Goal: Task Accomplishment & Management: Complete application form

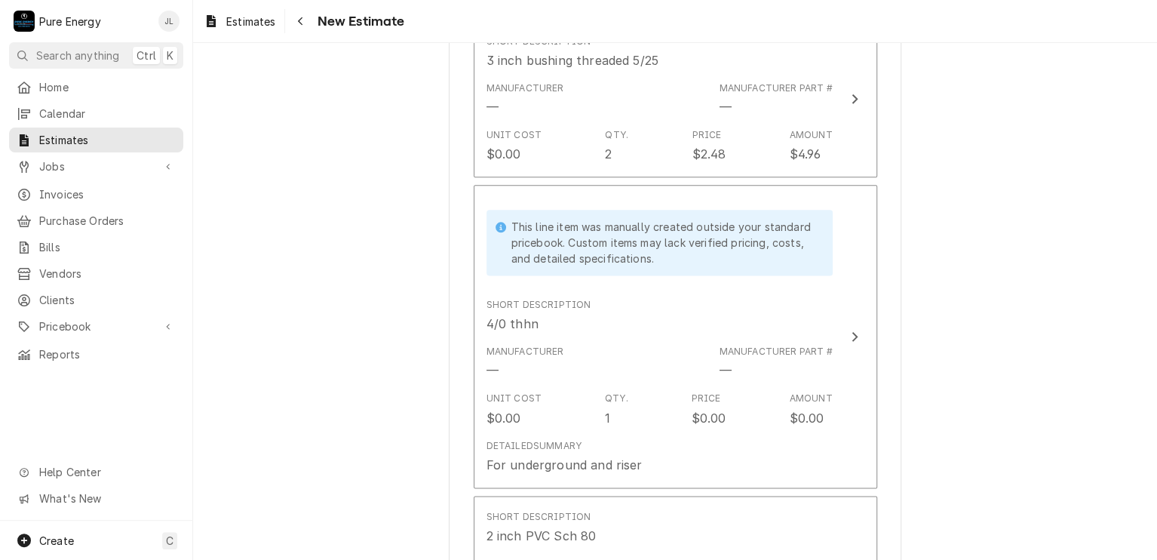
scroll to position [3847, 0]
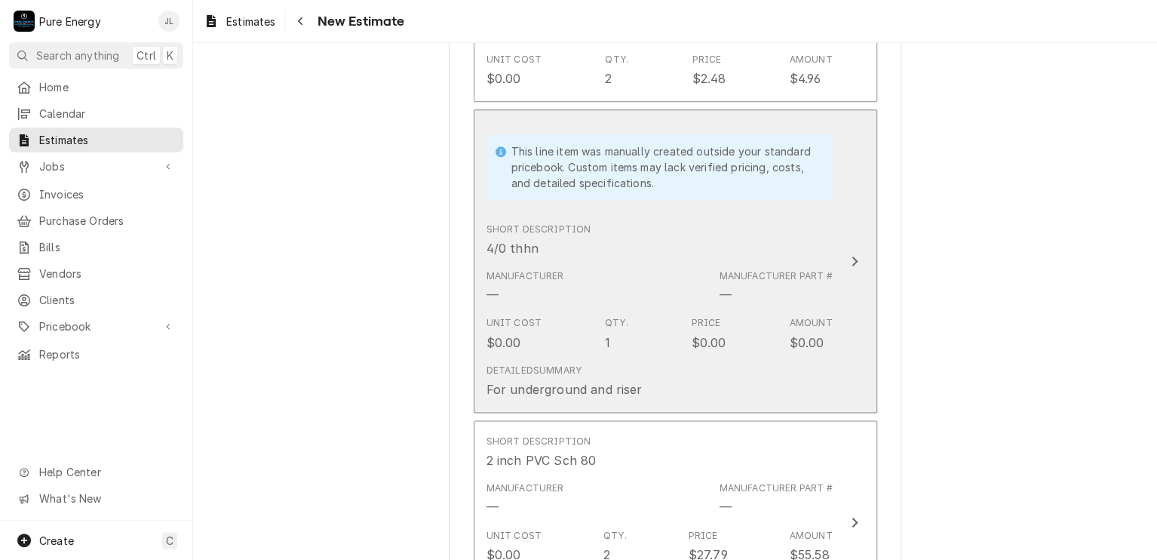
click at [671, 382] on div "Detailed Summary For underground and riser" at bounding box center [659, 381] width 346 height 47
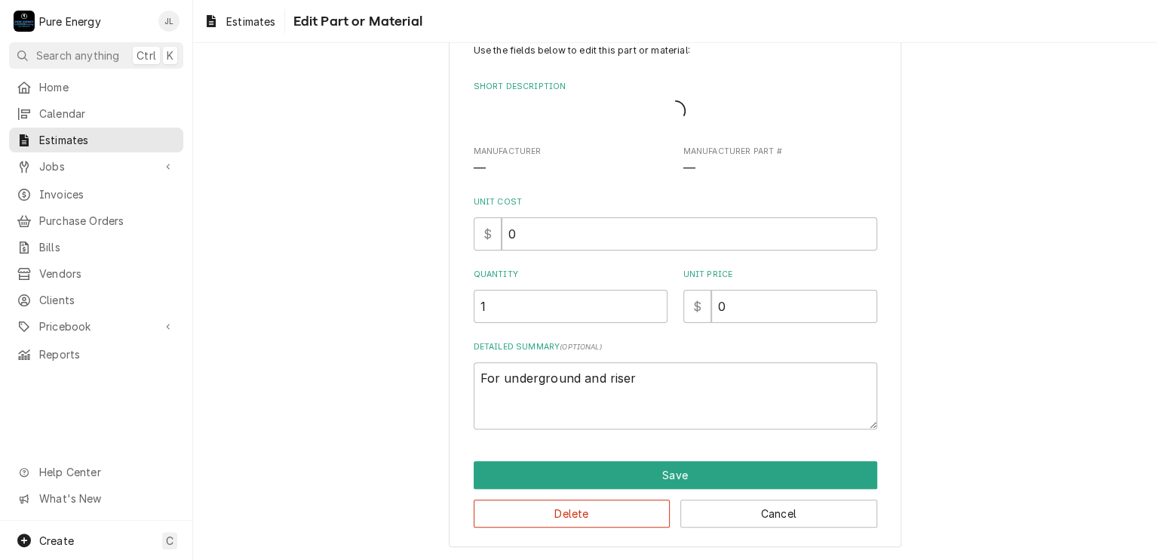
scroll to position [29, 0]
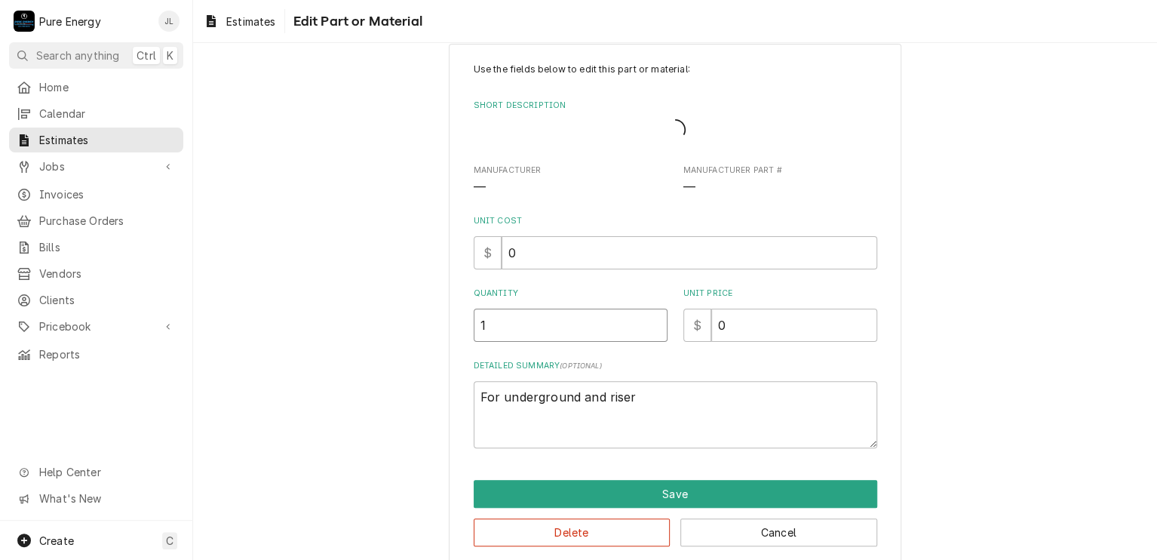
click at [513, 331] on input "1" at bounding box center [571, 324] width 194 height 33
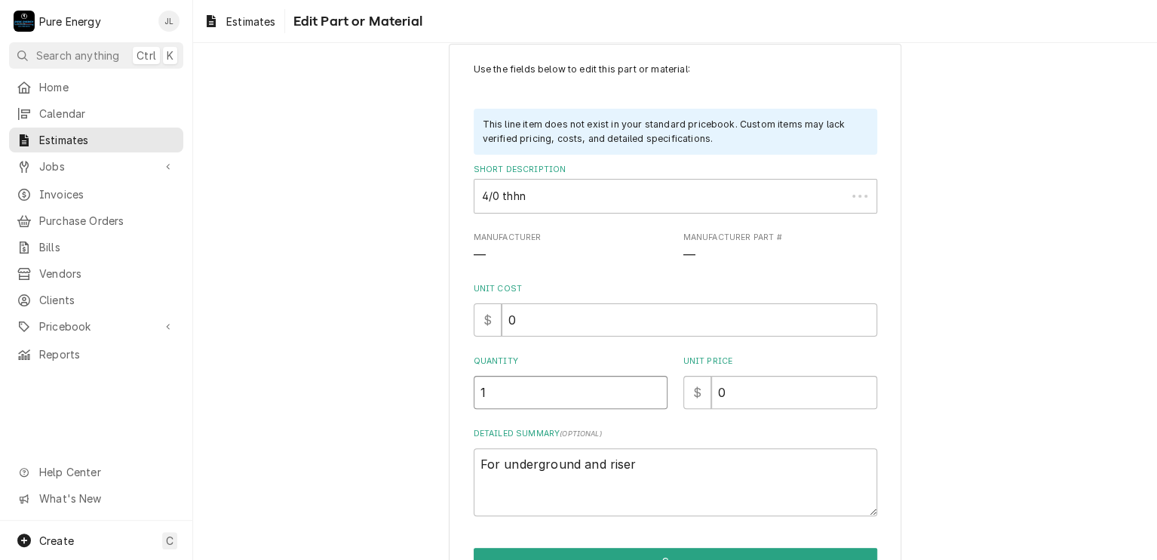
scroll to position [0, 0]
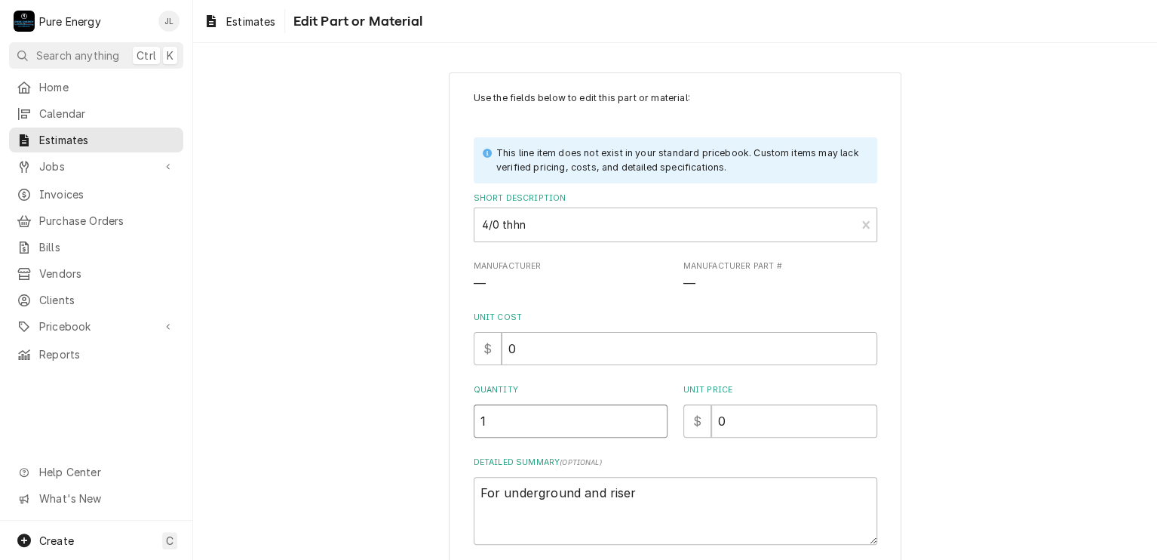
type textarea "x"
type input "4"
type textarea "x"
type input "41"
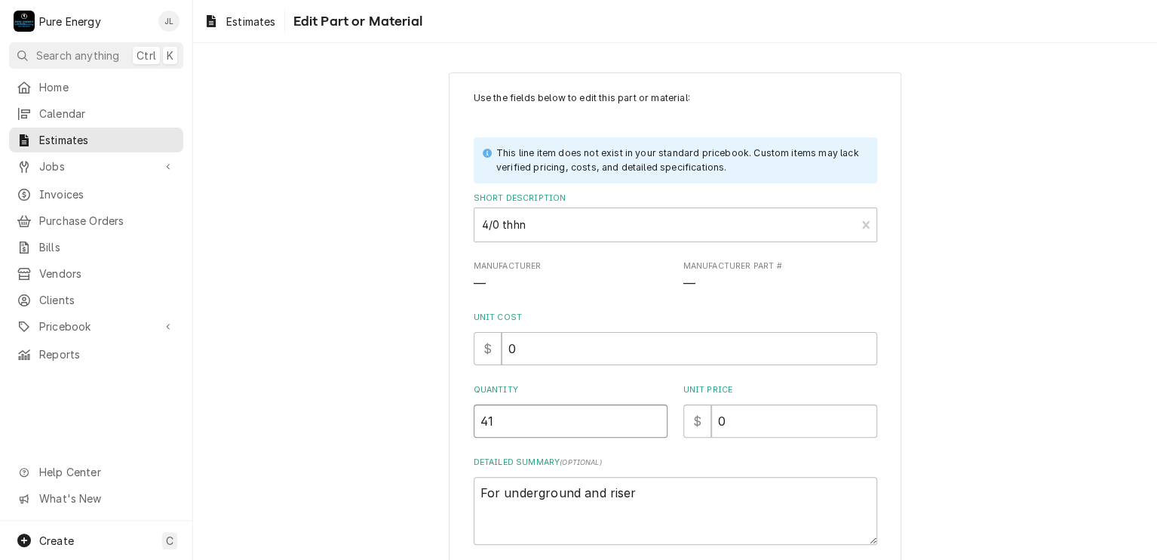
type textarea "x"
type input "411"
type textarea "x"
type input "411"
click at [643, 486] on textarea "For underground and riser" at bounding box center [676, 511] width 404 height 68
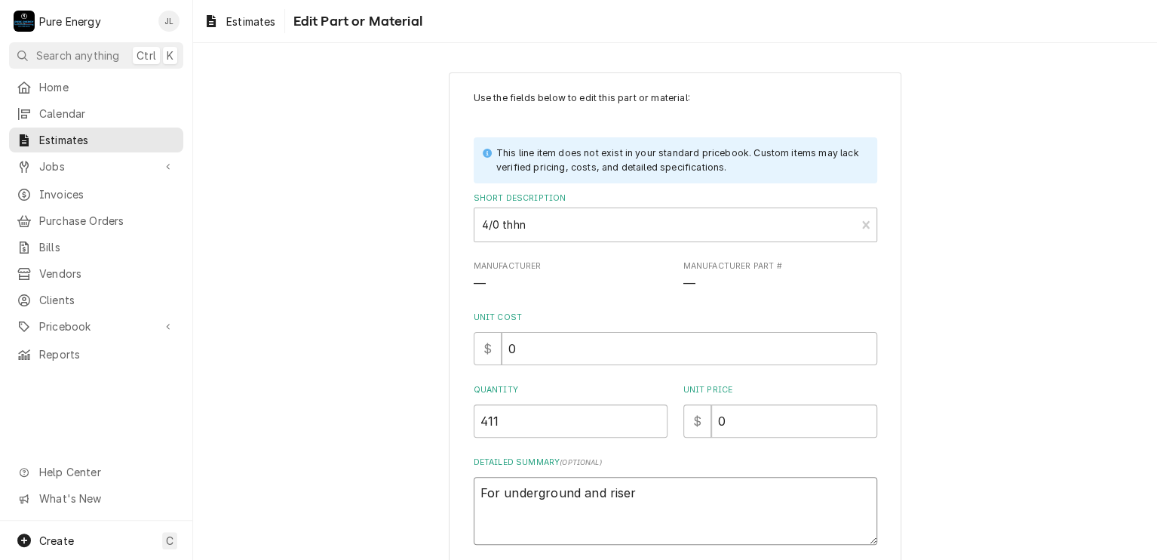
click at [643, 487] on textarea "For underground and riser" at bounding box center [676, 511] width 404 height 68
click at [643, 497] on textarea "For underground and riser" at bounding box center [676, 511] width 404 height 68
click at [511, 419] on input "411" at bounding box center [571, 420] width 194 height 33
type textarea "x"
type input "41"
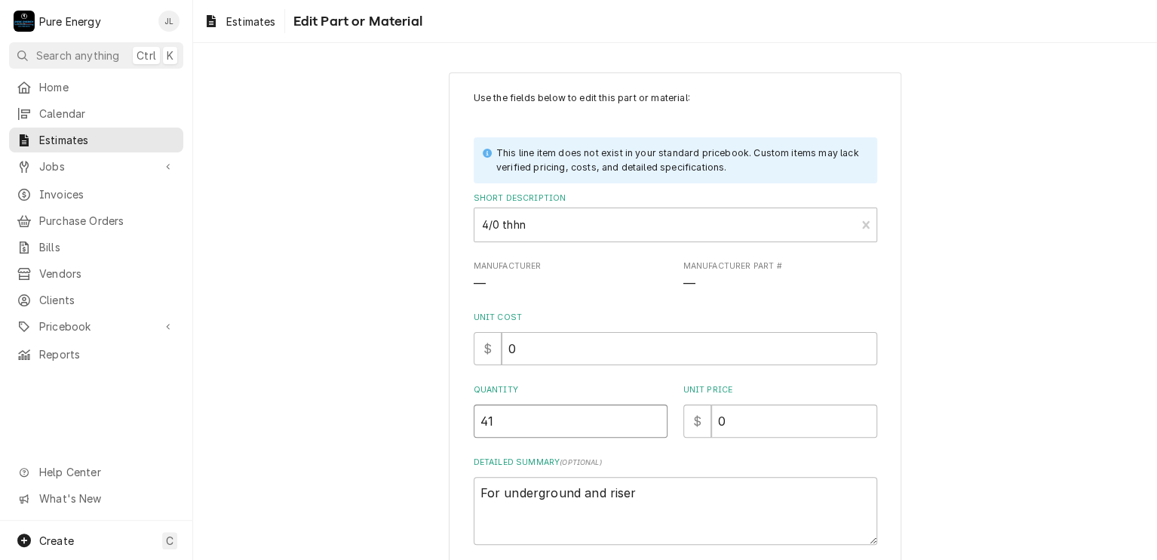
type textarea "x"
type input "4"
type textarea "x"
type input "48"
type textarea "x"
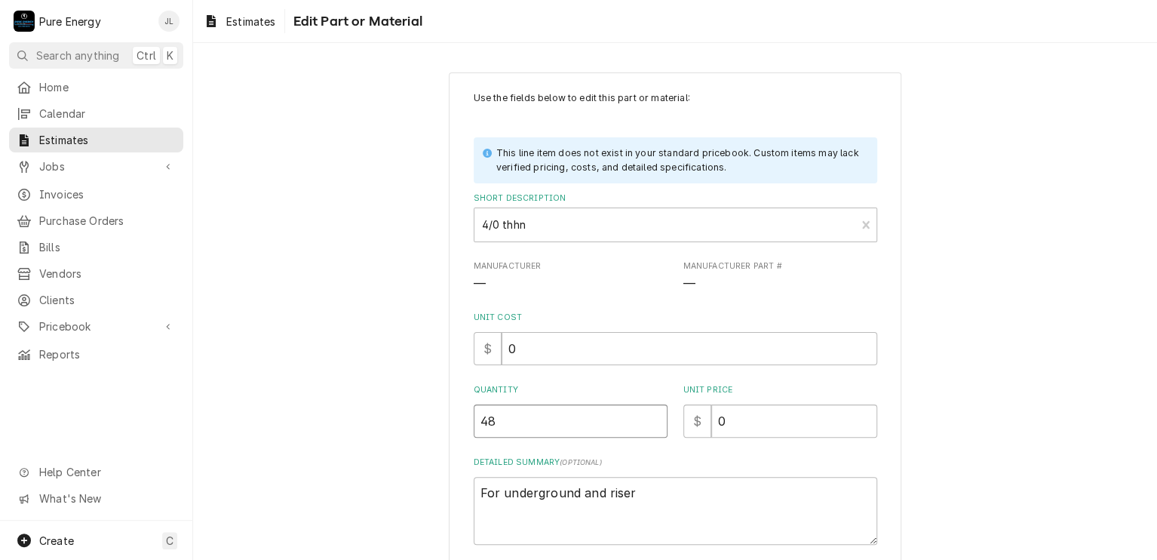
type input "489"
type textarea "x"
type input "489"
click at [681, 497] on textarea "For underground and riser" at bounding box center [676, 511] width 404 height 68
type textarea "x"
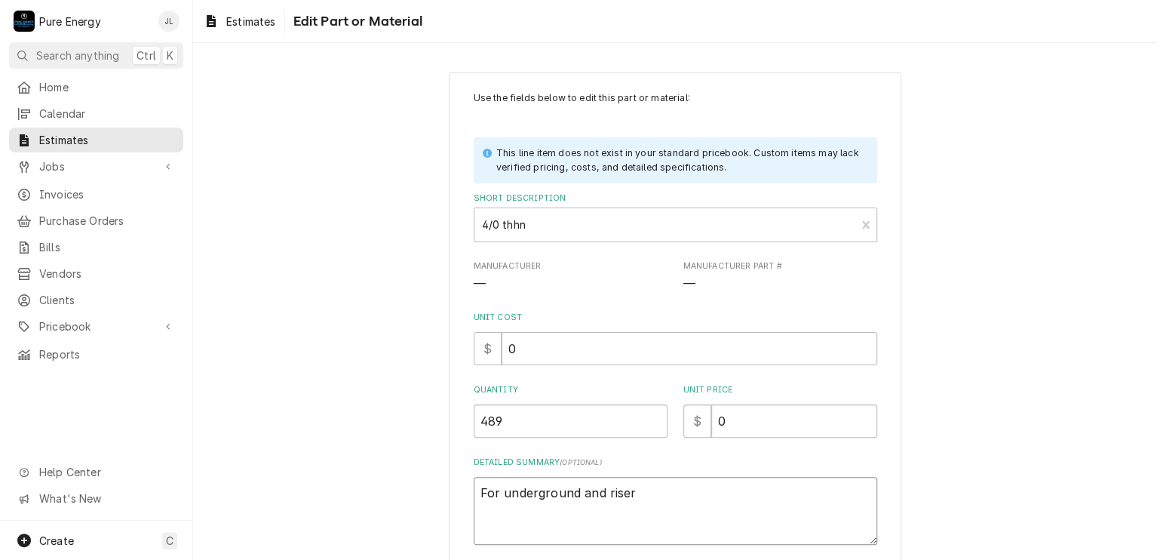
type textarea "For underground and riser"
type textarea "x"
type textarea "For underground and riser th"
type textarea "x"
type textarea "For underground and riser ther"
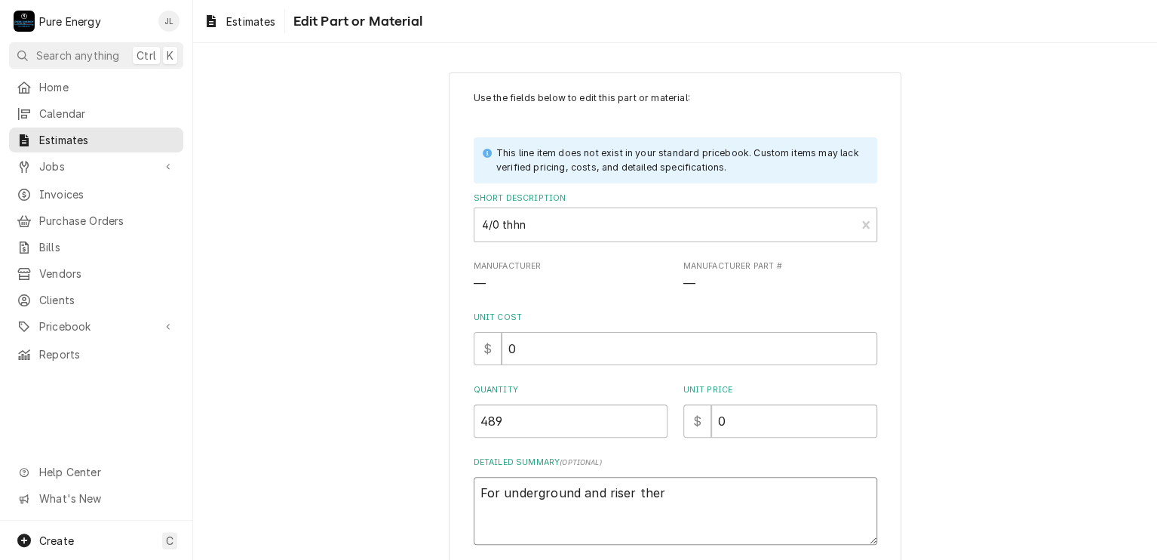
type textarea "x"
type textarea "For underground and riser there"
type textarea "x"
type textarea "For underground and riser ther"
type textarea "x"
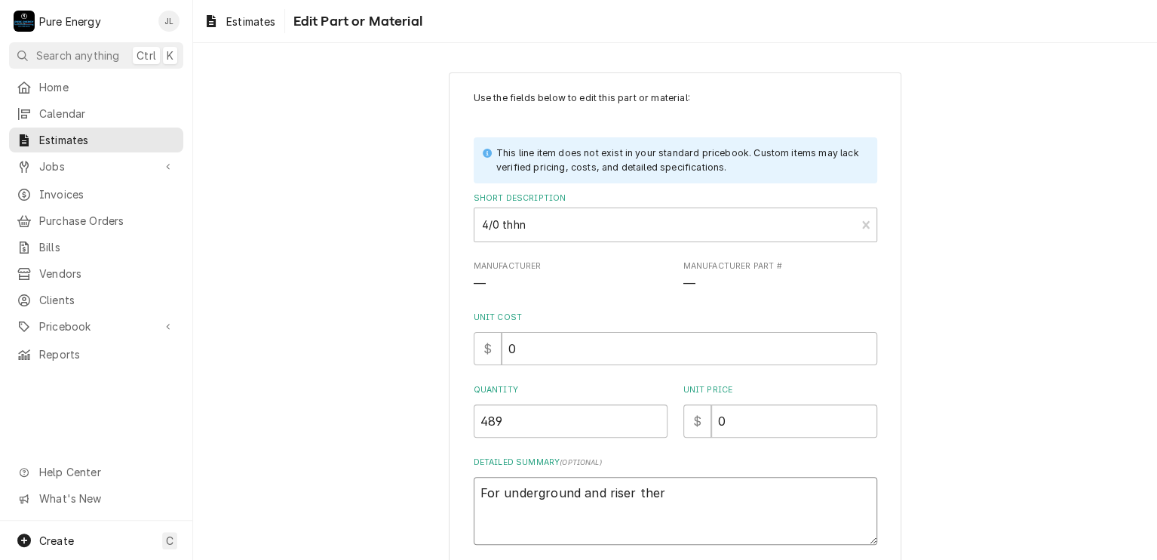
type textarea "For underground and riser the"
type textarea "x"
type textarea "For underground and riser thes"
type textarea "x"
type textarea "For underground and riser these"
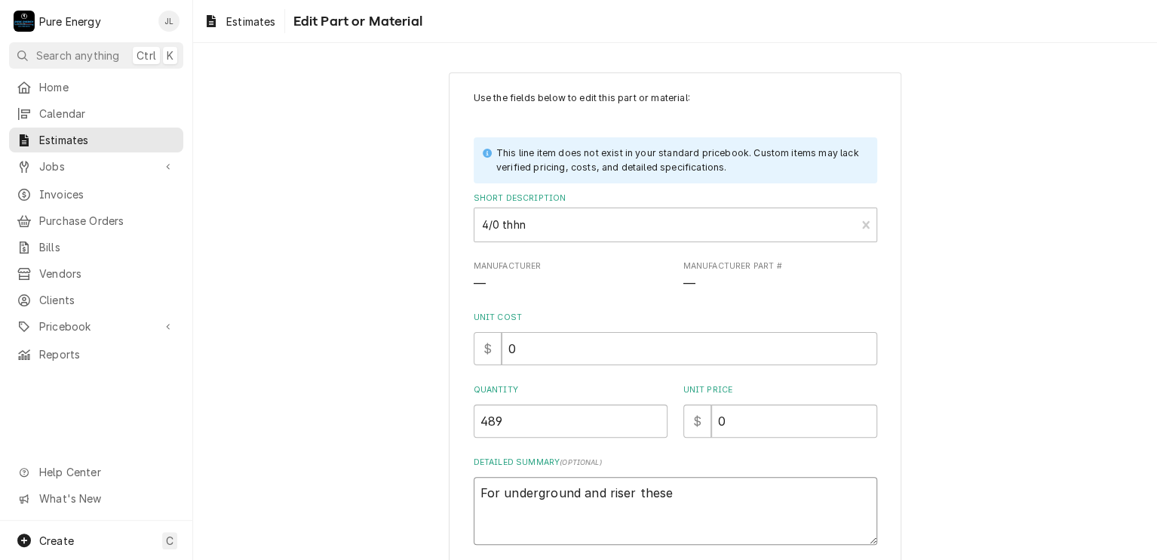
type textarea "x"
type textarea "For underground and riser these a"
type textarea "x"
type textarea "For underground and riser these ar"
type textarea "x"
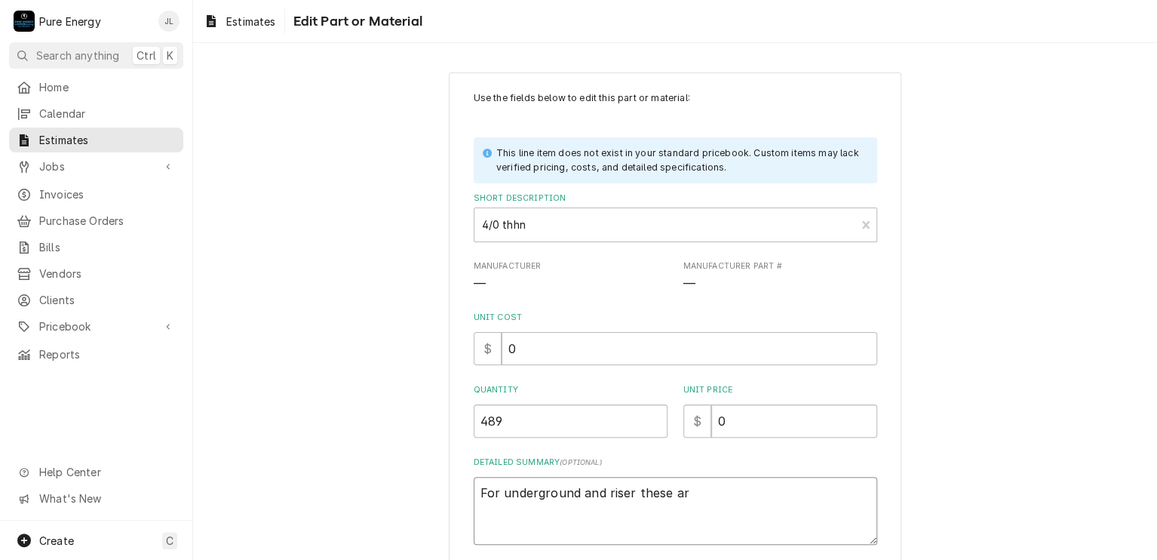
type textarea "For underground and riser these are"
type textarea "x"
type textarea "For underground and riser these are"
type textarea "x"
type textarea "For underground and riser these are al"
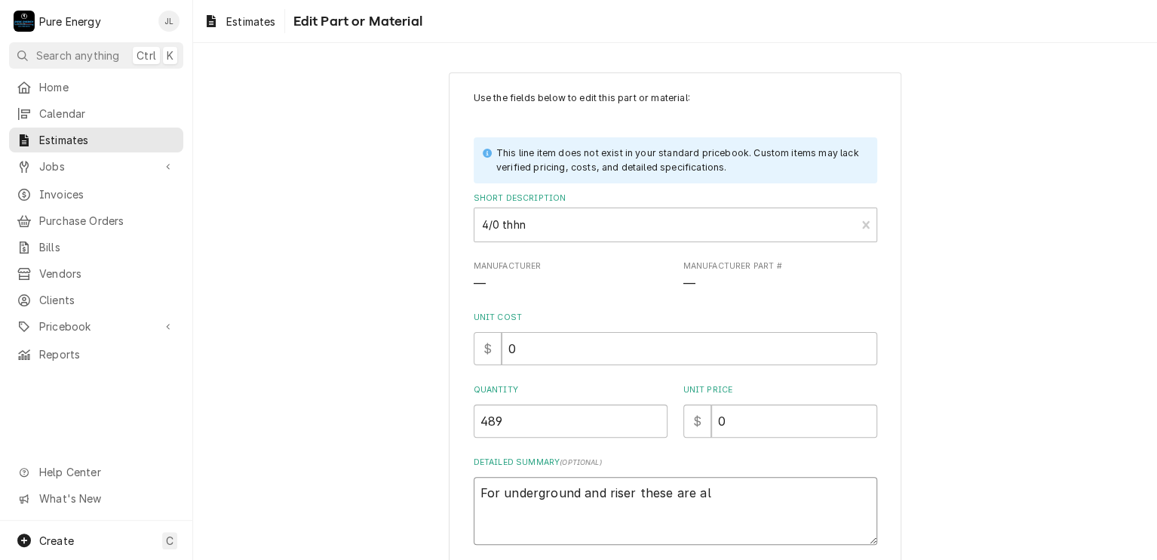
type textarea "x"
type textarea "For underground and riser these are all"
type textarea "x"
type textarea "For underground and riser these are allo"
type textarea "x"
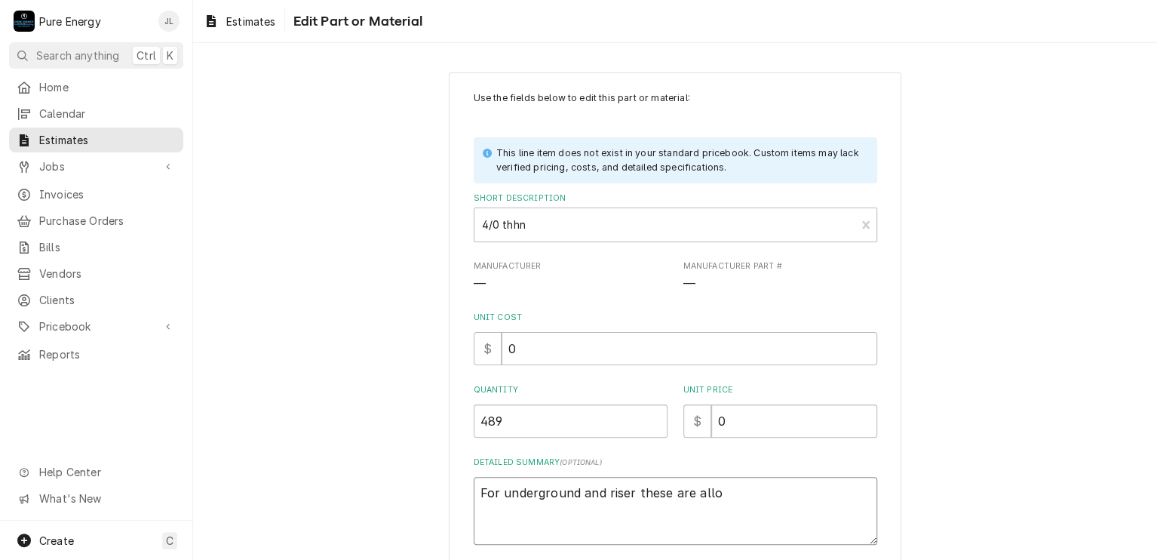
type textarea "For underground and riser these are allo"
type textarea "x"
type textarea "For underground and riser these are all"
type textarea "x"
type textarea "For underground and riser these are all"
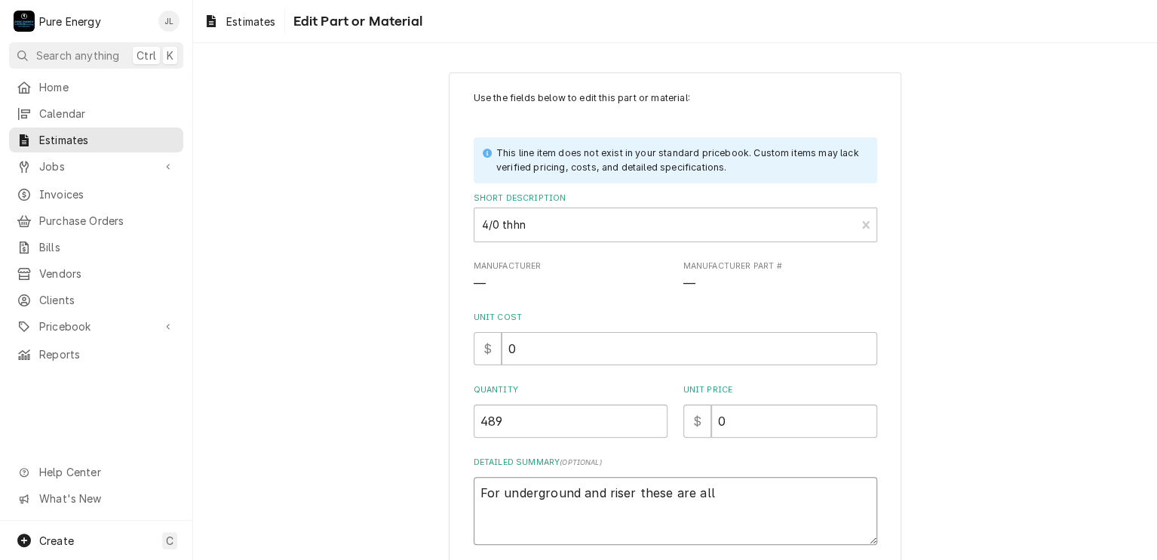
type textarea "x"
type textarea "For underground and riser these are all i"
type textarea "x"
type textarea "For underground and riser these are all in"
type textarea "x"
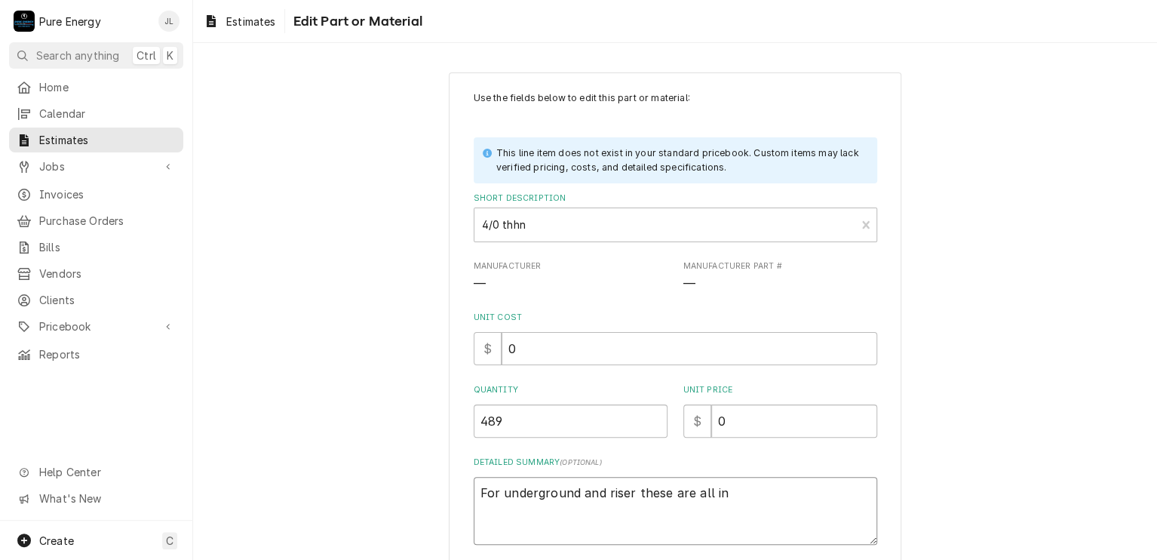
type textarea "For underground and riser these are all i"
type textarea "x"
type textarea "For underground and riser these are all"
type textarea "x"
type textarea "For underground and riser these are all"
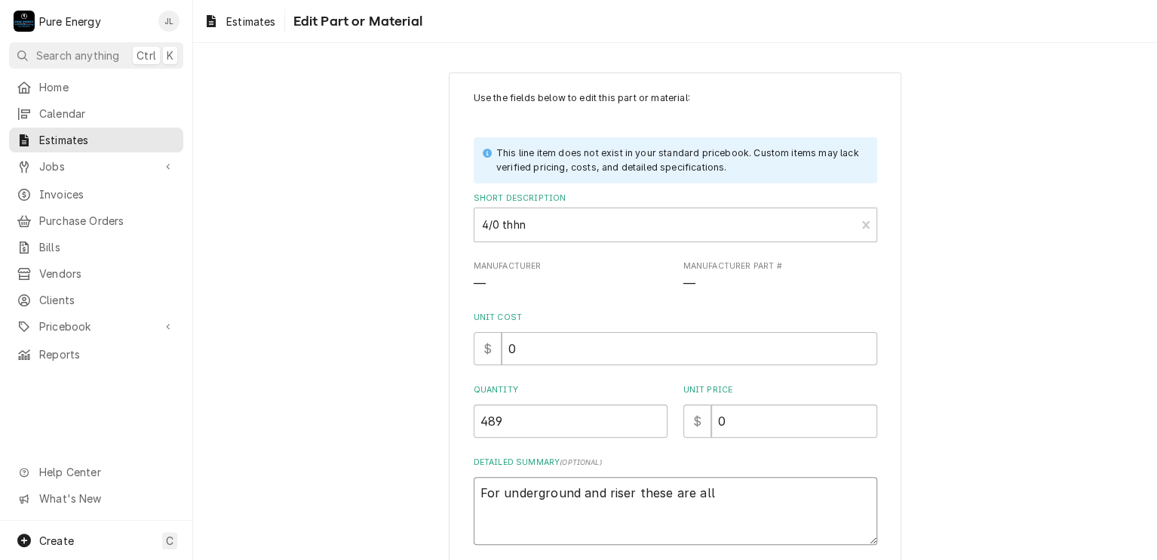
type textarea "x"
type textarea "For underground and riser these are al"
type textarea "x"
type textarea "For underground and riser these are a"
type textarea "x"
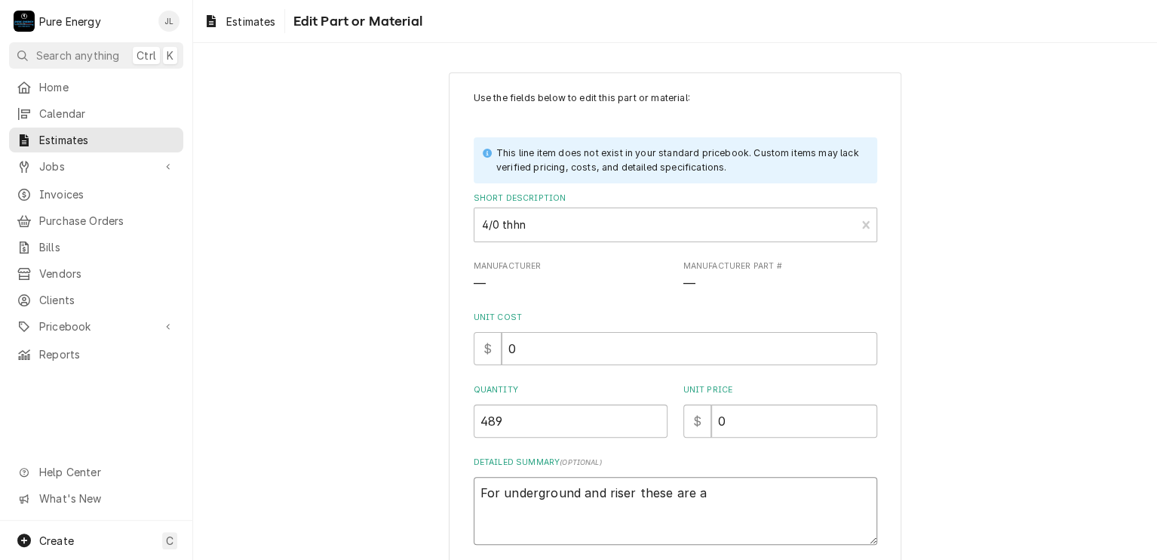
type textarea "For underground and riser these are"
type textarea "x"
type textarea "For underground and riser these are"
type textarea "x"
type textarea "For underground and riser these ar"
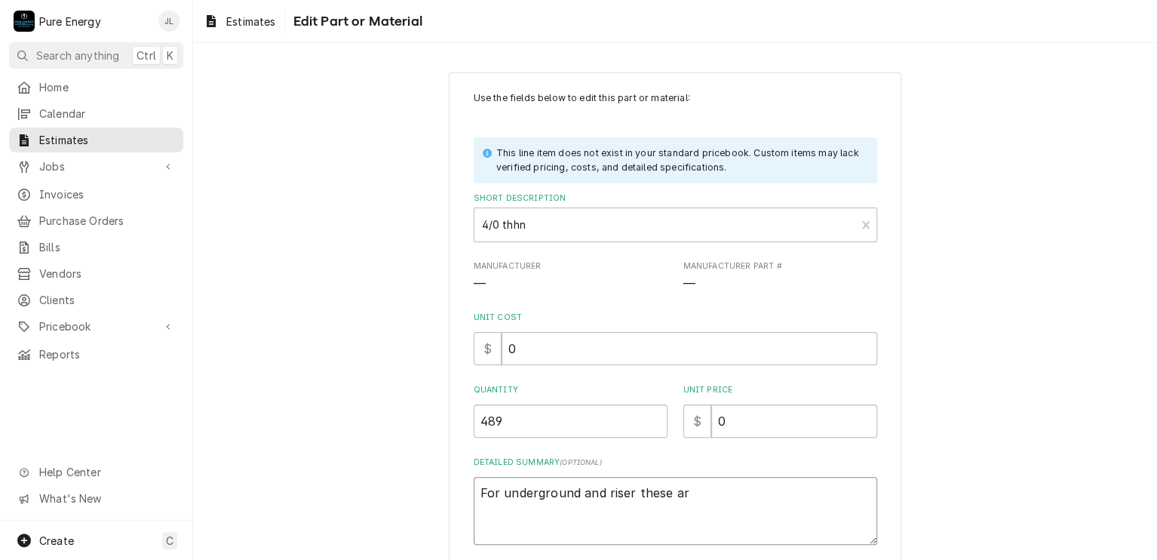
type textarea "x"
type textarea "For underground and riser these a"
type textarea "x"
type textarea "For underground and riser these"
type textarea "x"
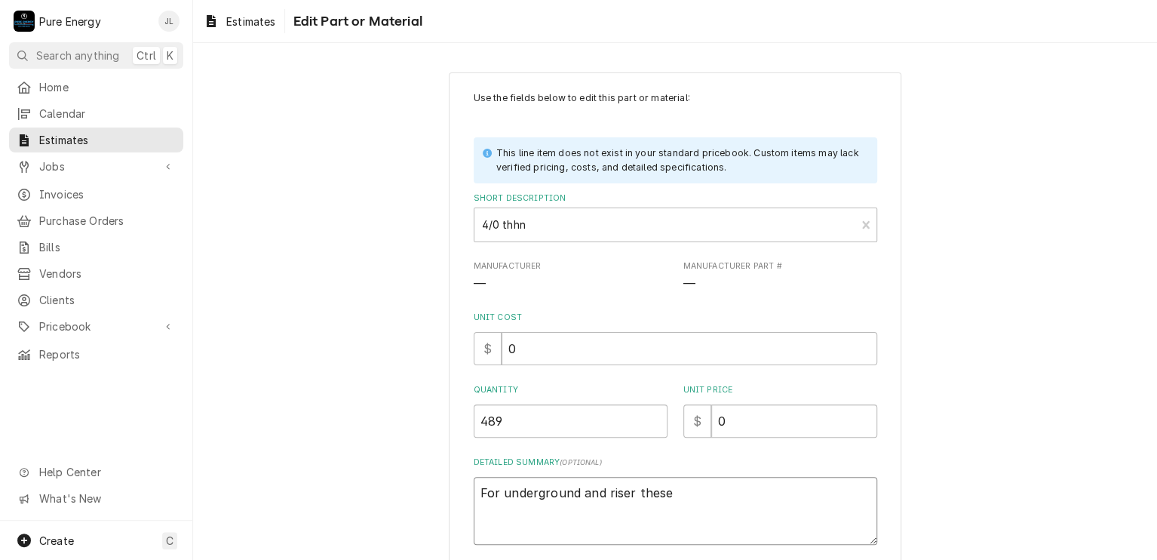
type textarea "For underground and riser these"
type textarea "x"
type textarea "For underground and riser thes"
type textarea "x"
type textarea "For underground and riser the"
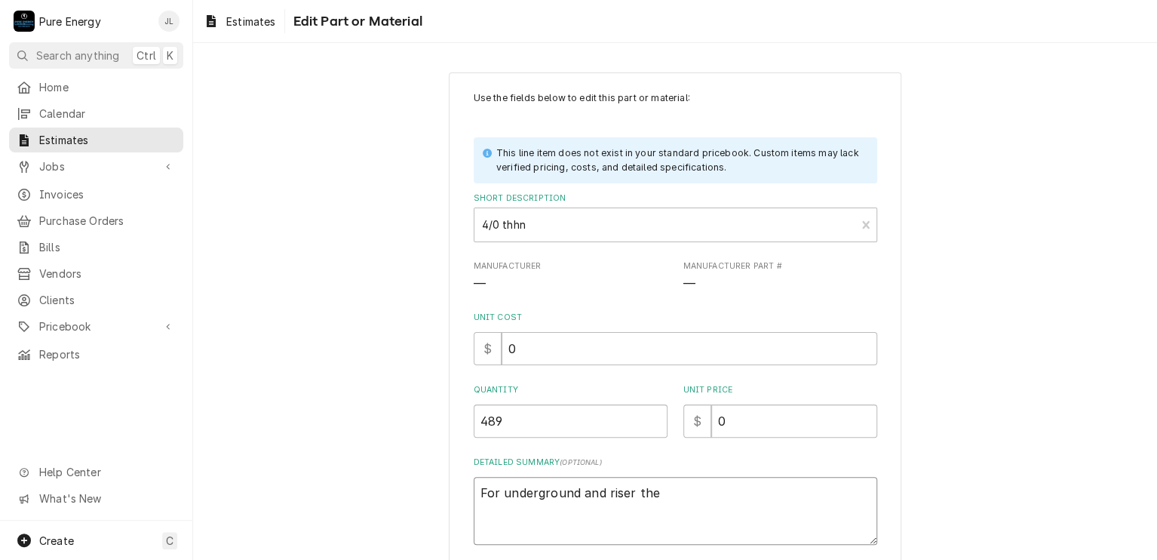
type textarea "x"
type textarea "For underground and riser th"
type textarea "x"
type textarea "For underground and riser t"
type textarea "x"
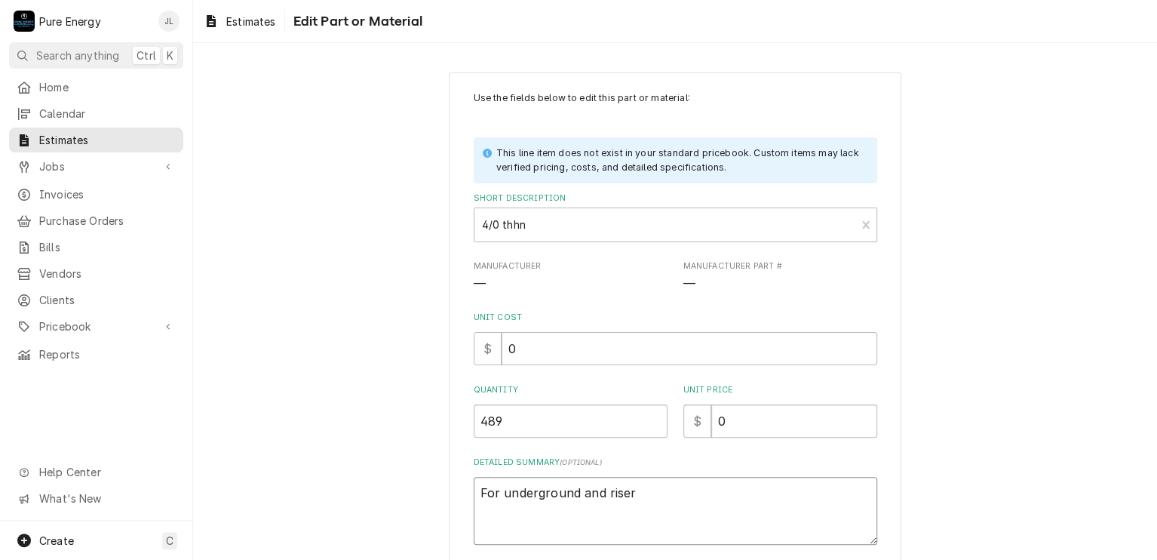
type textarea "For underground and riser"
type textarea "x"
type textarea "For underground and riser."
type textarea "x"
type textarea "For underground and riser."
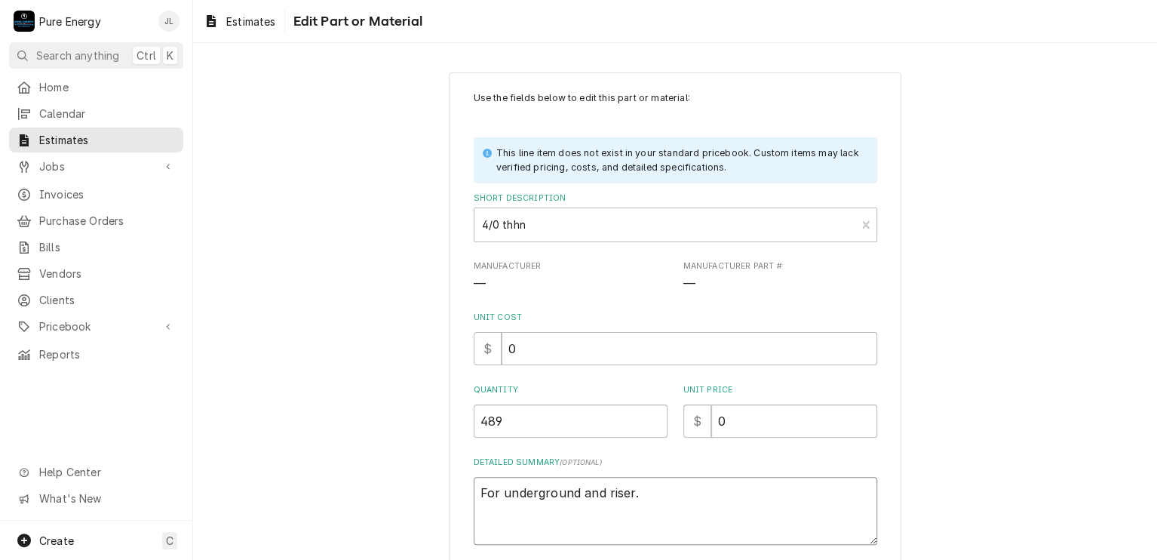
type textarea "x"
type textarea "For underground and riser."
type textarea "x"
type textarea "For underground and riser. I"
type textarea "x"
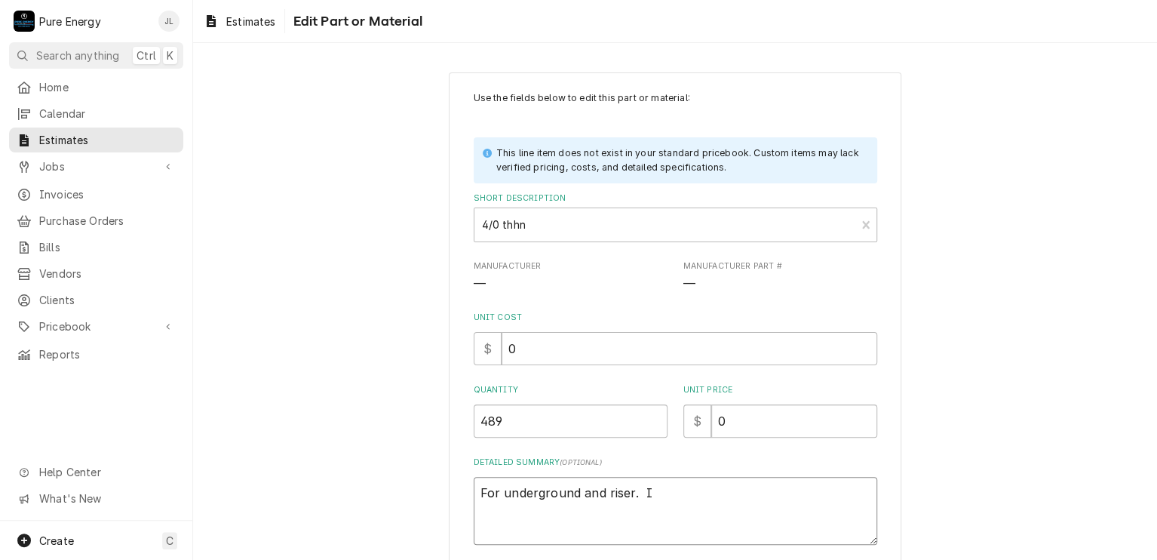
type textarea "For underground and riser. I"
type textarea "x"
type textarea "For underground and riser. I h"
type textarea "x"
type textarea "For underground and riser. I ha"
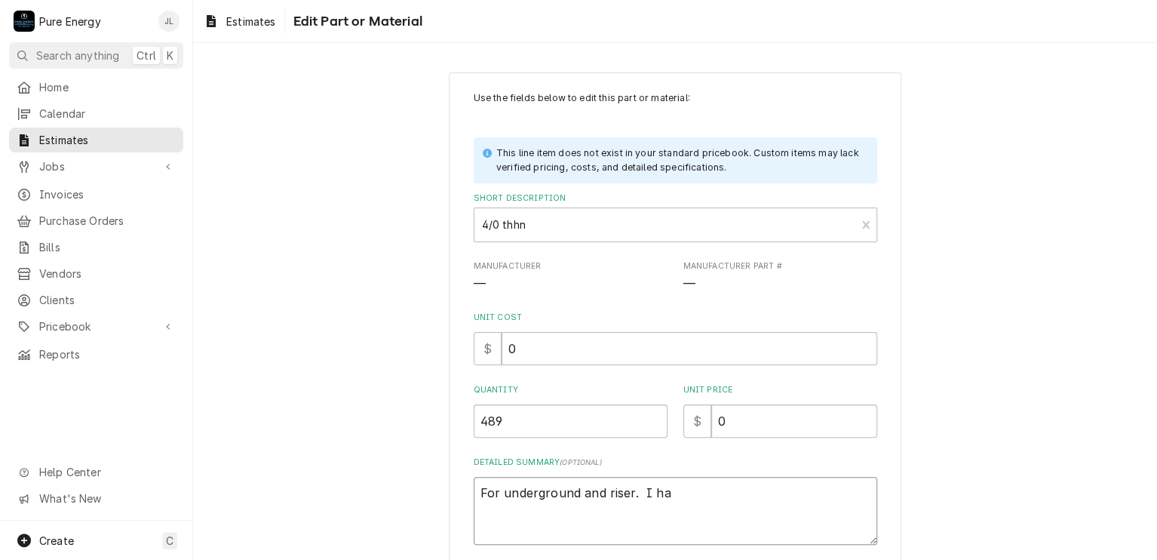
type textarea "x"
type textarea "For underground and riser. I hav"
type textarea "x"
type textarea "For underground and riser. I have"
type textarea "x"
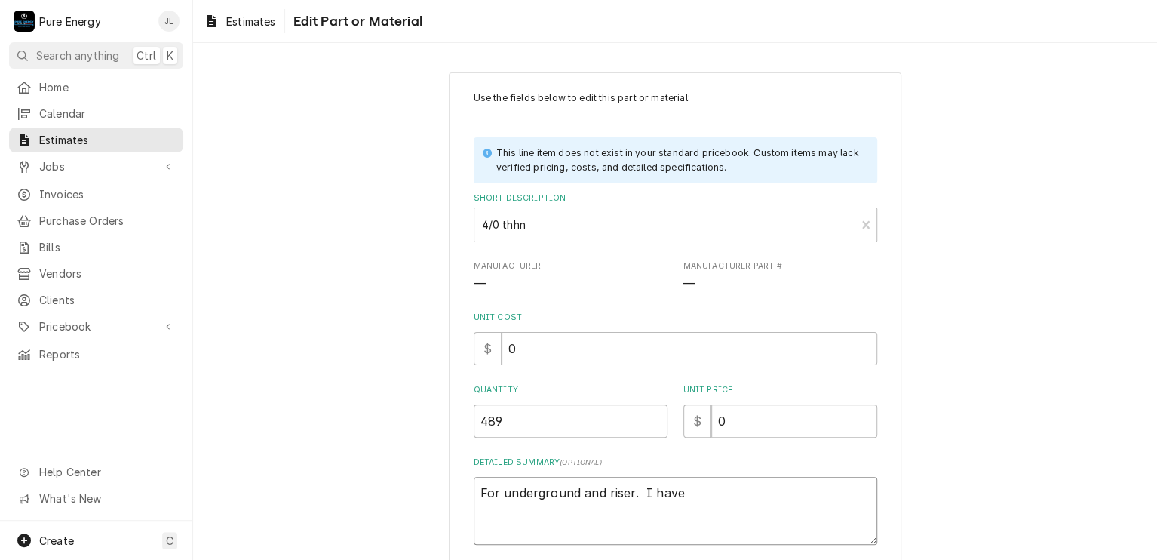
type textarea "For underground and riser. I have"
type textarea "x"
type textarea "For underground and riser. I have 1"
type textarea "x"
type textarea "For underground and riser. I have 13"
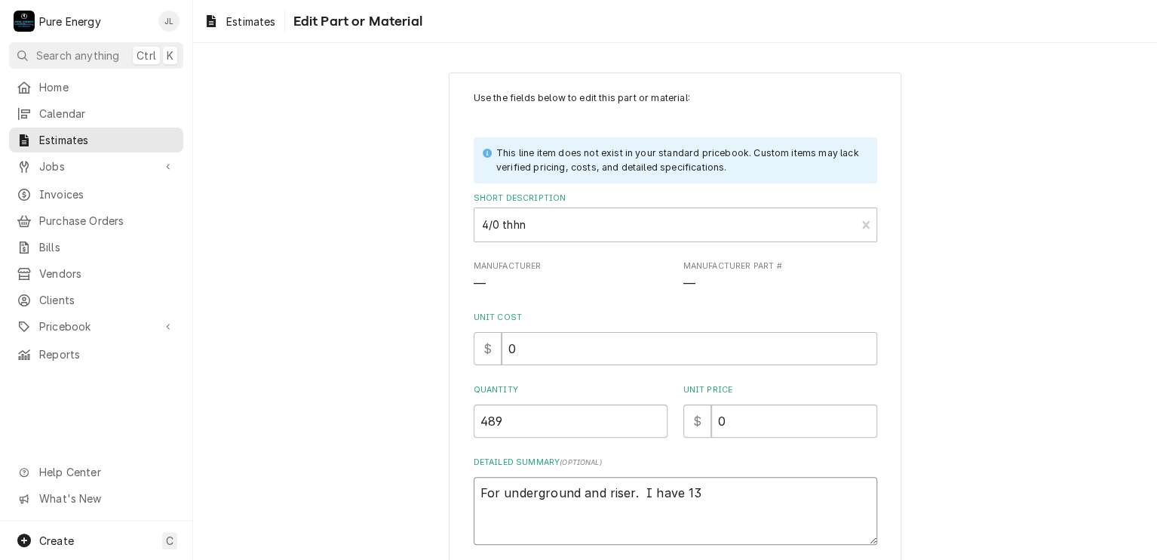
type textarea "x"
type textarea "For underground and riser. I have 137"
type textarea "x"
type textarea "For underground and riser. I have 137"
type textarea "x"
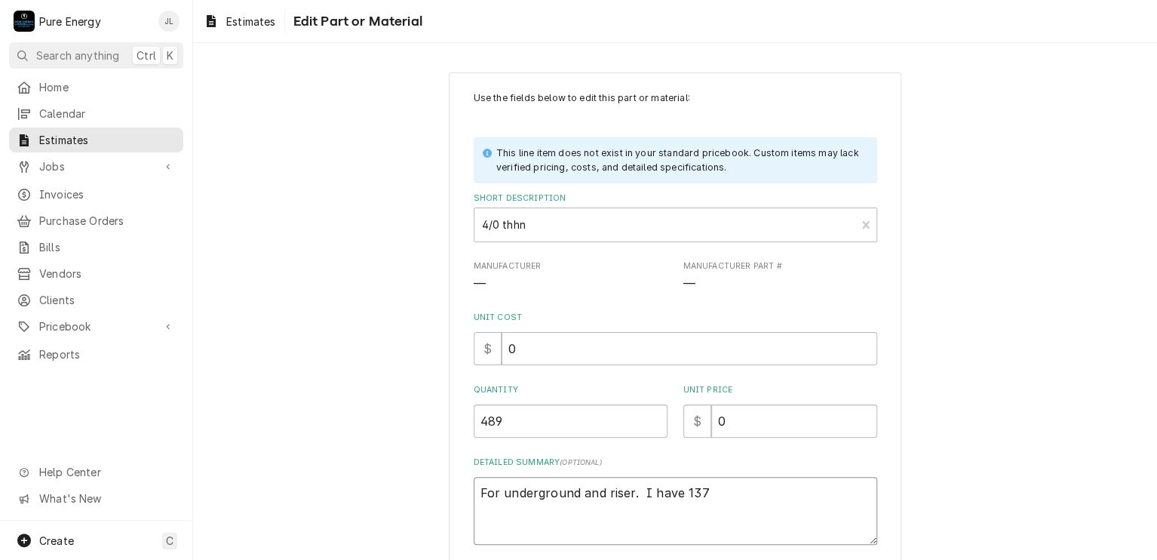
type textarea "For underground and riser. I have 137 x"
type textarea "x"
type textarea "For underground and riser. I have 137 x3"
type textarea "x"
type textarea "For underground and riser. I have 137 x3 fo"
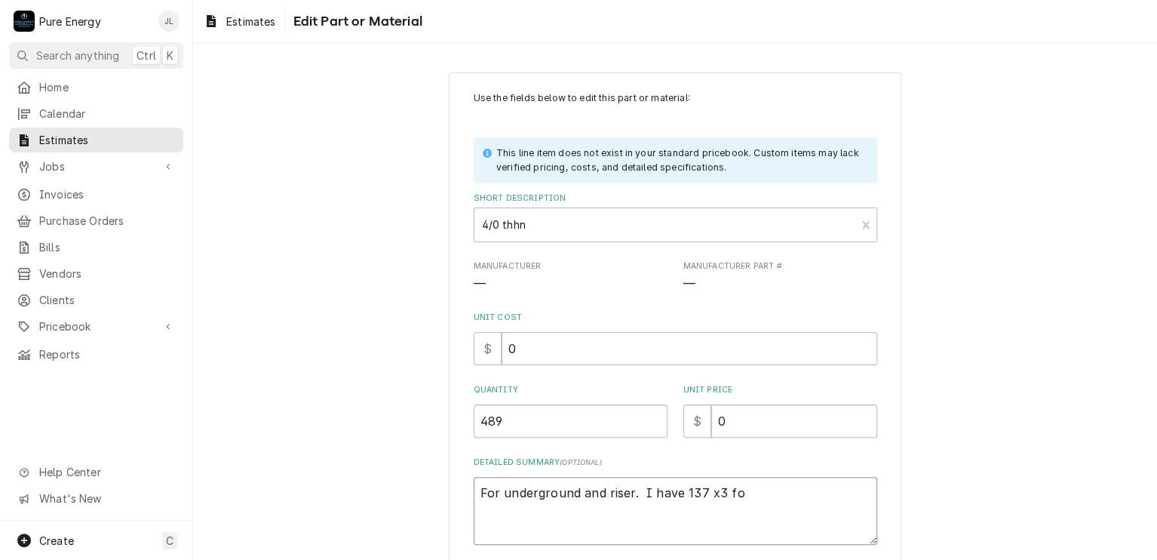
type textarea "x"
type textarea "For underground and riser. I have 137 x3 for"
type textarea "x"
type textarea "For underground and riser. I have 137 x3 for"
type textarea "x"
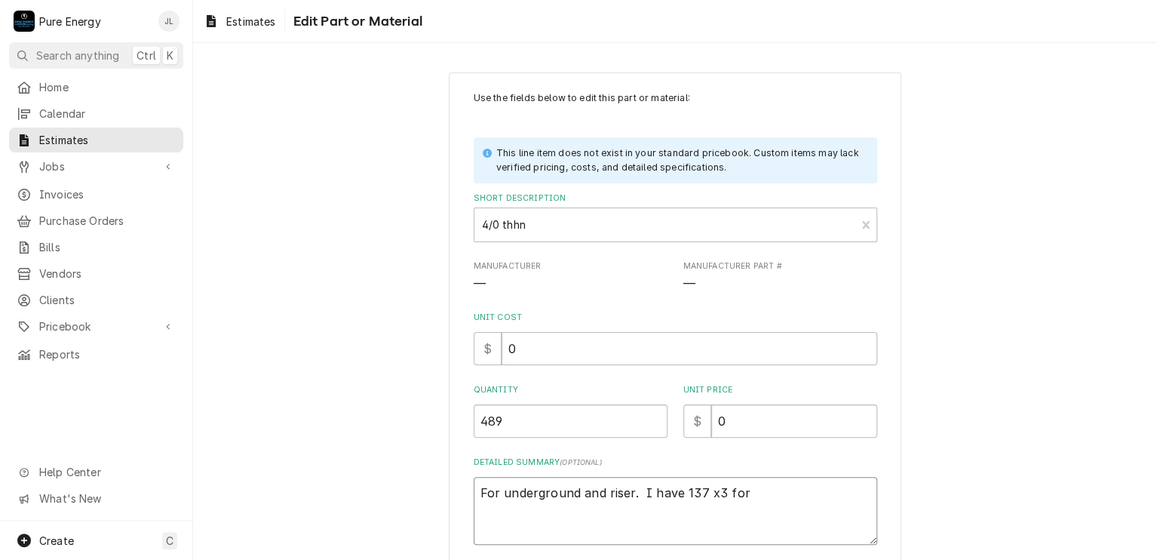
type textarea "For underground and riser. I have 137 x3 for u"
type textarea "x"
type textarea "For underground and riser. I have 137 x3 for un"
type textarea "x"
type textarea "For underground and riser. I have 137 x3 for und"
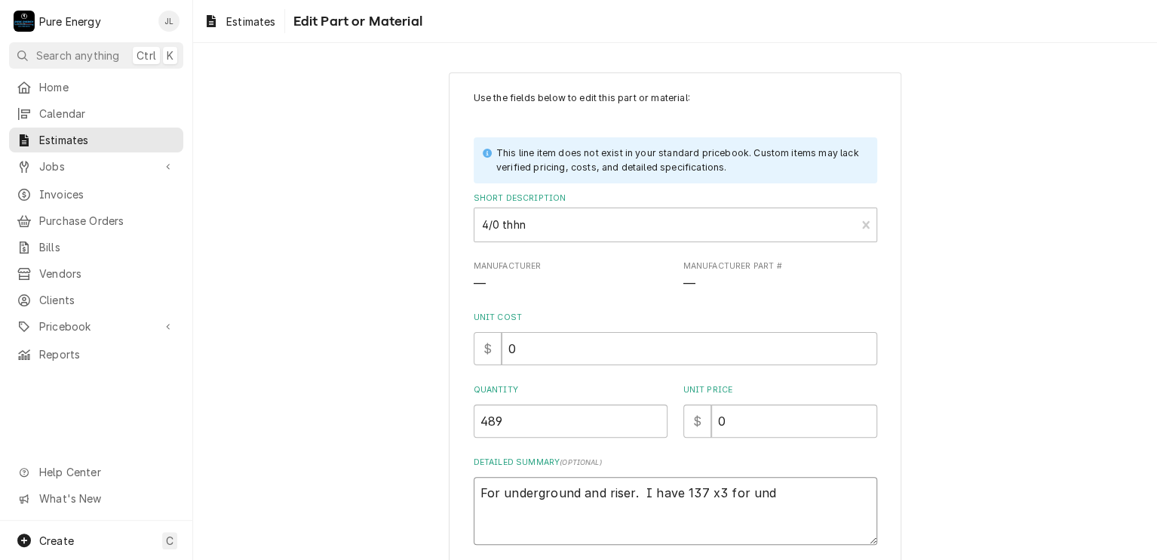
type textarea "x"
type textarea "For underground and riser. I have 137 x3 for under"
type textarea "x"
type textarea "For underground and riser. I have 137 x3 for underg"
type textarea "x"
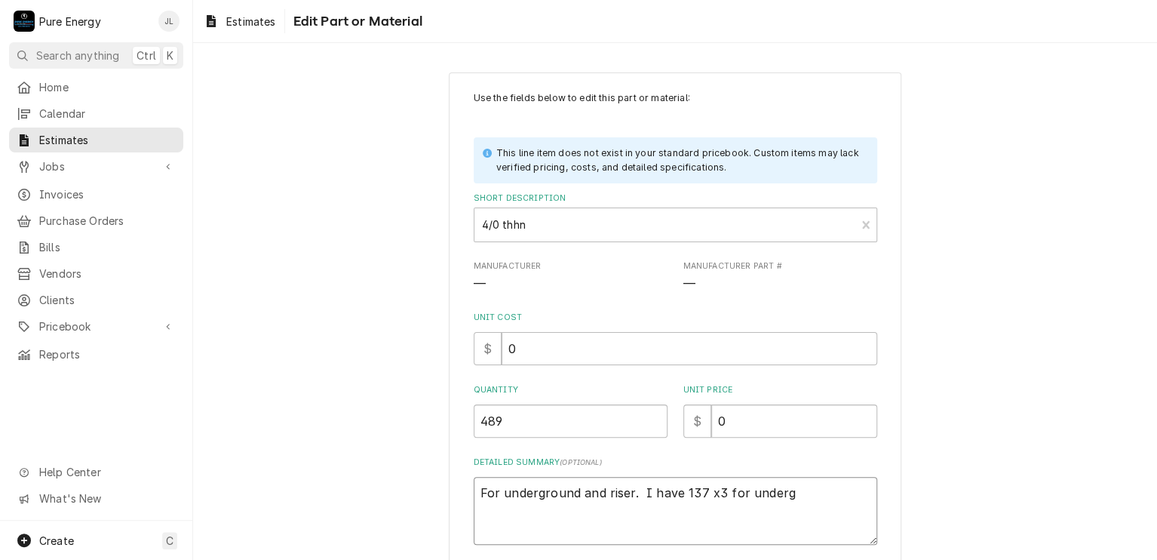
type textarea "For underground and riser. I have 137 x3 for undergr"
type textarea "x"
type textarea "For underground and riser. I have 137 x3 for undergro"
type textarea "x"
type textarea "For underground and riser. I have 137 x3 for undergrou"
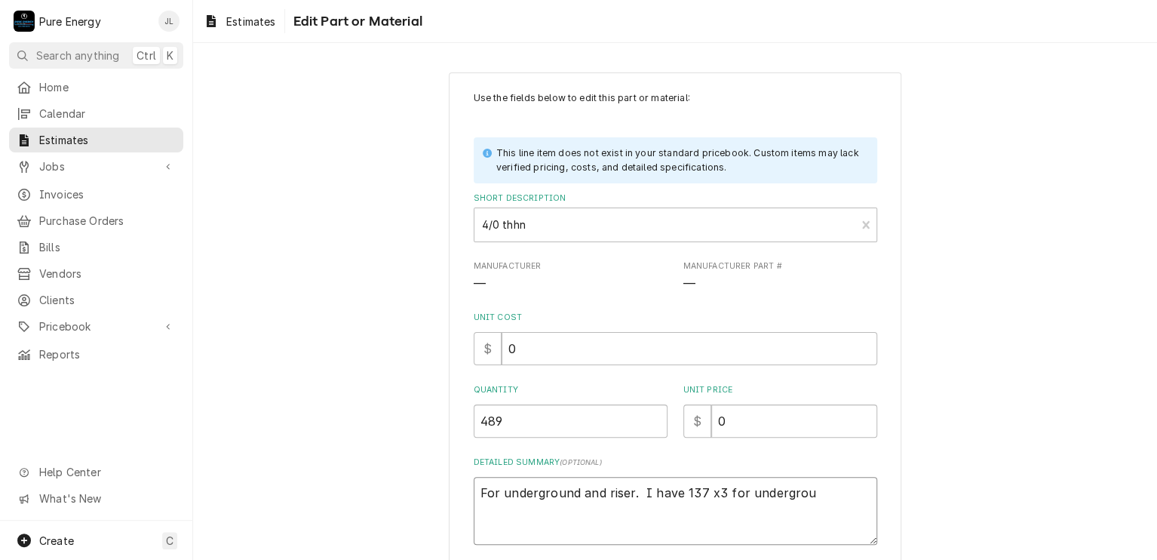
type textarea "x"
type textarea "For underground and riser. I have 137 x3 for undergroun"
type textarea "x"
type textarea "For underground and riser. I have 137 x3 for underground"
type textarea "x"
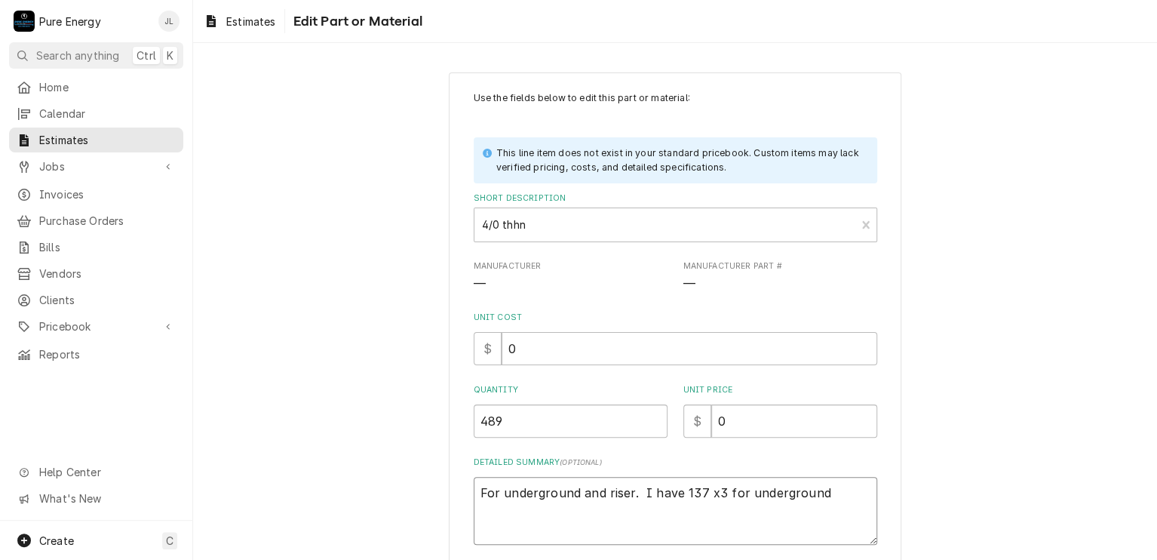
type textarea "For underground and riser. I have 137 x3 for underground a"
type textarea "x"
type textarea "For underground and riser. I have 137 x3 for underground an"
type textarea "x"
type textarea "For underground and riser. I have 137 x3 for underground and"
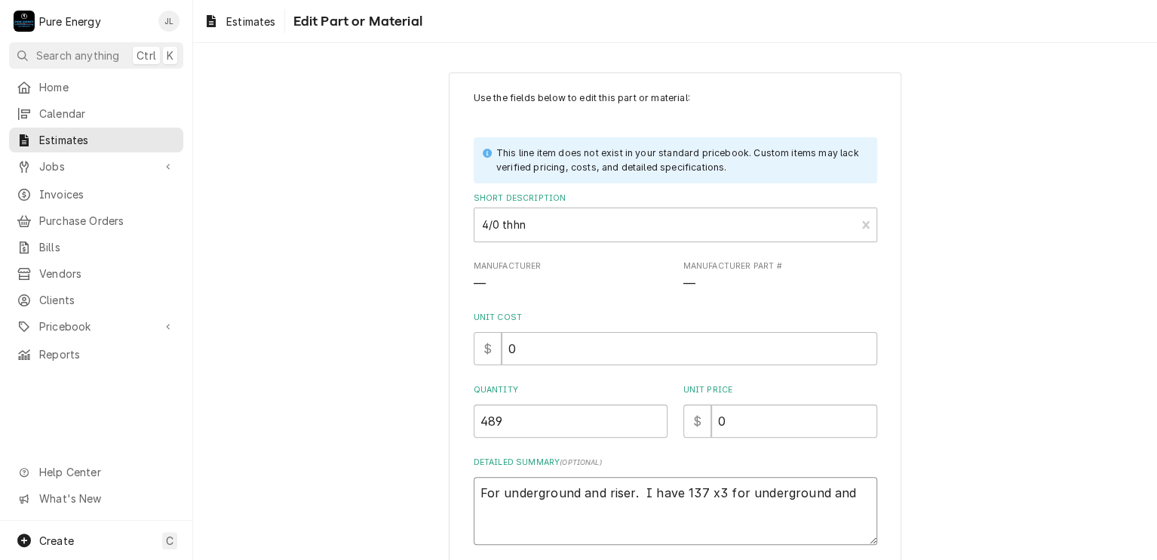
type textarea "x"
type textarea "For underground and riser. I have 137 x3 for underground and"
type textarea "x"
type textarea "For underground and riser. I have 137 x3 for underground and 1"
type textarea "x"
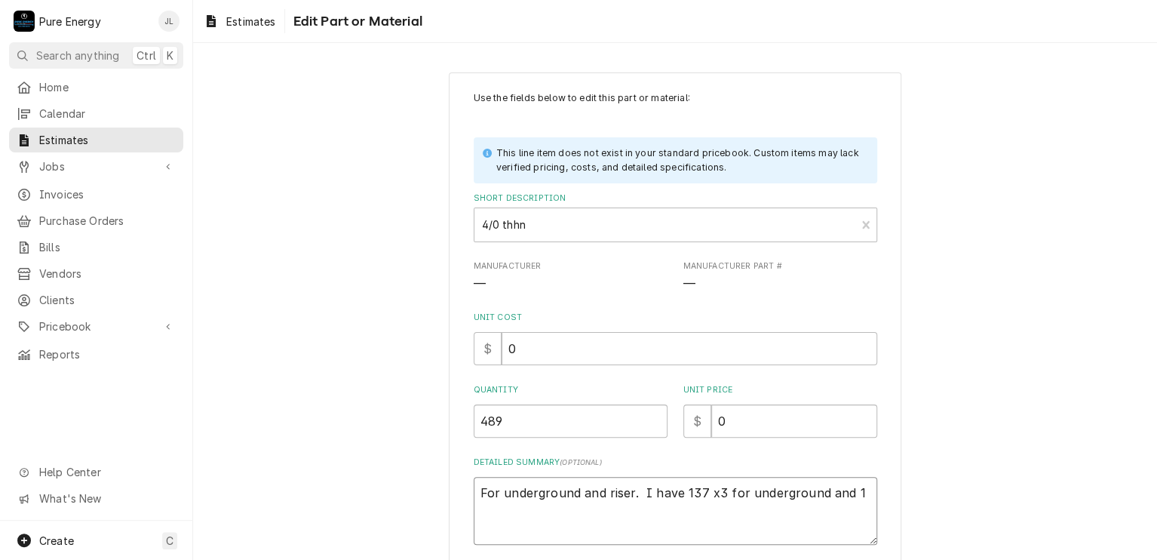
type textarea "For underground and riser. I have 137 x3 for underground and"
type textarea "x"
type textarea "For underground and riser. I have 137 x3 for underground and 2"
type textarea "x"
type textarea "For underground and riser. I have 137 x3 for underground and 27"
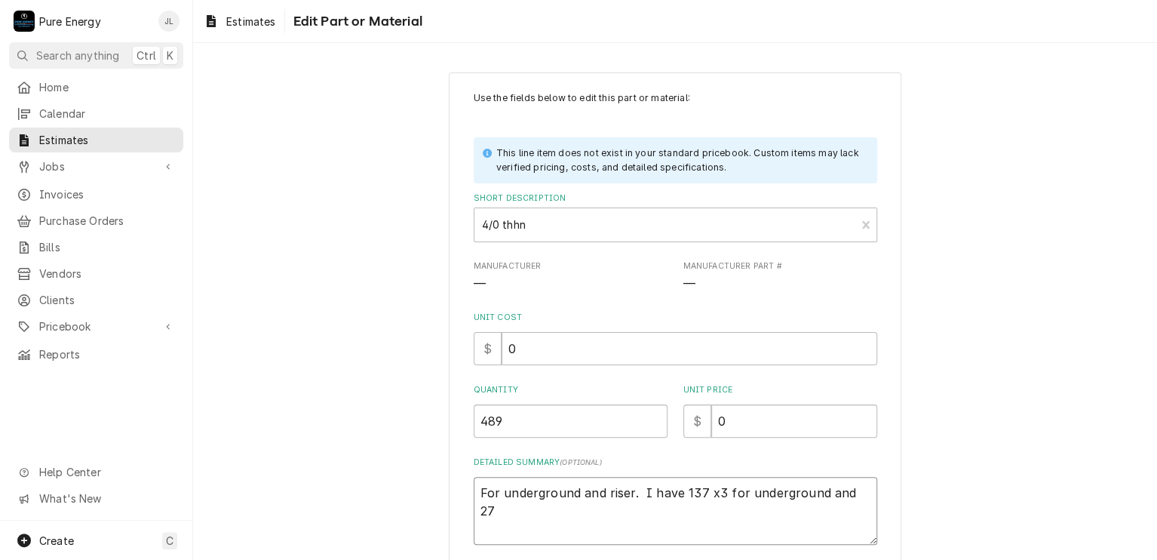
type textarea "x"
type textarea "For underground and riser. I have 137 x3 for underground and 27x"
type textarea "x"
type textarea "For underground and riser. I have 137 x3 for underground and 27x3"
type textarea "x"
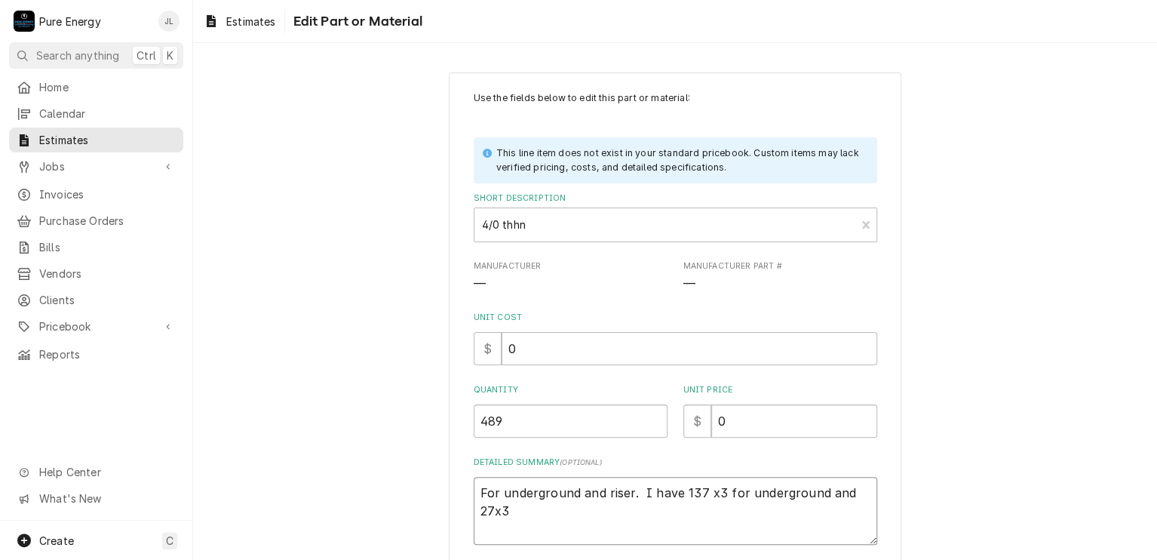
type textarea "For underground and riser. I have 137 x3 for underground and 27x3"
type textarea "x"
type textarea "For underground and riser. I have 137 x3 for underground and 27x3 f"
type textarea "x"
type textarea "For underground and riser. I have 137 x3 for underground and 27x3 fo"
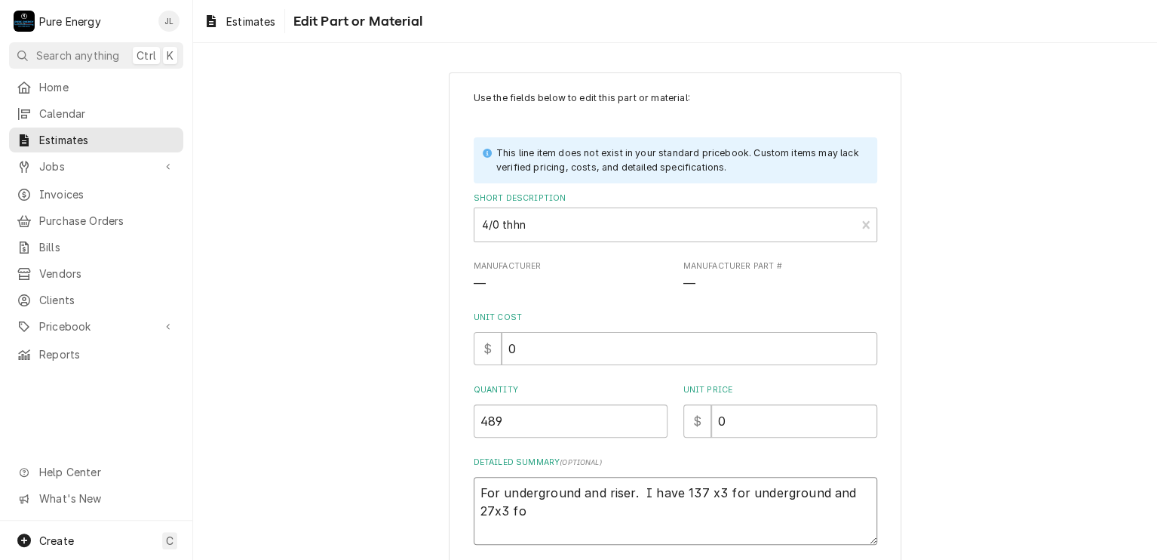
type textarea "x"
type textarea "For underground and riser. I have 137 x3 for underground and 27x3 for"
type textarea "x"
type textarea "For underground and riser. I have 137 x3 for underground and 27x3 for"
type textarea "x"
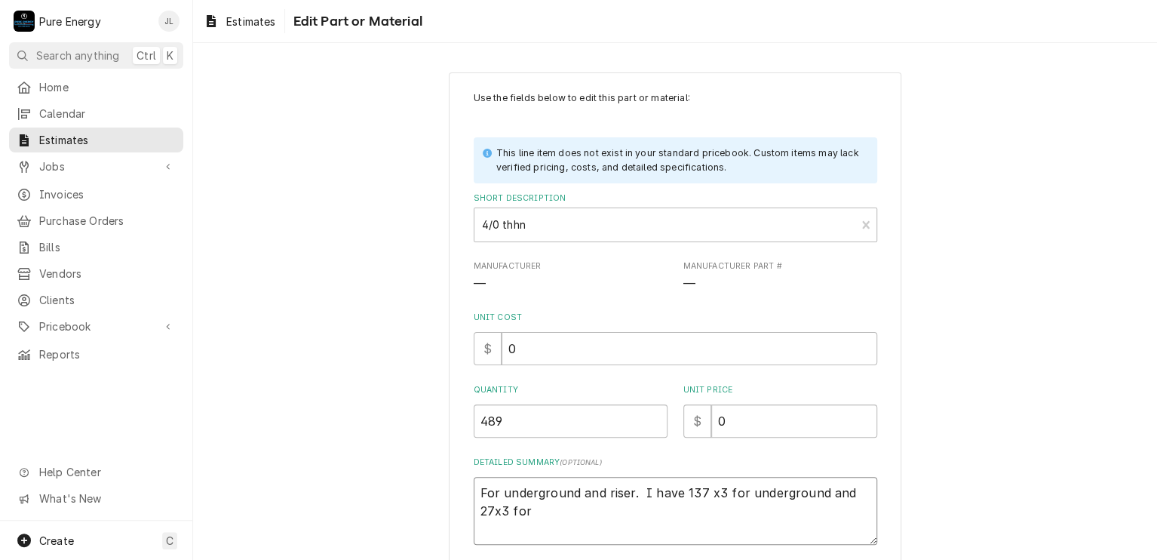
type textarea "For underground and riser. I have 137 x3 for underground and 27x3 for r"
type textarea "x"
type textarea "For underground and riser. I have 137 x3 for underground and 27x3 for ri"
type textarea "x"
type textarea "For underground and riser. I have 137 x3 for underground and 27x3 for ris"
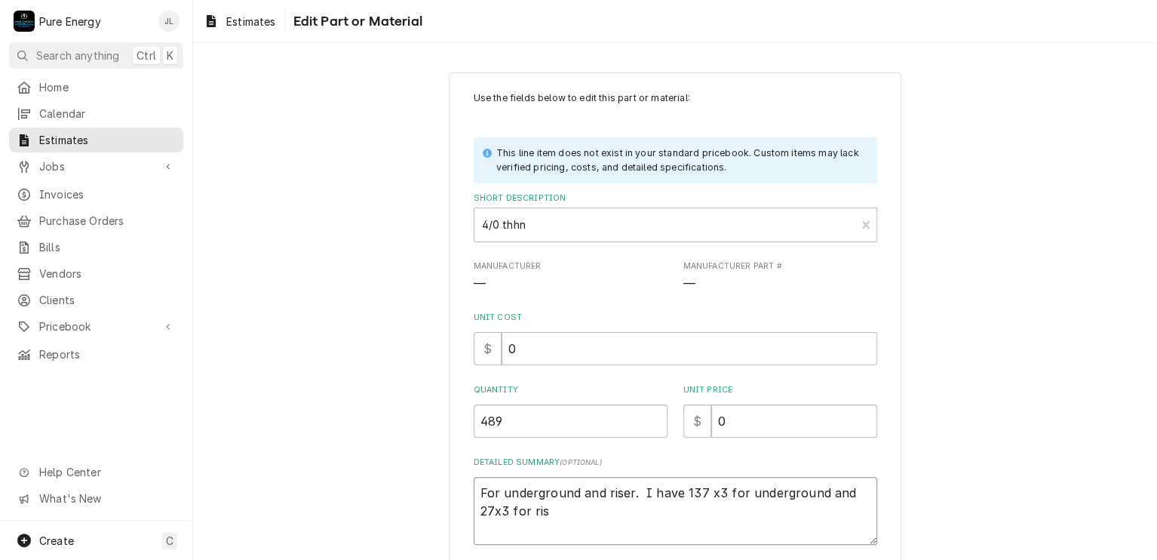
type textarea "x"
type textarea "For underground and riser. I have 137 x3 for underground and 27x3 for rise"
type textarea "x"
type textarea "For underground and riser. I have 137 x3 for underground and 27x3 for riser"
type textarea "x"
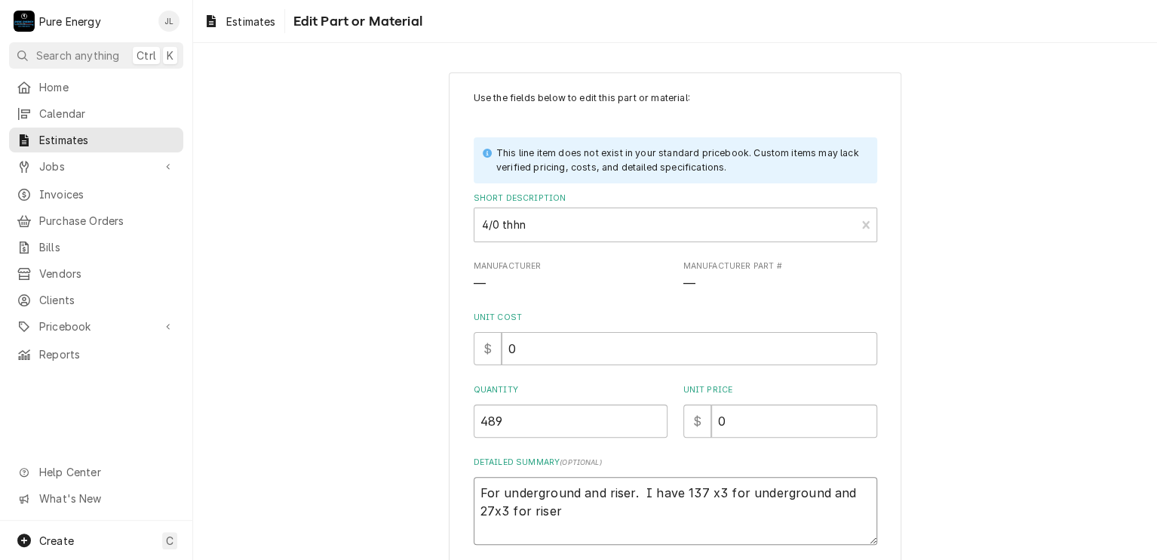
type textarea "For underground and riser. I have 137 x3 for underground and 27x3 for riser"
type textarea "x"
type textarea "For underground and riser. I have 137 x3 for underground and 27x3 for riser at"
type textarea "x"
type textarea "For underground and riser. I have 137 x3 for underground and 27x3 for riser at"
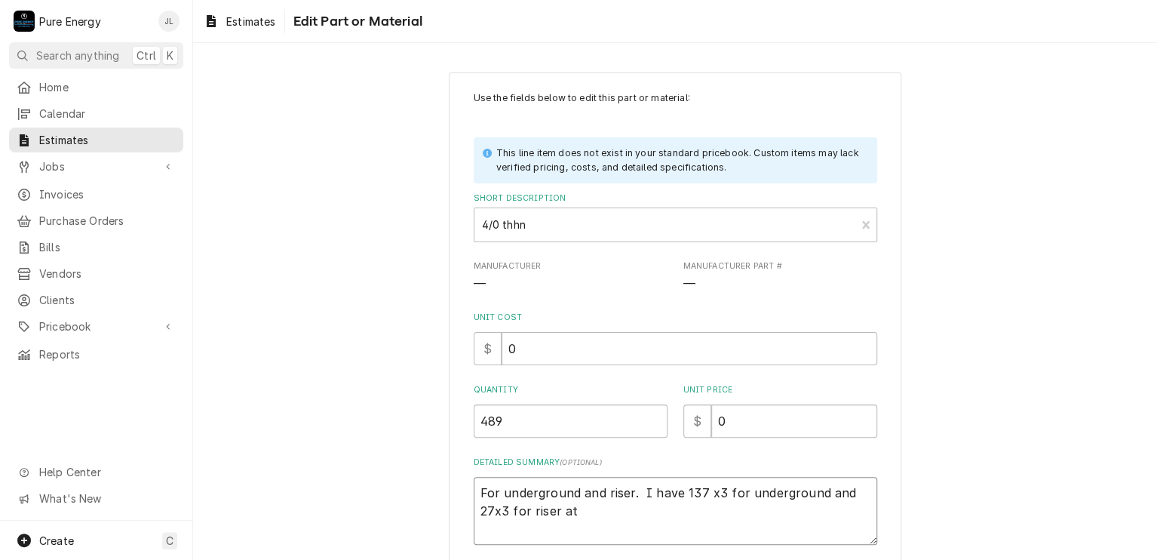
type textarea "x"
type textarea "For underground and riser. I have 137 x3 for underground and 27x3 for riser at p"
type textarea "x"
type textarea "For underground and riser. I have 137 x3 for underground and 27x3 for riser at …"
click at [747, 428] on input "0" at bounding box center [794, 420] width 166 height 33
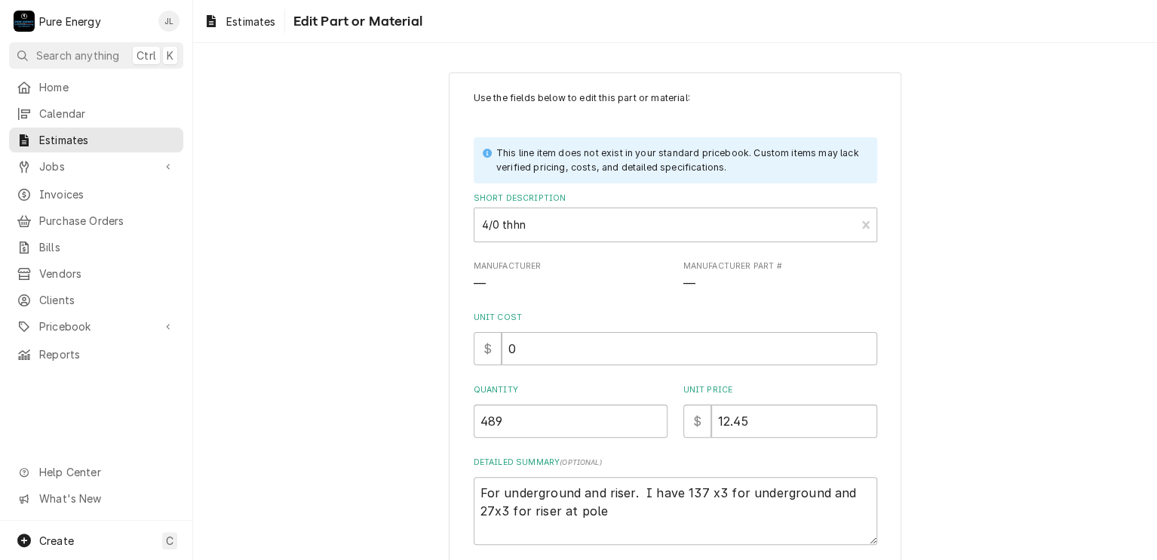
scroll to position [114, 0]
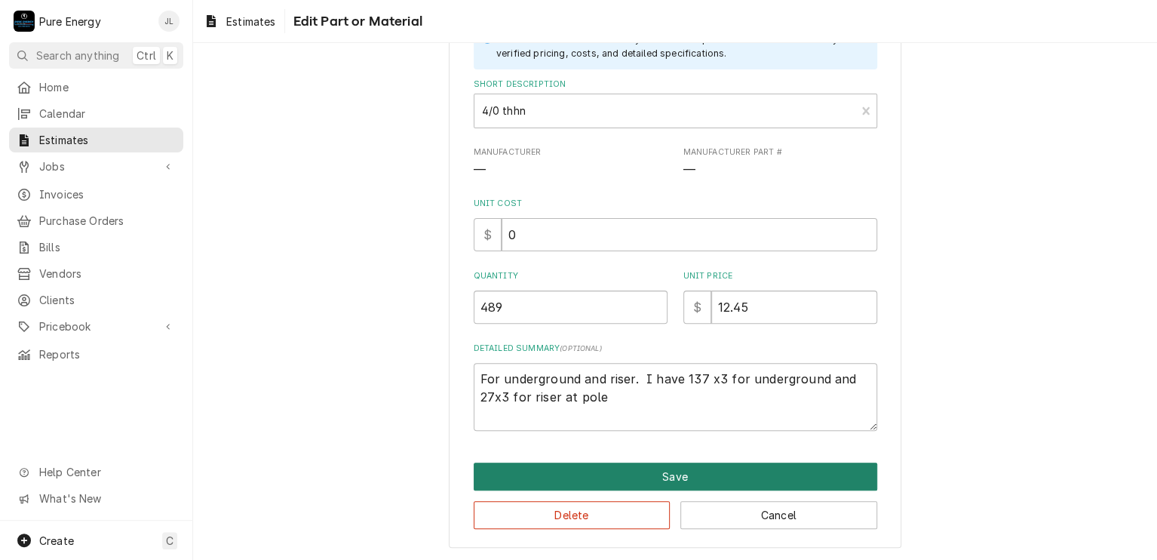
click at [706, 467] on button "Save" at bounding box center [676, 476] width 404 height 28
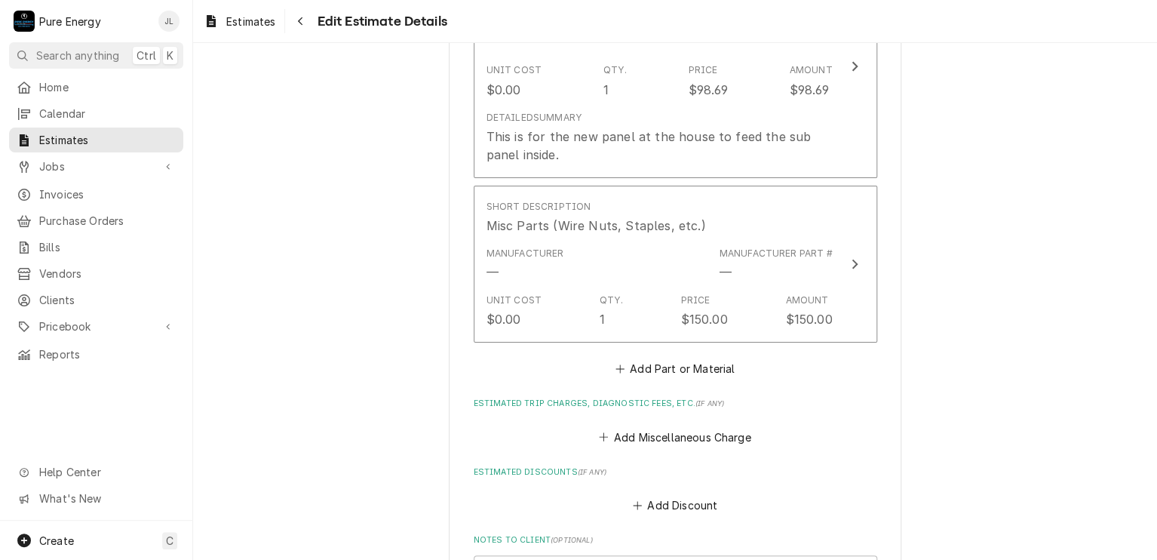
scroll to position [5581, 0]
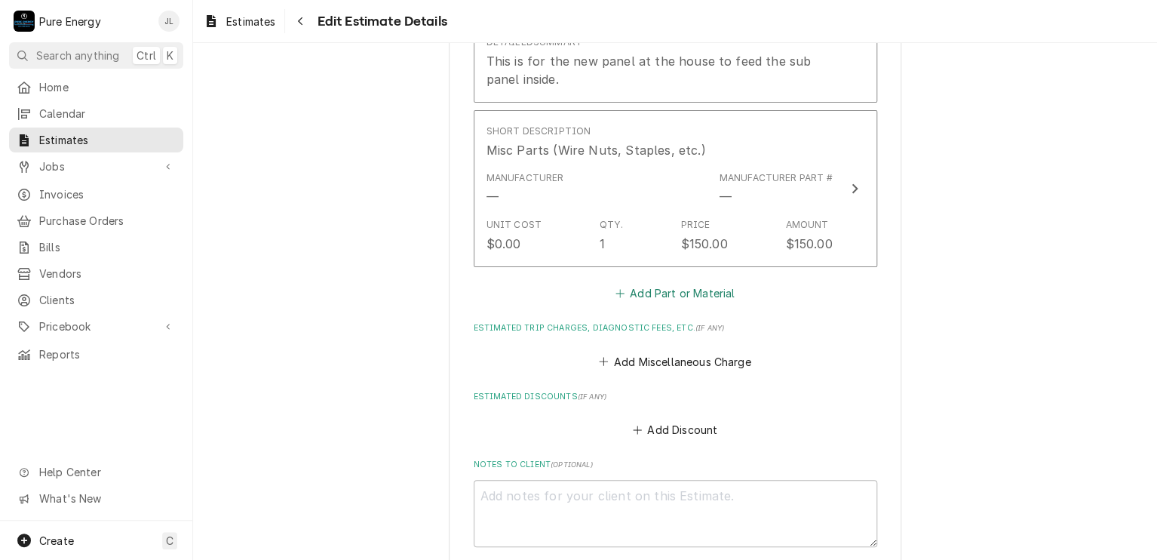
click at [666, 283] on button "Add Part or Material" at bounding box center [674, 293] width 124 height 21
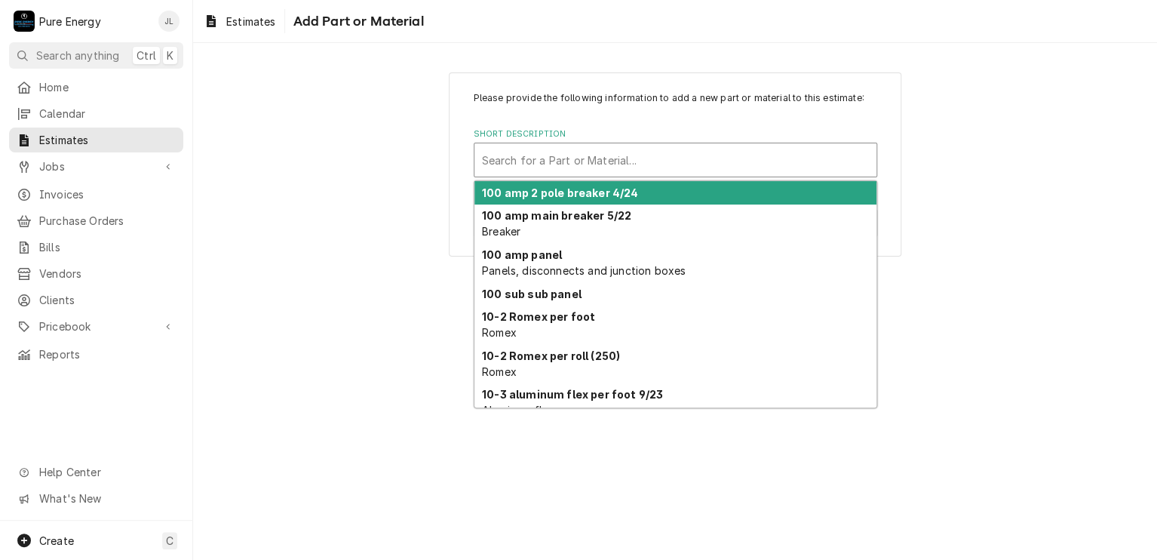
click at [543, 149] on div "Short Description" at bounding box center [675, 159] width 387 height 27
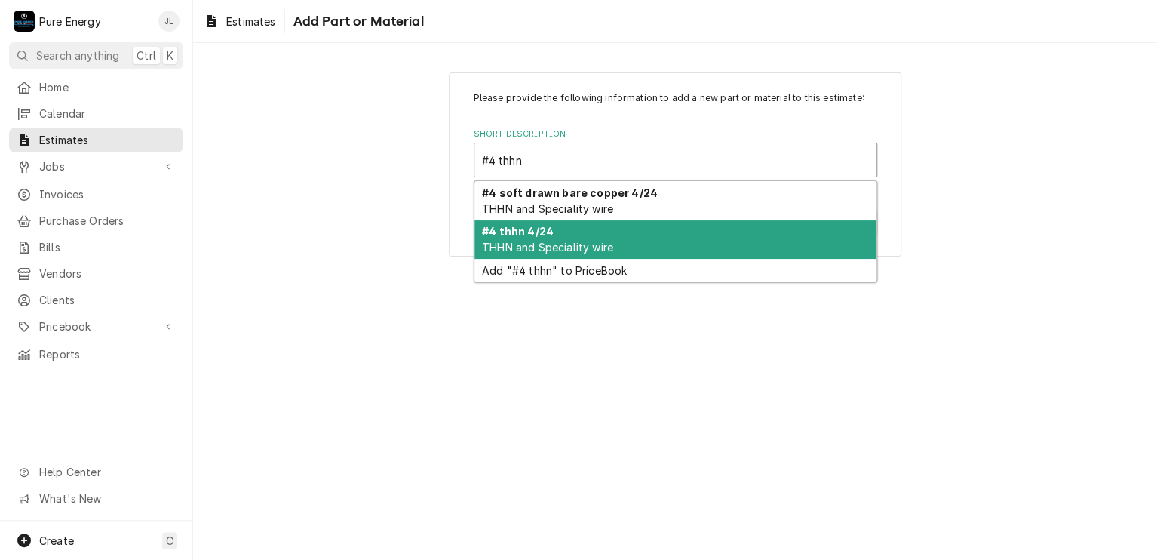
click at [521, 248] on span "THHN and Speciality wire" at bounding box center [547, 247] width 131 height 13
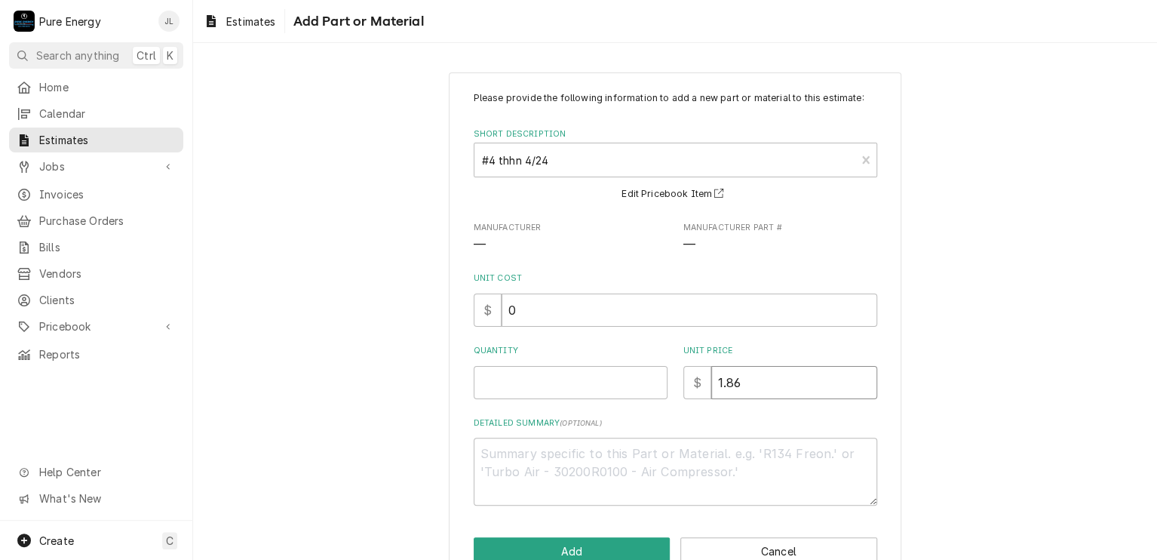
click at [765, 384] on input "1.86" at bounding box center [794, 382] width 166 height 33
click at [511, 386] on input "Quantity" at bounding box center [571, 382] width 194 height 33
click at [517, 483] on textarea "Detailed Summary ( optional )" at bounding box center [676, 471] width 404 height 68
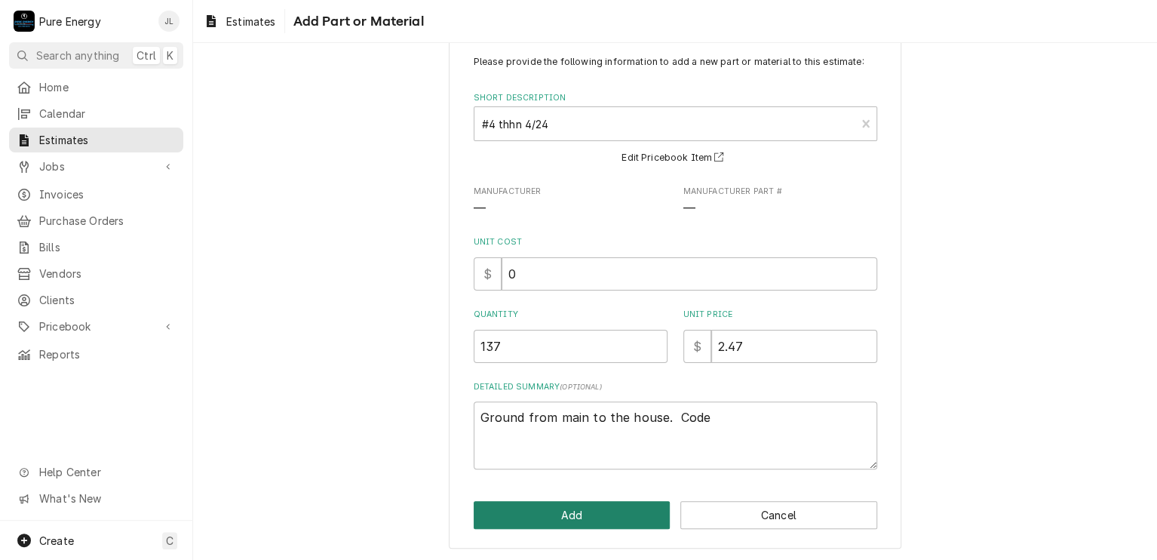
click at [585, 511] on button "Add" at bounding box center [572, 515] width 197 height 28
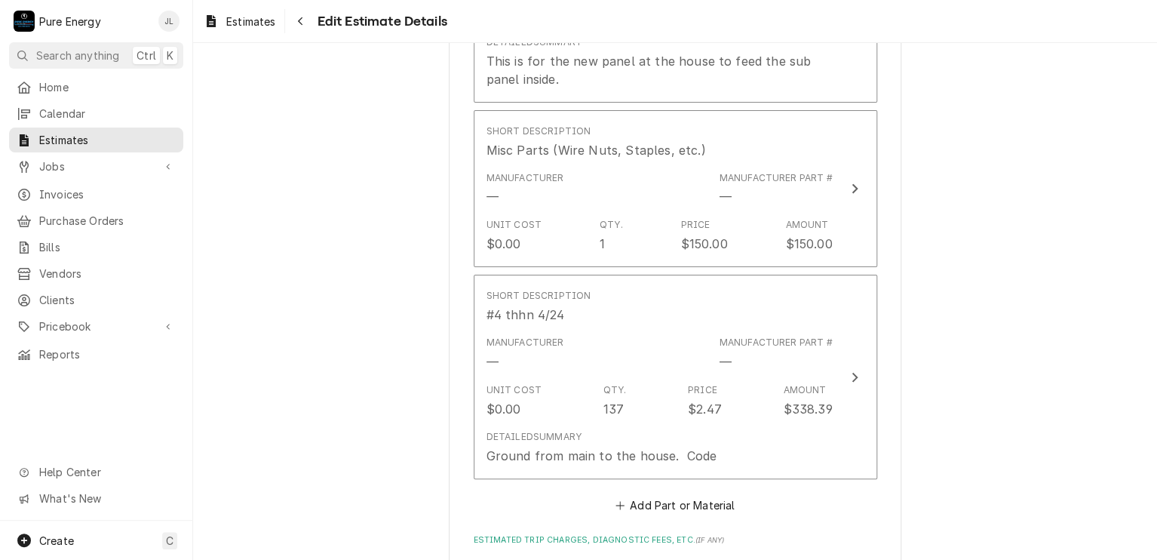
scroll to position [5732, 0]
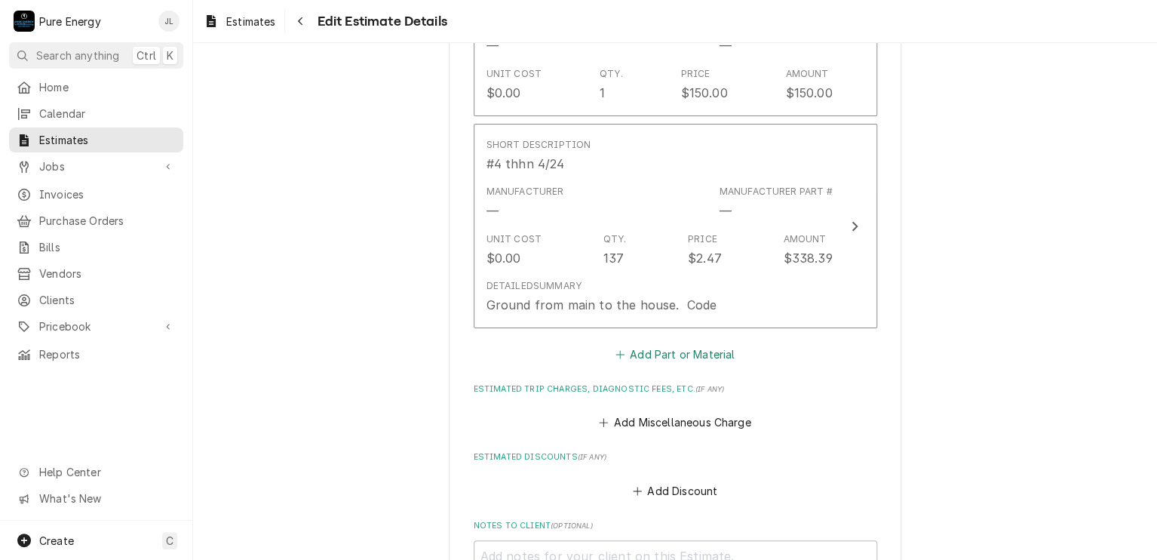
click at [663, 344] on button "Add Part or Material" at bounding box center [674, 354] width 124 height 21
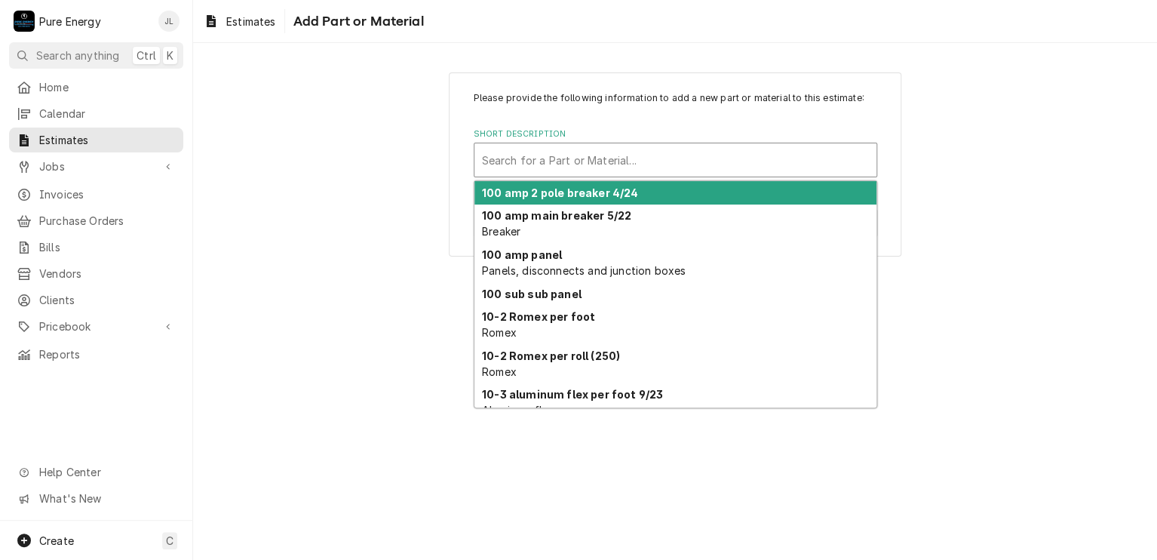
click at [545, 167] on div "Short Description" at bounding box center [675, 159] width 387 height 27
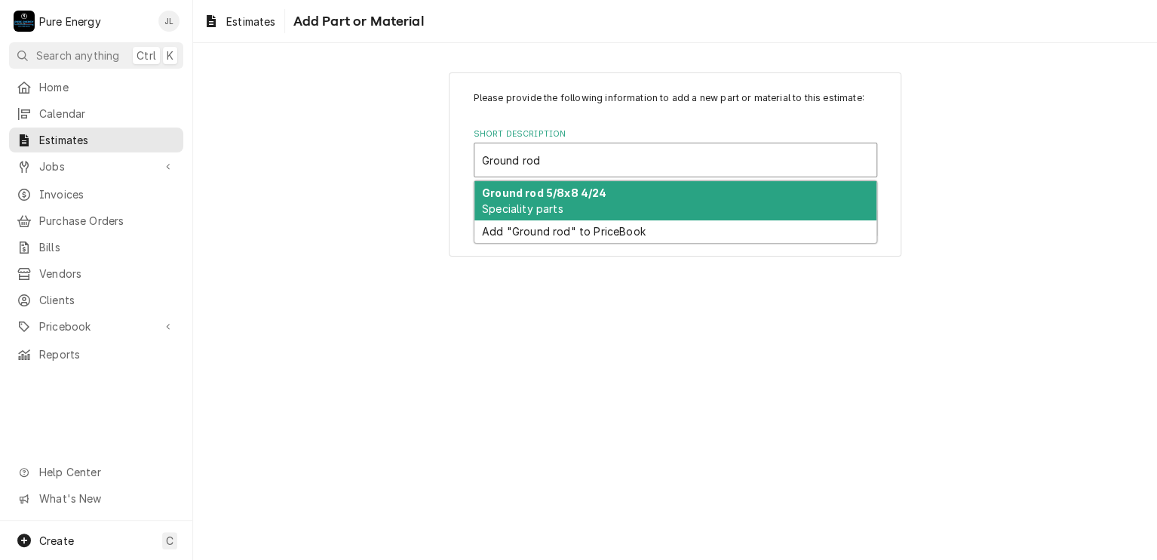
click at [557, 198] on div "Ground rod 5/8x8 4/24 Speciality parts" at bounding box center [675, 200] width 402 height 39
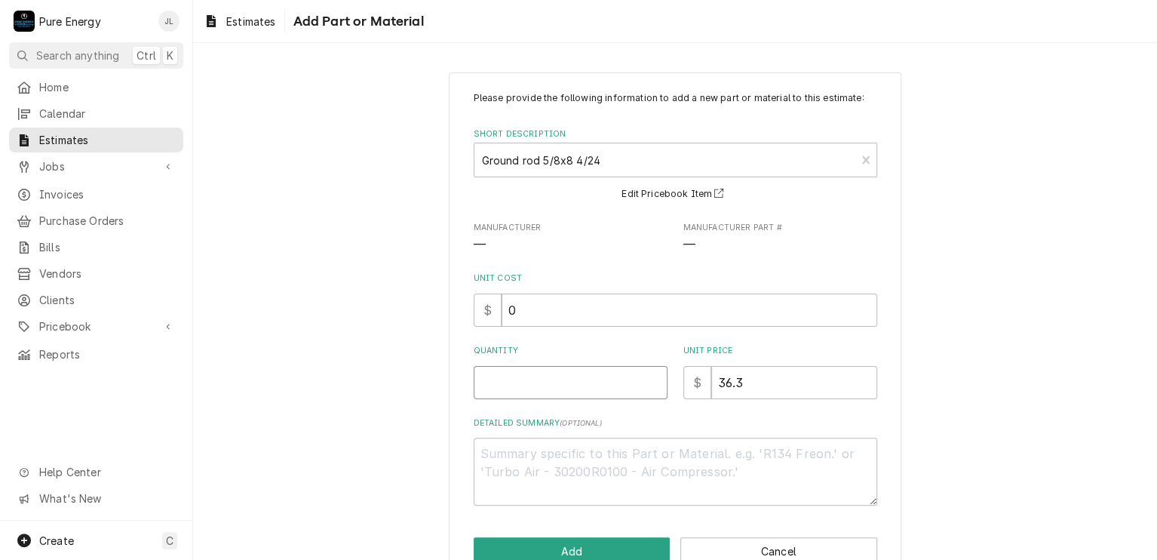
click at [561, 387] on input "Quantity" at bounding box center [571, 382] width 194 height 33
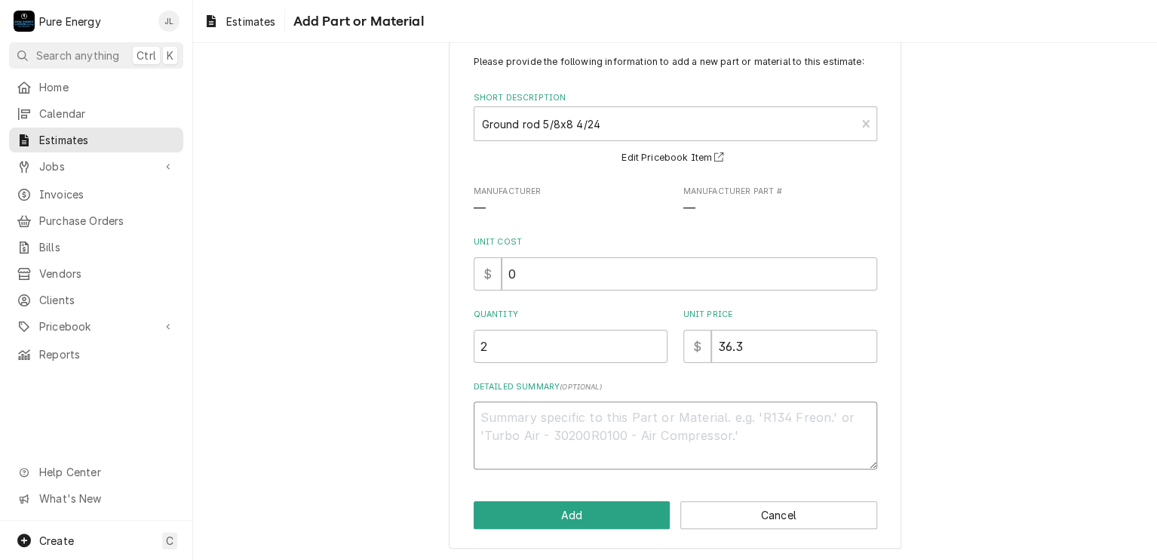
click at [506, 434] on textarea "Detailed Summary ( optional )" at bounding box center [676, 435] width 404 height 68
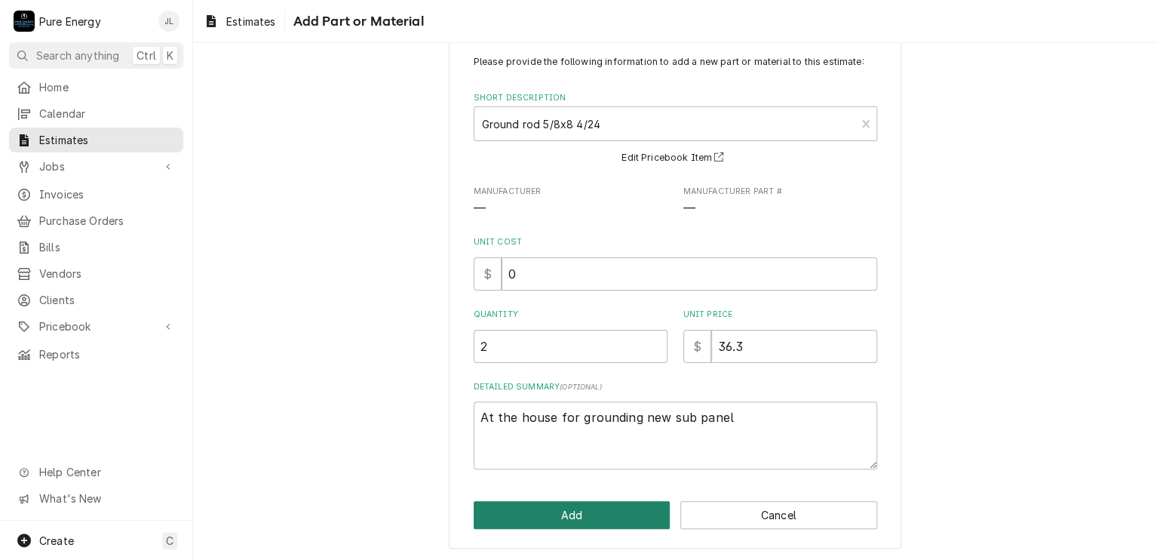
click at [534, 508] on button "Add" at bounding box center [572, 515] width 197 height 28
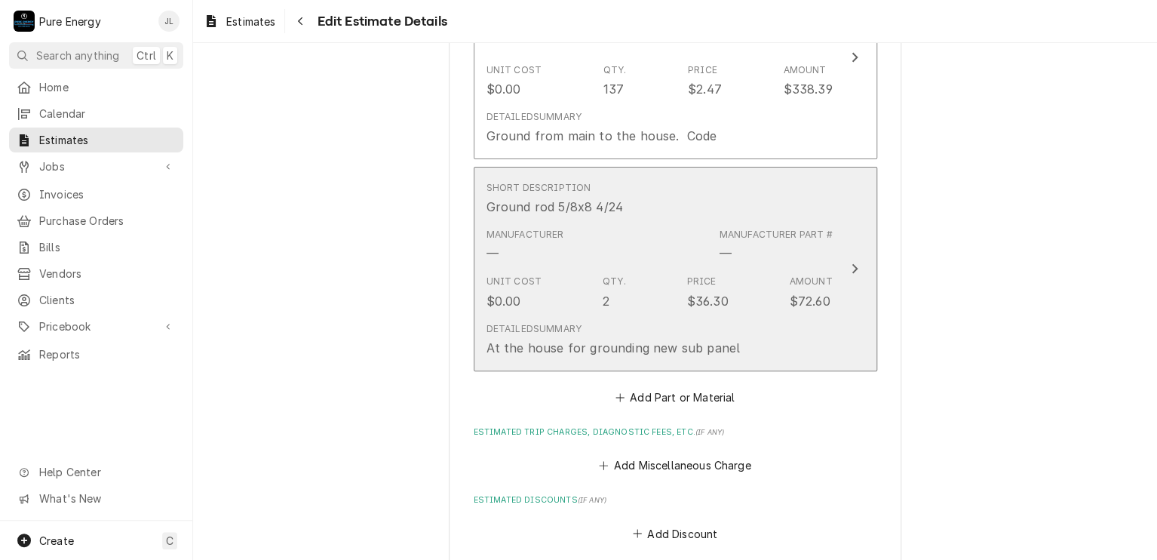
scroll to position [5883, 0]
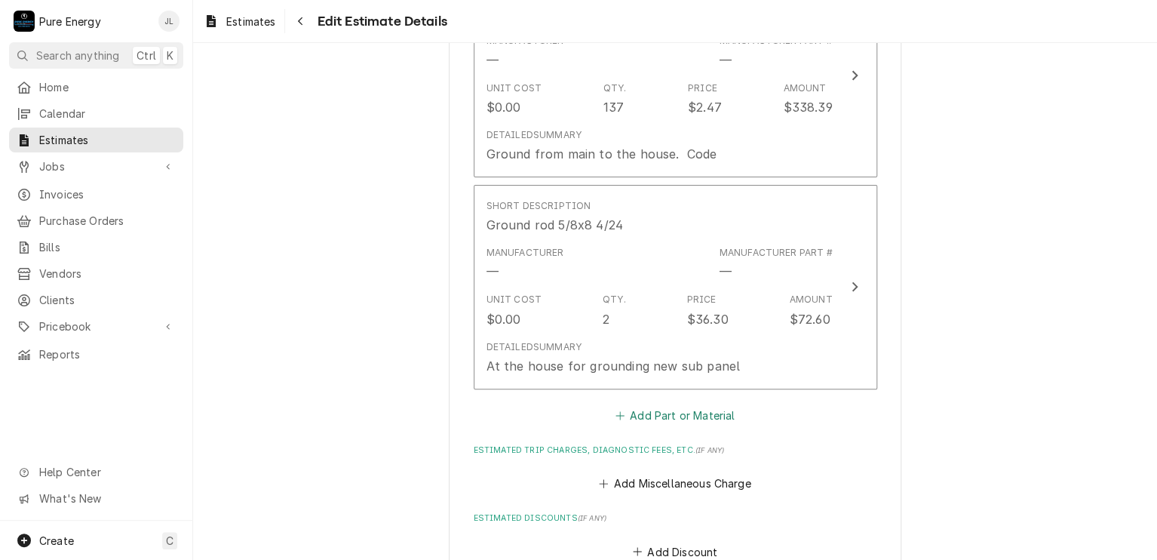
click at [673, 406] on button "Add Part or Material" at bounding box center [674, 414] width 124 height 21
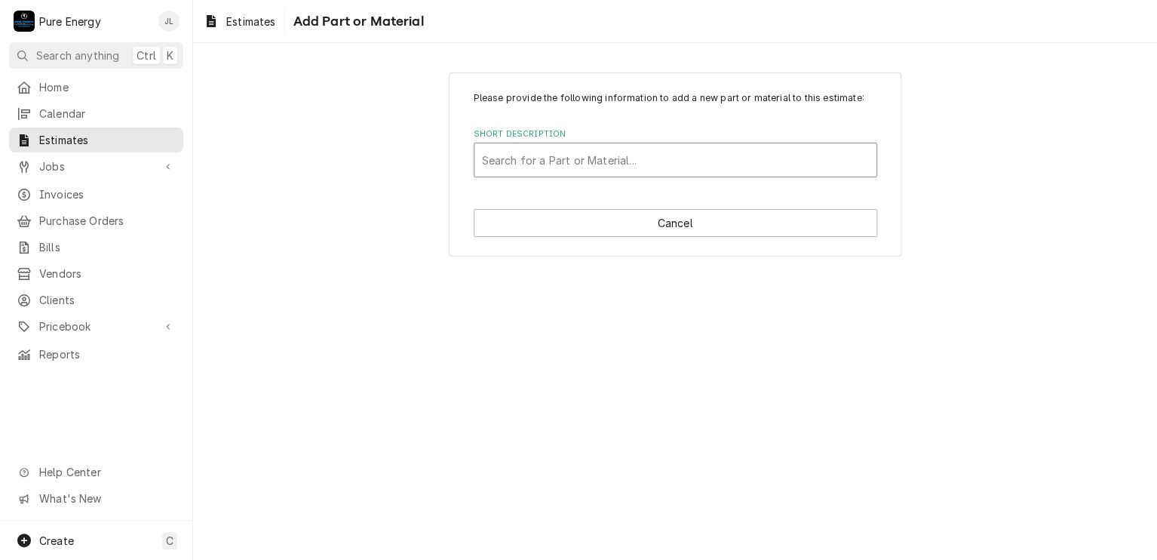
click at [573, 167] on div "Short Description" at bounding box center [675, 159] width 387 height 27
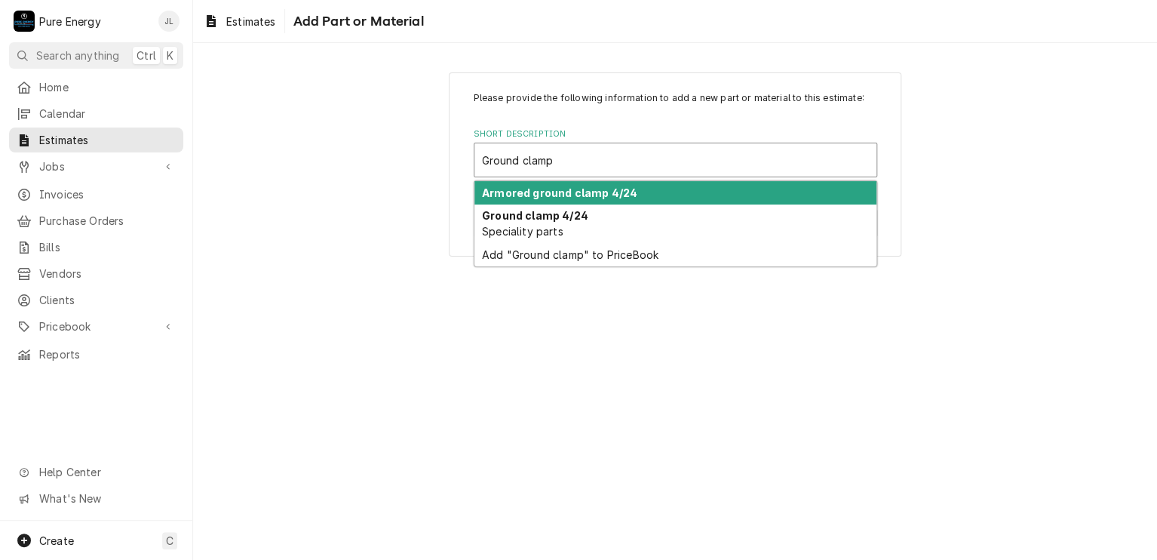
click at [569, 192] on strong "Armored ground clamp 4/24" at bounding box center [559, 192] width 155 height 13
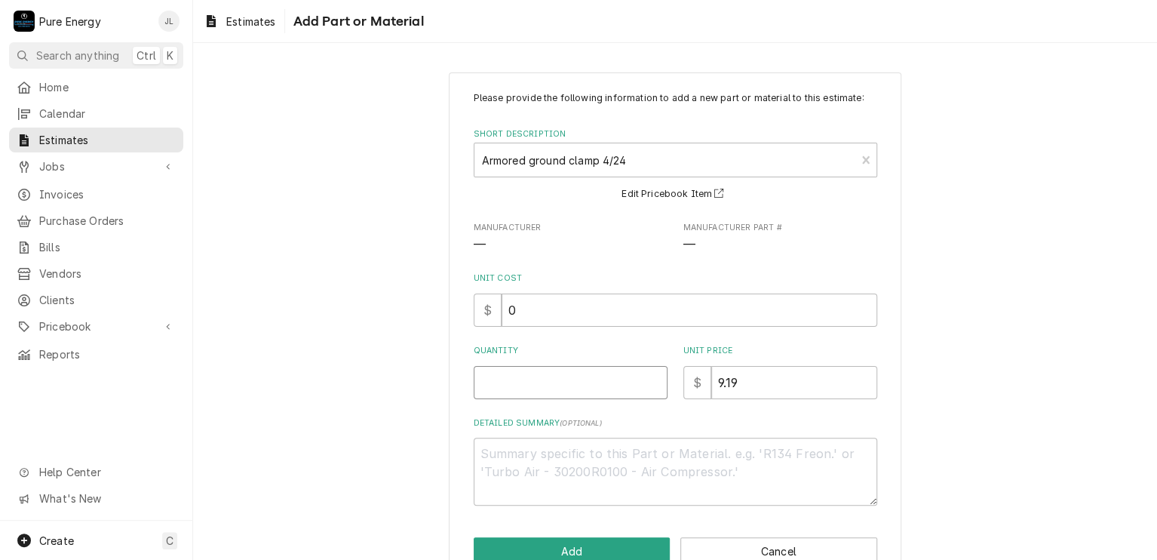
click at [554, 382] on input "Quantity" at bounding box center [571, 382] width 194 height 33
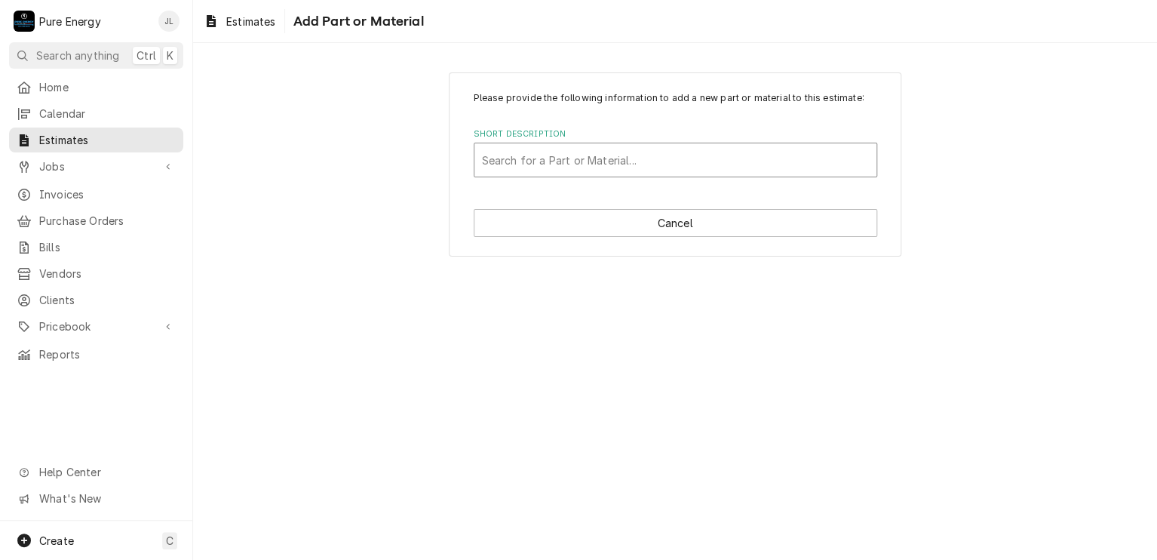
click at [572, 149] on div "Short Description" at bounding box center [675, 159] width 387 height 27
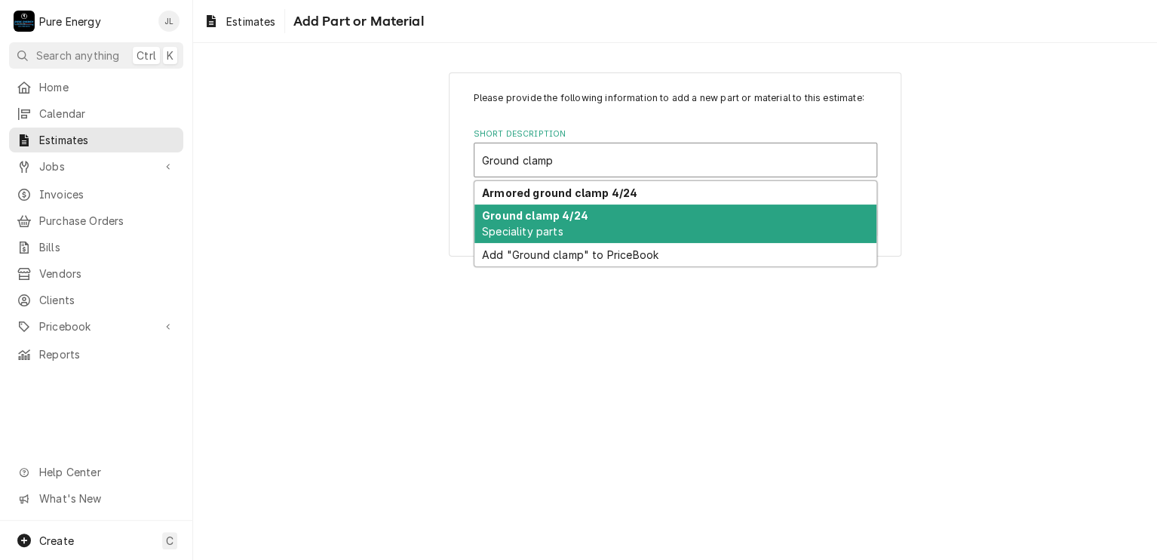
click at [543, 225] on span "Speciality parts" at bounding box center [522, 231] width 81 height 13
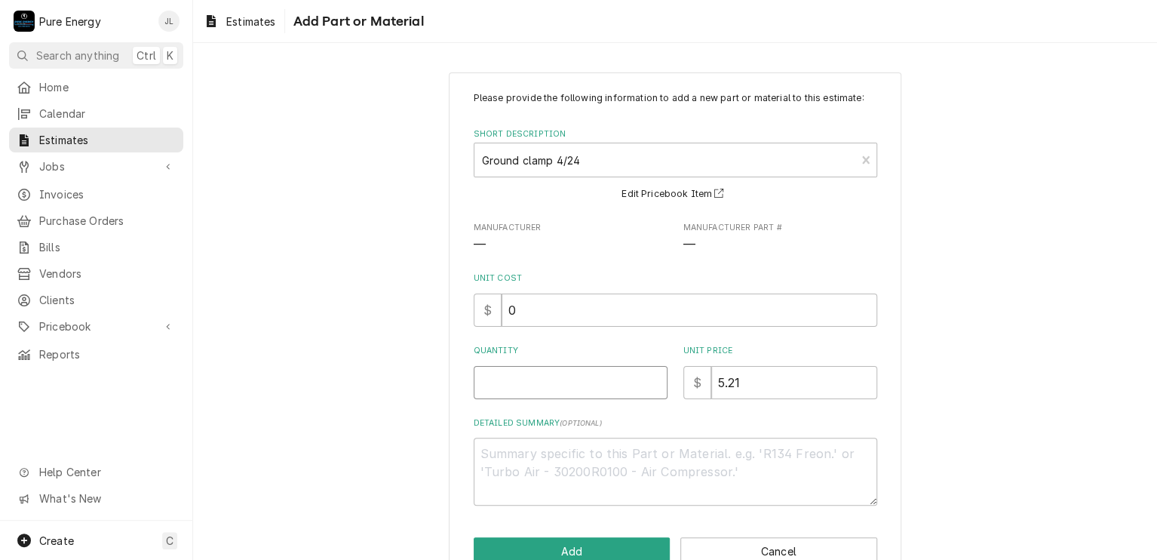
click at [566, 387] on input "Quantity" at bounding box center [571, 382] width 194 height 33
click at [739, 382] on input "5.21" at bounding box center [794, 382] width 166 height 33
click at [586, 464] on textarea "Detailed Summary ( optional )" at bounding box center [676, 471] width 404 height 68
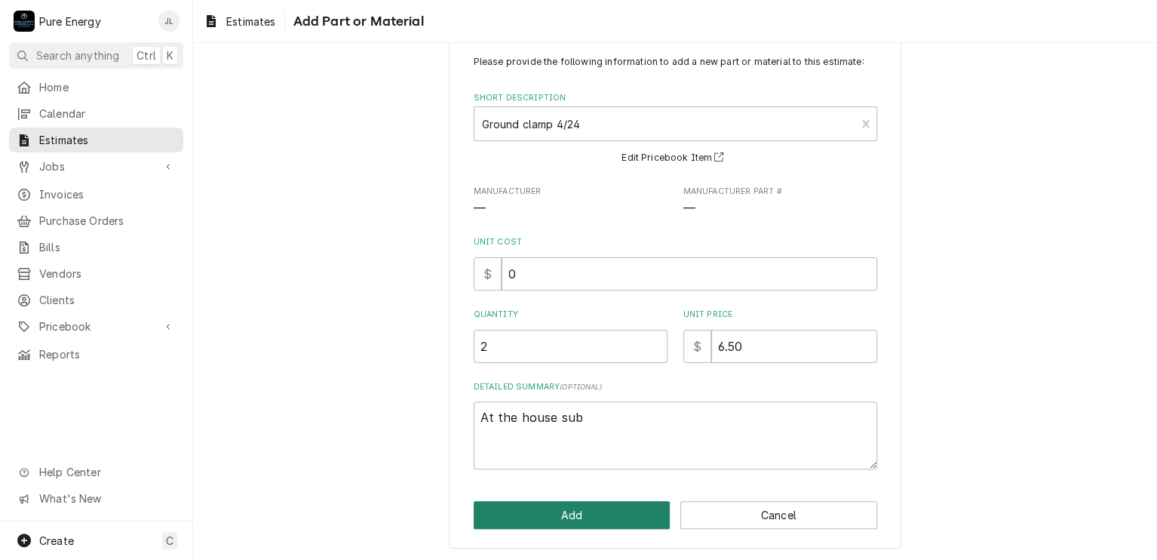
click at [626, 506] on button "Add" at bounding box center [572, 515] width 197 height 28
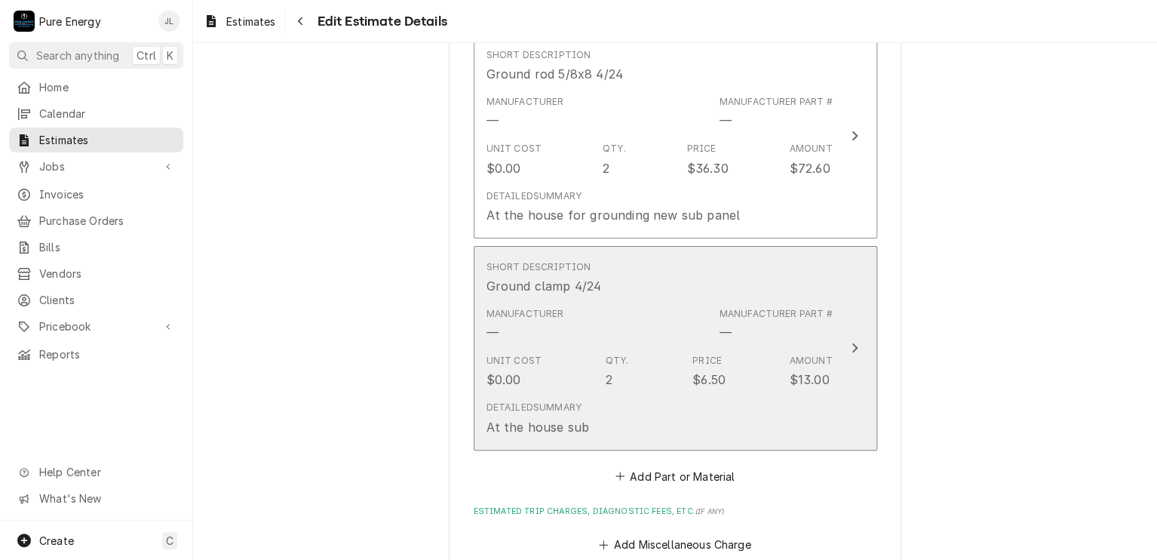
scroll to position [6185, 0]
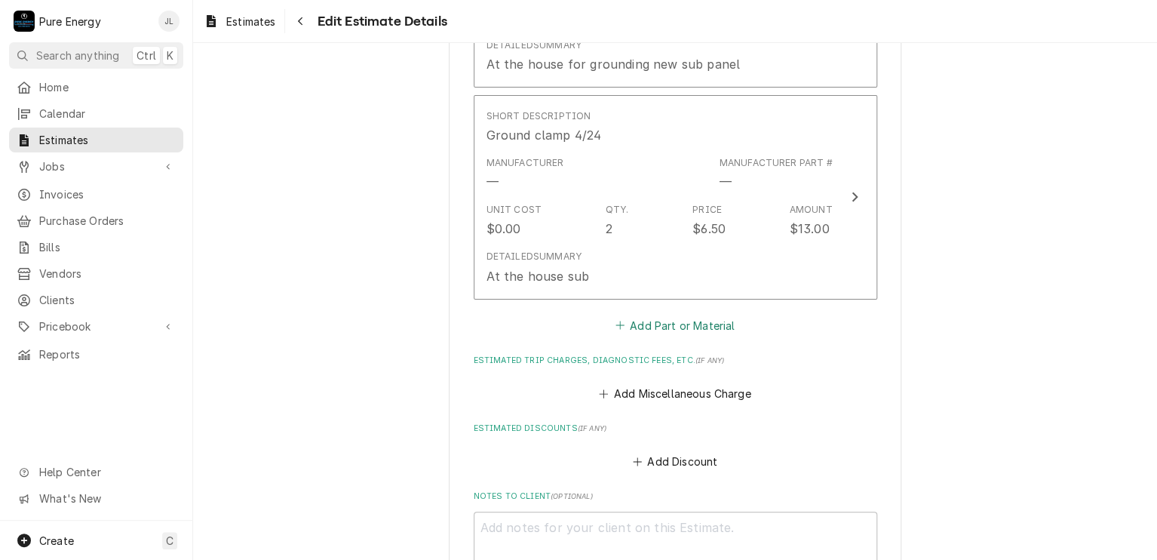
click at [683, 319] on button "Add Part or Material" at bounding box center [674, 325] width 124 height 21
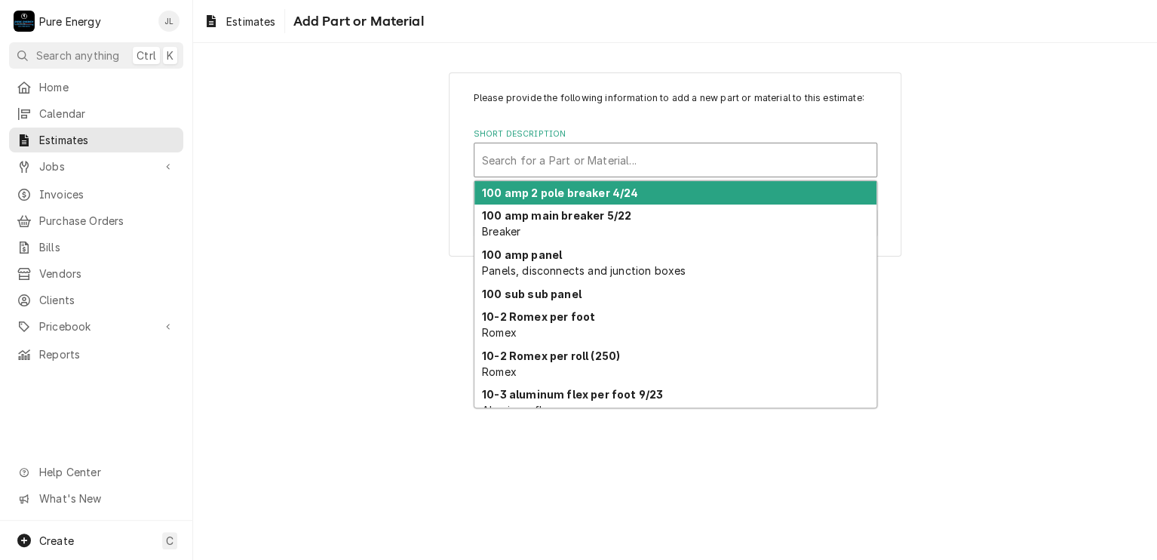
click at [588, 165] on div "Short Description" at bounding box center [675, 159] width 387 height 27
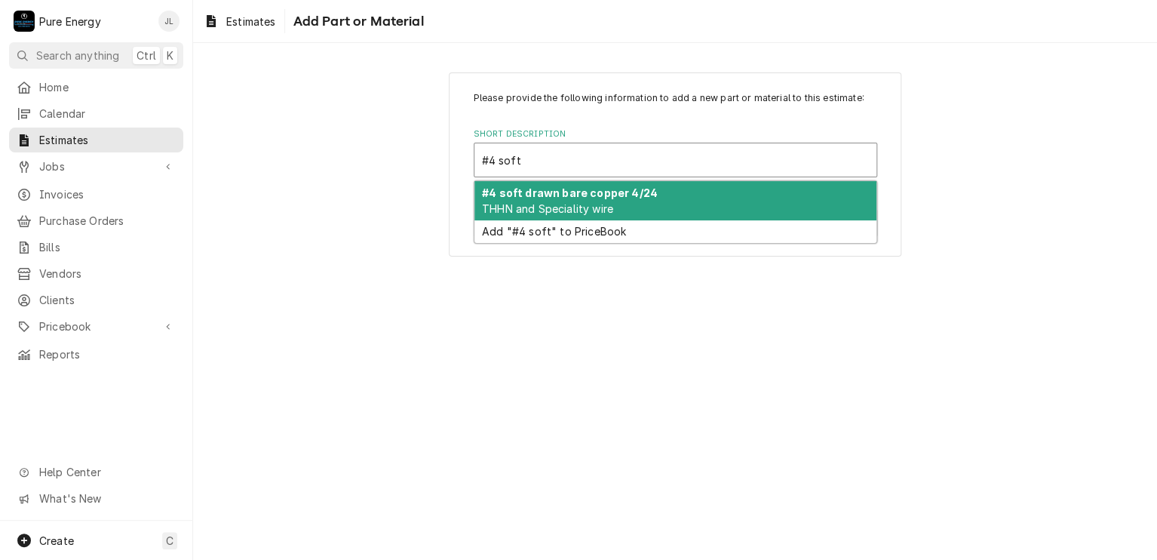
click at [569, 192] on strong "#4 soft drawn bare copper 4/24" at bounding box center [570, 192] width 176 height 13
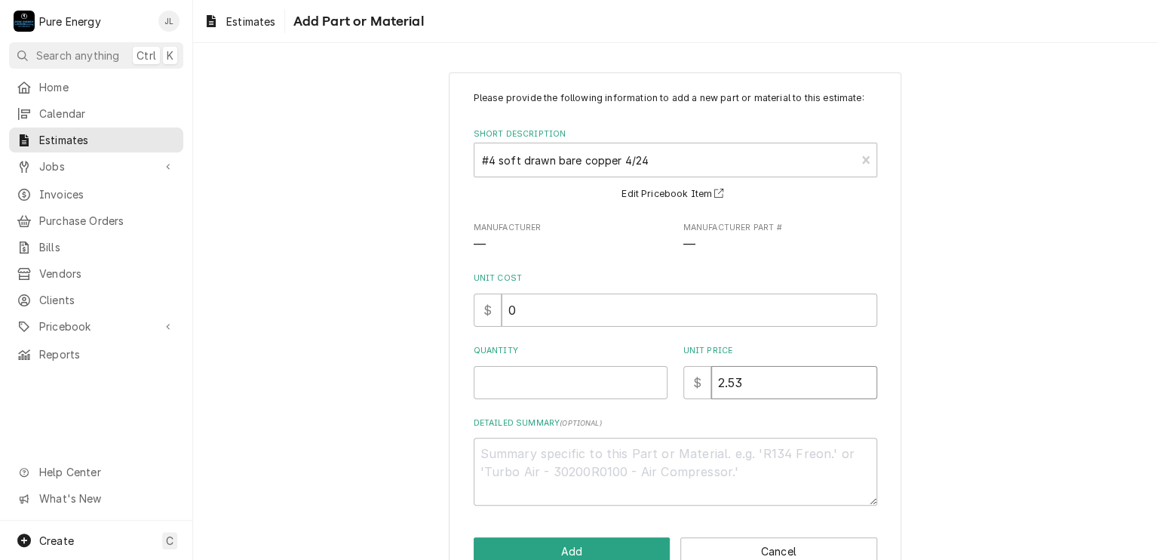
click at [756, 376] on input "2.53" at bounding box center [794, 382] width 166 height 33
click at [510, 385] on input "Quantity" at bounding box center [571, 382] width 194 height 33
click at [518, 468] on textarea "Detailed Summary ( optional )" at bounding box center [676, 471] width 404 height 68
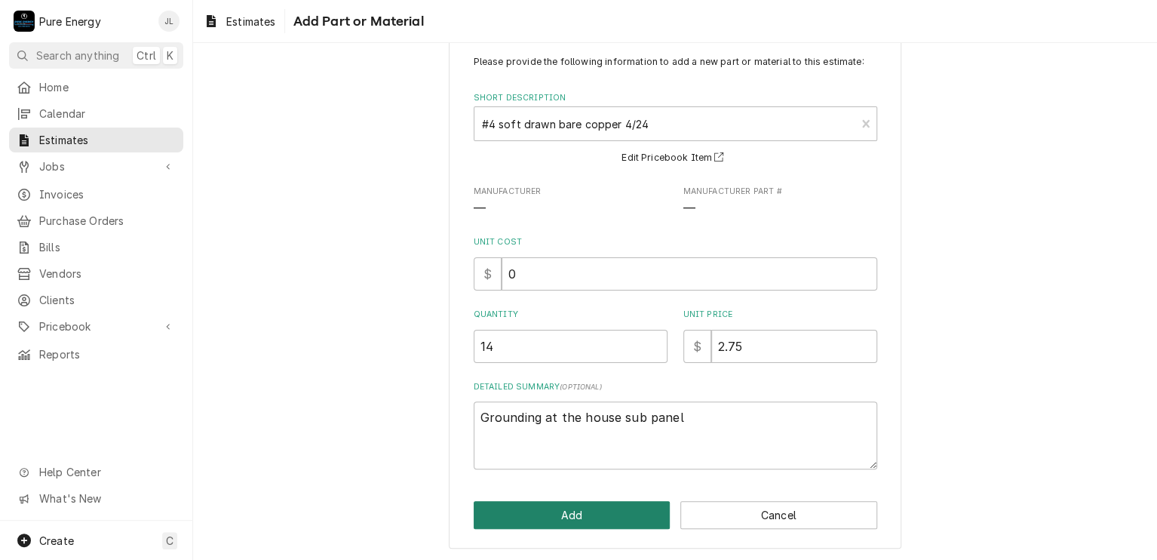
click at [558, 510] on button "Add" at bounding box center [572, 515] width 197 height 28
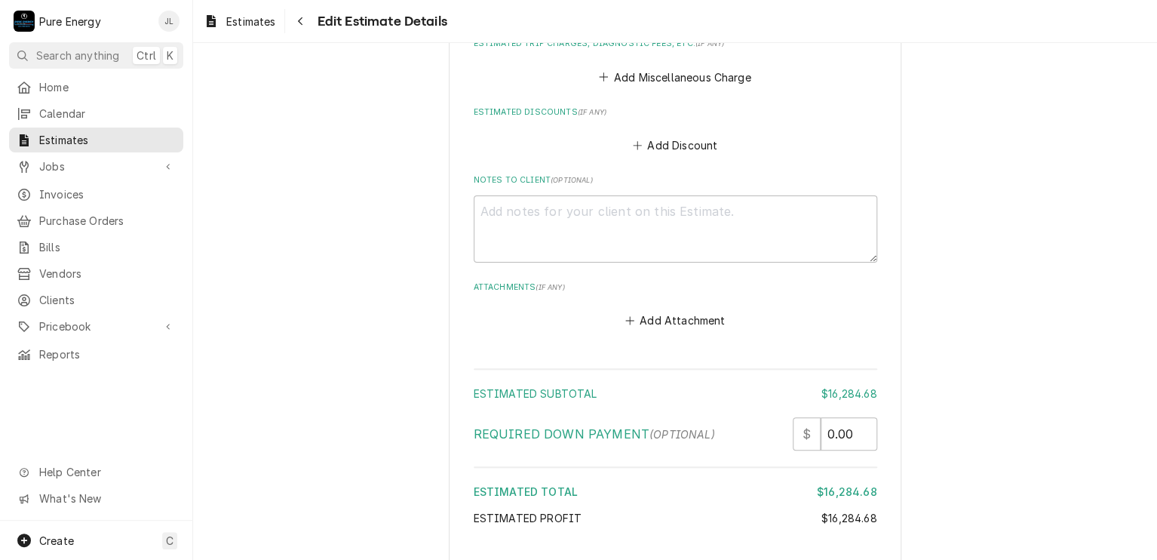
scroll to position [6918, 0]
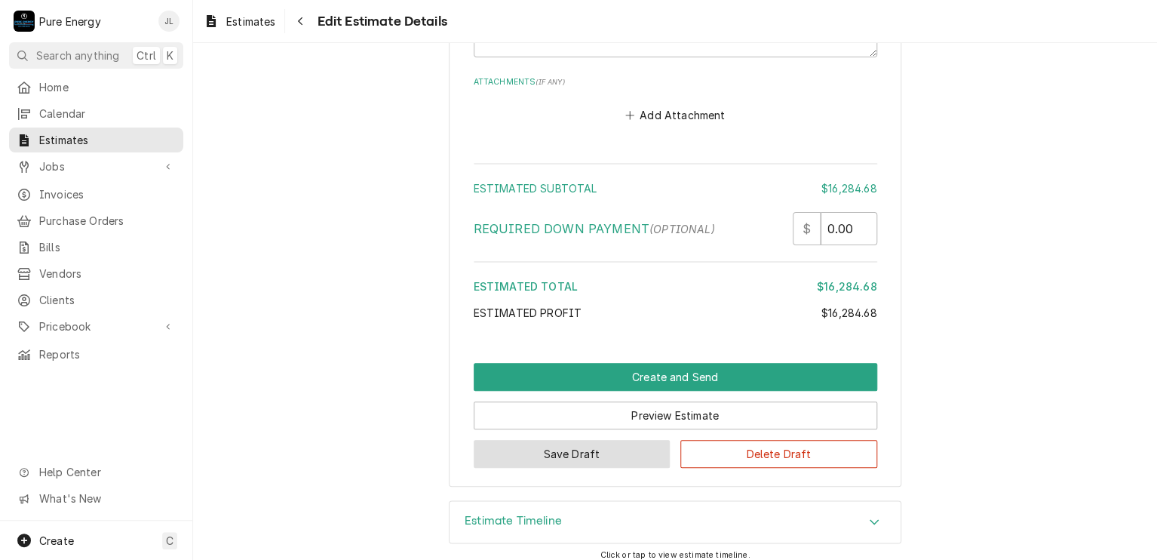
click at [597, 443] on button "Save Draft" at bounding box center [572, 454] width 197 height 28
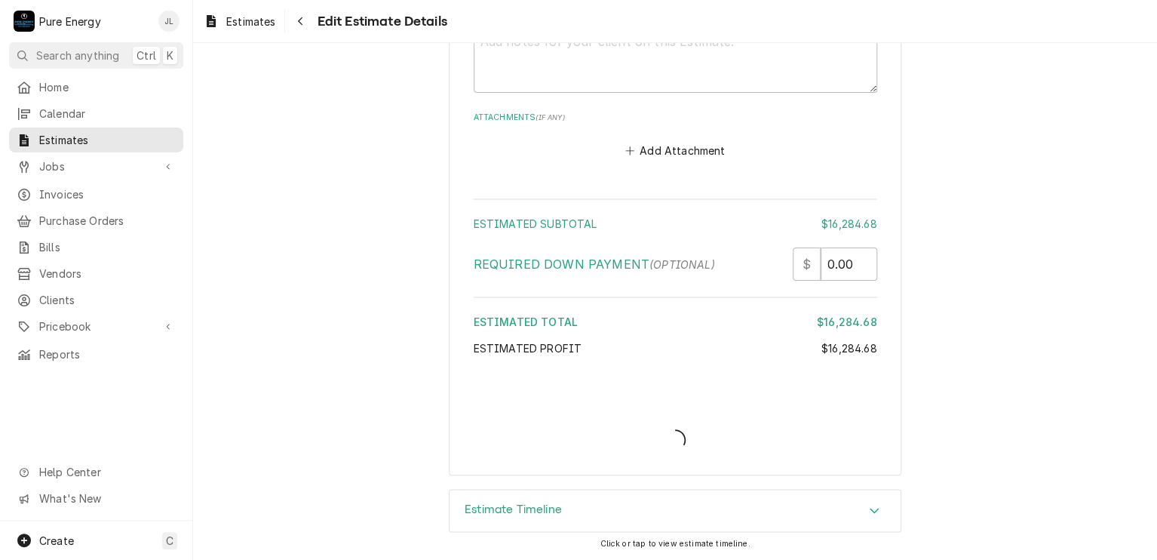
scroll to position [6873, 0]
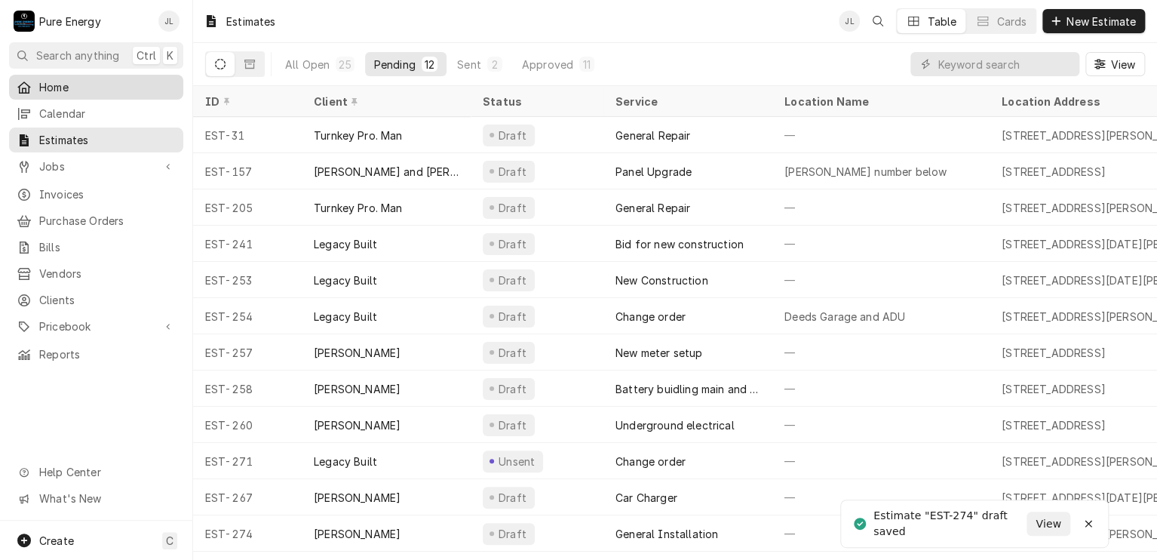
click at [63, 90] on span "Home" at bounding box center [107, 87] width 137 height 16
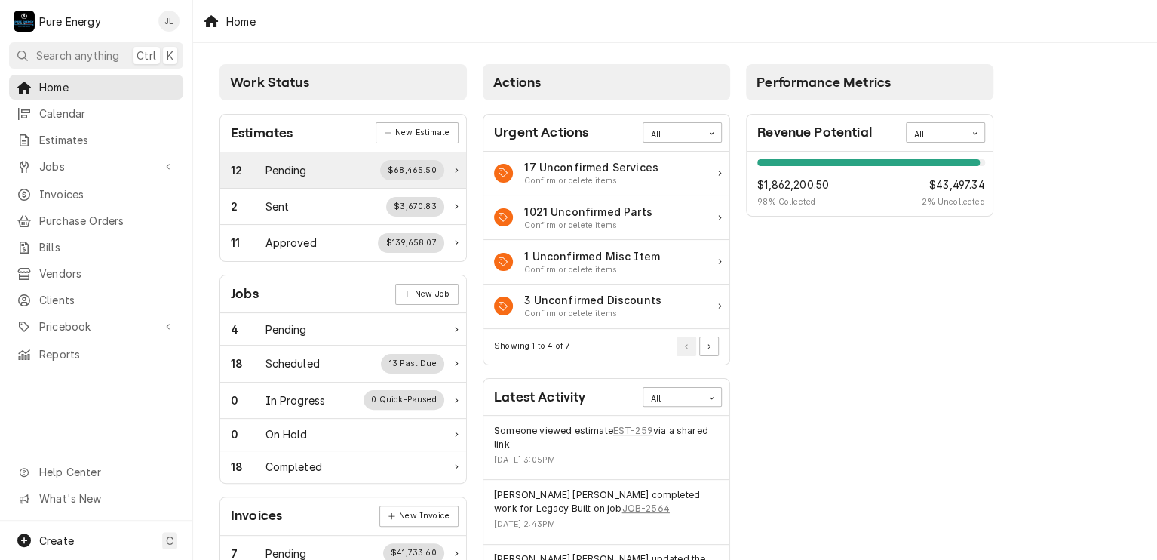
click at [306, 171] on div "Pending" at bounding box center [285, 170] width 41 height 16
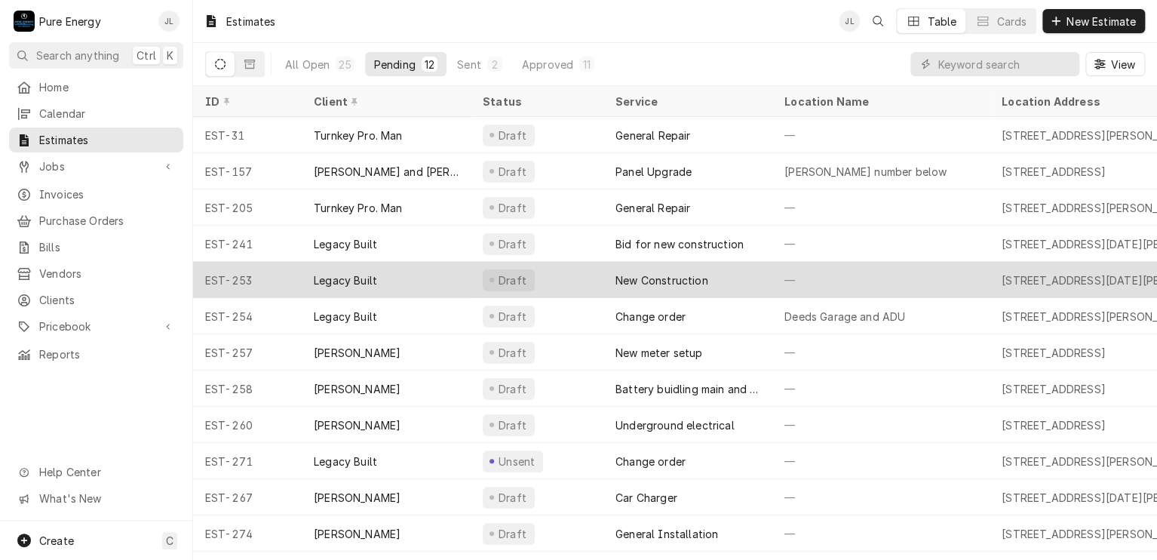
scroll to position [1, 0]
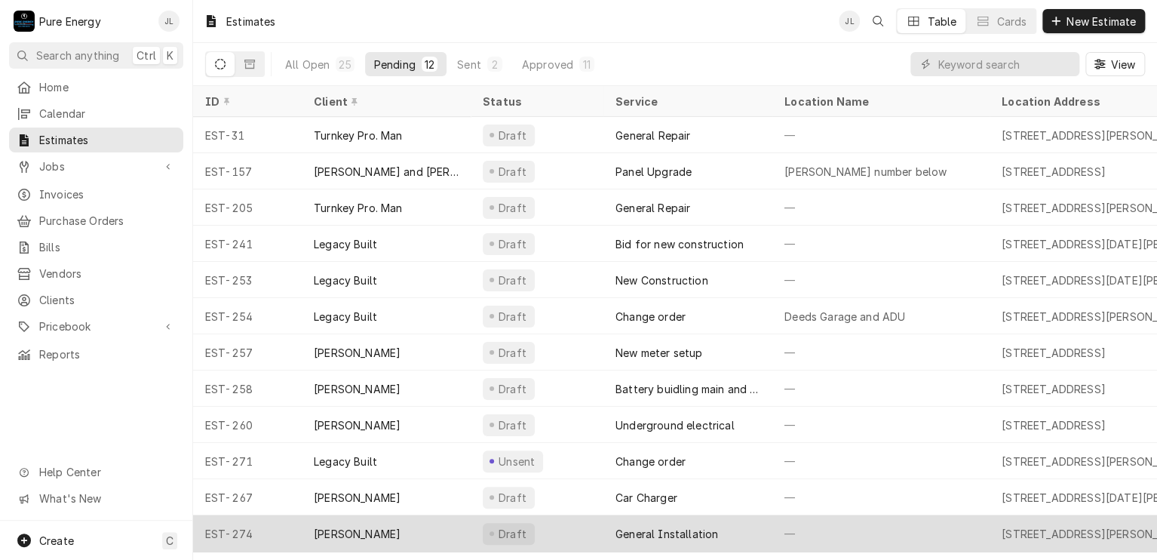
click at [861, 522] on div "—" at bounding box center [880, 533] width 217 height 36
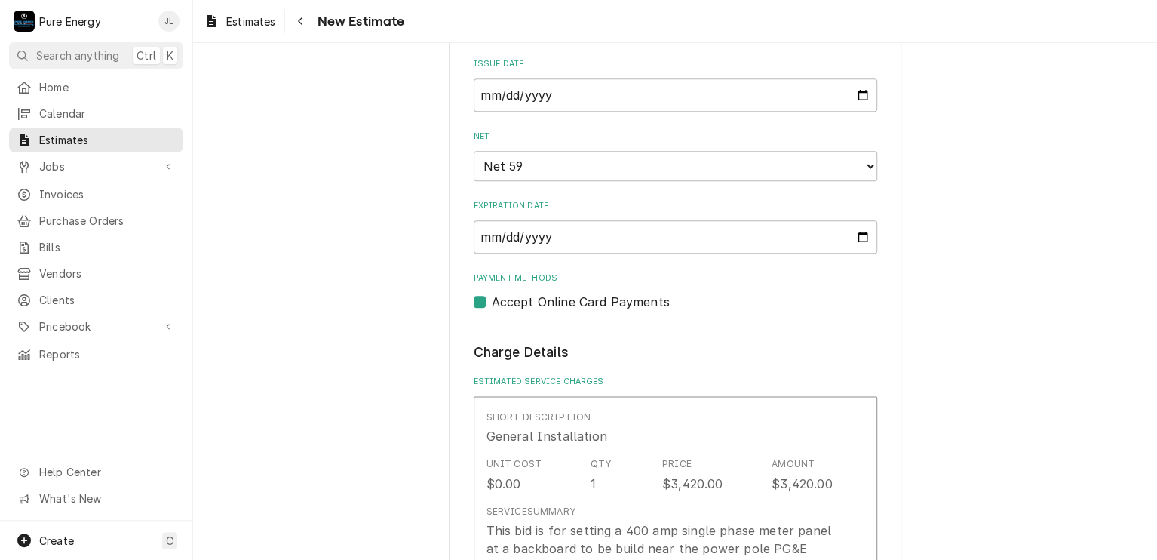
scroll to position [1131, 0]
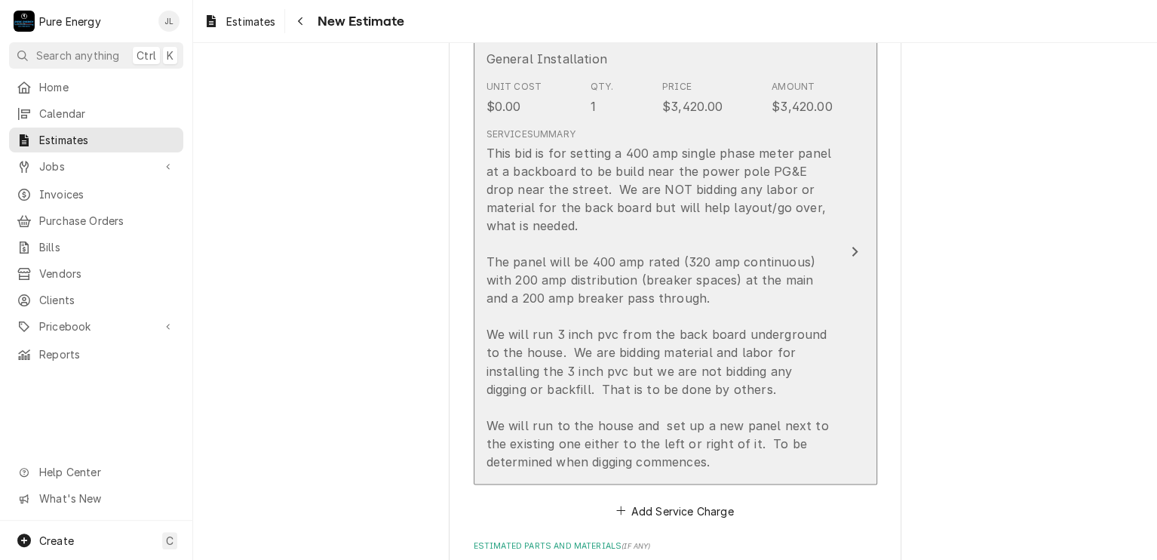
click at [815, 288] on div "This bid is for setting a 400 amp single phase meter panel at a backboard to be…" at bounding box center [659, 307] width 346 height 326
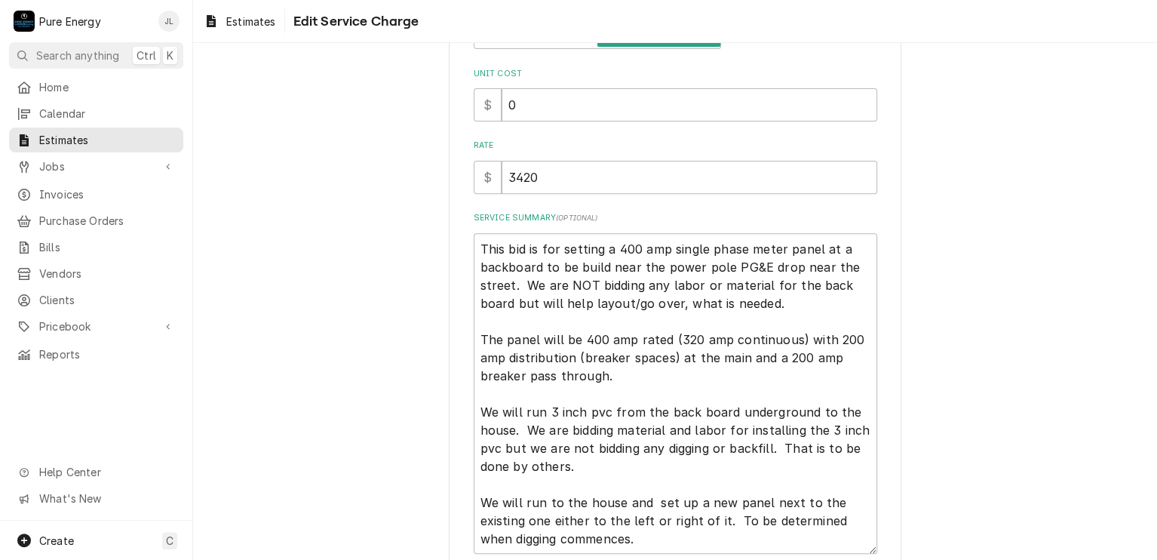
scroll to position [350, 0]
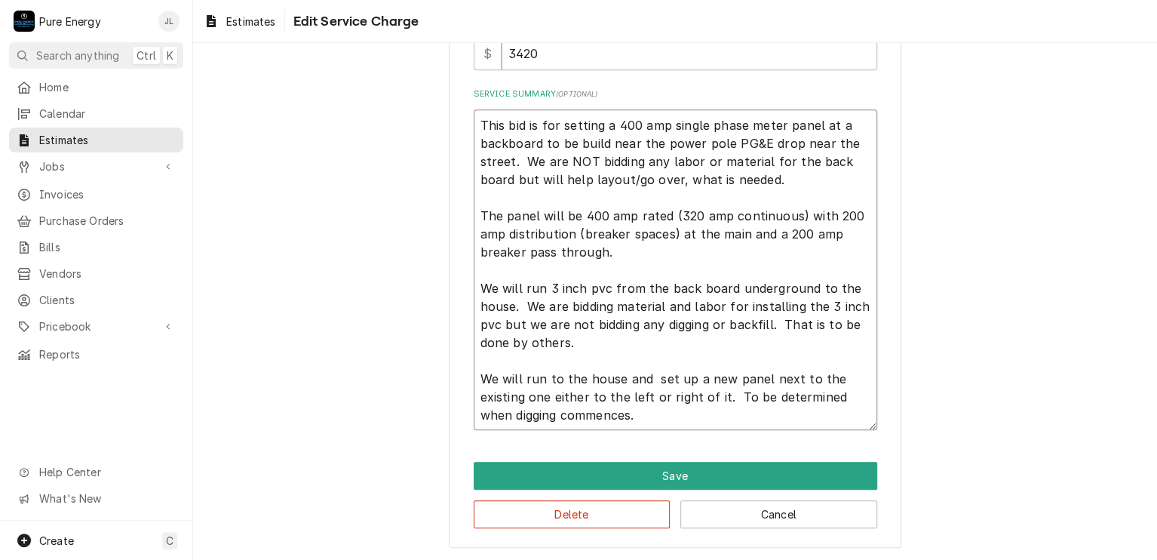
click at [649, 413] on textarea "This bid is for setting a 400 amp single phase meter panel at a backboard to be…" at bounding box center [676, 269] width 404 height 321
type textarea "x"
type textarea "This bid is for setting a 400 amp single phase meter panel at a backboard to be…"
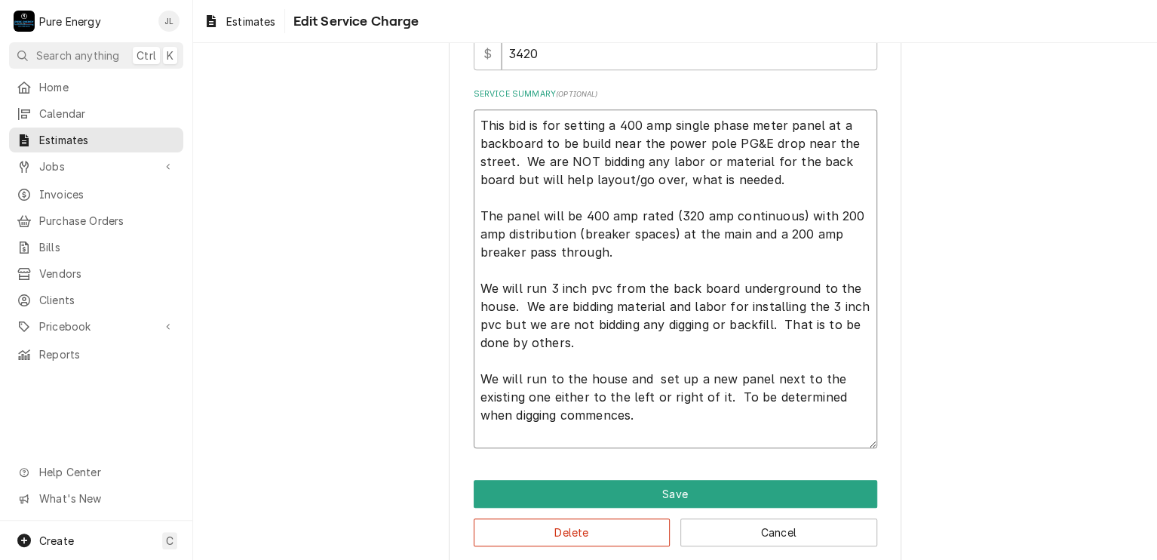
type textarea "x"
type textarea "This bid is for setting a 400 amp single phase meter panel at a backboard to be…"
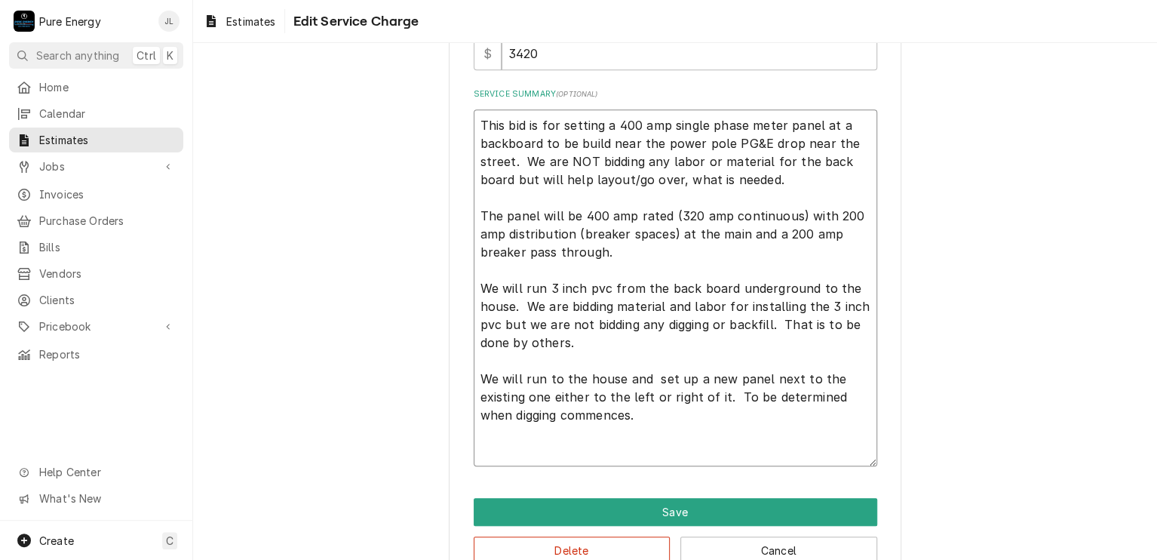
type textarea "x"
type textarea "This bid is for setting a 400 amp single phase meter panel at a backboard to be…"
type textarea "x"
type textarea "This bid is for setting a 400 amp single phase meter panel at a backboard to be…"
type textarea "x"
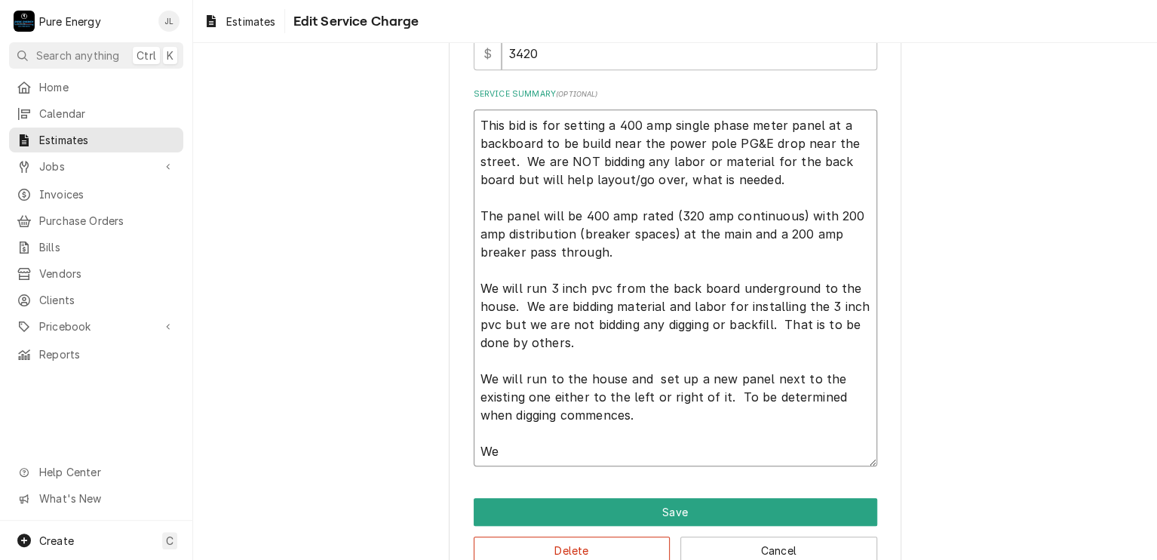
type textarea "This bid is for setting a 400 amp single phase meter panel at a backboard to be…"
type textarea "x"
type textarea "This bid is for setting a 400 amp single phase meter panel at a backboard to be…"
type textarea "x"
type textarea "This bid is for setting a 400 amp single phase meter panel at a backboard to be…"
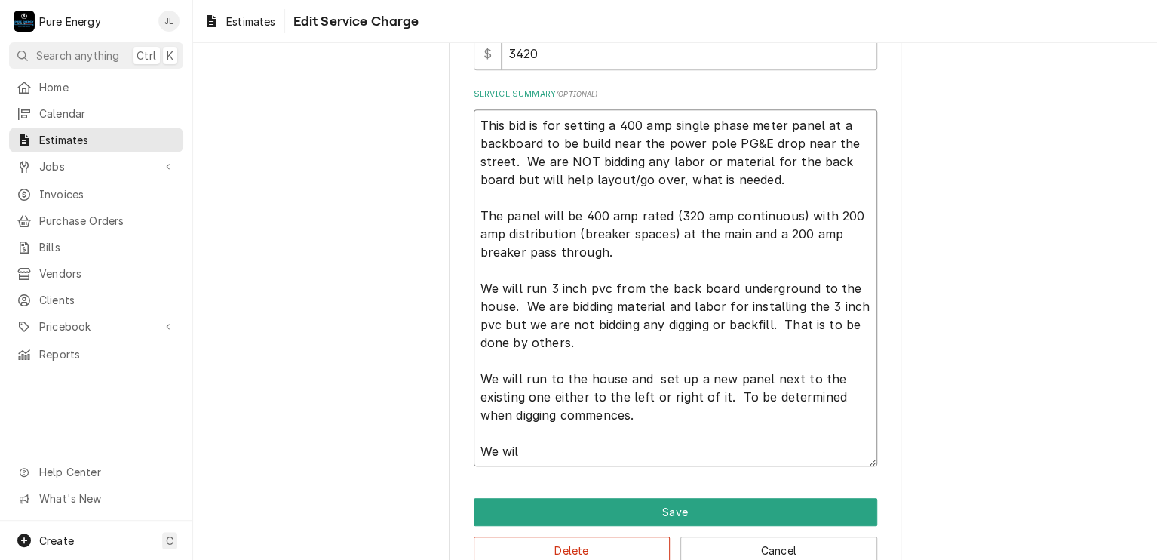
type textarea "x"
type textarea "This bid is for setting a 400 amp single phase meter panel at a backboard to be…"
type textarea "x"
type textarea "This bid is for setting a 400 amp single phase meter panel at a backboard to be…"
type textarea "x"
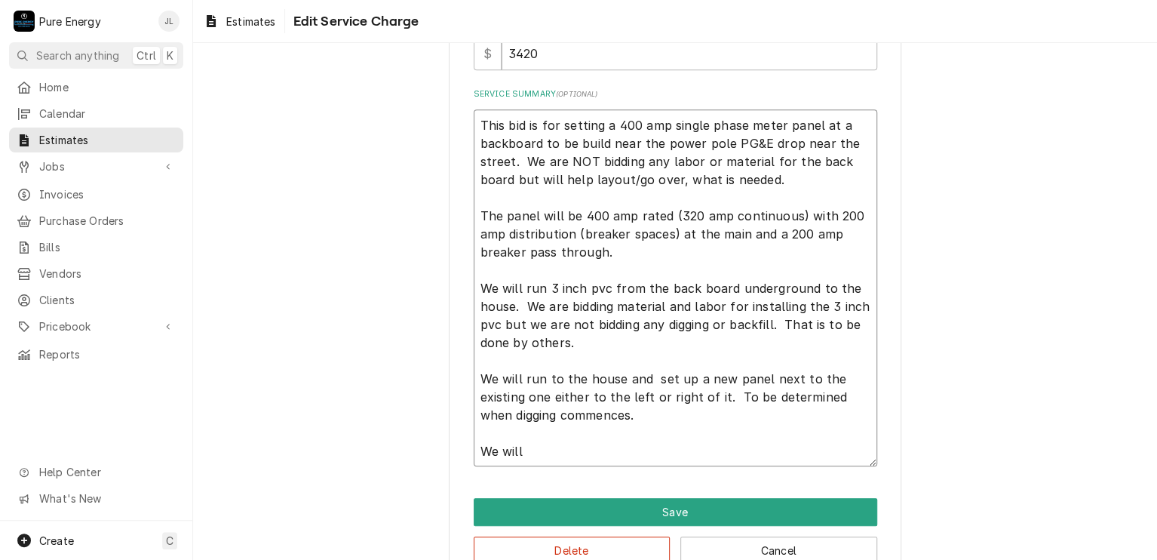
type textarea "This bid is for setting a 400 amp single phase meter panel at a backboard to be…"
type textarea "x"
type textarea "This bid is for setting a 400 amp single phase meter panel at a backboard to be…"
type textarea "x"
type textarea "This bid is for setting a 400 amp single phase meter panel at a backboard to be…"
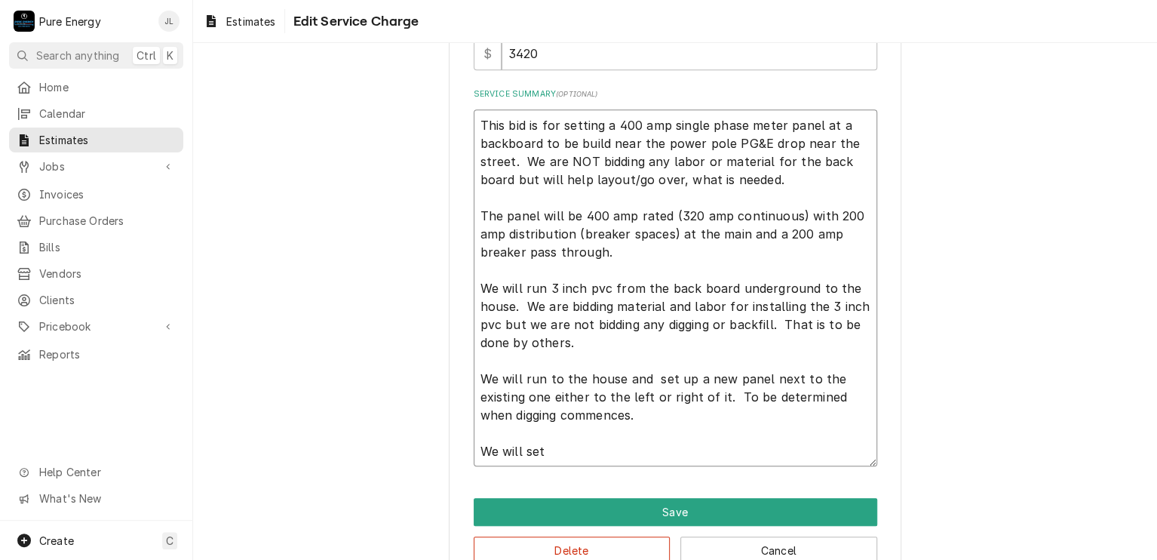
type textarea "x"
type textarea "This bid is for setting a 400 amp single phase meter panel at a backboard to be…"
type textarea "x"
type textarea "This bid is for setting a 400 amp single phase meter panel at a backboard to be…"
type textarea "x"
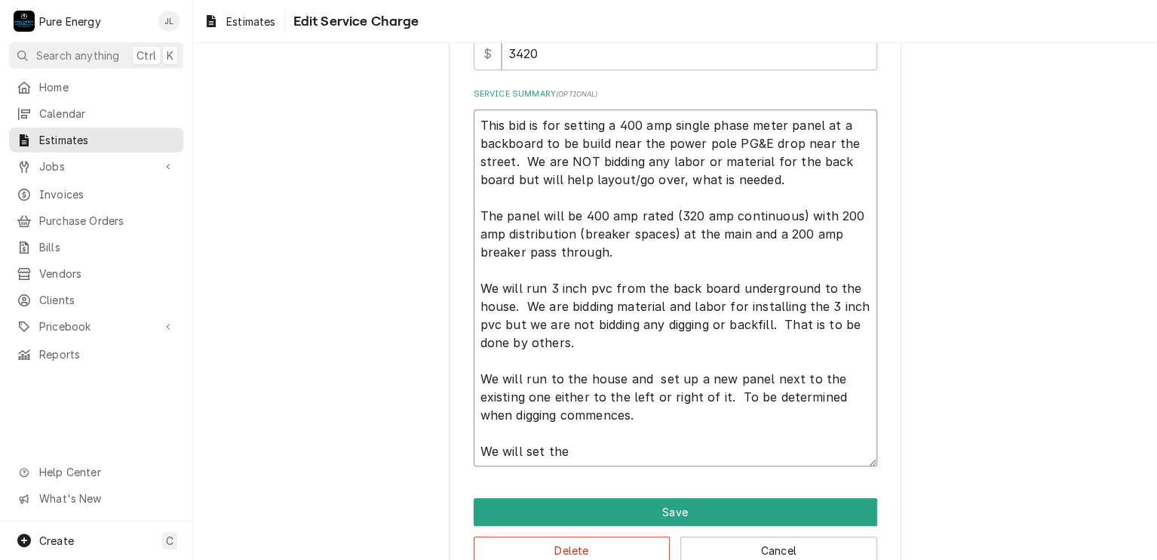
type textarea "This bid is for setting a 400 amp single phase meter panel at a backboard to be…"
type textarea "x"
type textarea "This bid is for setting a 400 amp single phase meter panel at a backboard to be…"
type textarea "x"
type textarea "This bid is for setting a 400 amp single phase meter panel at a backboard to be…"
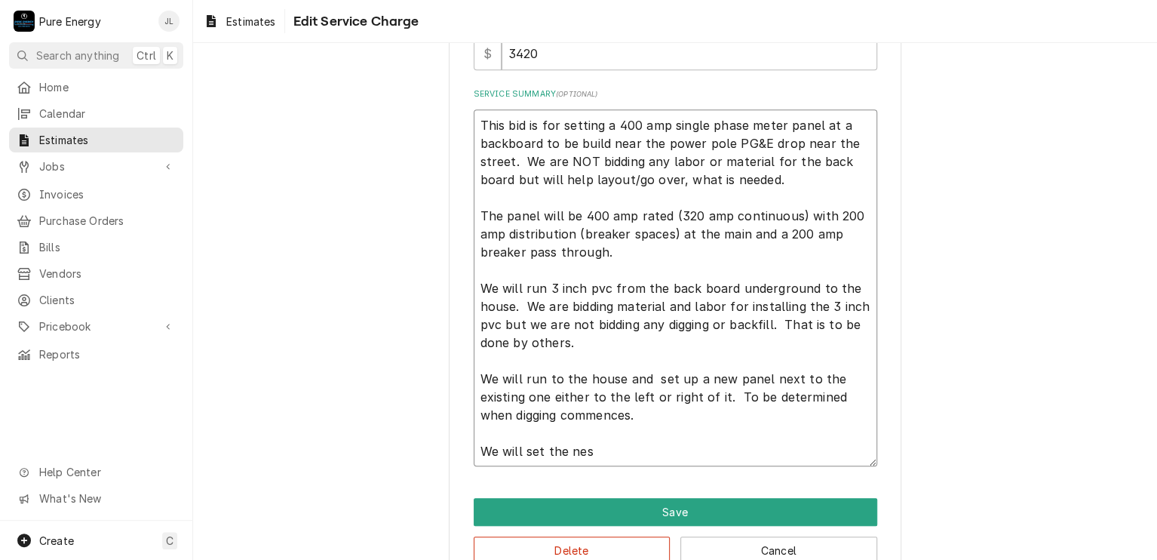
type textarea "x"
type textarea "This bid is for setting a 400 amp single phase meter panel at a backboard to be…"
type textarea "x"
type textarea "This bid is for setting a 400 amp single phase meter panel at a backboard to be…"
type textarea "x"
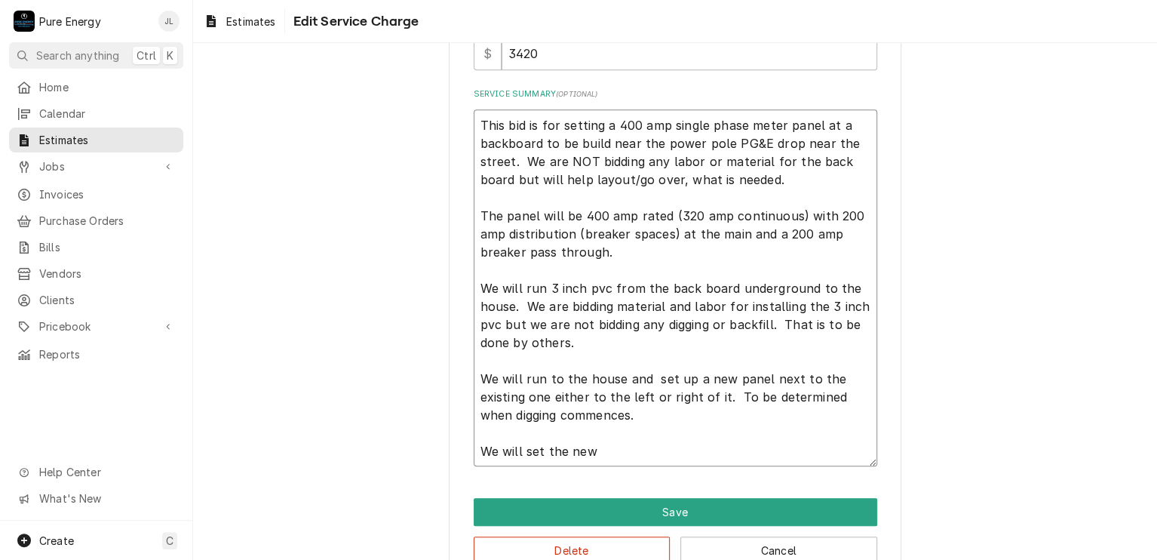
type textarea "This bid is for setting a 400 amp single phase meter panel at a backboard to be…"
type textarea "x"
type textarea "This bid is for setting a 400 amp single phase meter panel at a backboard to be…"
type textarea "x"
type textarea "This bid is for setting a 400 amp single phase meter panel at a backboard to be…"
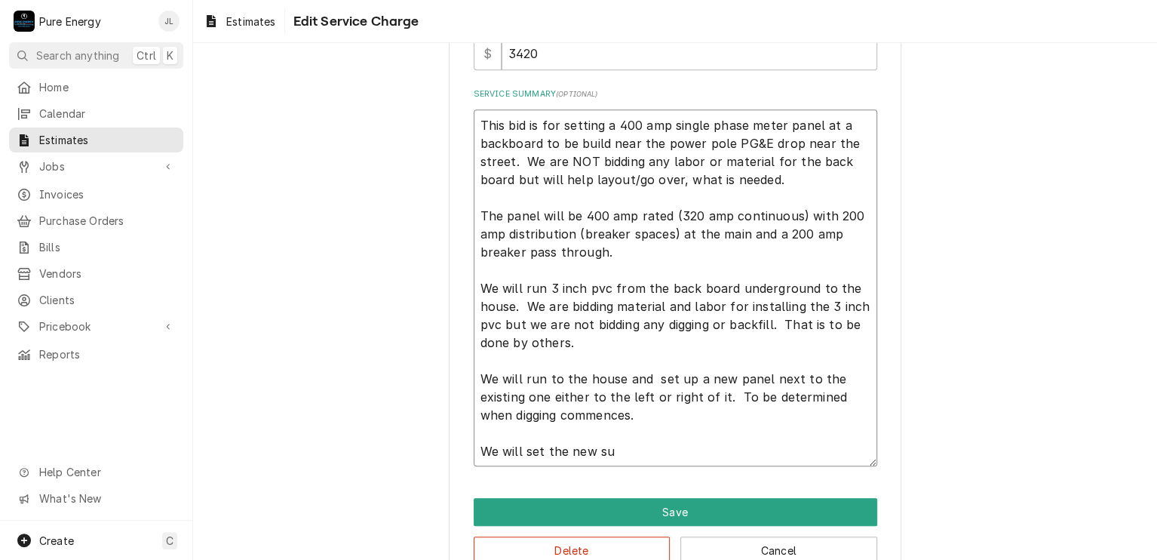
type textarea "x"
type textarea "This bid is for setting a 400 amp single phase meter panel at a backboard to be…"
type textarea "x"
type textarea "This bid is for setting a 400 amp single phase meter panel at a backboard to be…"
type textarea "x"
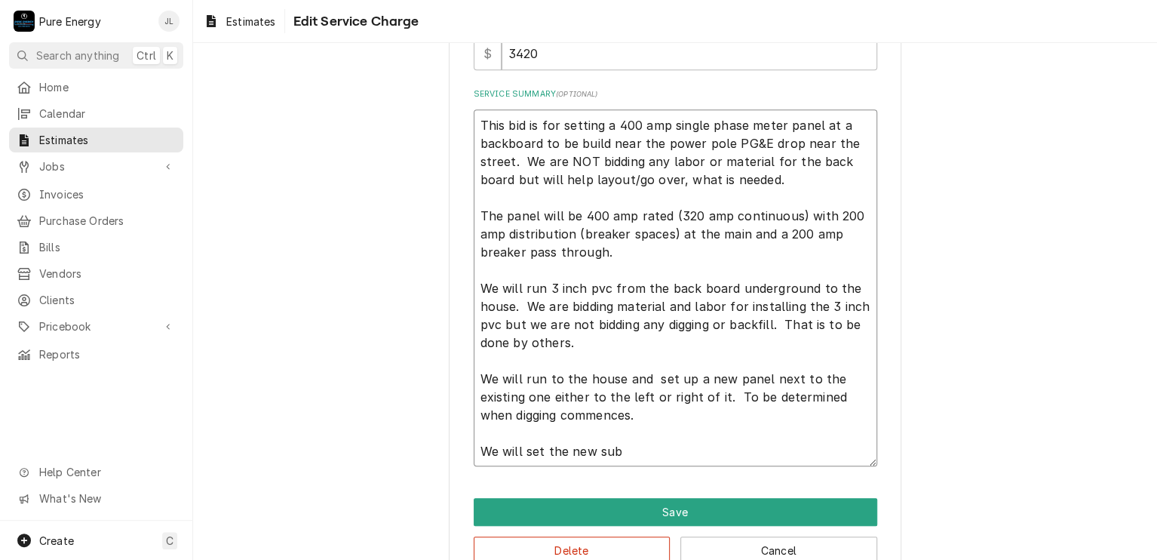
type textarea "This bid is for setting a 400 amp single phase meter panel at a backboard to be…"
type textarea "x"
type textarea "This bid is for setting a 400 amp single phase meter panel at a backboard to be…"
type textarea "x"
type textarea "This bid is for setting a 400 amp single phase meter panel at a backboard to be…"
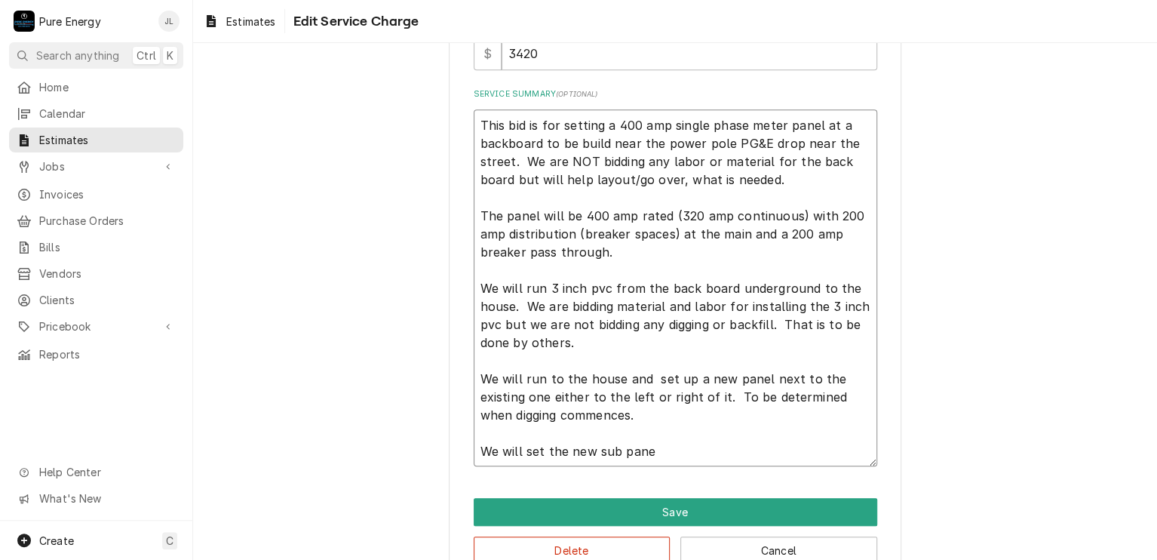
type textarea "x"
type textarea "This bid is for setting a 400 amp single phase meter panel at a backboard to be…"
type textarea "x"
type textarea "This bid is for setting a 400 amp single phase meter panel at a backboard to be…"
type textarea "x"
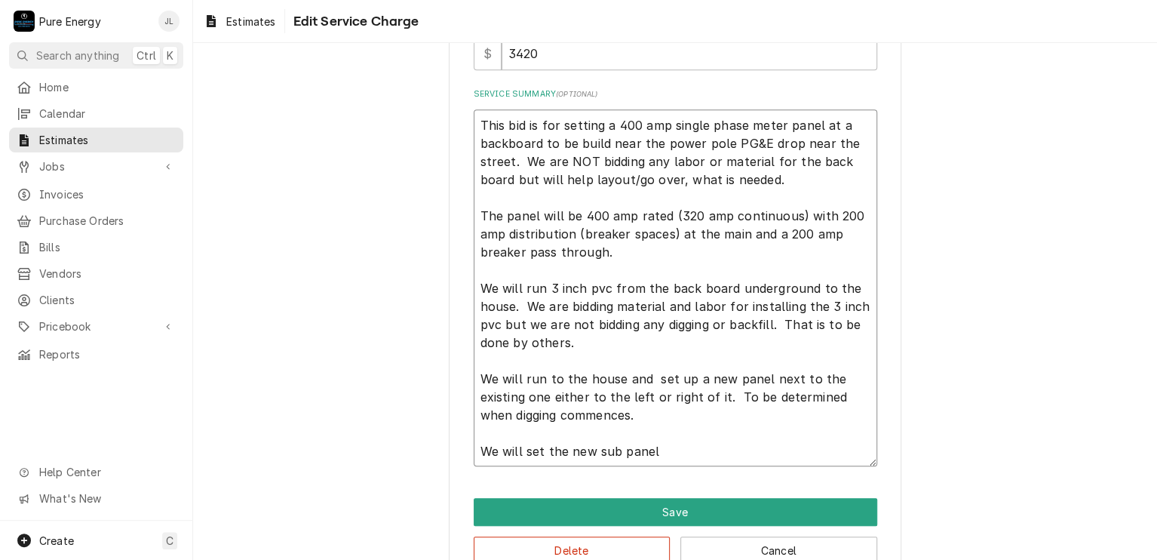
type textarea "This bid is for setting a 400 amp single phase meter panel at a backboard to be…"
type textarea "x"
type textarea "This bid is for setting a 400 amp single phase meter panel at a backboard to be…"
type textarea "x"
type textarea "This bid is for setting a 400 amp single phase meter panel at a backboard to be…"
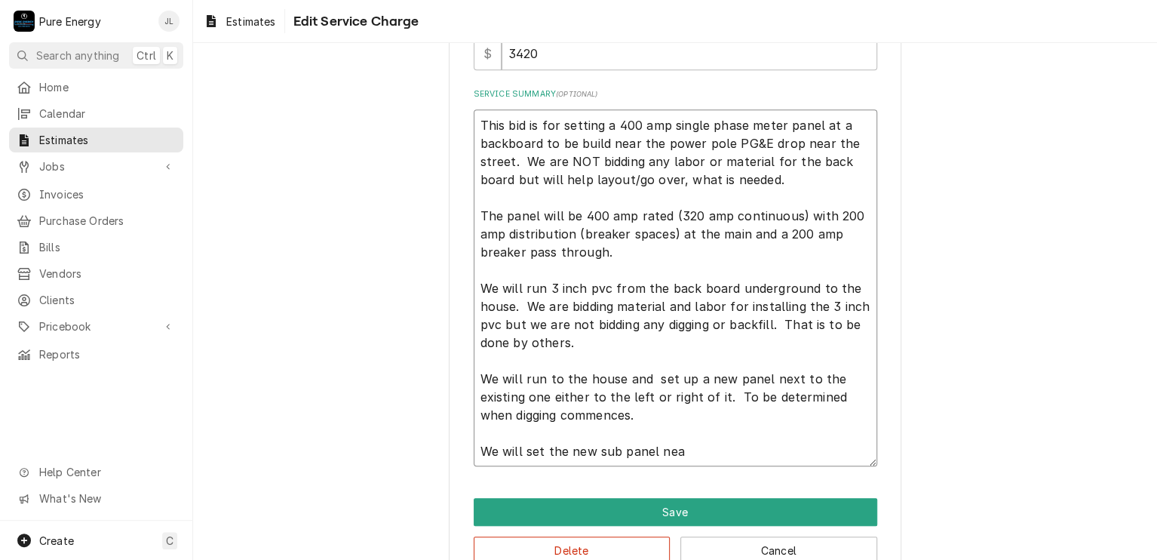
type textarea "x"
type textarea "This bid is for setting a 400 amp single phase meter panel at a backboard to be…"
type textarea "x"
type textarea "This bid is for setting a 400 amp single phase meter panel at a backboard to be…"
type textarea "x"
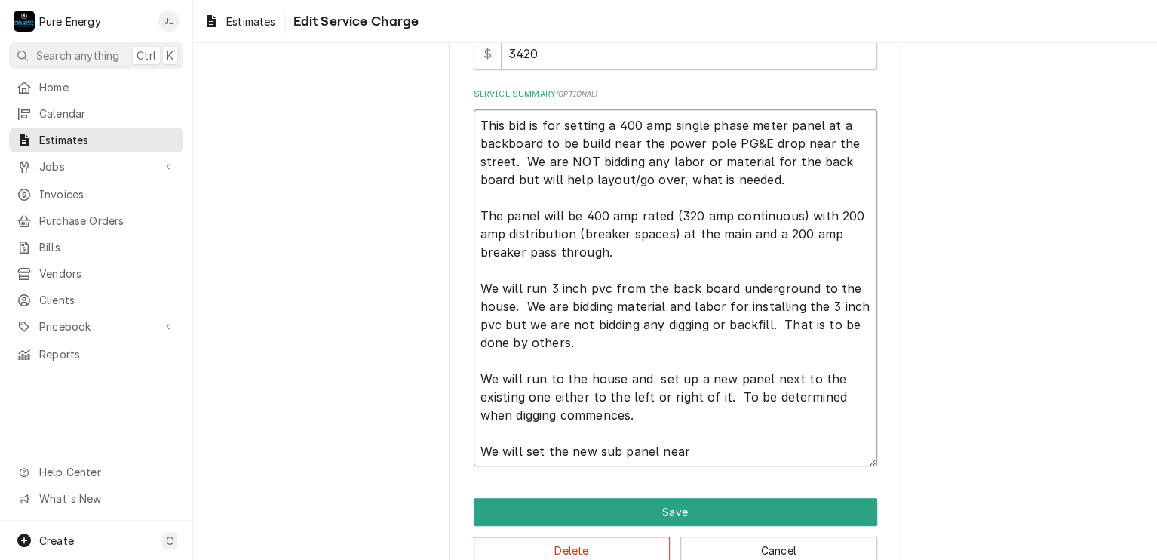
type textarea "This bid is for setting a 400 amp single phase meter panel at a backboard to be…"
type textarea "x"
type textarea "This bid is for setting a 400 amp single phase meter panel at a backboard to be…"
type textarea "x"
type textarea "This bid is for setting a 400 amp single phase meter panel at a backboard to be…"
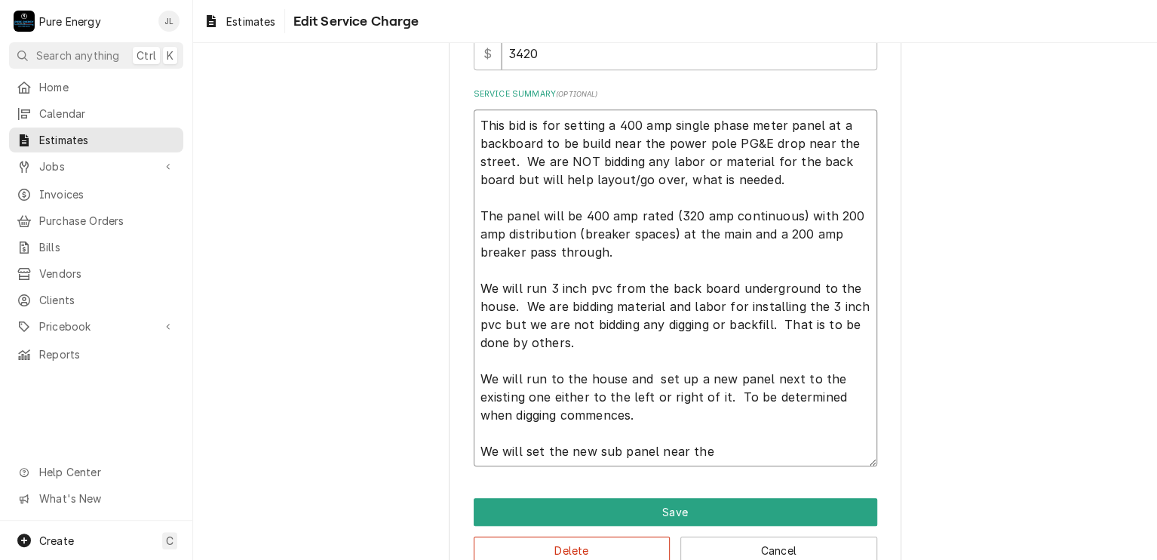
type textarea "x"
type textarea "This bid is for setting a 400 amp single phase meter panel at a backboard to be…"
type textarea "x"
type textarea "This bid is for setting a 400 amp single phase meter panel at a backboard to be…"
type textarea "x"
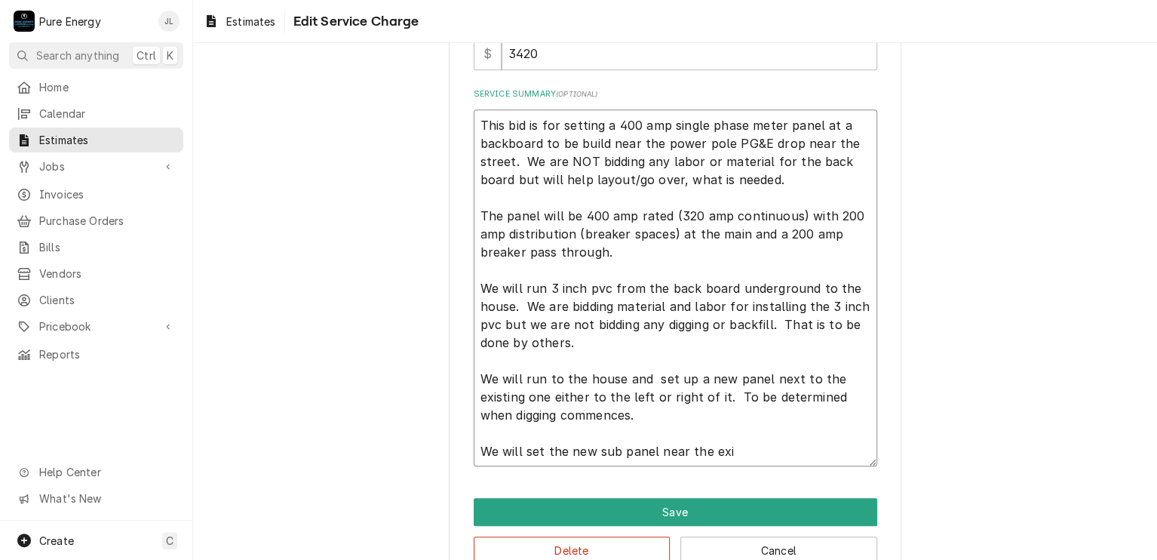
type textarea "This bid is for setting a 400 amp single phase meter panel at a backboard to be…"
type textarea "x"
type textarea "This bid is for setting a 400 amp single phase meter panel at a backboard to be…"
type textarea "x"
type textarea "This bid is for setting a 400 amp single phase meter panel at a backboard to be…"
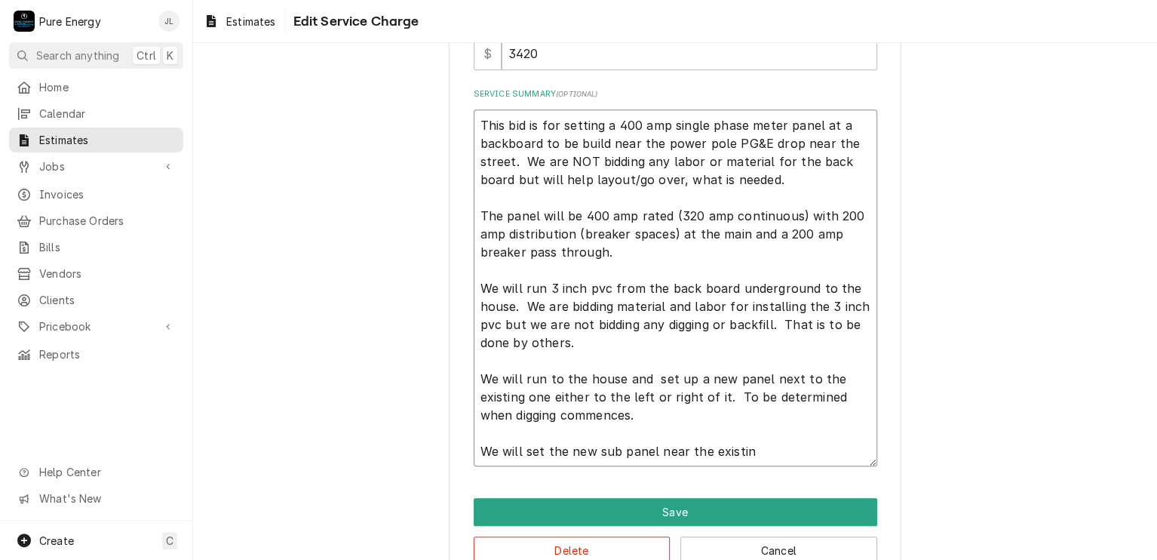
type textarea "x"
type textarea "This bid is for setting a 400 amp single phase meter panel at a backboard to be…"
type textarea "x"
type textarea "This bid is for setting a 400 amp single phase meter panel at a backboard to be…"
type textarea "x"
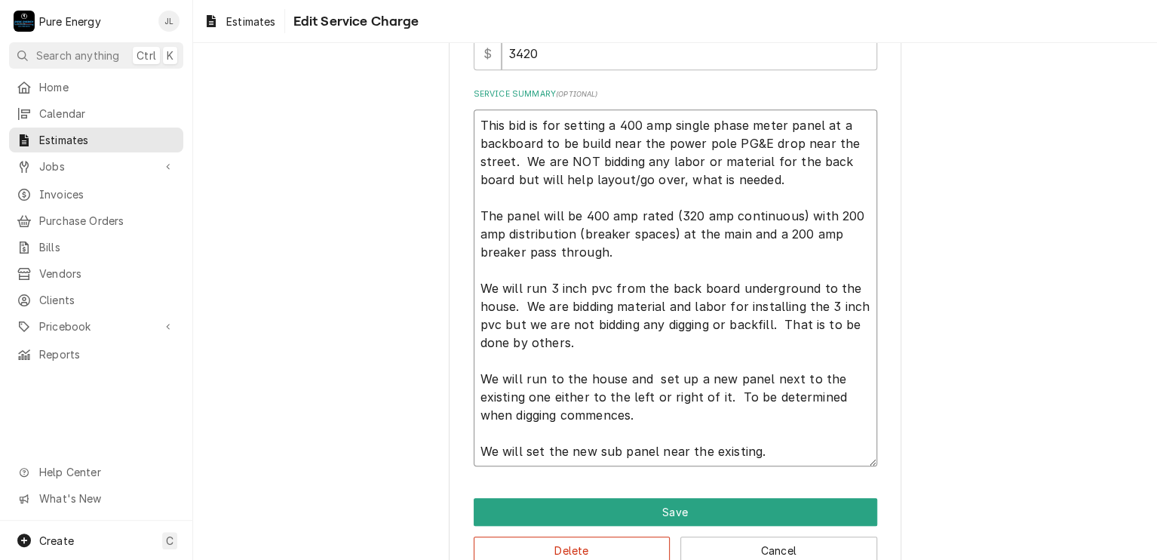
type textarea "This bid is for setting a 400 amp single phase meter panel at a backboard to be…"
type textarea "x"
type textarea "This bid is for setting a 400 amp single phase meter panel at a backboard to be…"
type textarea "x"
type textarea "This bid is for setting a 400 amp single phase meter panel at a backboard to be…"
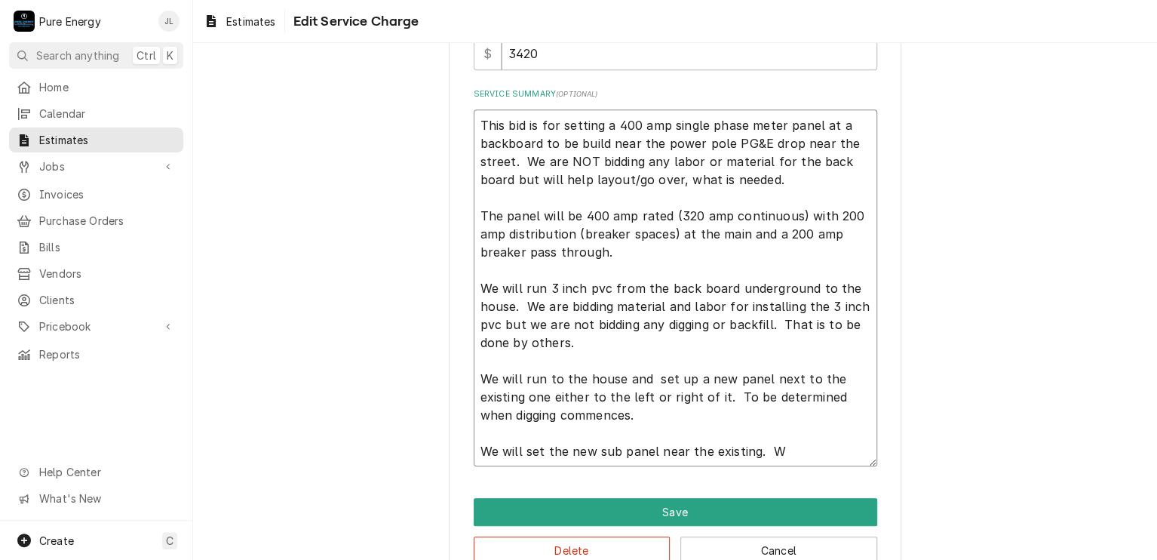
type textarea "x"
type textarea "This bid is for setting a 400 amp single phase meter panel at a backboard to be…"
type textarea "x"
type textarea "This bid is for setting a 400 amp single phase meter panel at a backboard to be…"
type textarea "x"
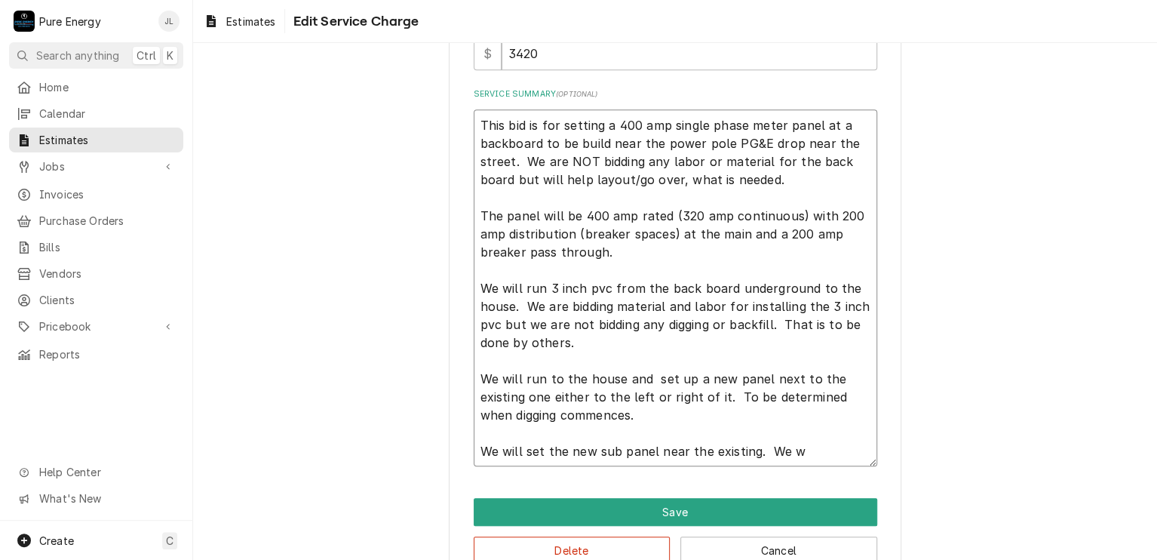
type textarea "This bid is for setting a 400 amp single phase meter panel at a backboard to be…"
type textarea "x"
type textarea "This bid is for setting a 400 amp single phase meter panel at a backboard to be…"
type textarea "x"
type textarea "This bid is for setting a 400 amp single phase meter panel at a backboard to be…"
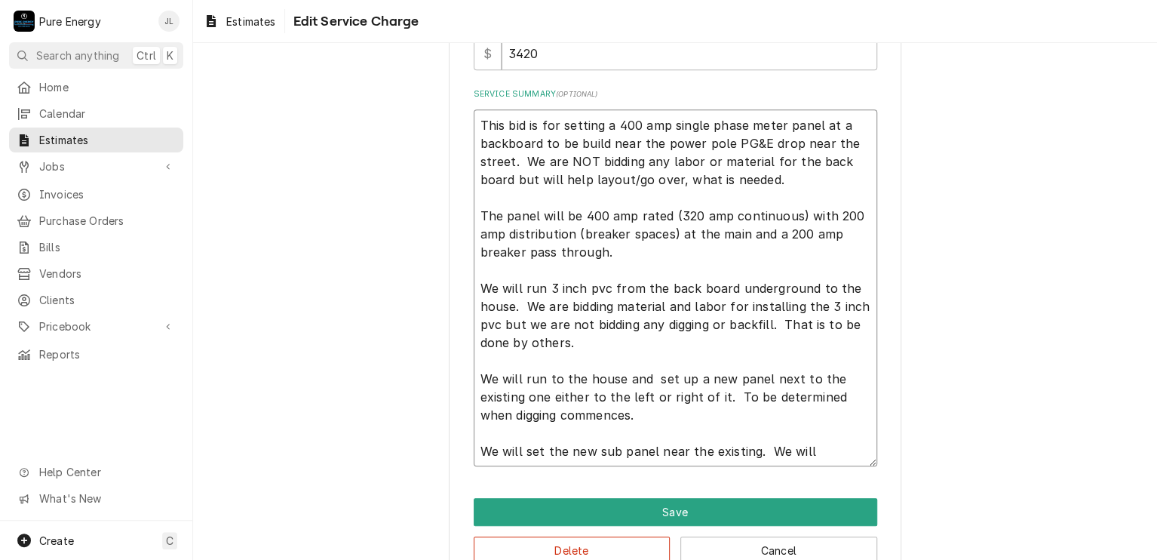
type textarea "x"
type textarea "This bid is for setting a 400 amp single phase meter panel at a backboard to be…"
type textarea "x"
type textarea "This bid is for setting a 400 amp single phase meter panel at a backboard to be…"
type textarea "x"
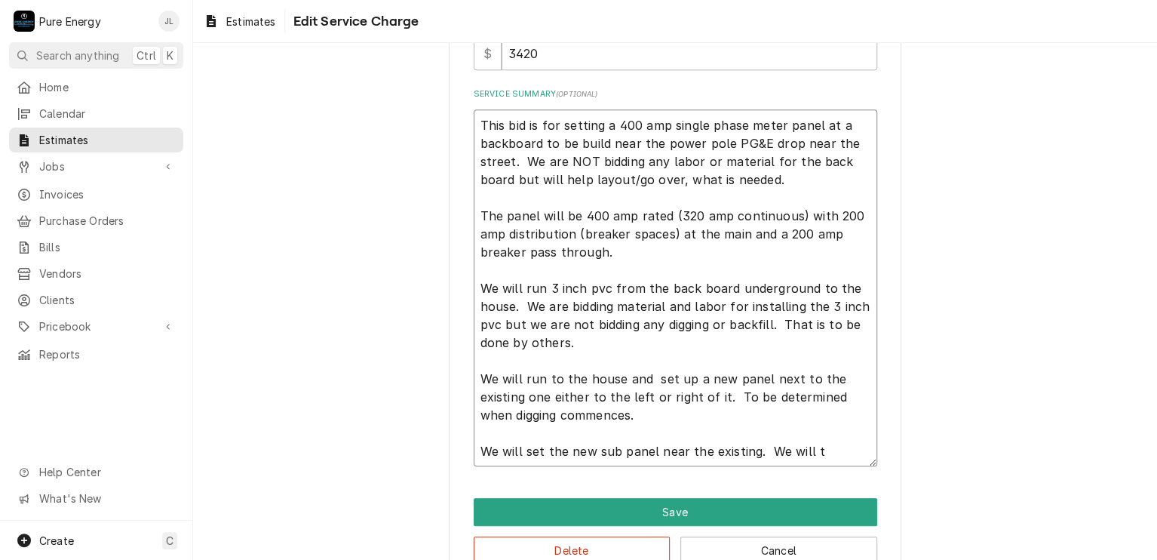
type textarea "This bid is for setting a 400 amp single phase meter panel at a backboard to be…"
type textarea "x"
type textarea "This bid is for setting a 400 amp single phase meter panel at a backboard to be…"
type textarea "x"
type textarea "This bid is for setting a 400 amp single phase meter panel at a backboard to be…"
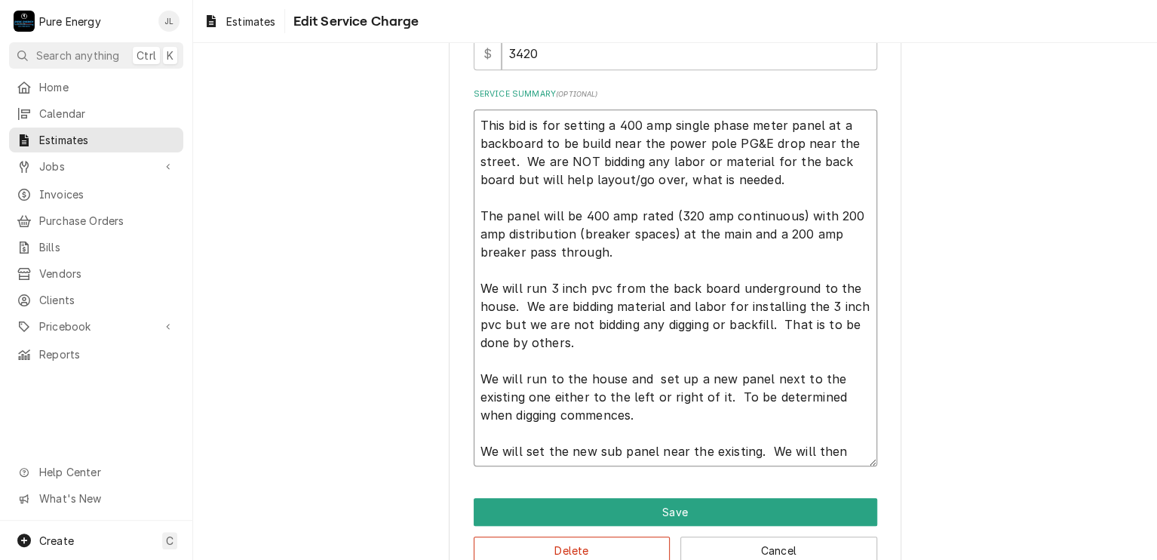
type textarea "x"
type textarea "This bid is for setting a 400 amp single phase meter panel at a backboard to be…"
type textarea "x"
type textarea "This bid is for setting a 400 amp single phase meter panel at a backboard to be…"
type textarea "x"
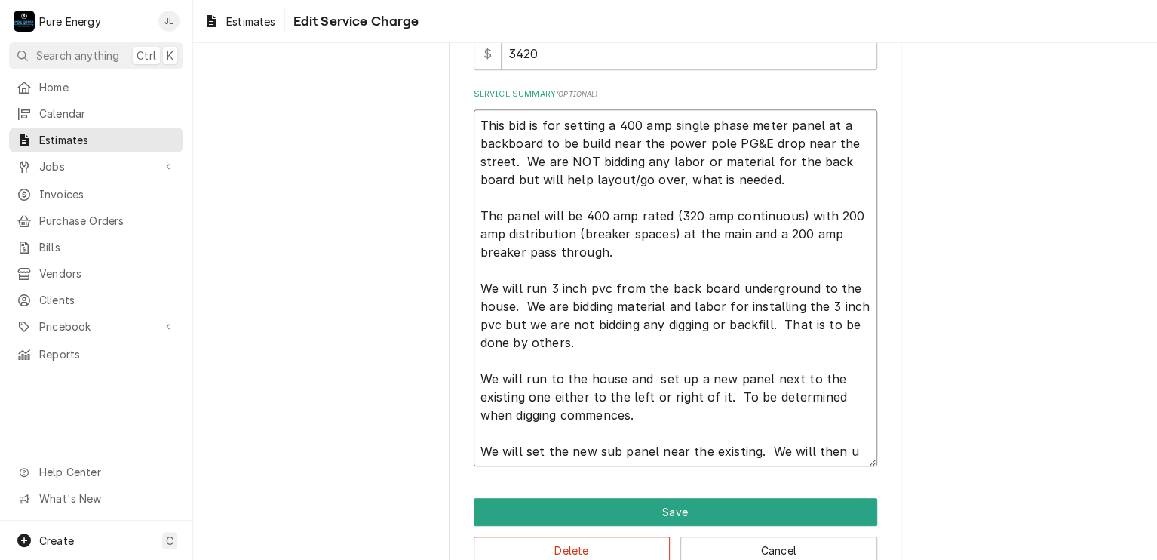
type textarea "This bid is for setting a 400 amp single phase meter panel at a backboard to be…"
type textarea "x"
type textarea "This bid is for setting a 400 amp single phase meter panel at a backboard to be…"
type textarea "x"
type textarea "This bid is for setting a 400 amp single phase meter panel at a backboard to be…"
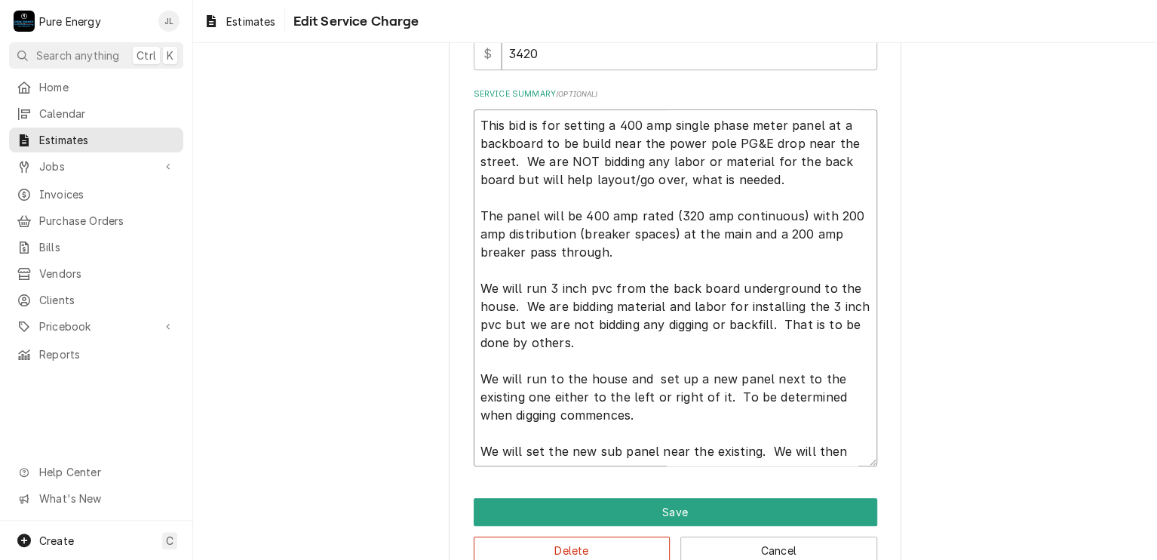
type textarea "x"
type textarea "This bid is for setting a 400 amp single phase meter panel at a backboard to be…"
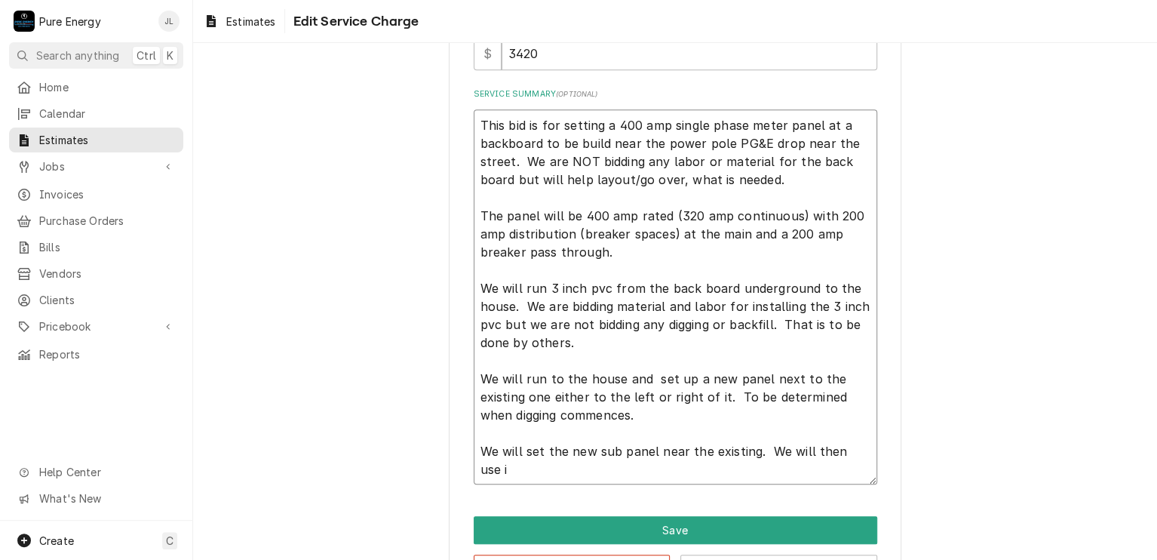
type textarea "x"
type textarea "This bid is for setting a 400 amp single phase meter panel at a backboard to be…"
type textarea "x"
type textarea "This bid is for setting a 400 amp single phase meter panel at a backboard to be…"
type textarea "x"
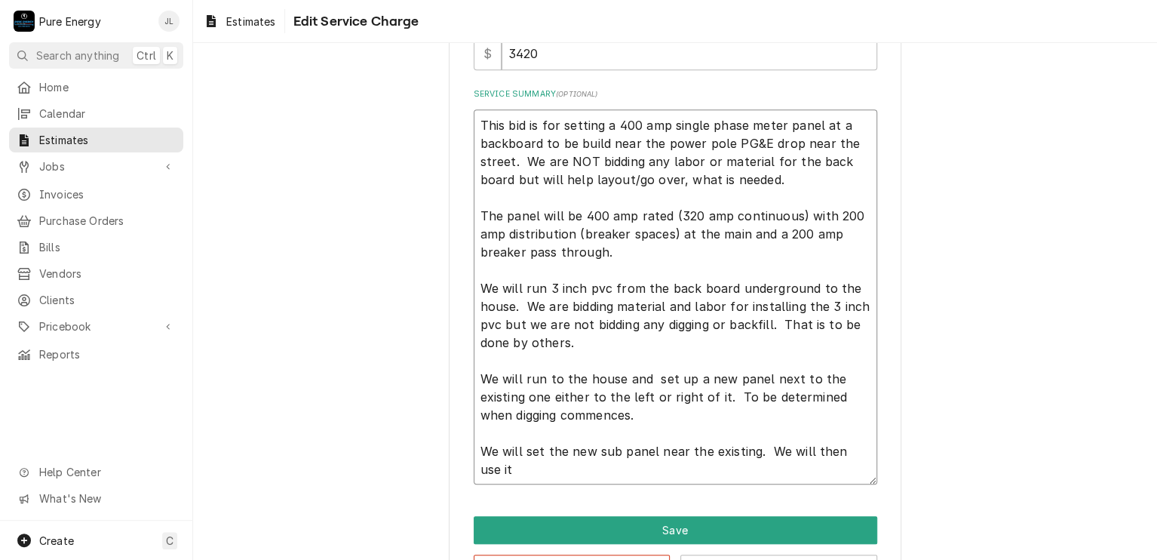
type textarea "This bid is for setting a 400 amp single phase meter panel at a backboard to be…"
type textarea "x"
type textarea "This bid is for setting a 400 amp single phase meter panel at a backboard to be…"
type textarea "x"
type textarea "This bid is for setting a 400 amp single phase meter panel at a backboard to be…"
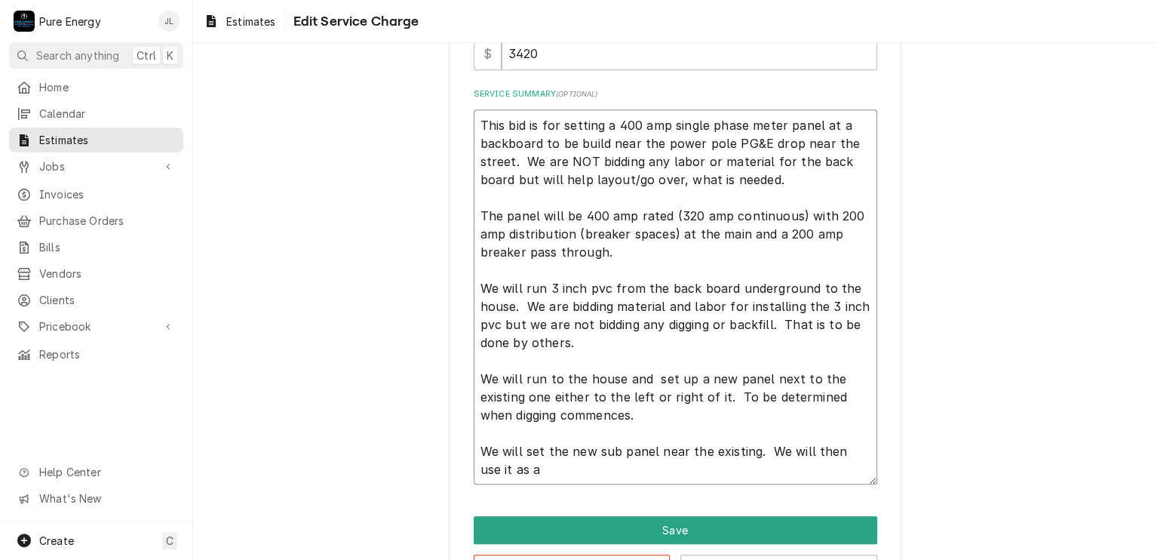
type textarea "x"
type textarea "This bid is for setting a 400 amp single phase meter panel at a backboard to be…"
type textarea "x"
type textarea "This bid is for setting a 400 amp single phase meter panel at a backboard to be…"
type textarea "x"
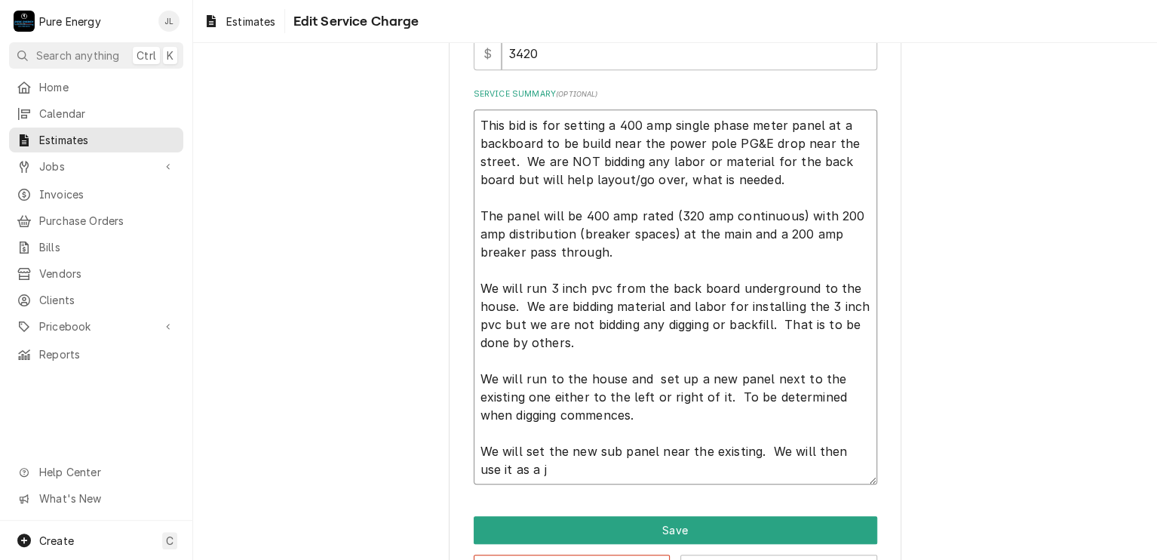
type textarea "This bid is for setting a 400 amp single phase meter panel at a backboard to be…"
type textarea "x"
type textarea "This bid is for setting a 400 amp single phase meter panel at a backboard to be…"
type textarea "x"
type textarea "This bid is for setting a 400 amp single phase meter panel at a backboard to be…"
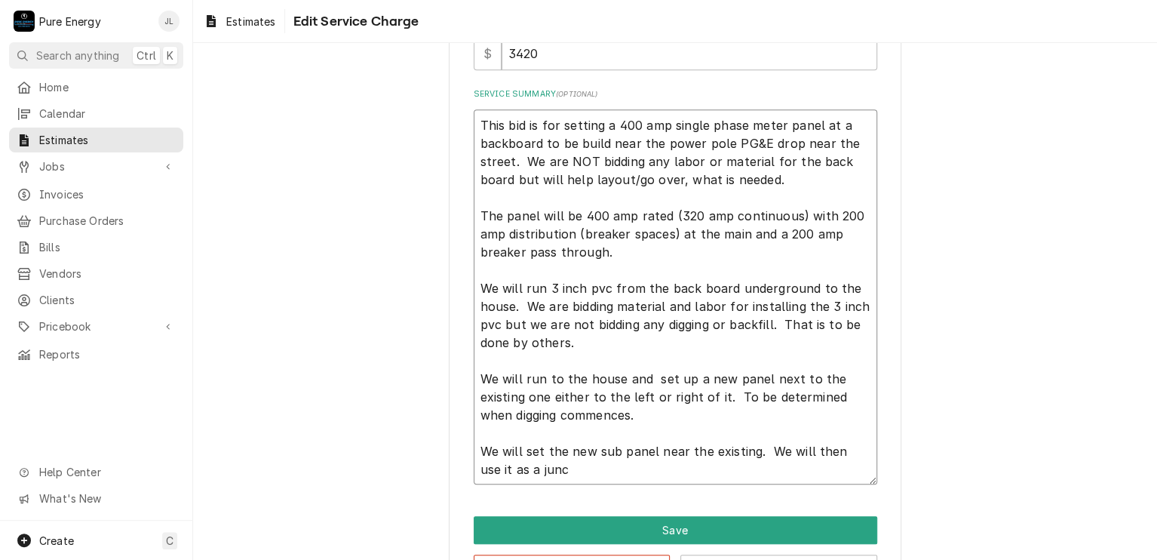
type textarea "x"
type textarea "This bid is for setting a 400 amp single phase meter panel at a backboard to be…"
type textarea "x"
type textarea "This bid is for setting a 400 amp single phase meter panel at a backboard to be…"
type textarea "x"
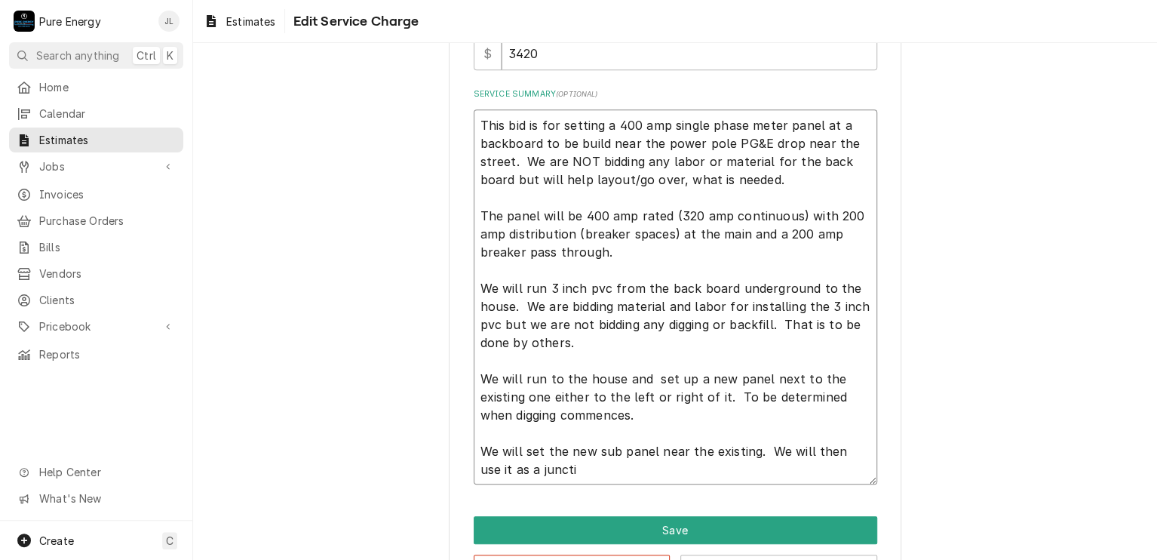
type textarea "This bid is for setting a 400 amp single phase meter panel at a backboard to be…"
type textarea "x"
type textarea "This bid is for setting a 400 amp single phase meter panel at a backboard to be…"
type textarea "x"
type textarea "This bid is for setting a 400 amp single phase meter panel at a backboard to be…"
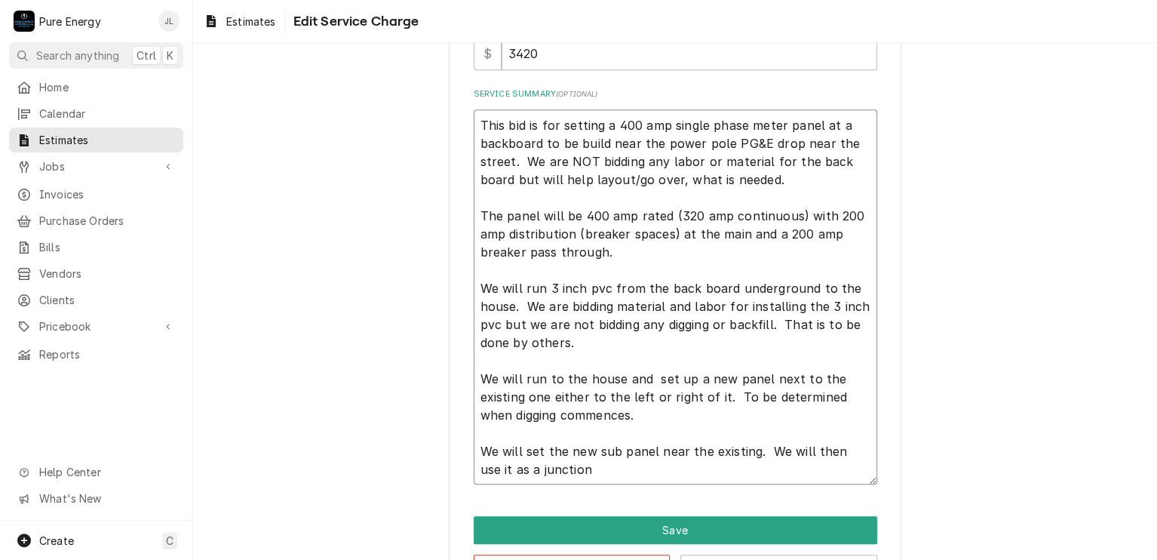
type textarea "x"
type textarea "This bid is for setting a 400 amp single phase meter panel at a backboard to be…"
type textarea "x"
type textarea "This bid is for setting a 400 amp single phase meter panel at a backboard to be…"
type textarea "x"
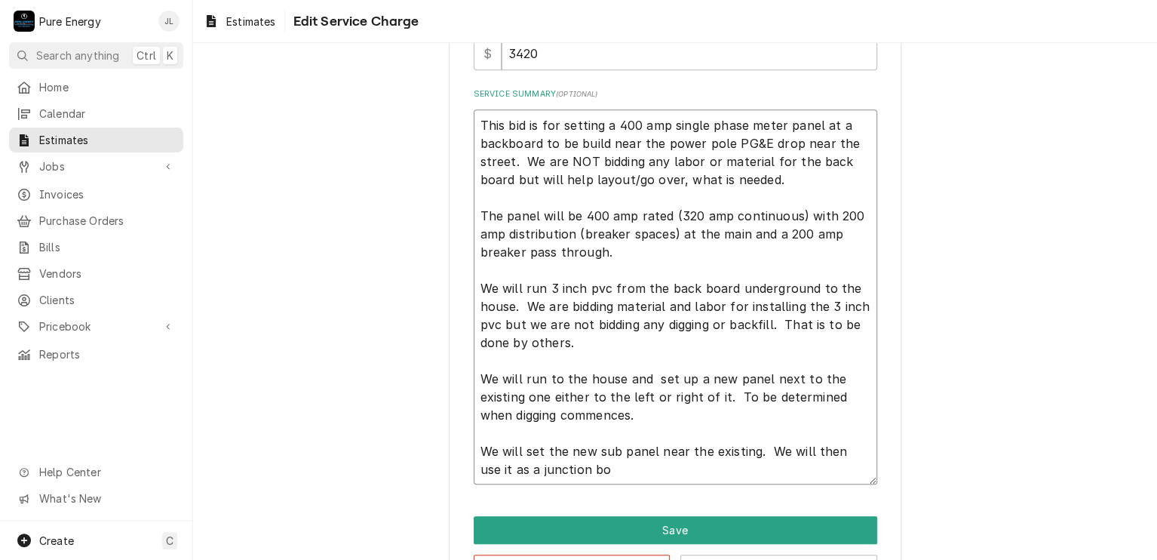
type textarea "This bid is for setting a 400 amp single phase meter panel at a backboard to be…"
type textarea "x"
type textarea "This bid is for setting a 400 amp single phase meter panel at a backboard to be…"
type textarea "x"
type textarea "This bid is for setting a 400 amp single phase meter panel at a backboard to be…"
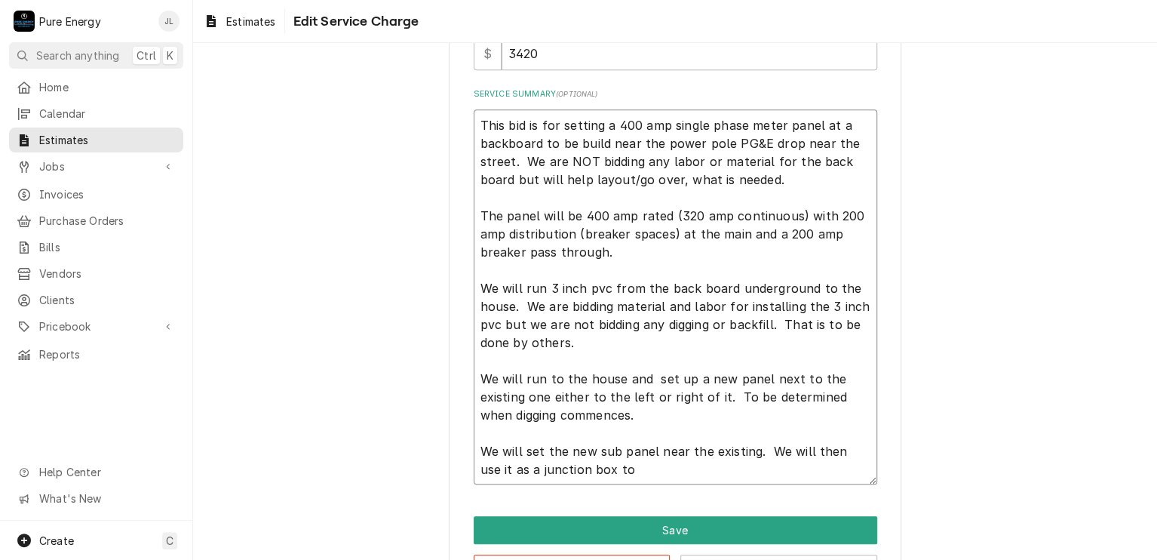
type textarea "x"
type textarea "This bid is for setting a 400 amp single phase meter panel at a backboard to be…"
type textarea "x"
type textarea "This bid is for setting a 400 amp single phase meter panel at a backboard to be…"
type textarea "x"
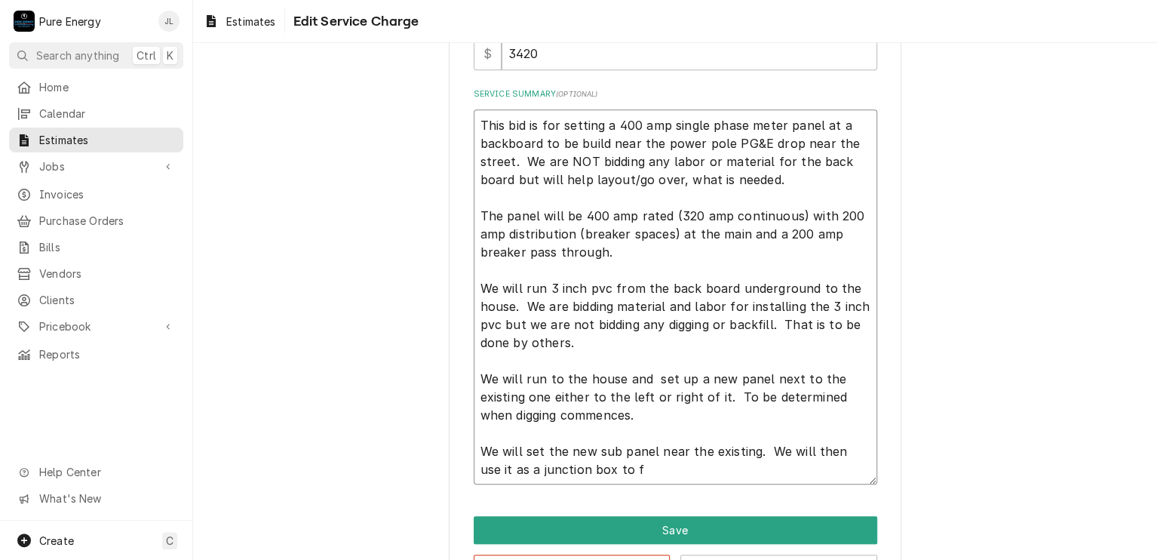
type textarea "This bid is for setting a 400 amp single phase meter panel at a backboard to be…"
type textarea "x"
type textarea "This bid is for setting a 400 amp single phase meter panel at a backboard to be…"
type textarea "x"
type textarea "This bid is for setting a 400 amp single phase meter panel at a backboard to be…"
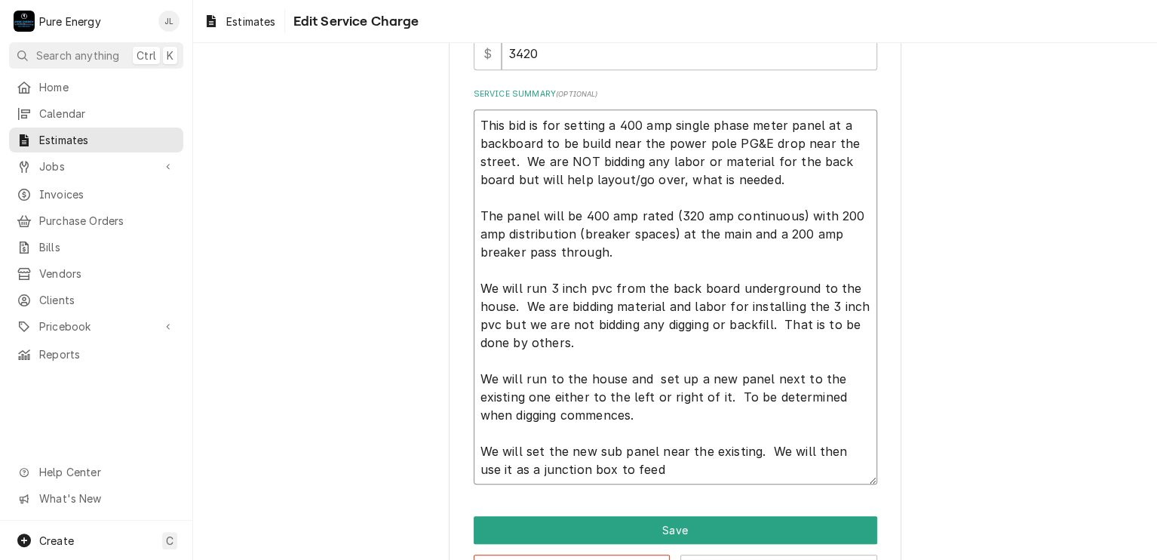
type textarea "x"
type textarea "This bid is for setting a 400 amp single phase meter panel at a backboard to be…"
type textarea "x"
type textarea "This bid is for setting a 400 amp single phase meter panel at a backboard to be…"
type textarea "x"
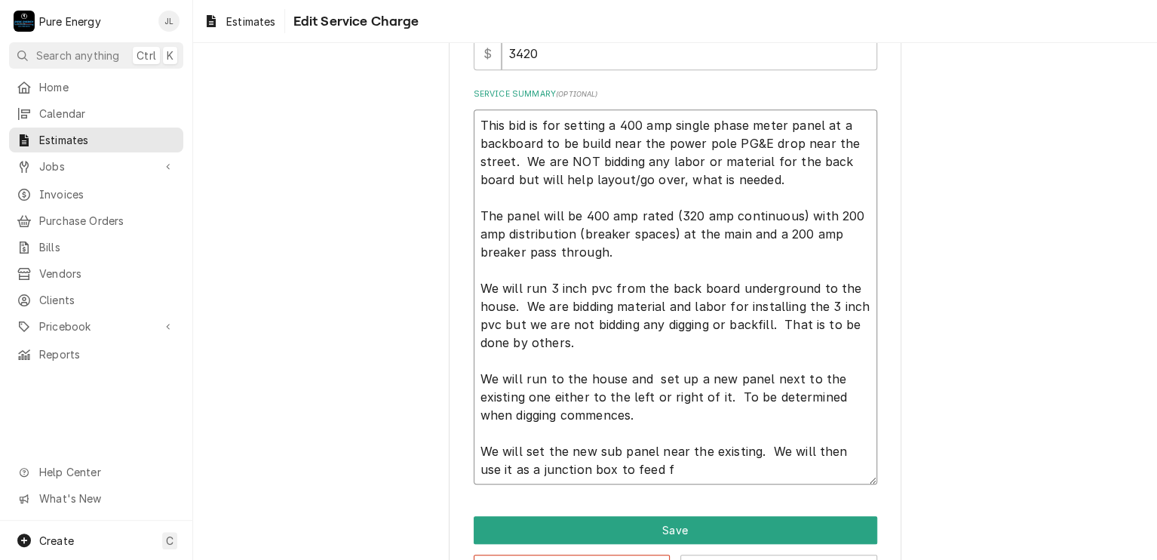
type textarea "This bid is for setting a 400 amp single phase meter panel at a backboard to be…"
type textarea "x"
type textarea "This bid is for setting a 400 amp single phase meter panel at a backboard to be…"
type textarea "x"
type textarea "This bid is for setting a 400 amp single phase meter panel at a backboard to be…"
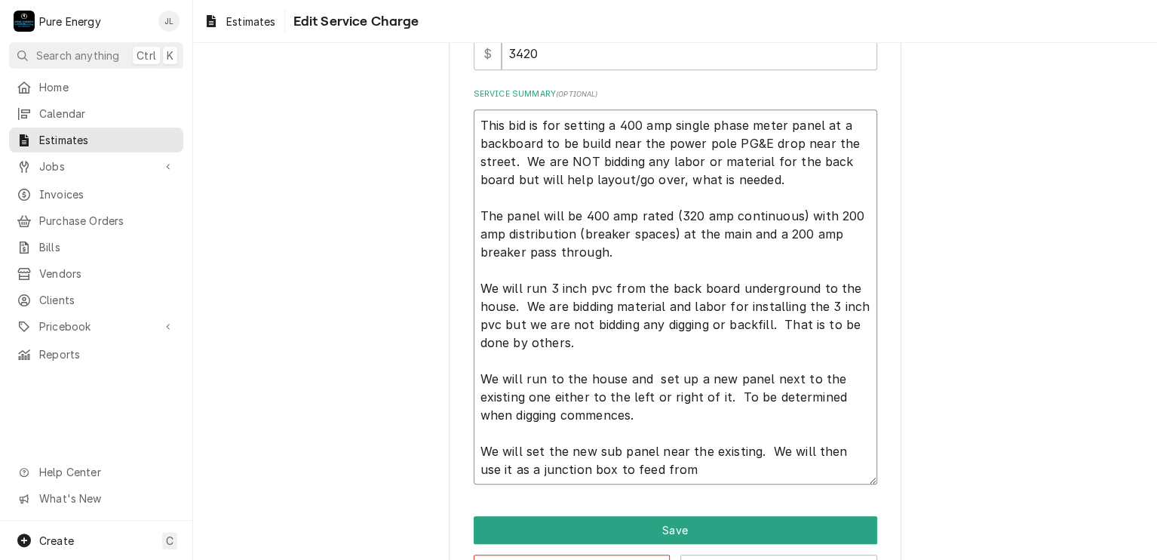
type textarea "x"
type textarea "This bid is for setting a 400 amp single phase meter panel at a backboard to be…"
type textarea "x"
type textarea "This bid is for setting a 400 amp single phase meter panel at a backboard to be…"
type textarea "x"
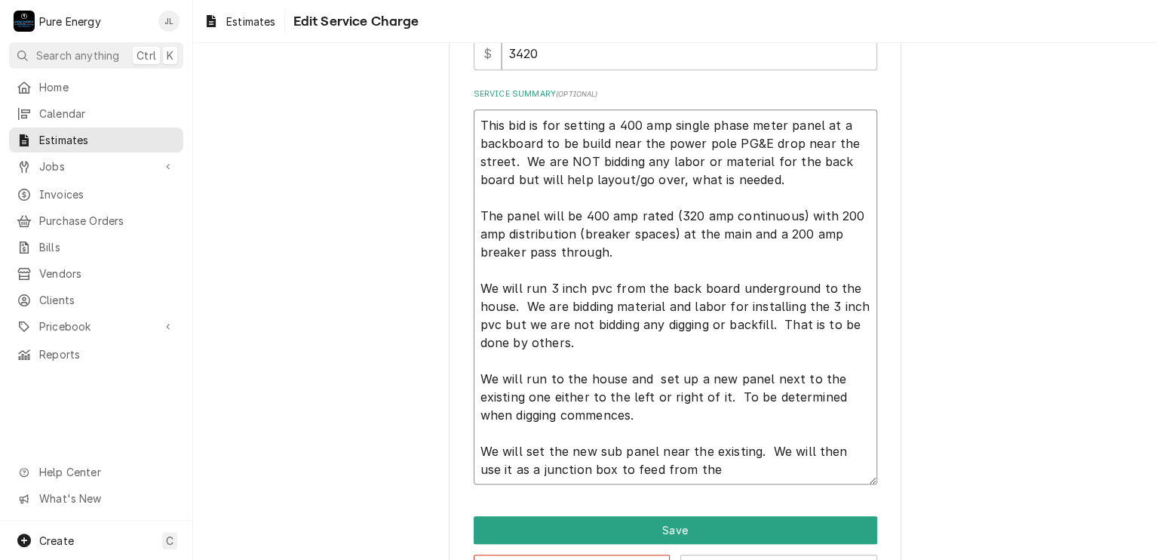
type textarea "This bid is for setting a 400 amp single phase meter panel at a backboard to be…"
type textarea "x"
type textarea "This bid is for setting a 400 amp single phase meter panel at a backboard to be…"
type textarea "x"
type textarea "This bid is for setting a 400 amp single phase meter panel at a backboard to be…"
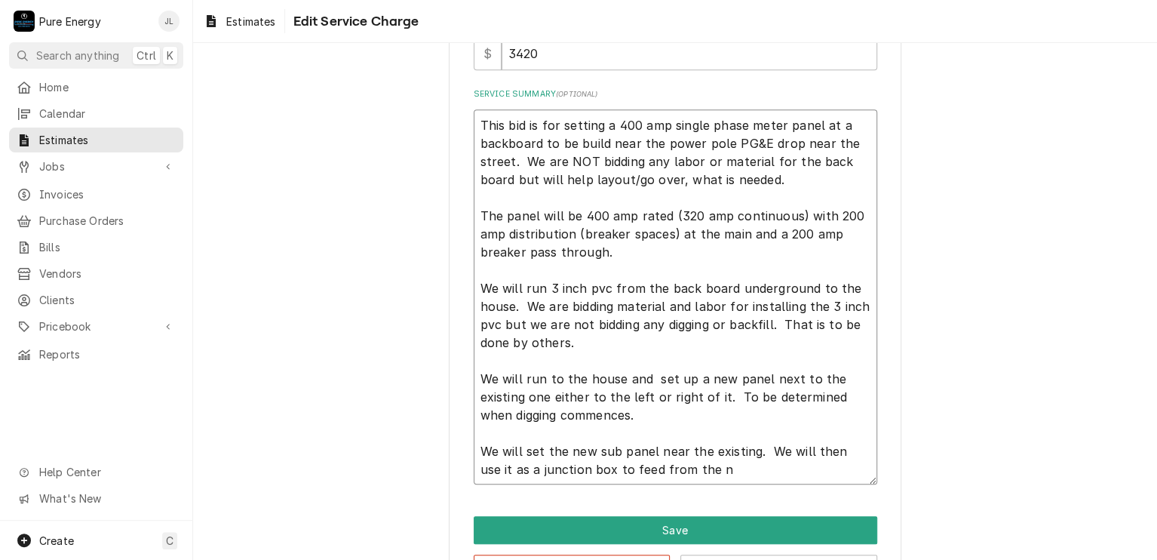
type textarea "x"
type textarea "This bid is for setting a 400 amp single phase meter panel at a backboard to be…"
type textarea "x"
type textarea "This bid is for setting a 400 amp single phase meter panel at a backboard to be…"
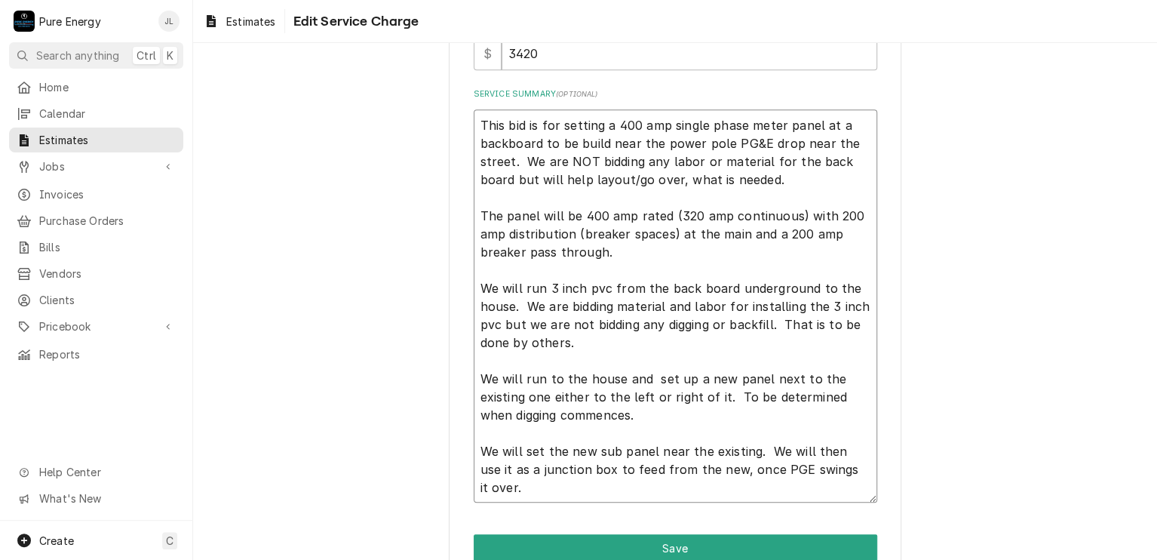
scroll to position [422, 0]
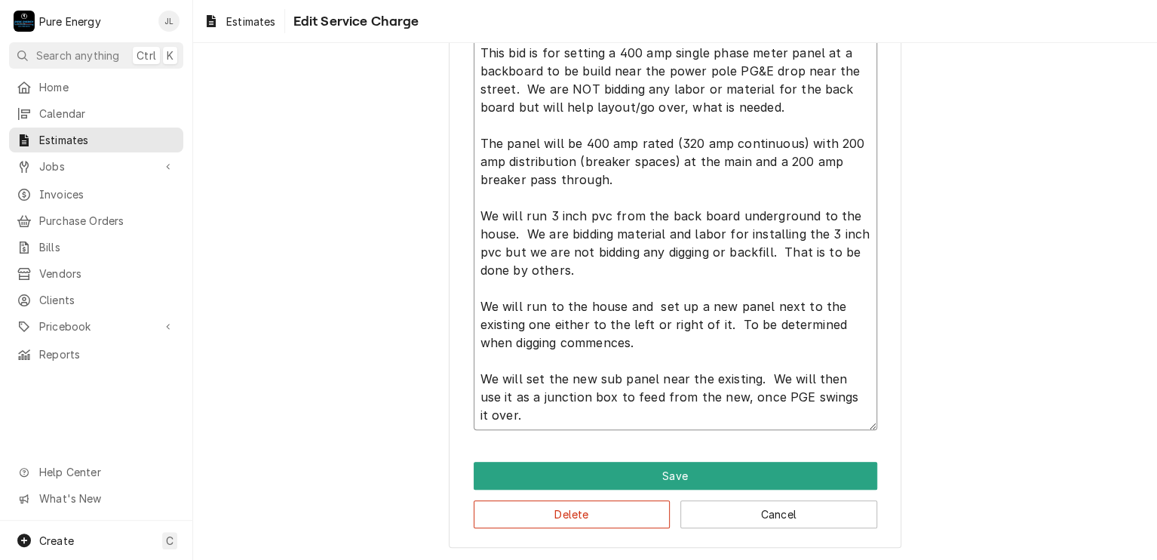
click at [729, 305] on textarea "This bid is for setting a 400 amp single phase meter panel at a backboard to be…" at bounding box center [676, 234] width 404 height 394
drag, startPoint x: 765, startPoint y: 379, endPoint x: 832, endPoint y: 437, distance: 88.3
click at [832, 437] on div "Use the fields below to edit this service charge Short Description General Inst…" at bounding box center [675, 99] width 453 height 898
click at [511, 341] on textarea "This bid is for setting a 400 amp single phase meter panel at a backboard to be…" at bounding box center [676, 234] width 404 height 394
click at [507, 341] on textarea "This bid is for setting a 400 amp single phase meter panel at a backboard to be…" at bounding box center [676, 234] width 404 height 394
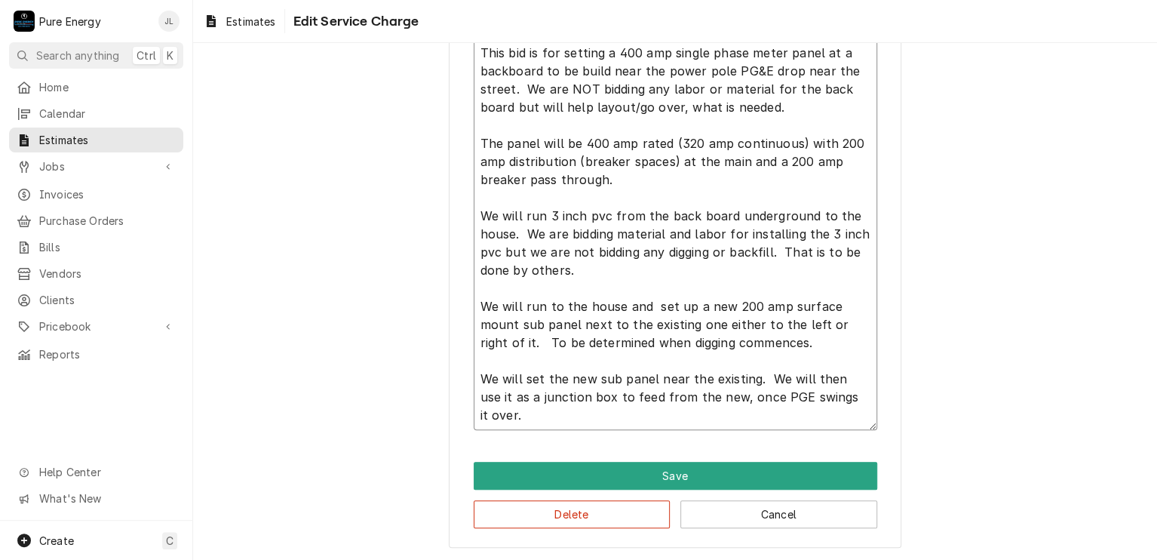
click at [506, 341] on textarea "This bid is for setting a 400 amp single phase meter panel at a backboard to be…" at bounding box center [676, 234] width 404 height 394
paste textarea "We will then use it as a junction box to feed from the new, once PGE swings it …"
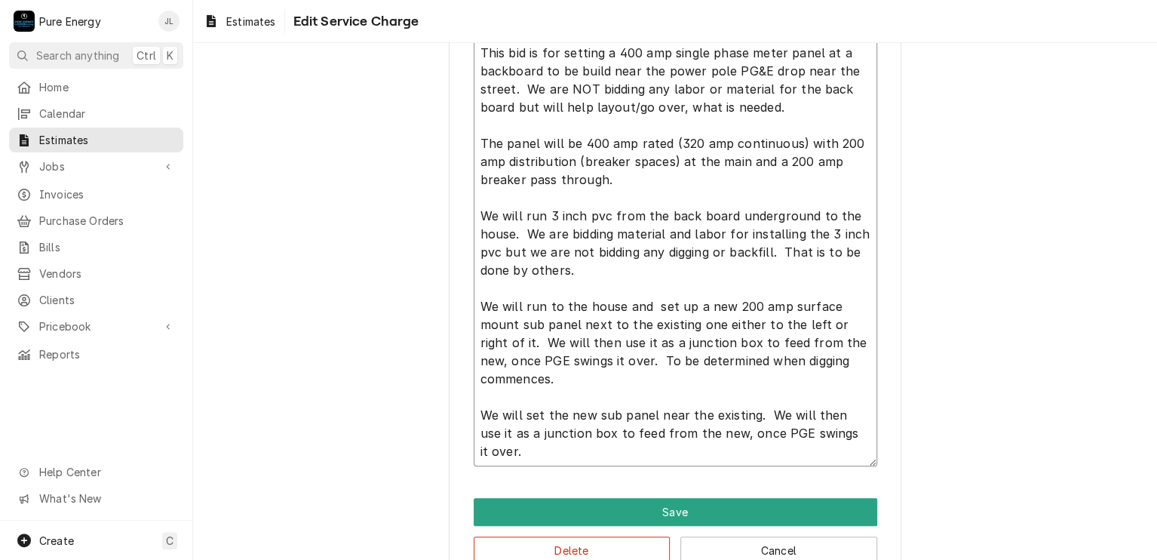
drag, startPoint x: 486, startPoint y: 449, endPoint x: 459, endPoint y: 416, distance: 42.4
click at [459, 416] on div "Use the fields below to edit this service charge Short Description General Inst…" at bounding box center [675, 117] width 453 height 934
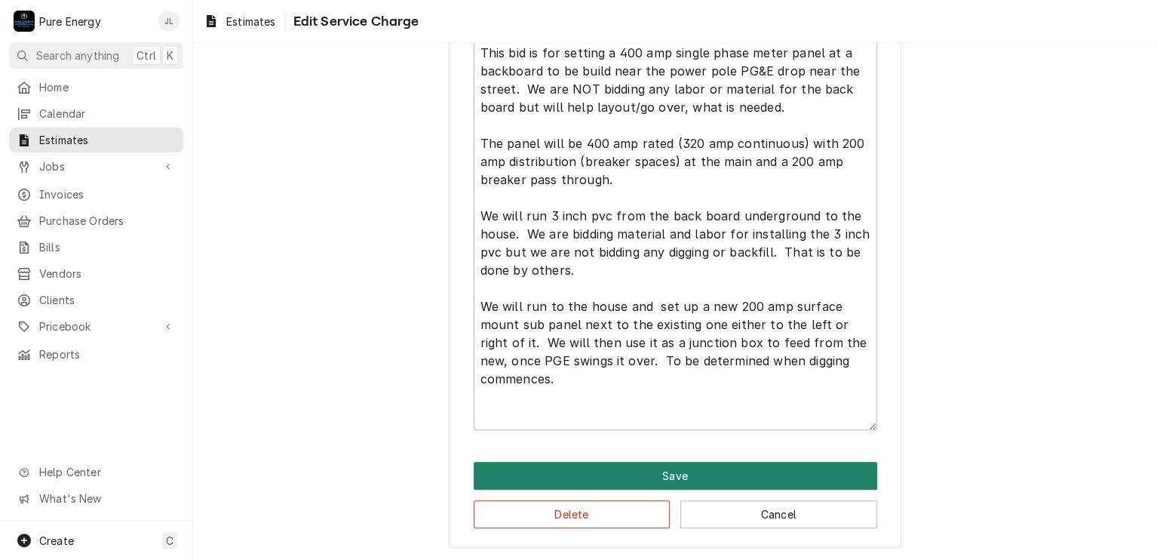
click at [656, 470] on button "Save" at bounding box center [676, 476] width 404 height 28
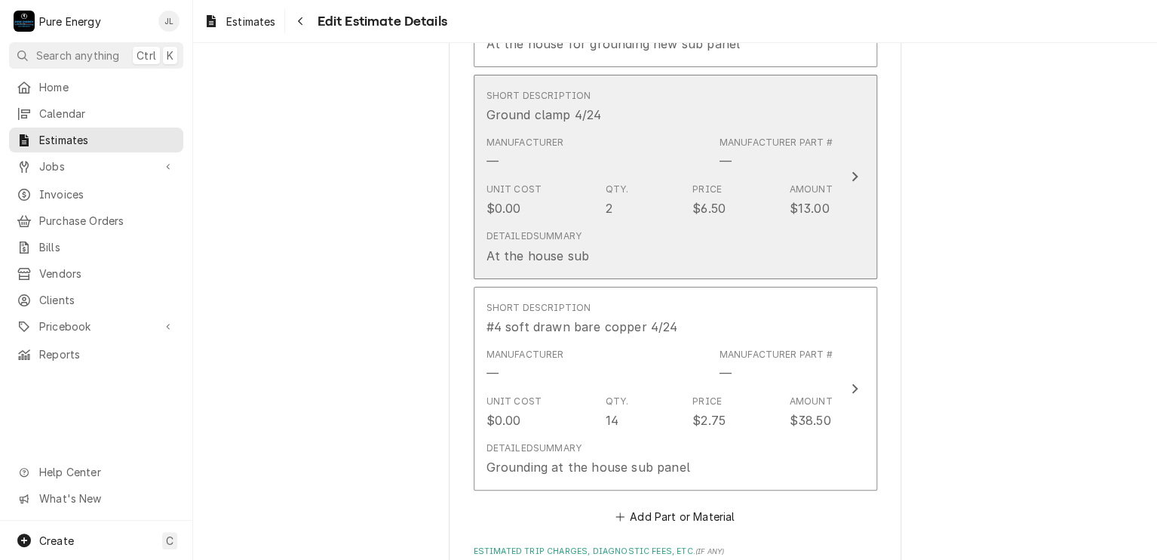
scroll to position [6618, 0]
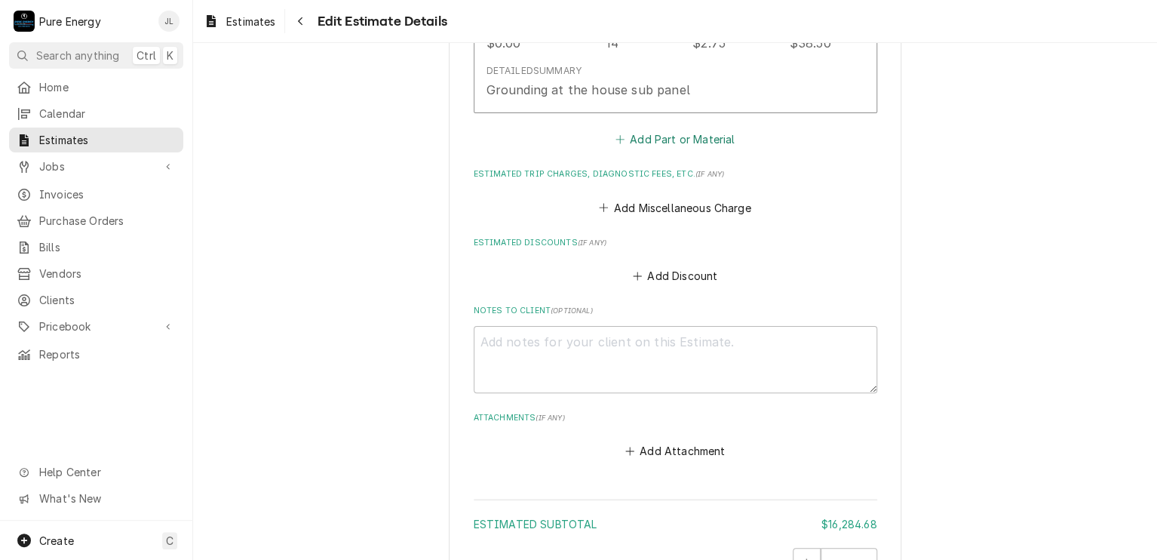
click at [673, 141] on button "Add Part or Material" at bounding box center [674, 139] width 124 height 21
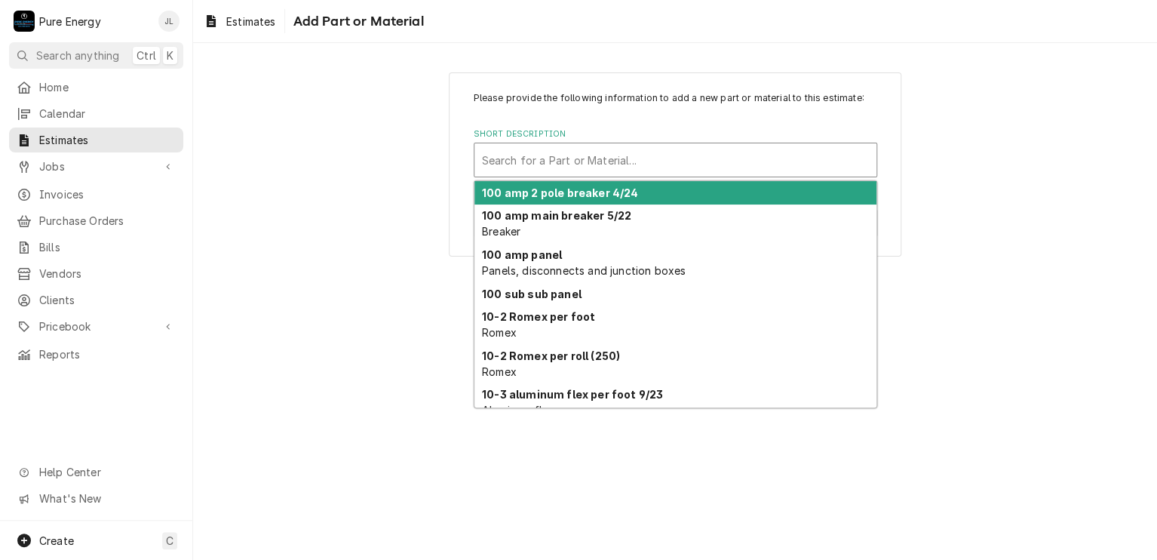
click at [507, 156] on div "Short Description" at bounding box center [675, 159] width 387 height 27
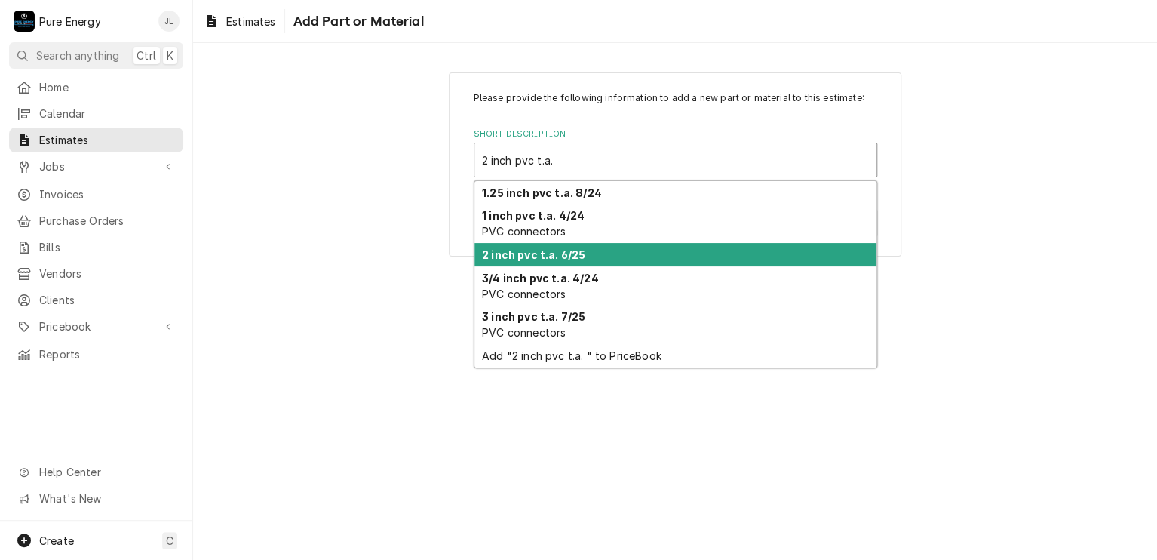
click at [532, 261] on div "2 inch pvc t.a. 6/25" at bounding box center [675, 254] width 402 height 23
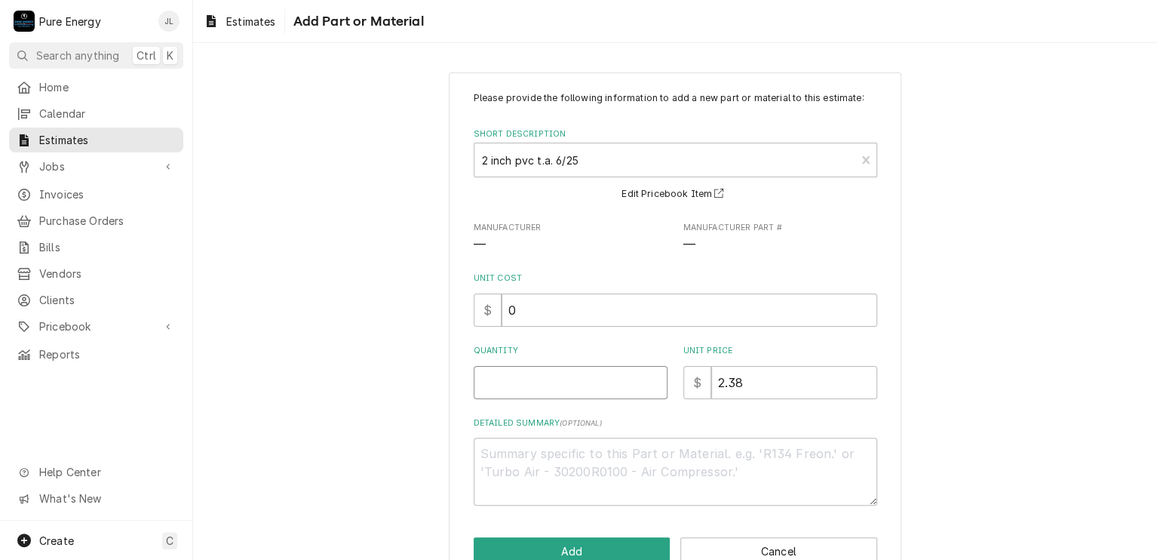
click at [532, 391] on input "Quantity" at bounding box center [571, 382] width 194 height 33
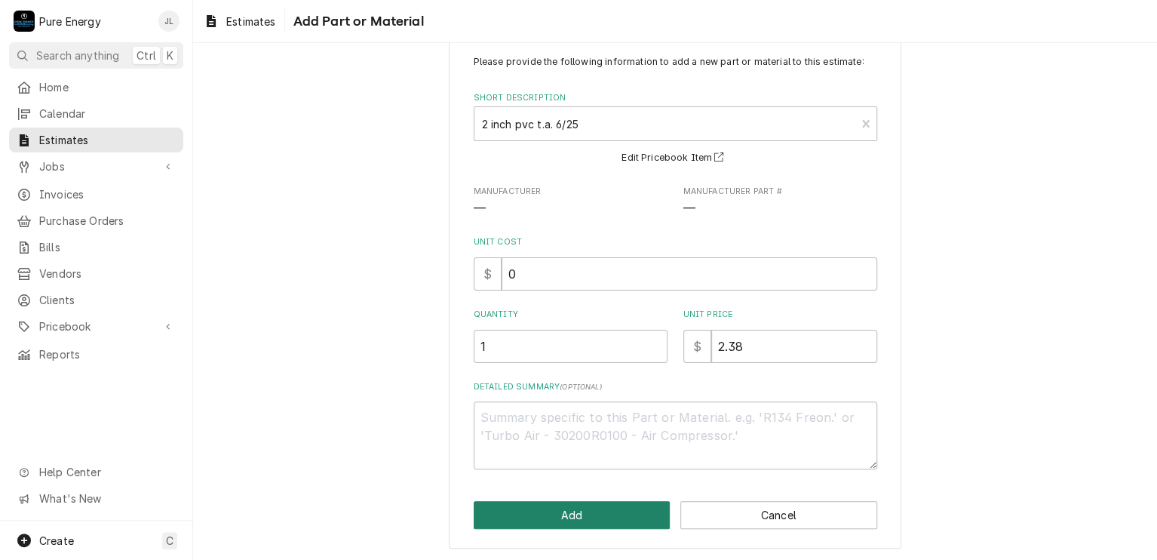
click at [600, 516] on button "Add" at bounding box center [572, 515] width 197 height 28
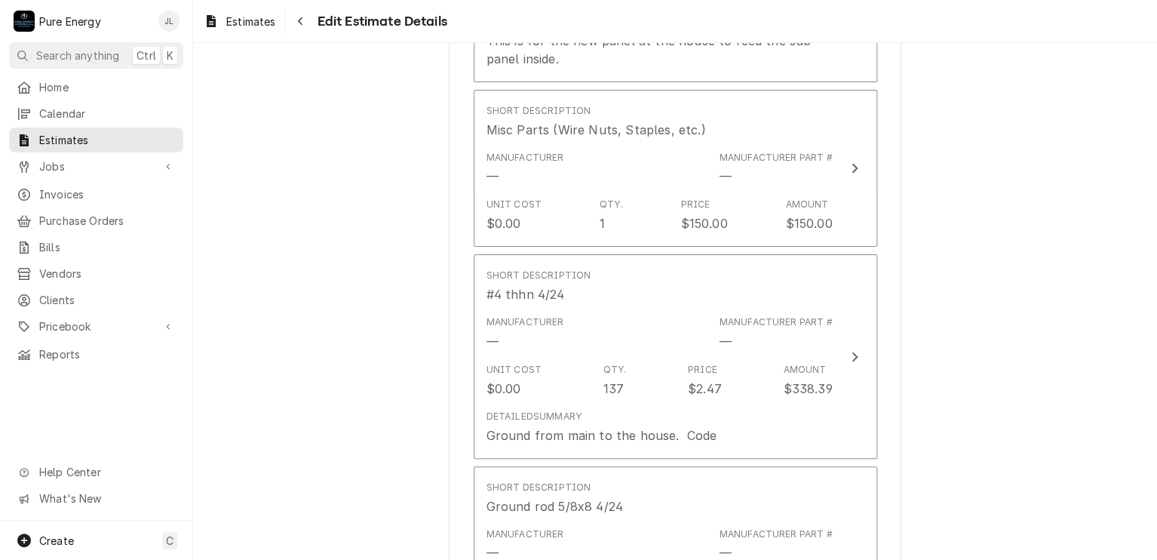
scroll to position [5562, 0]
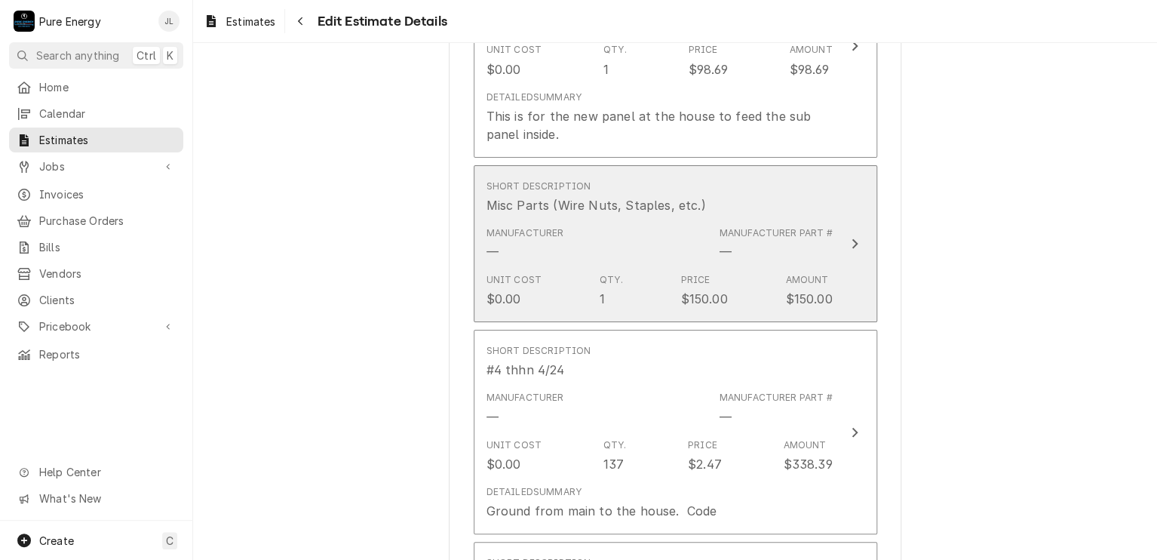
click at [726, 210] on div "Short Description Misc Parts (Wire Nuts, Staples, etc.)" at bounding box center [659, 196] width 346 height 47
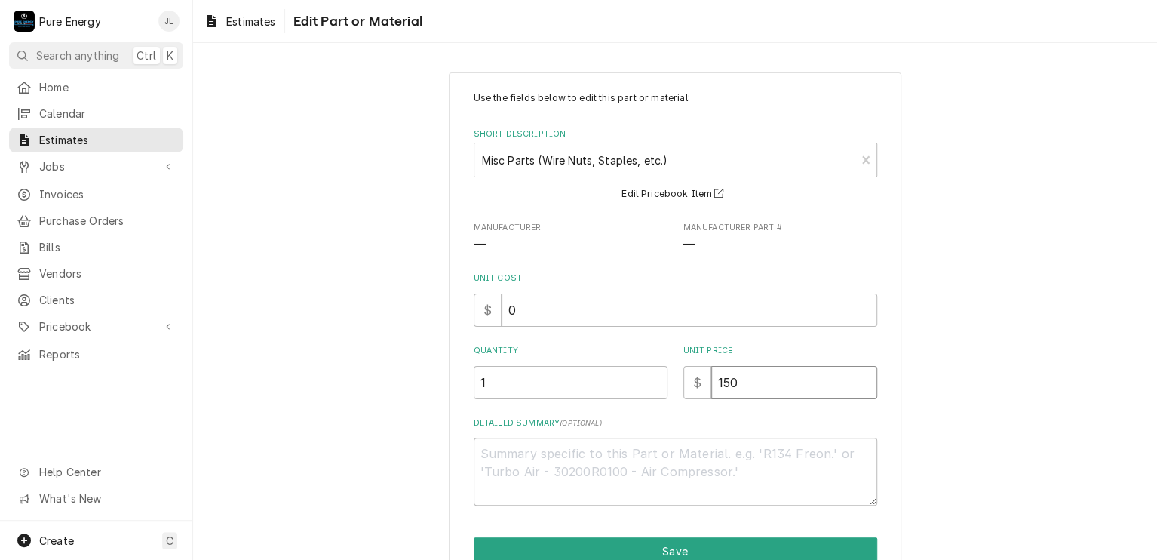
click at [717, 382] on input "150" at bounding box center [794, 382] width 166 height 33
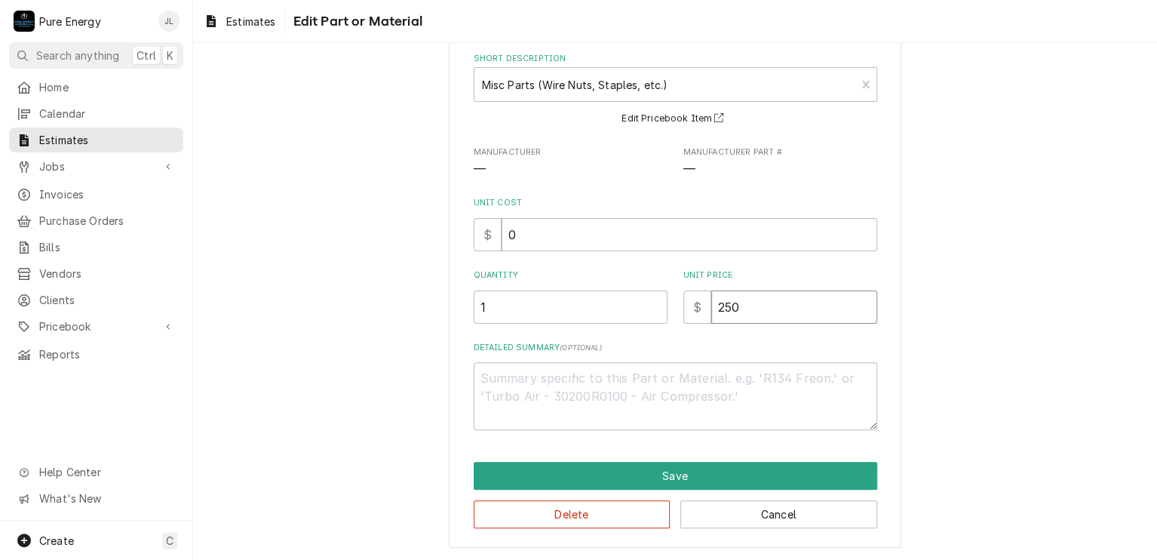
click at [727, 305] on input "250" at bounding box center [794, 306] width 166 height 33
drag, startPoint x: 735, startPoint y: 302, endPoint x: 734, endPoint y: 310, distance: 8.3
click at [735, 306] on input "250" at bounding box center [794, 306] width 166 height 33
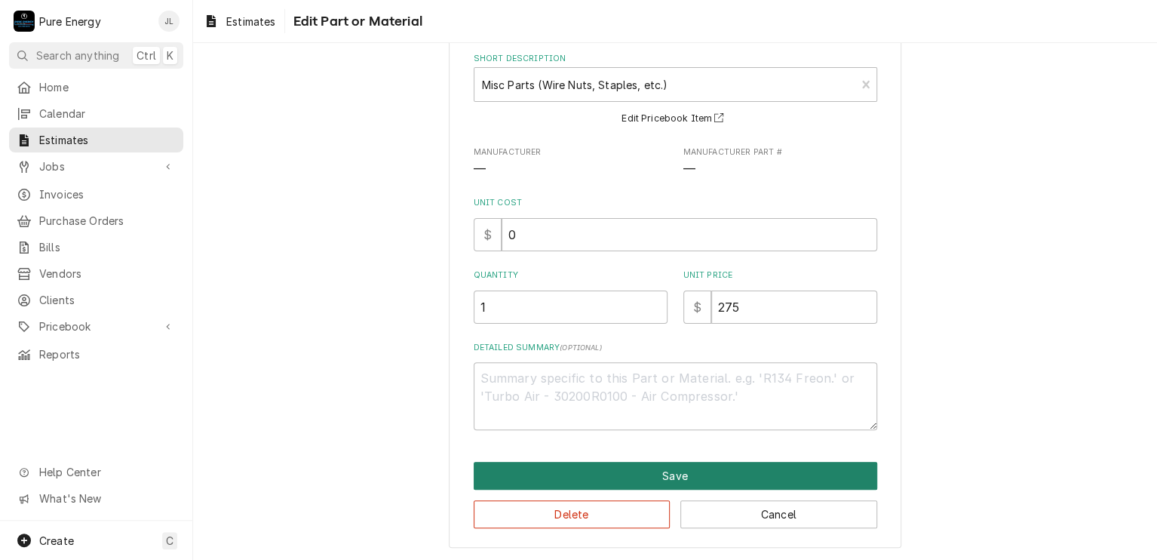
click at [688, 466] on button "Save" at bounding box center [676, 476] width 404 height 28
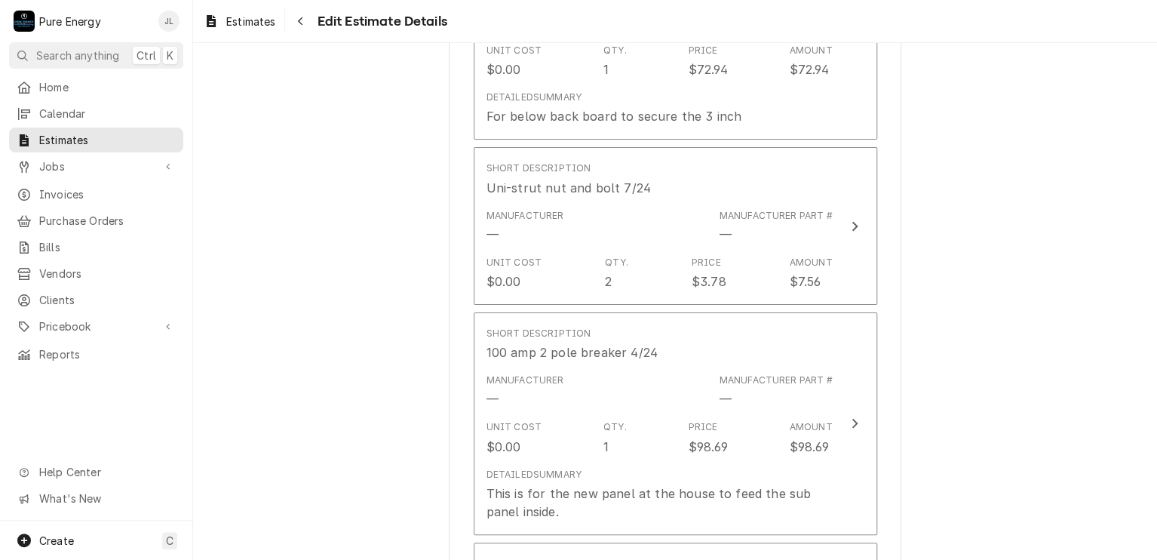
scroll to position [5261, 0]
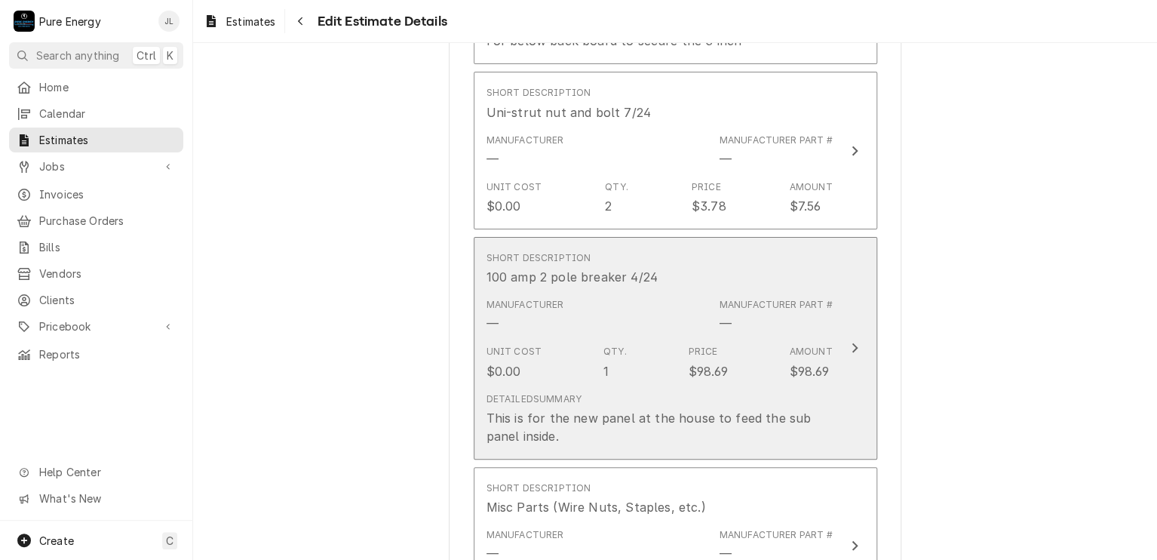
click at [636, 318] on div "Manufacturer — Manufacturer Part # —" at bounding box center [659, 315] width 346 height 47
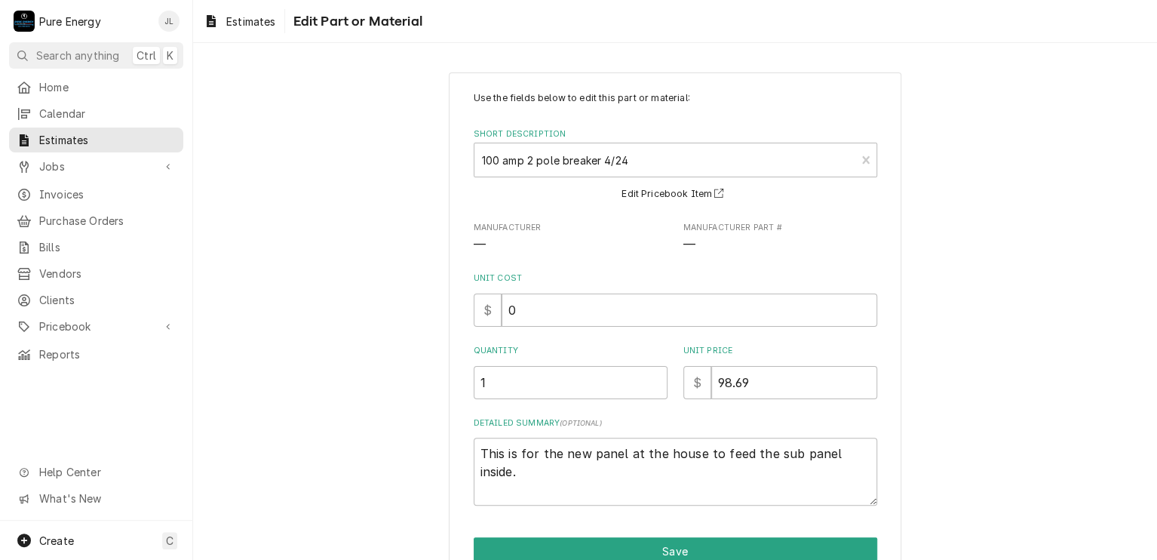
scroll to position [75, 0]
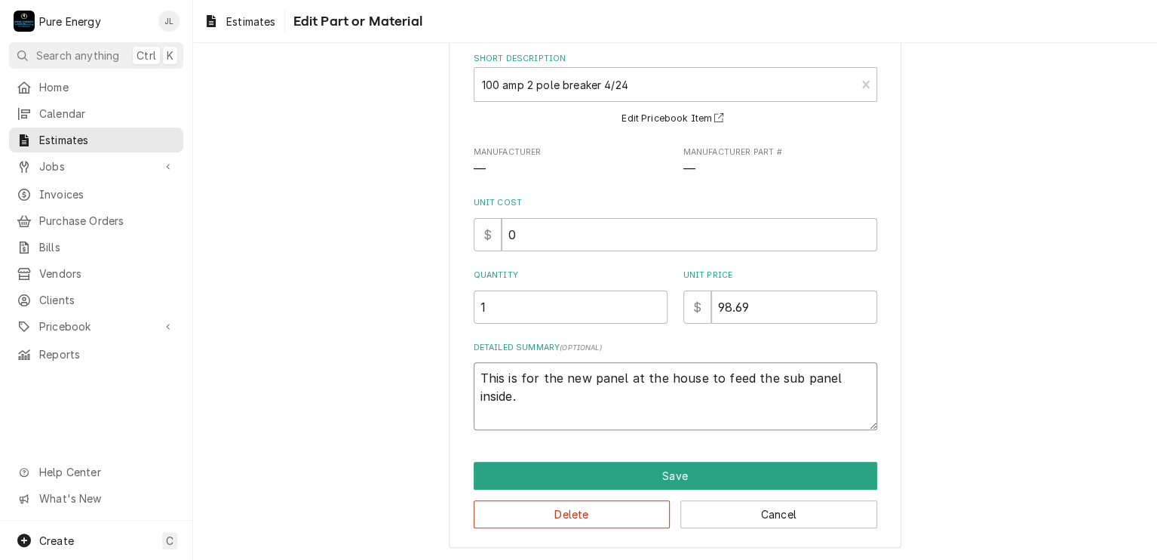
click at [541, 404] on textarea "This is for the new panel at the house to feed the sub panel inside." at bounding box center [676, 396] width 404 height 68
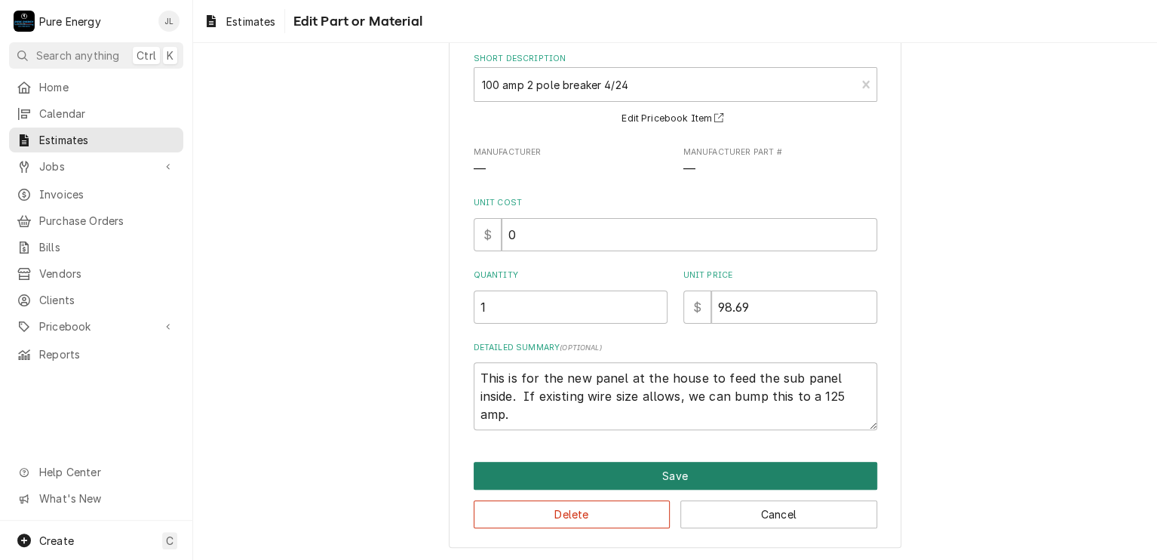
click at [649, 476] on button "Save" at bounding box center [676, 476] width 404 height 28
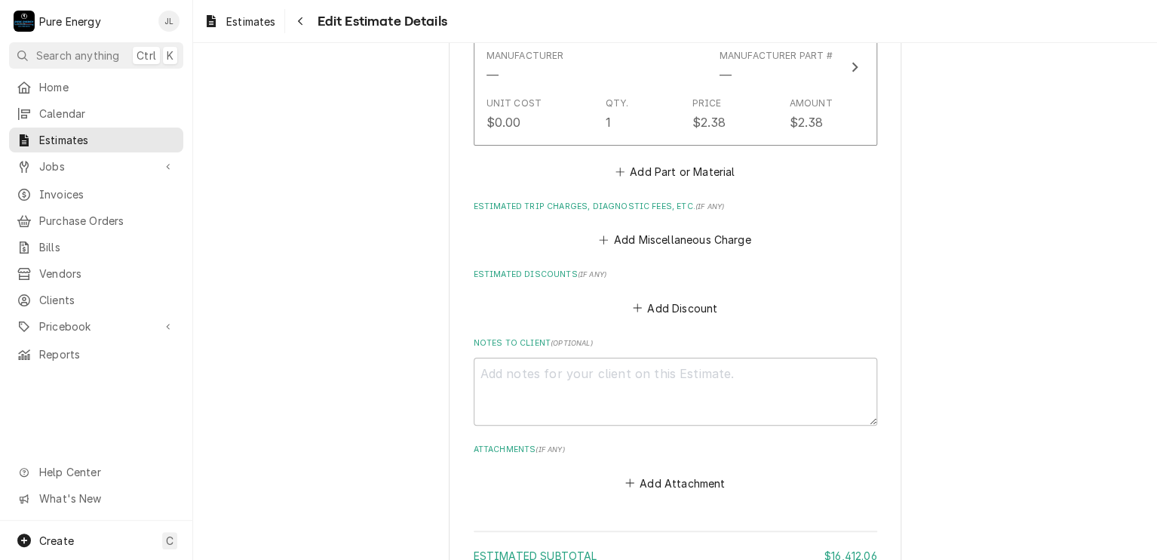
scroll to position [7155, 0]
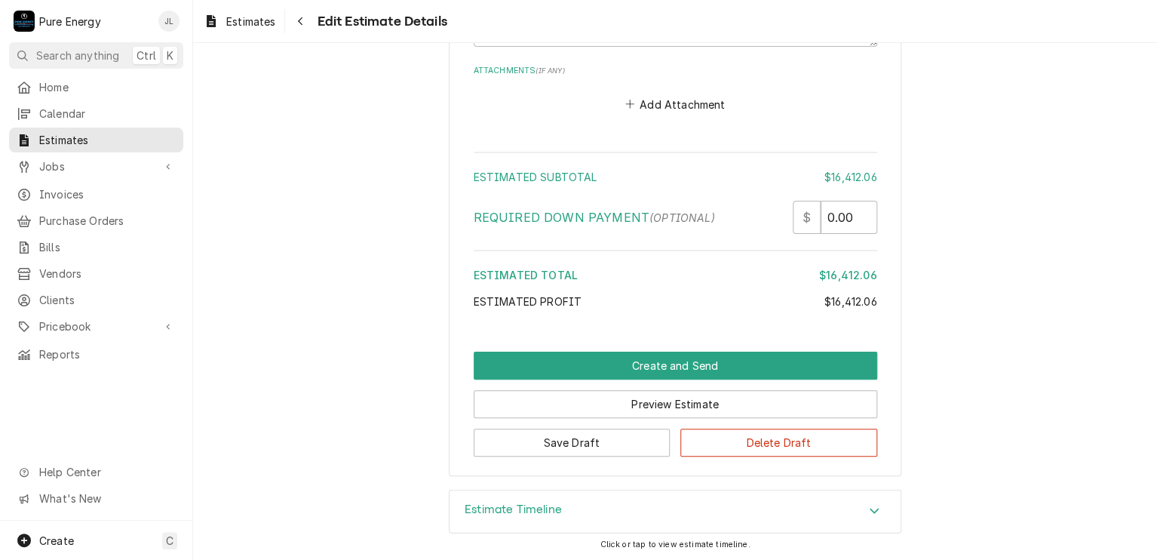
drag, startPoint x: 838, startPoint y: 360, endPoint x: 857, endPoint y: 324, distance: 40.2
drag, startPoint x: 640, startPoint y: 438, endPoint x: 631, endPoint y: 439, distance: 9.8
click at [631, 439] on button "Save Draft" at bounding box center [572, 442] width 197 height 28
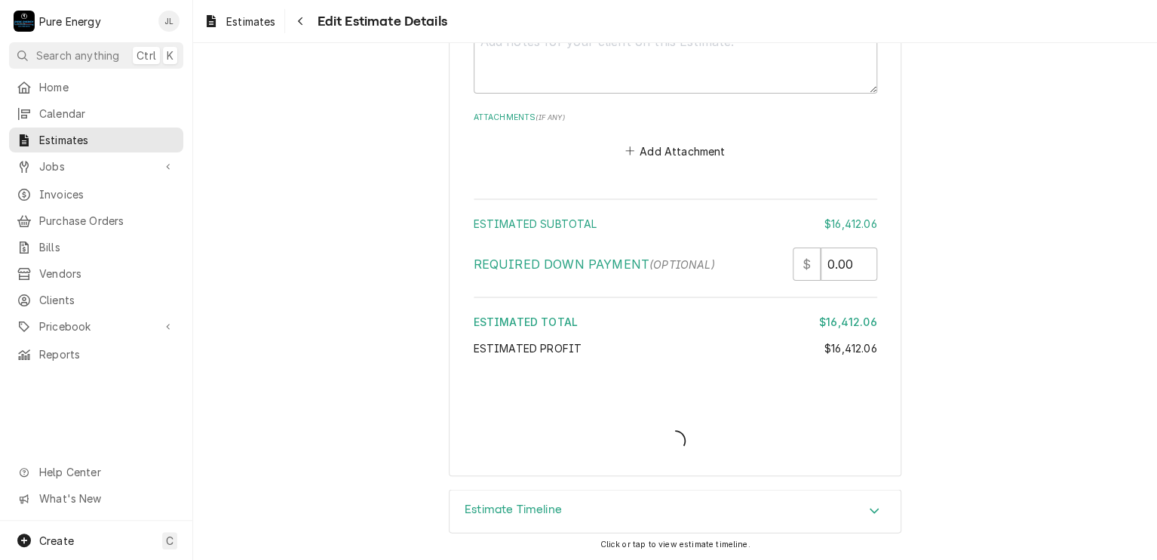
click at [631, 439] on div "Estimate Create/Update" at bounding box center [676, 427] width 404 height 58
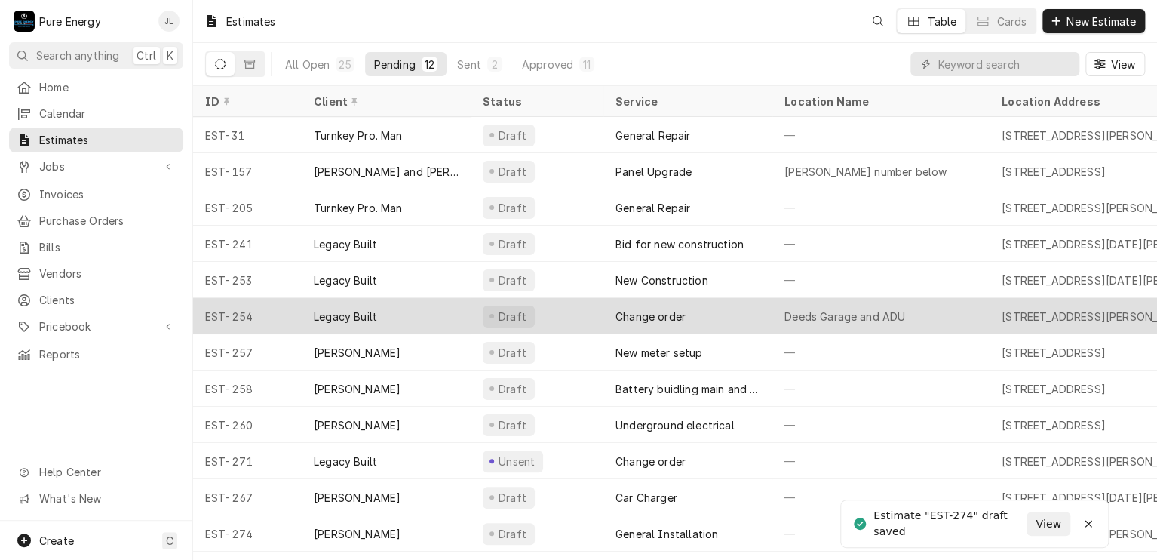
scroll to position [1, 0]
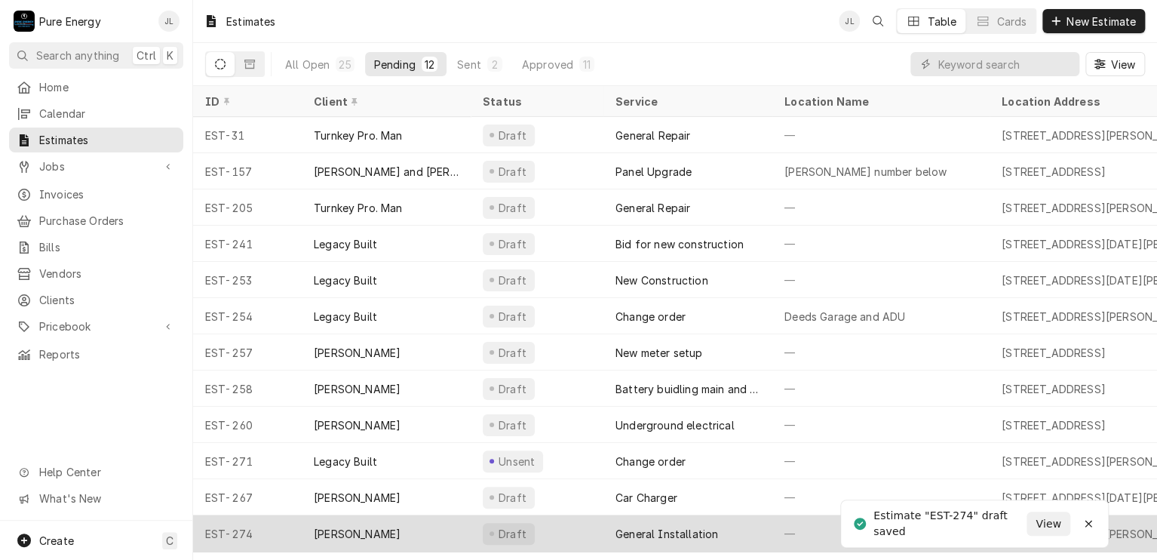
click at [764, 519] on div "General Installation" at bounding box center [687, 533] width 169 height 36
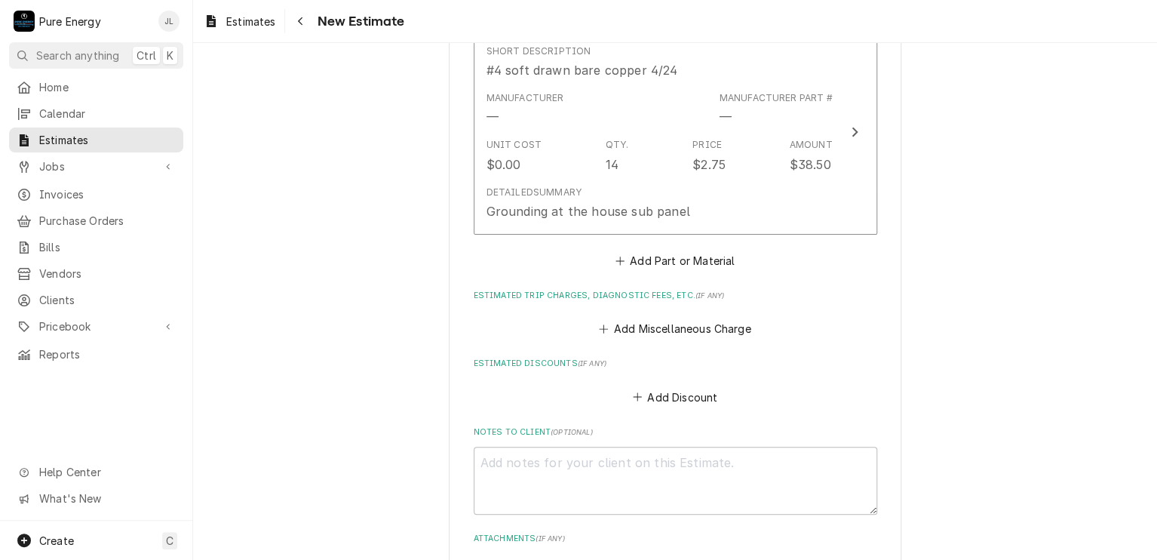
scroll to position [7137, 0]
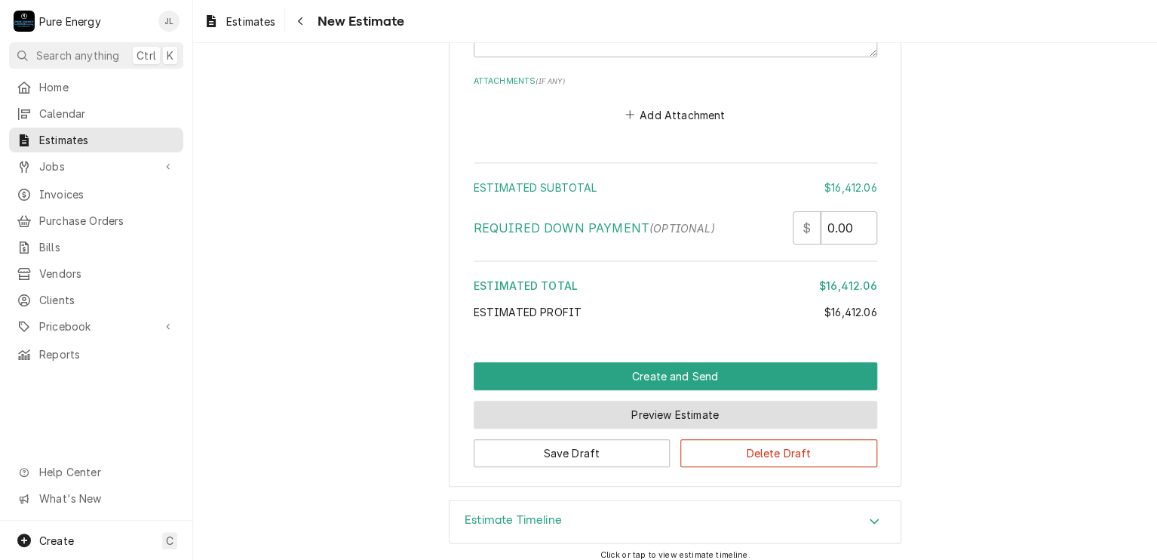
click at [661, 405] on button "Preview Estimate" at bounding box center [676, 414] width 404 height 28
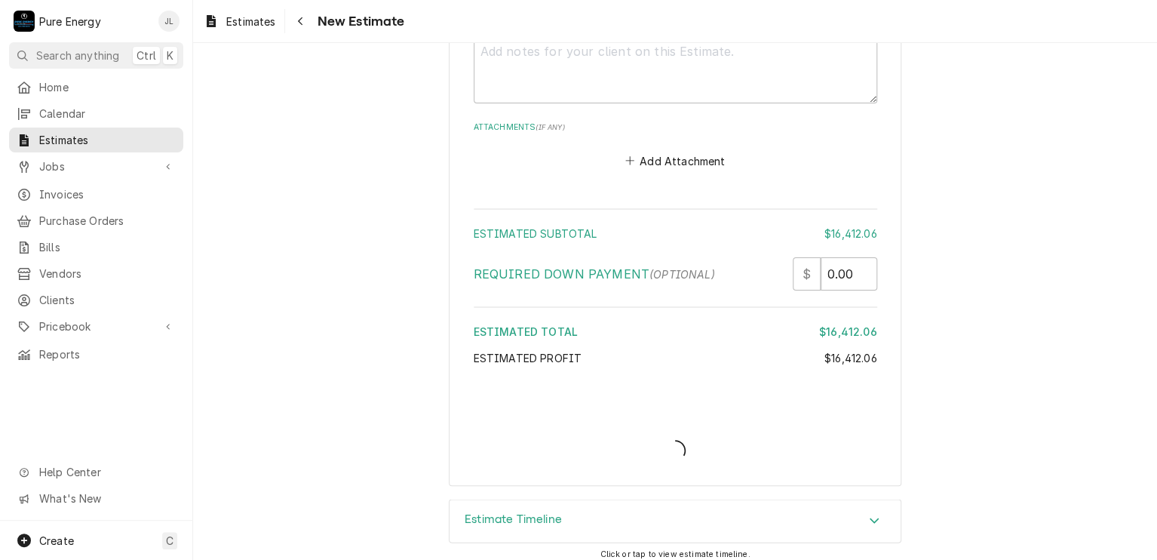
type textarea "x"
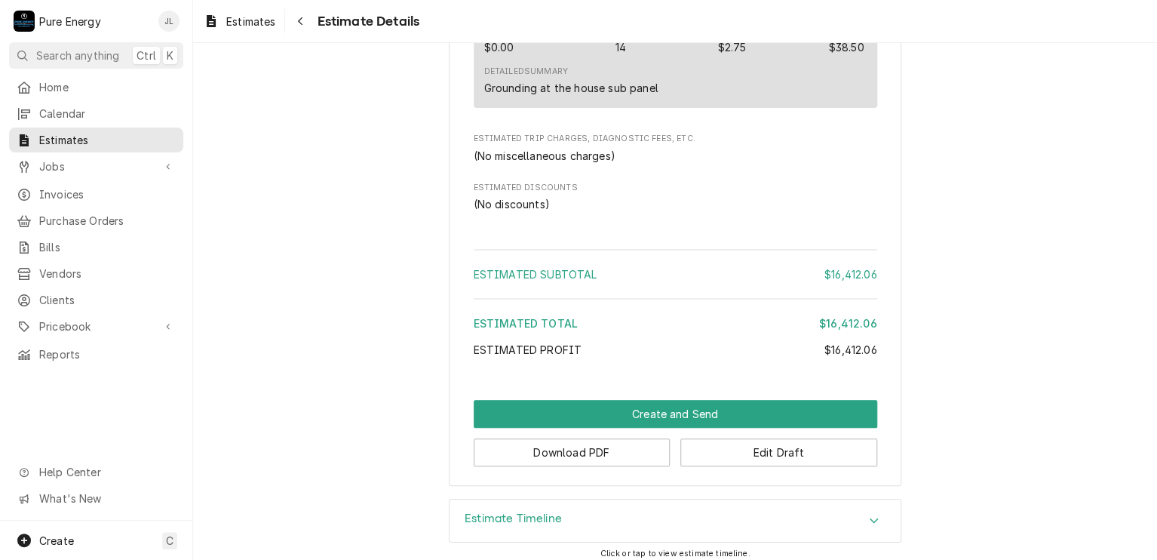
scroll to position [5585, 0]
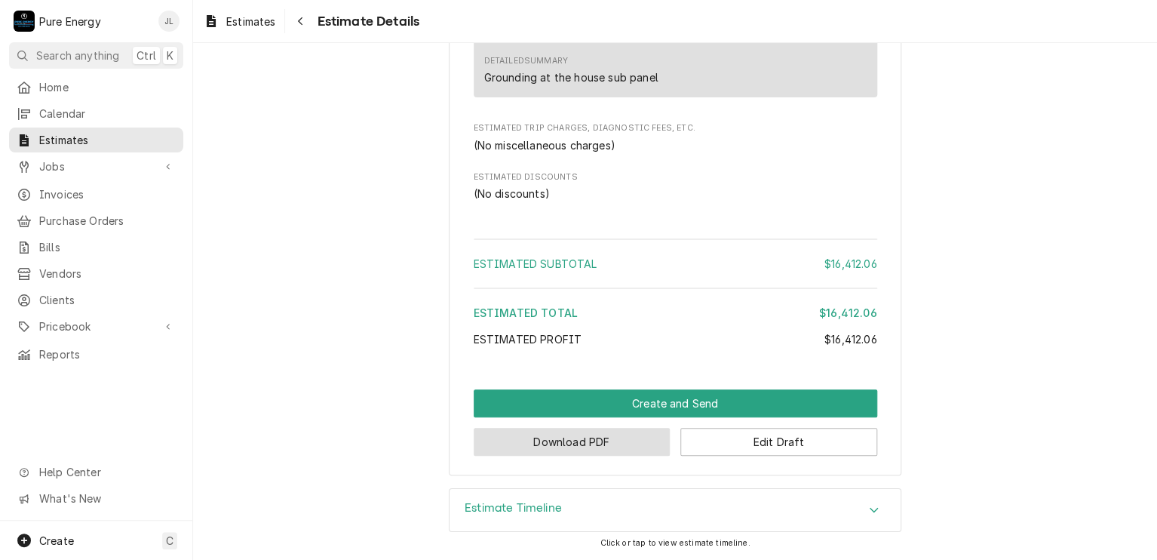
click at [594, 456] on button "Download PDF" at bounding box center [572, 442] width 197 height 28
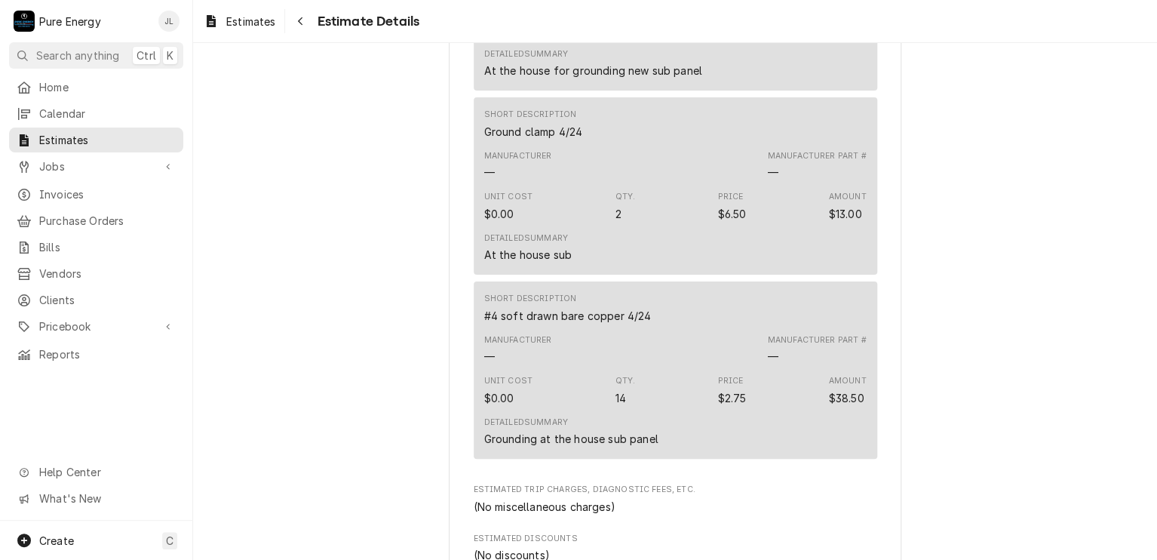
scroll to position [5614, 0]
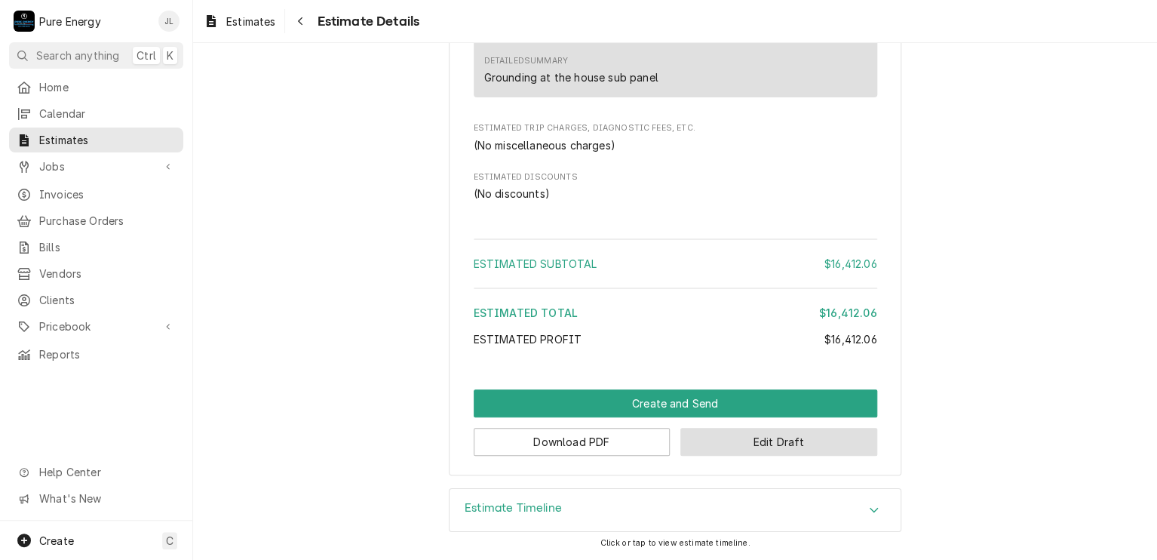
click at [746, 437] on button "Edit Draft" at bounding box center [778, 442] width 197 height 28
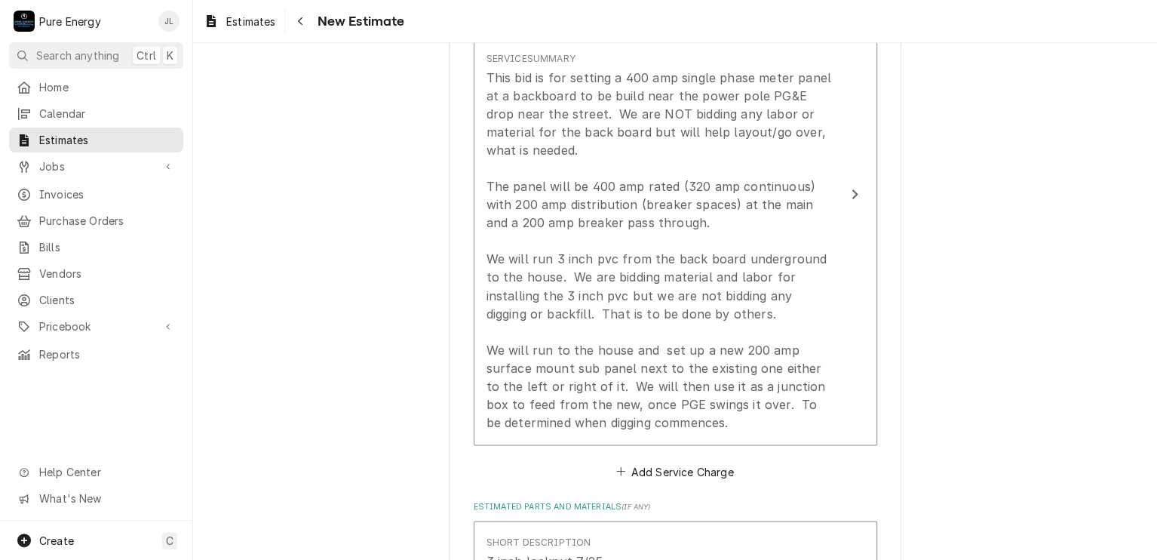
scroll to position [1433, 0]
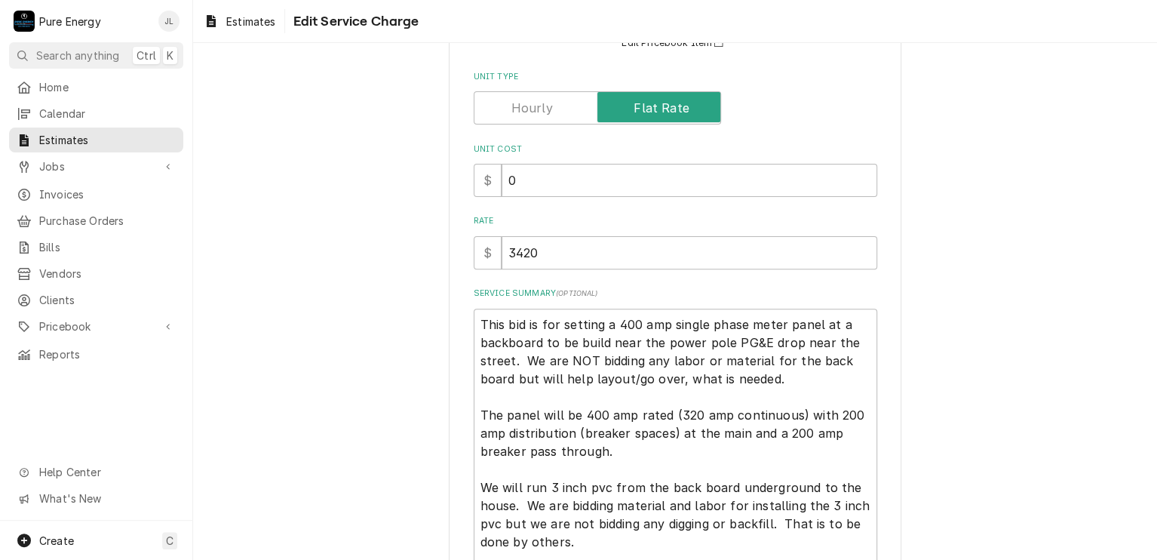
scroll to position [386, 0]
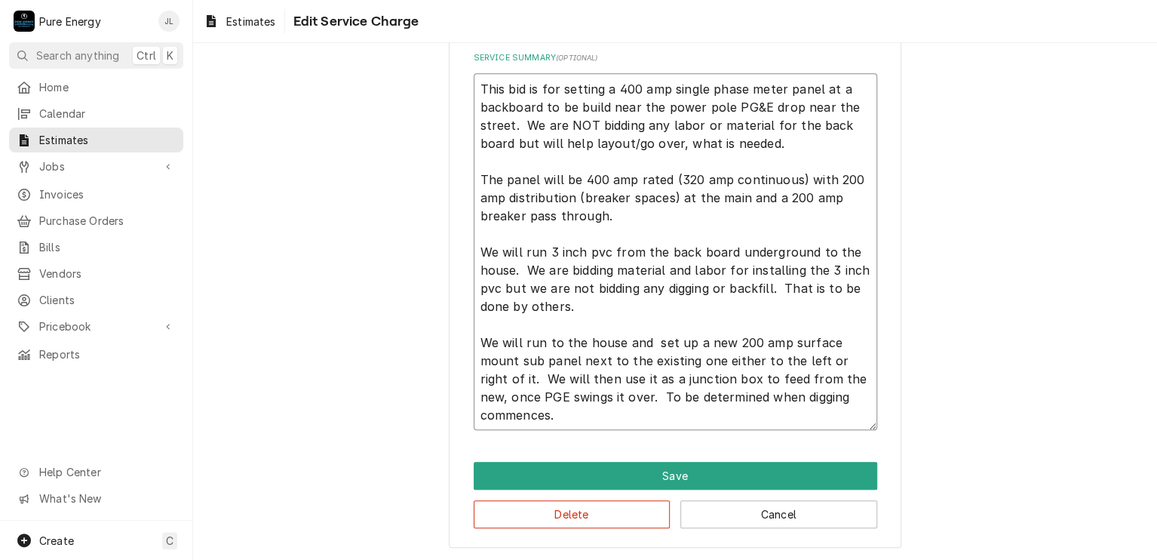
click at [600, 421] on textarea "This bid is for setting a 400 amp single phase meter panel at a backboard to be…" at bounding box center [676, 252] width 404 height 358
type textarea "x"
type textarea "This bid is for setting a 400 amp single phase meter panel at a backboard to be…"
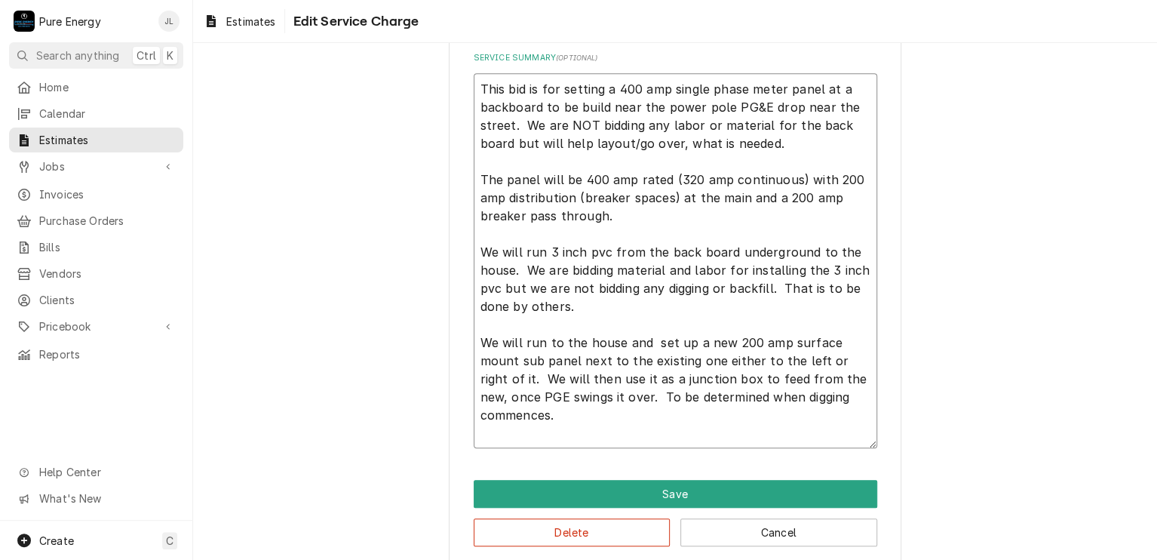
type textarea "x"
type textarea "This bid is for setting a 400 amp single phase meter panel at a backboard to be…"
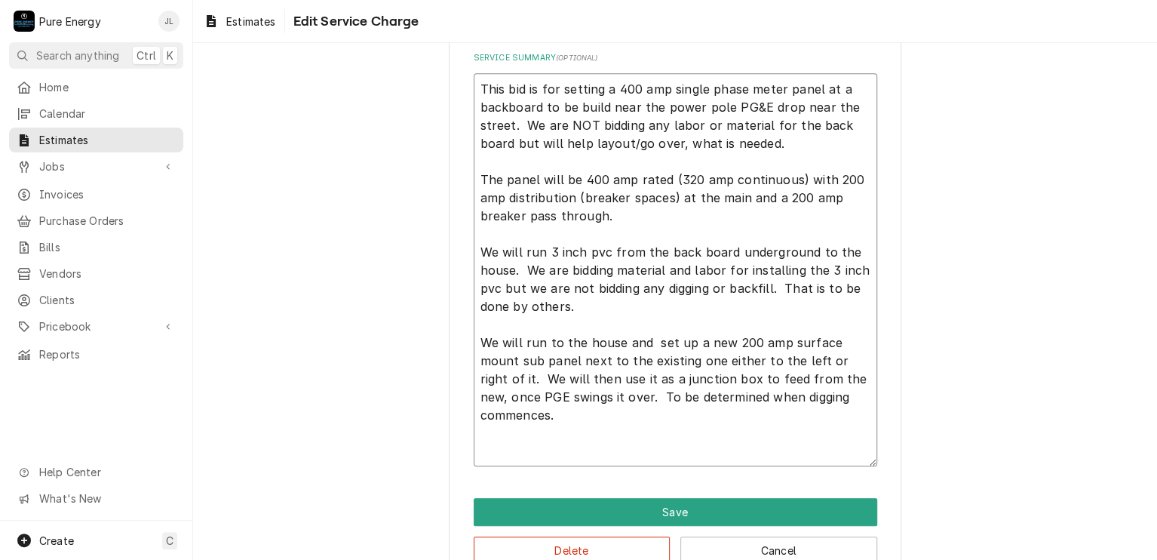
type textarea "x"
type textarea "This bid is for setting a 400 amp single phase meter panel at a backboard to be…"
type textarea "x"
type textarea "This bid is for setting a 400 amp single phase meter panel at a backboard to be…"
type textarea "x"
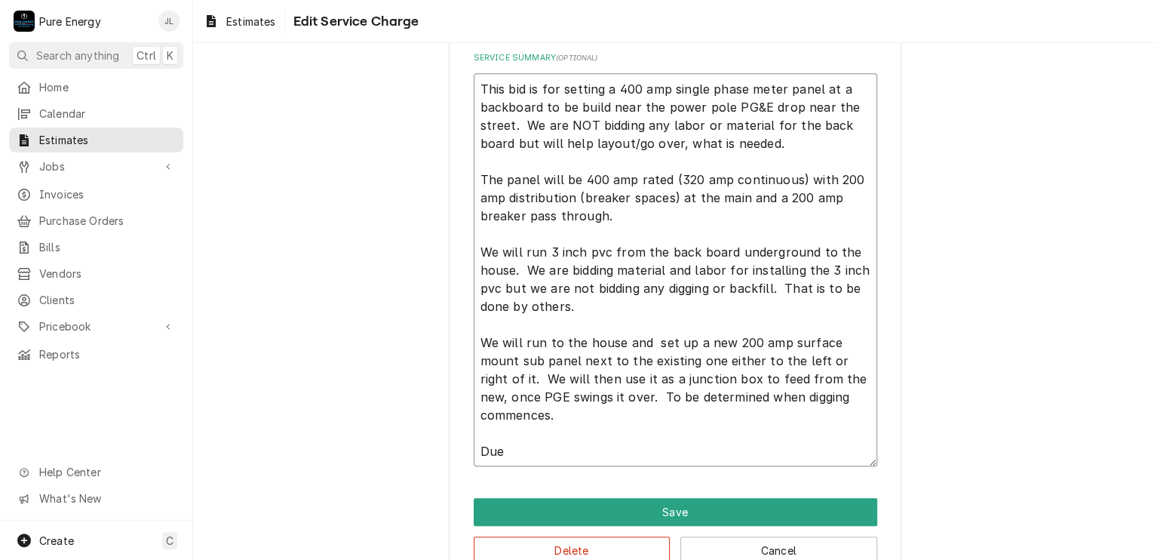
type textarea "This bid is for setting a 400 amp single phase meter panel at a backboard to be…"
type textarea "x"
type textarea "This bid is for setting a 400 amp single phase meter panel at a backboard to be…"
type textarea "x"
type textarea "This bid is for setting a 400 amp single phase meter panel at a backboard to be…"
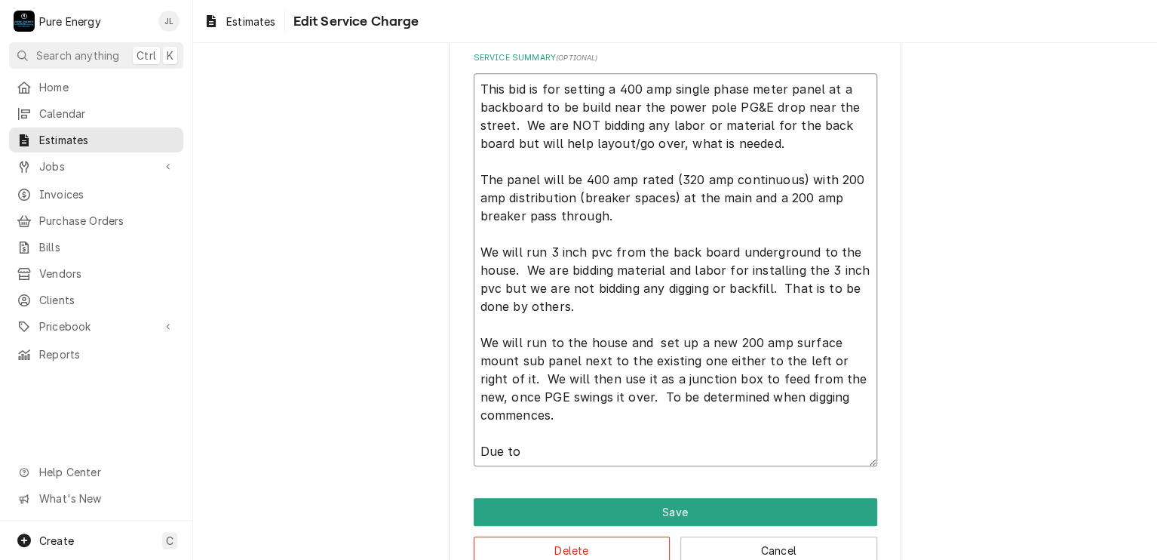
type textarea "x"
type textarea "This bid is for setting a 400 amp single phase meter panel at a backboard to be…"
type textarea "x"
type textarea "This bid is for setting a 400 amp single phase meter panel at a backboard to be…"
type textarea "x"
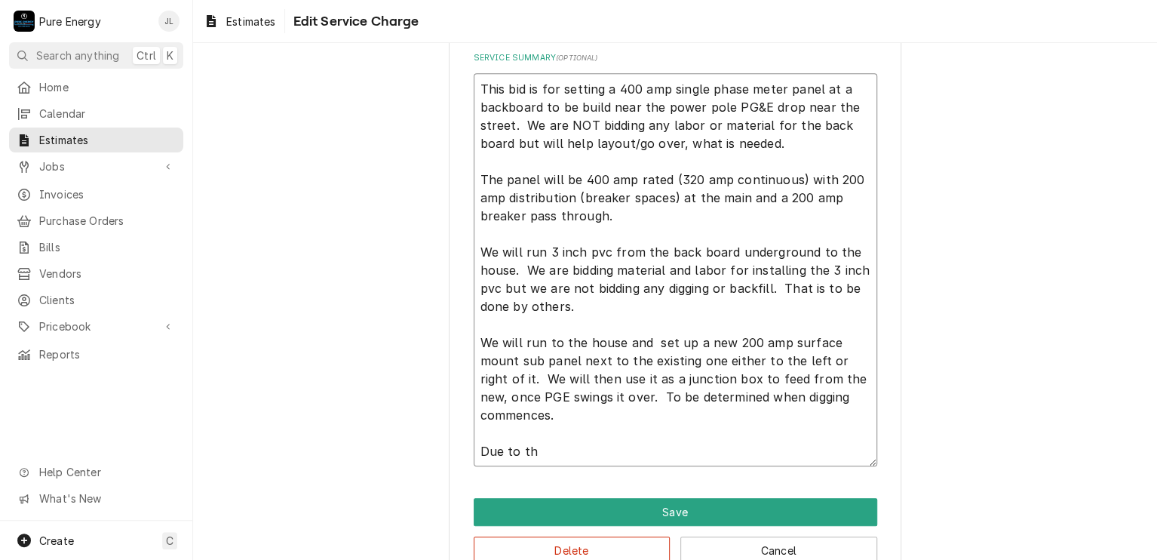
type textarea "This bid is for setting a 400 amp single phase meter panel at a backboard to be…"
type textarea "x"
type textarea "This bid is for setting a 400 amp single phase meter panel at a backboard to be…"
type textarea "x"
type textarea "This bid is for setting a 400 amp single phase meter panel at a backboard to be…"
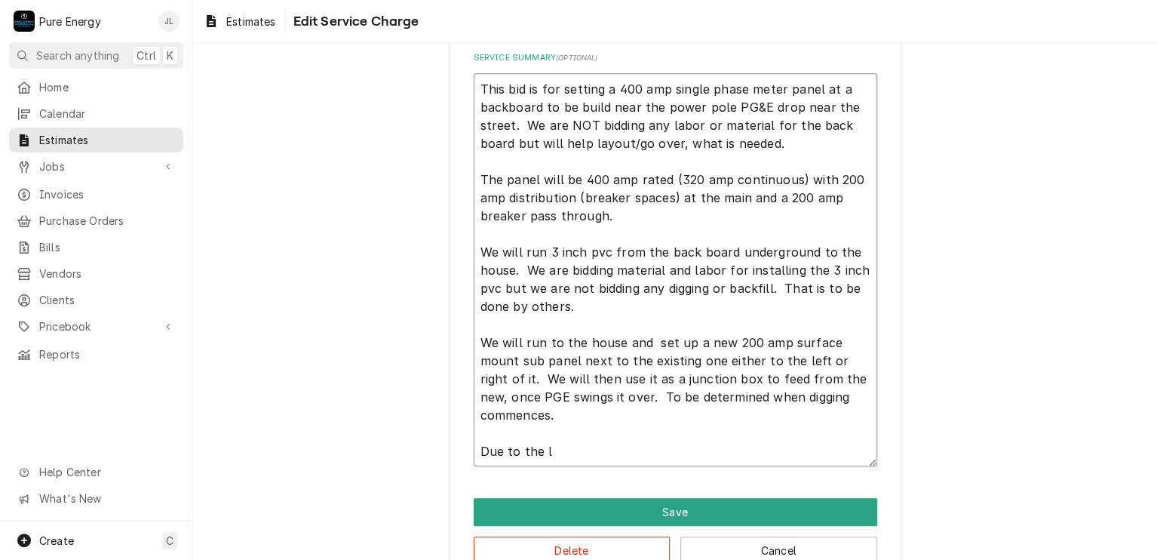
type textarea "x"
type textarea "This bid is for setting a 400 amp single phase meter panel at a backboard to be…"
type textarea "x"
type textarea "This bid is for setting a 400 amp single phase meter panel at a backboard to be…"
type textarea "x"
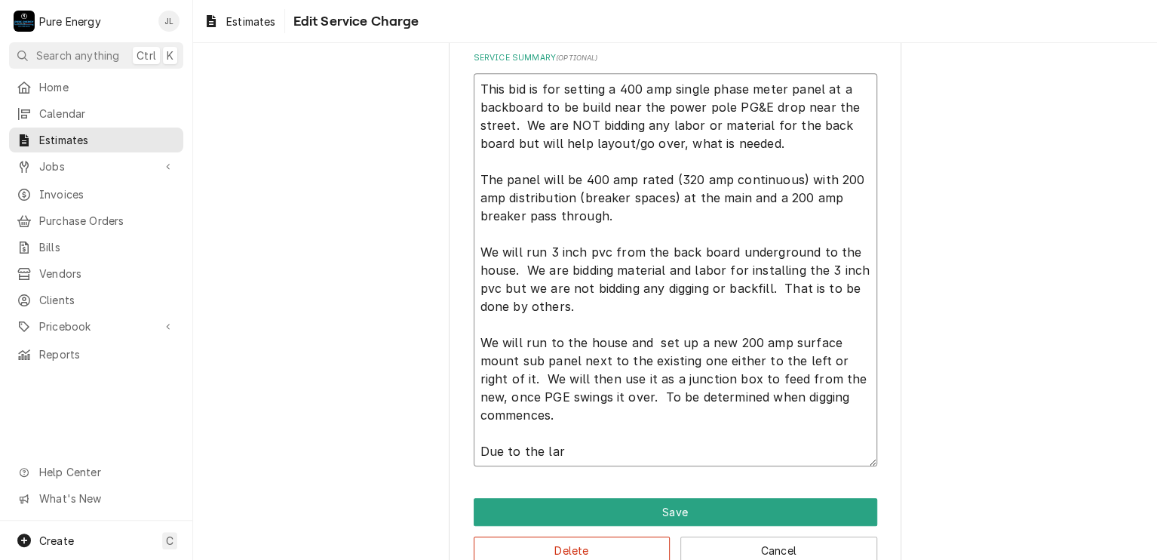
type textarea "This bid is for setting a 400 amp single phase meter panel at a backboard to be…"
type textarea "x"
type textarea "This bid is for setting a 400 amp single phase meter panel at a backboard to be…"
type textarea "x"
type textarea "This bid is for setting a 400 amp single phase meter panel at a backboard to be…"
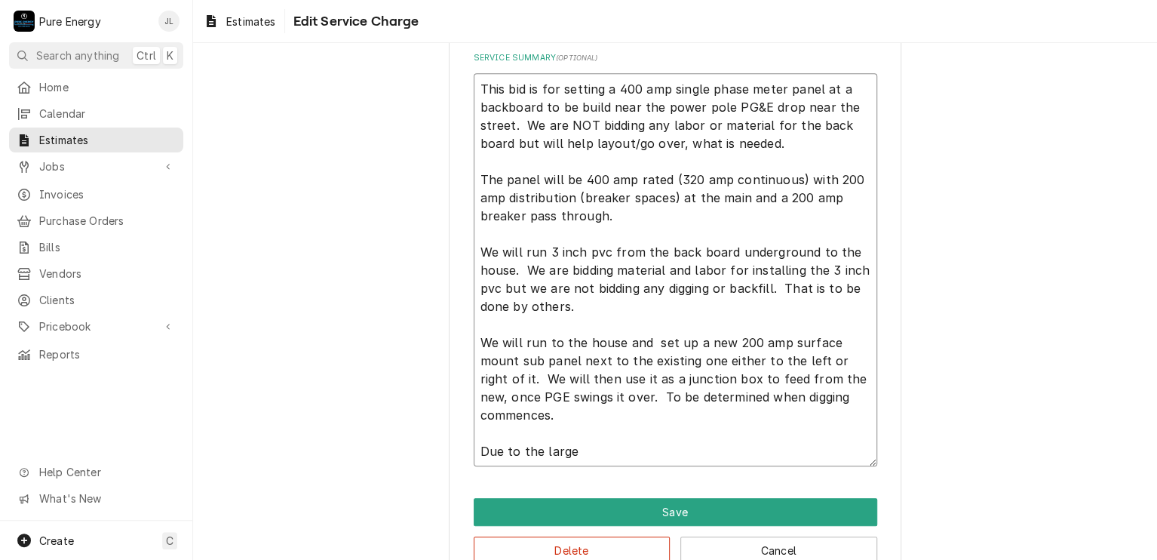
type textarea "x"
type textarea "This bid is for setting a 400 amp single phase meter panel at a backboard to be…"
type textarea "x"
type textarea "This bid is for setting a 400 amp single phase meter panel at a backboard to be…"
type textarea "x"
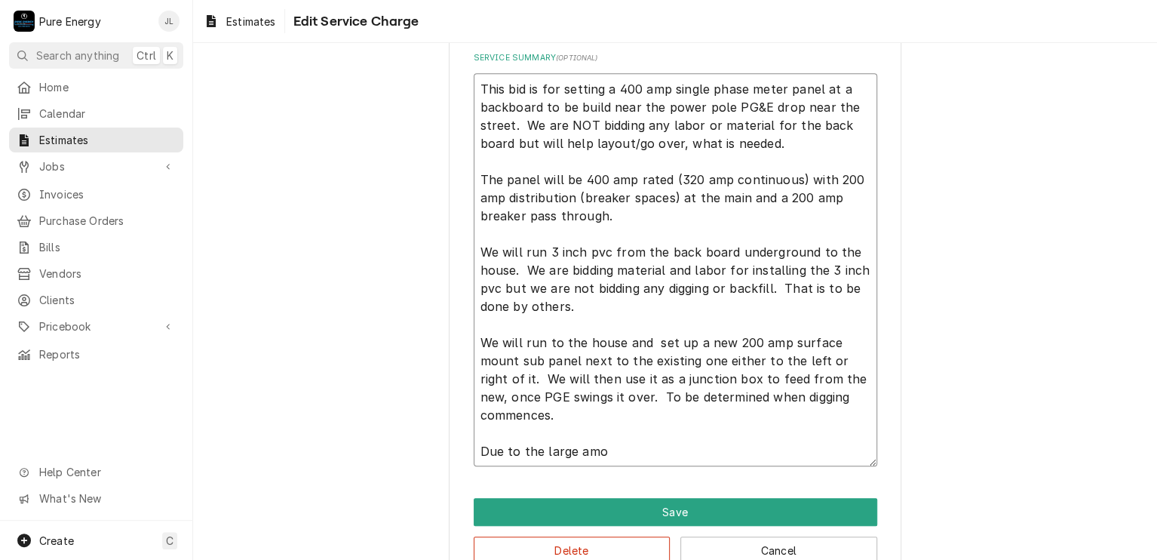
type textarea "This bid is for setting a 400 amp single phase meter panel at a backboard to be…"
type textarea "x"
type textarea "This bid is for setting a 400 amp single phase meter panel at a backboard to be…"
type textarea "x"
type textarea "This bid is for setting a 400 amp single phase meter panel at a backboard to be…"
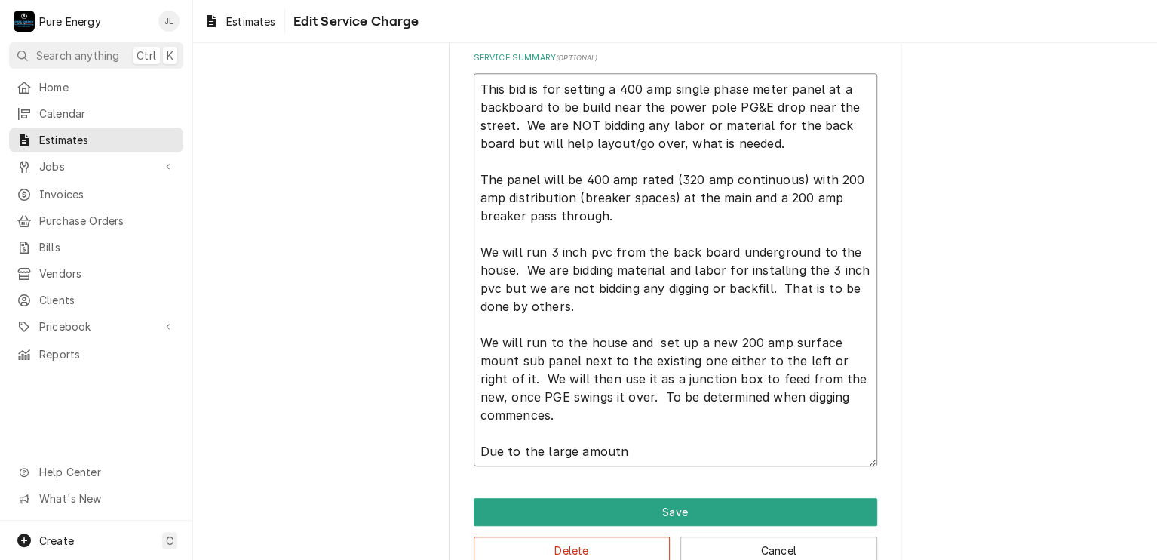
type textarea "x"
type textarea "This bid is for setting a 400 amp single phase meter panel at a backboard to be…"
type textarea "x"
type textarea "This bid is for setting a 400 amp single phase meter panel at a backboard to be…"
type textarea "x"
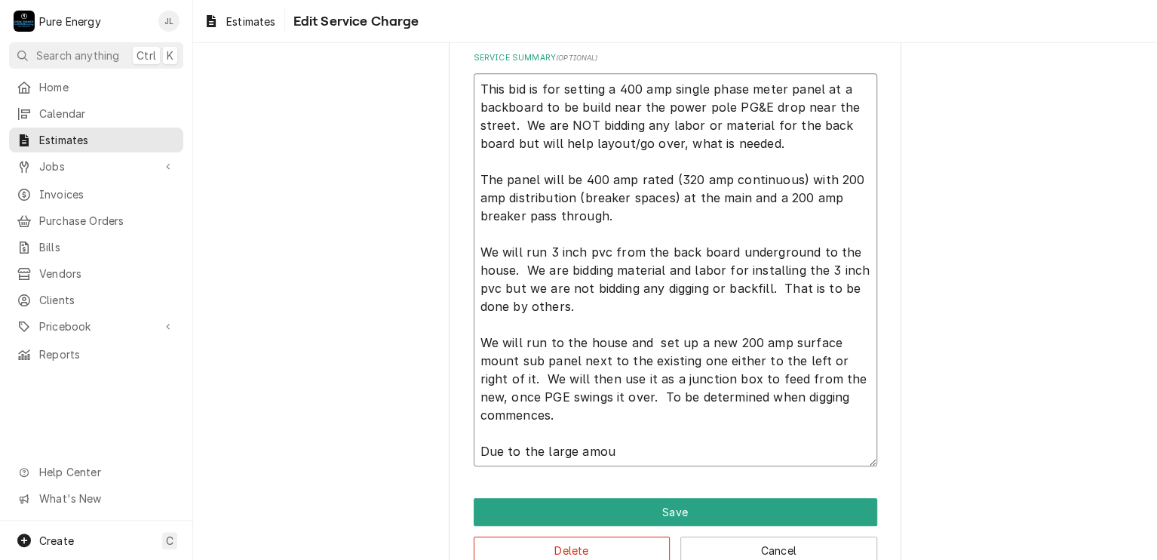
type textarea "This bid is for setting a 400 amp single phase meter panel at a backboard to be…"
type textarea "x"
type textarea "This bid is for setting a 400 amp single phase meter panel at a backboard to be…"
type textarea "x"
type textarea "This bid is for setting a 400 amp single phase meter panel at a backboard to be…"
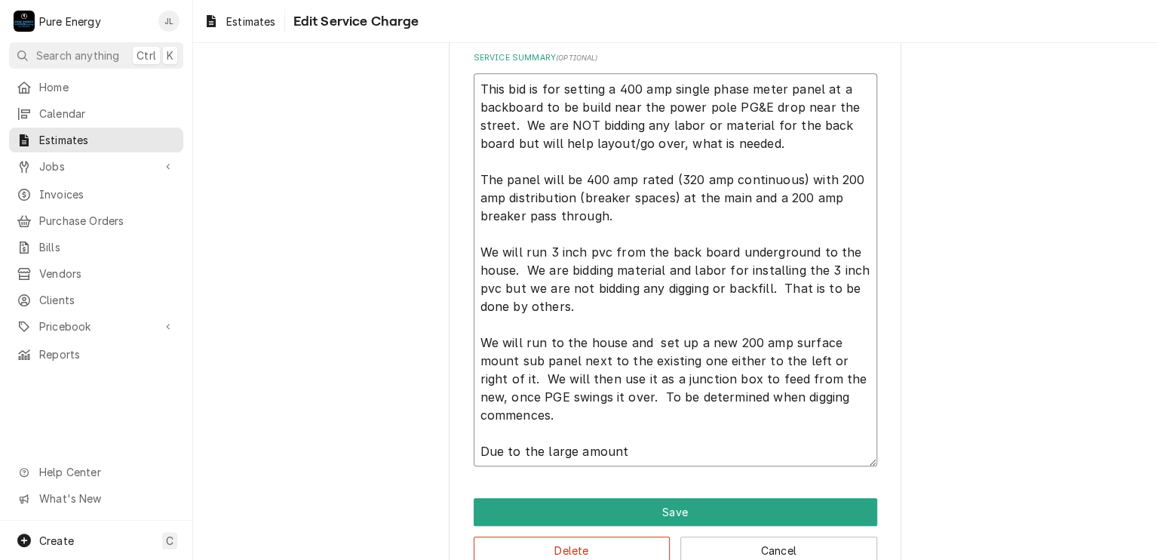
type textarea "x"
type textarea "This bid is for setting a 400 amp single phase meter panel at a backboard to be…"
type textarea "x"
type textarea "This bid is for setting a 400 amp single phase meter panel at a backboard to be…"
type textarea "x"
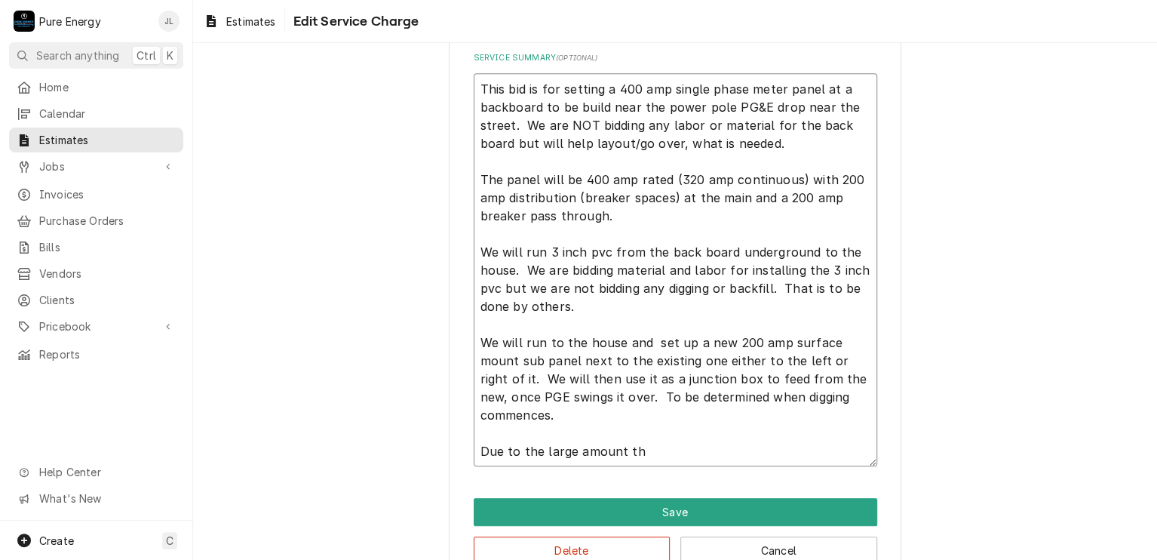
type textarea "This bid is for setting a 400 amp single phase meter panel at a backboard to be…"
type textarea "x"
type textarea "This bid is for setting a 400 amp single phase meter panel at a backboard to be…"
type textarea "x"
type textarea "This bid is for setting a 400 amp single phase meter panel at a backboard to be…"
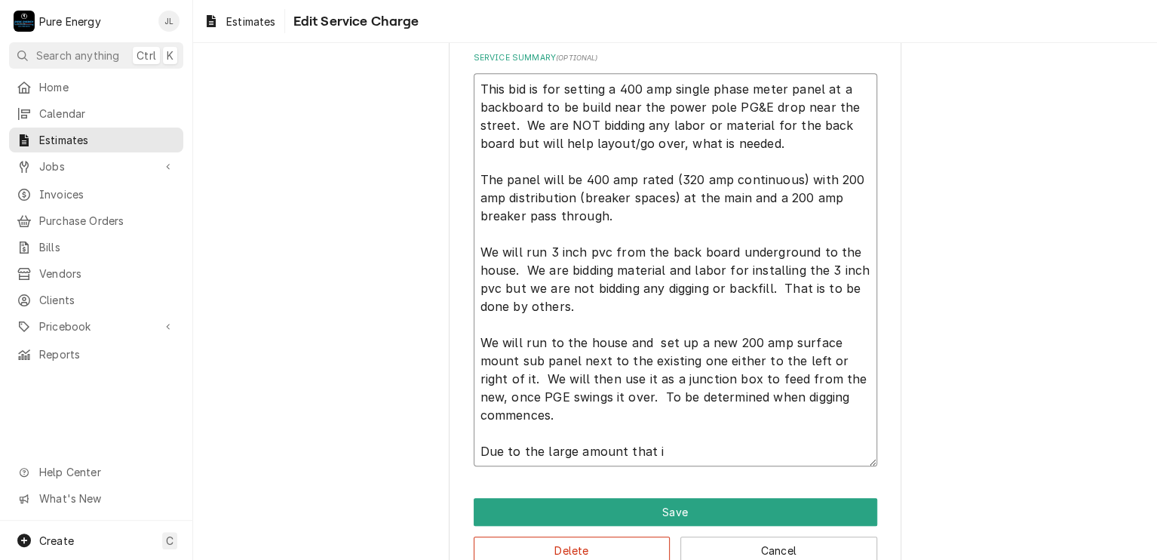
type textarea "x"
type textarea "This bid is for setting a 400 amp single phase meter panel at a backboard to be…"
type textarea "x"
type textarea "This bid is for setting a 400 amp single phase meter panel at a backboard to be…"
type textarea "x"
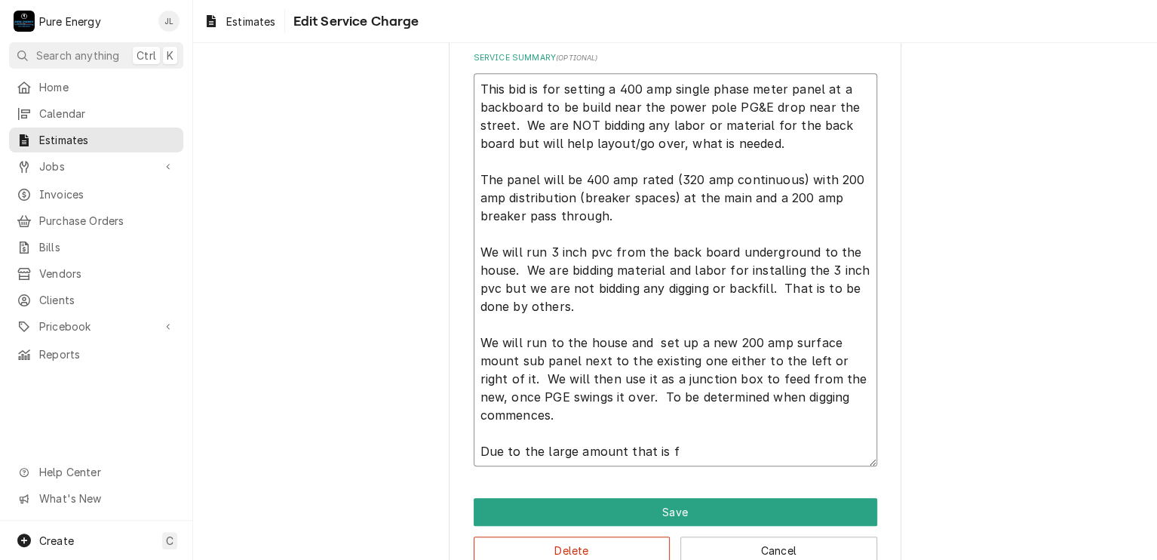
type textarea "This bid is for setting a 400 amp single phase meter panel at a backboard to be…"
type textarea "x"
type textarea "This bid is for setting a 400 amp single phase meter panel at a backboard to be…"
type textarea "x"
type textarea "This bid is for setting a 400 amp single phase meter panel at a backboard to be…"
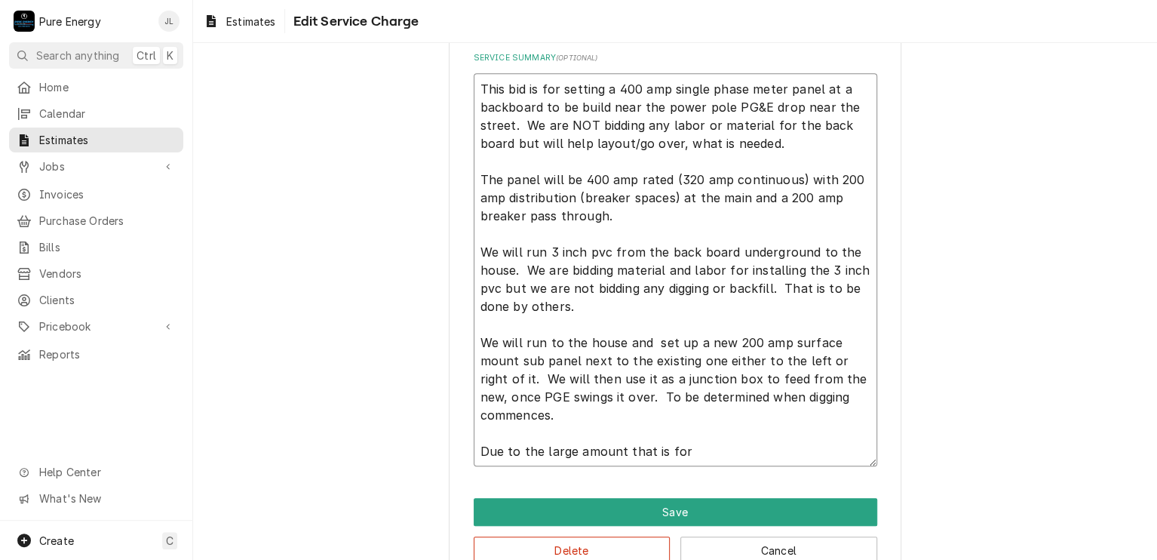
type textarea "x"
type textarea "This bid is for setting a 400 amp single phase meter panel at a backboard to be…"
type textarea "x"
type textarea "This bid is for setting a 400 amp single phase meter panel at a backboard to be…"
type textarea "x"
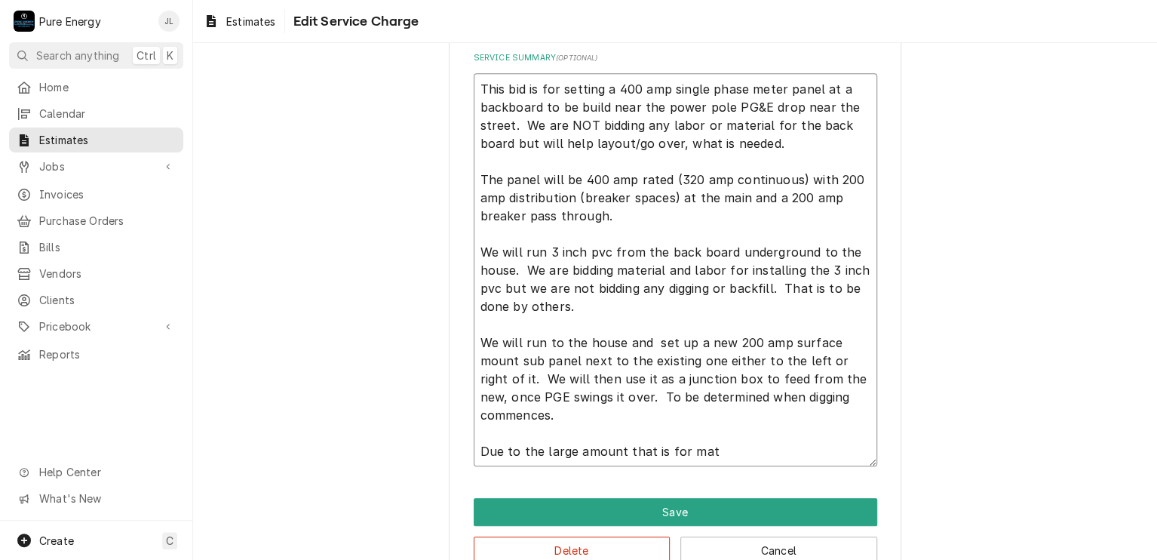
type textarea "This bid is for setting a 400 amp single phase meter panel at a backboard to be…"
type textarea "x"
type textarea "This bid is for setting a 400 amp single phase meter panel at a backboard to be…"
type textarea "x"
type textarea "This bid is for setting a 400 amp single phase meter panel at a backboard to be…"
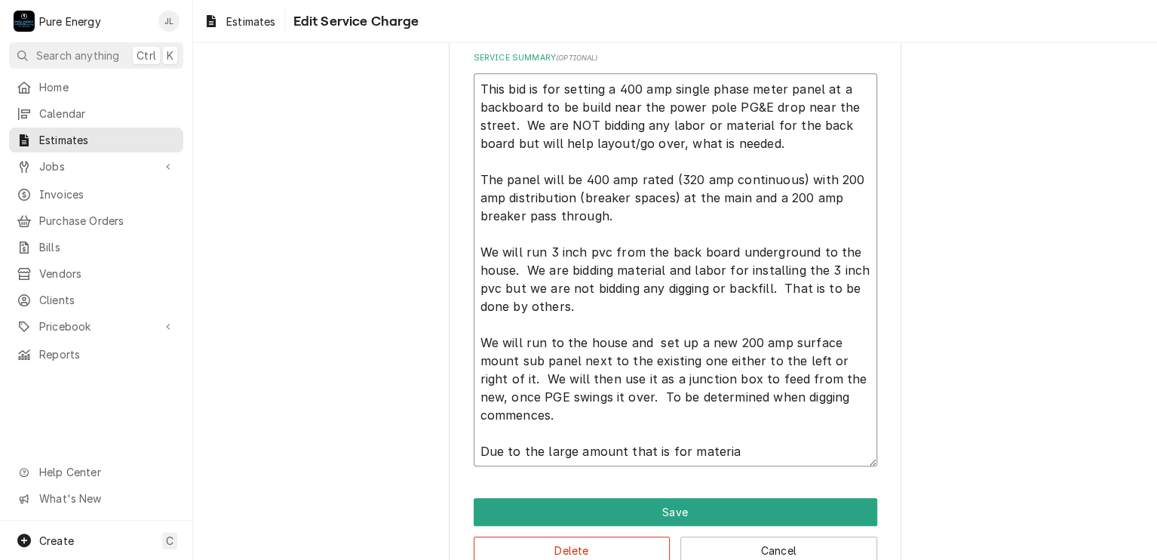
type textarea "x"
type textarea "This bid is for setting a 400 amp single phase meter panel at a backboard to be…"
type textarea "x"
type textarea "This bid is for setting a 400 amp single phase meter panel at a backboard to be…"
type textarea "x"
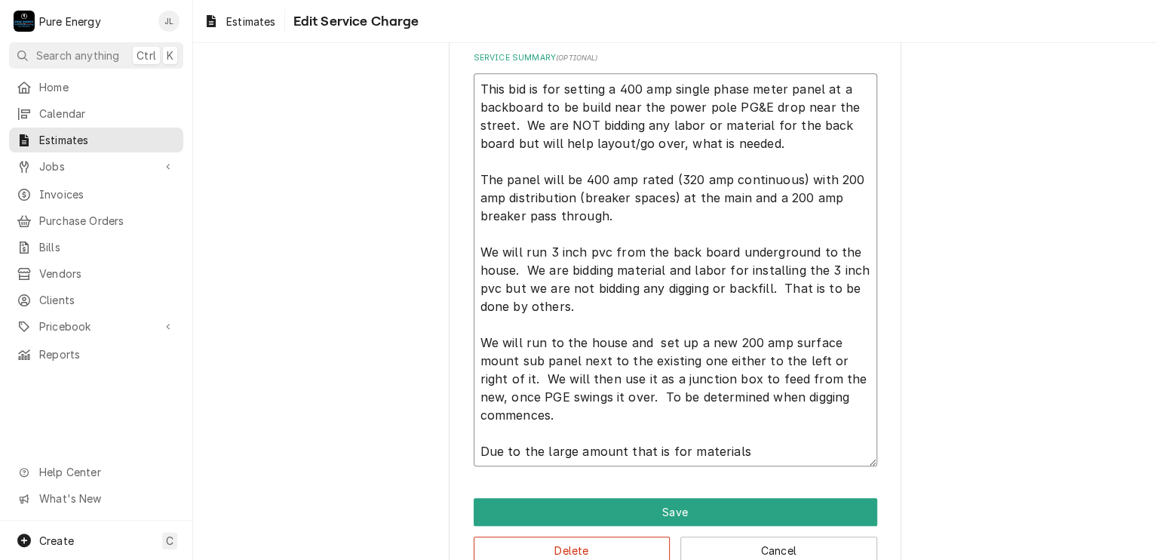
type textarea "This bid is for setting a 400 amp single phase meter panel at a backboard to be…"
type textarea "x"
type textarea "This bid is for setting a 400 amp single phase meter panel at a backboard to be…"
type textarea "x"
type textarea "This bid is for setting a 400 amp single phase meter panel at a backboard to be…"
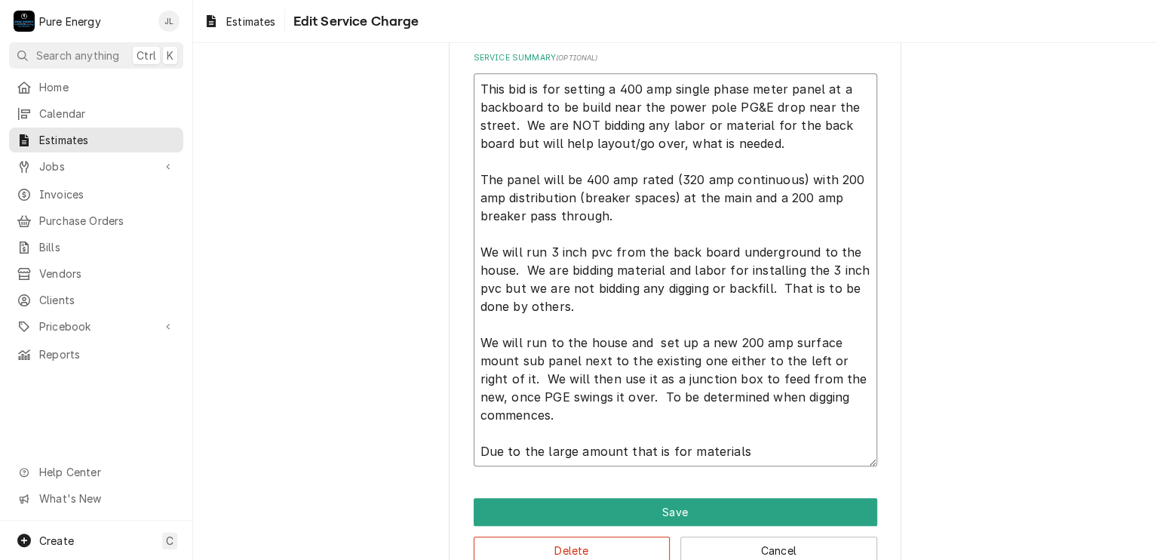
type textarea "x"
type textarea "This bid is for setting a 400 amp single phase meter panel at a backboard to be…"
type textarea "x"
type textarea "This bid is for setting a 400 amp single phase meter panel at a backboard to be…"
type textarea "x"
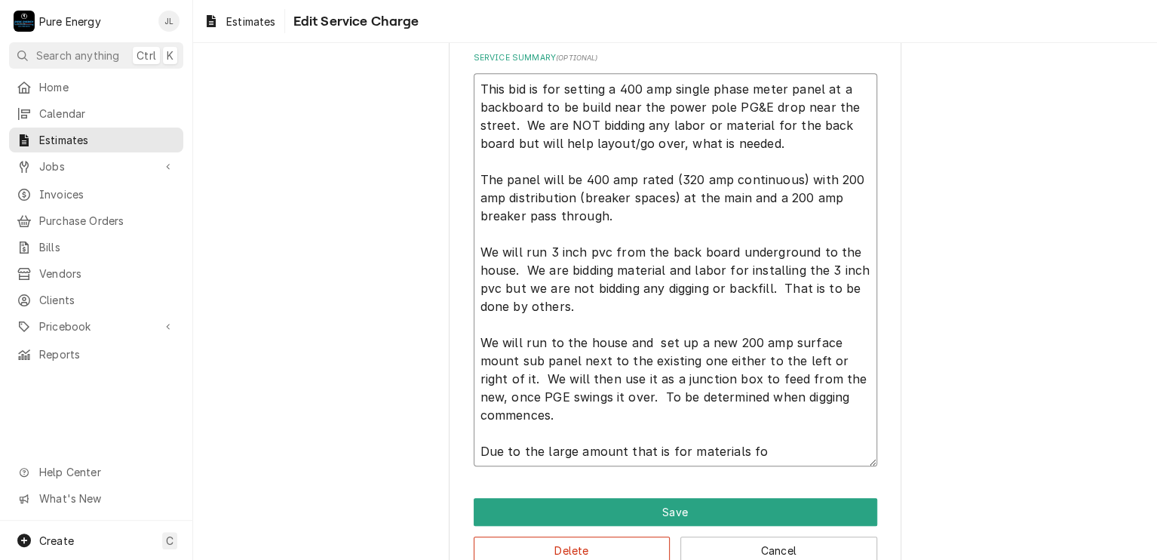
type textarea "This bid is for setting a 400 amp single phase meter panel at a backboard to be…"
type textarea "x"
type textarea "This bid is for setting a 400 amp single phase meter panel at a backboard to be…"
type textarea "x"
type textarea "This bid is for setting a 400 amp single phase meter panel at a backboard to be…"
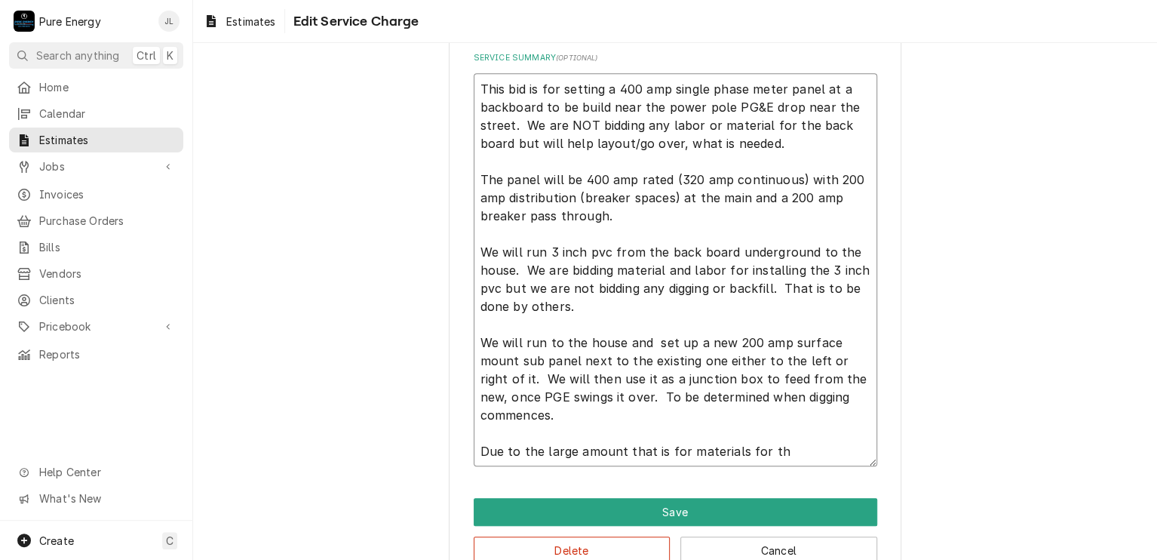
type textarea "x"
type textarea "This bid is for setting a 400 amp single phase meter panel at a backboard to be…"
type textarea "x"
type textarea "This bid is for setting a 400 amp single phase meter panel at a backboard to be…"
type textarea "x"
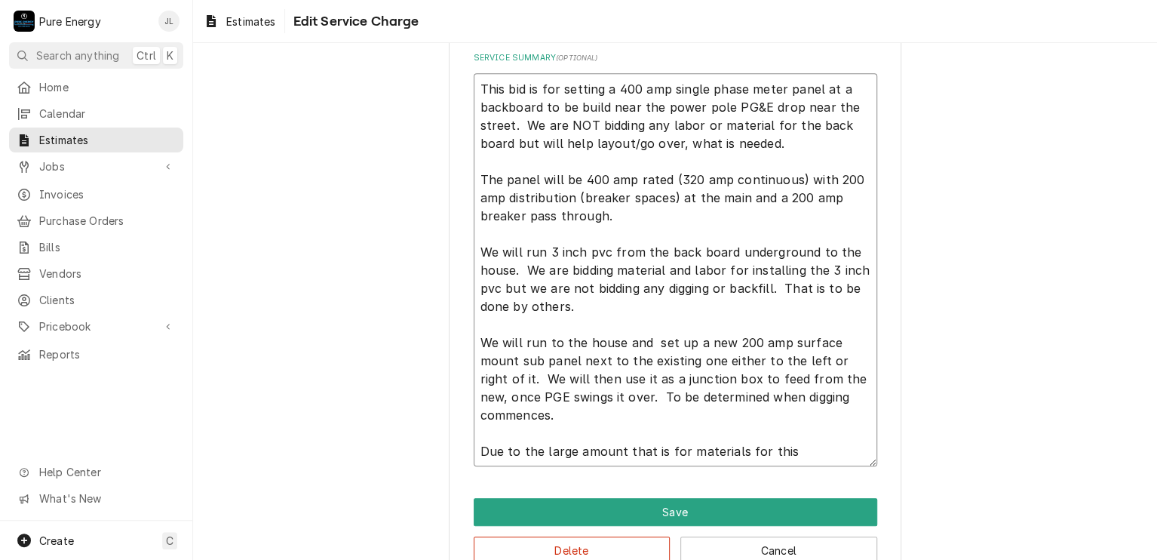
type textarea "This bid is for setting a 400 amp single phase meter panel at a backboard to be…"
type textarea "x"
type textarea "This bid is for setting a 400 amp single phase meter panel at a backboard to be…"
type textarea "x"
type textarea "This bid is for setting a 400 amp single phase meter panel at a backboard to be…"
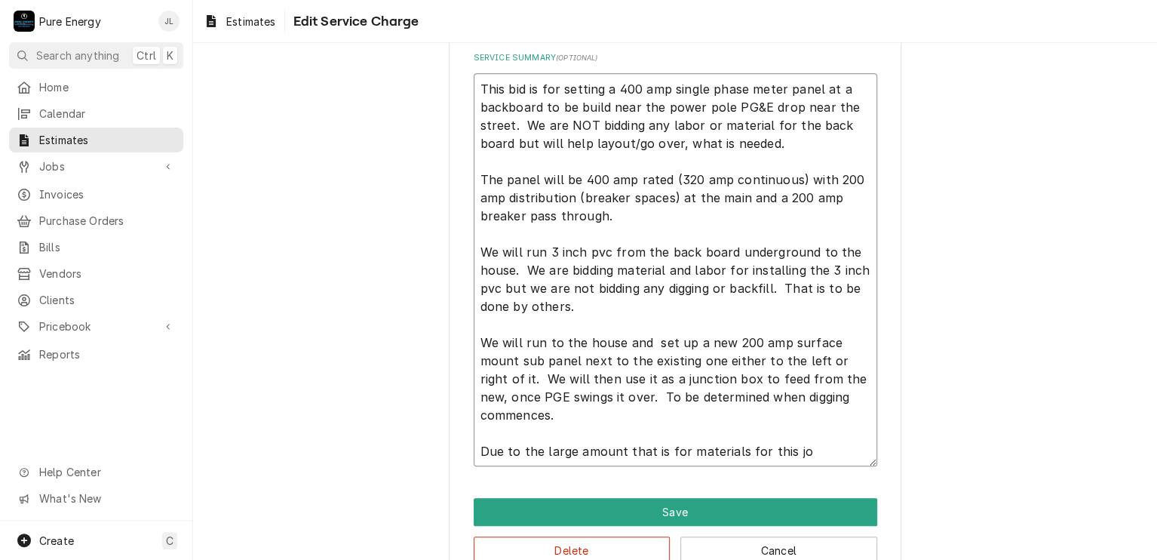
type textarea "x"
type textarea "This bid is for setting a 400 amp single phase meter panel at a backboard to be…"
type textarea "x"
type textarea "This bid is for setting a 400 amp single phase meter panel at a backboard to be…"
type textarea "x"
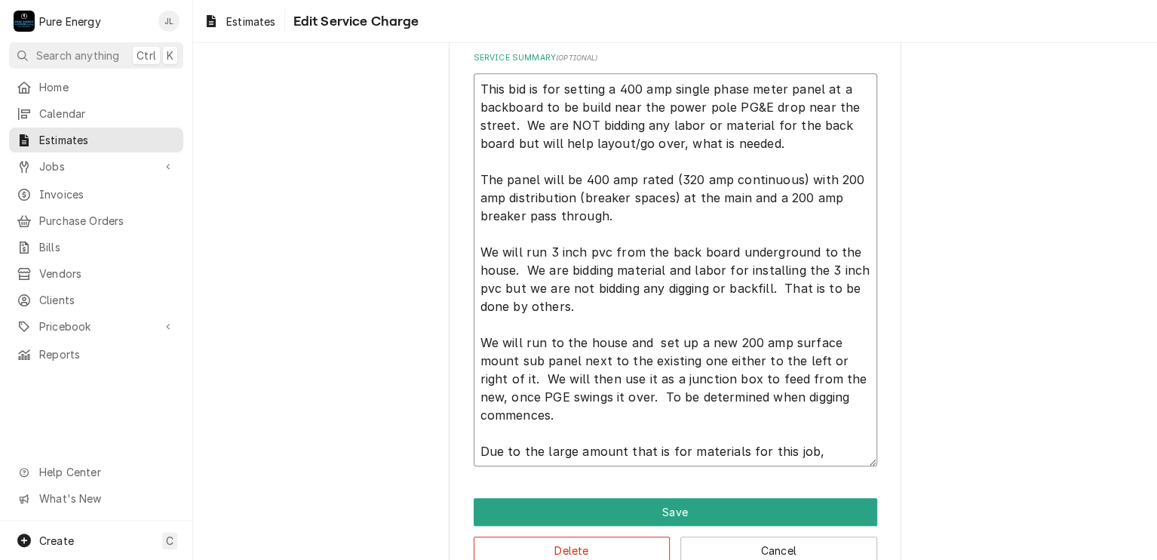
type textarea "This bid is for setting a 400 amp single phase meter panel at a backboard to be…"
type textarea "x"
type textarea "This bid is for setting a 400 amp single phase meter panel at a backboard to be…"
type textarea "x"
type textarea "This bid is for setting a 400 amp single phase meter panel at a backboard to be…"
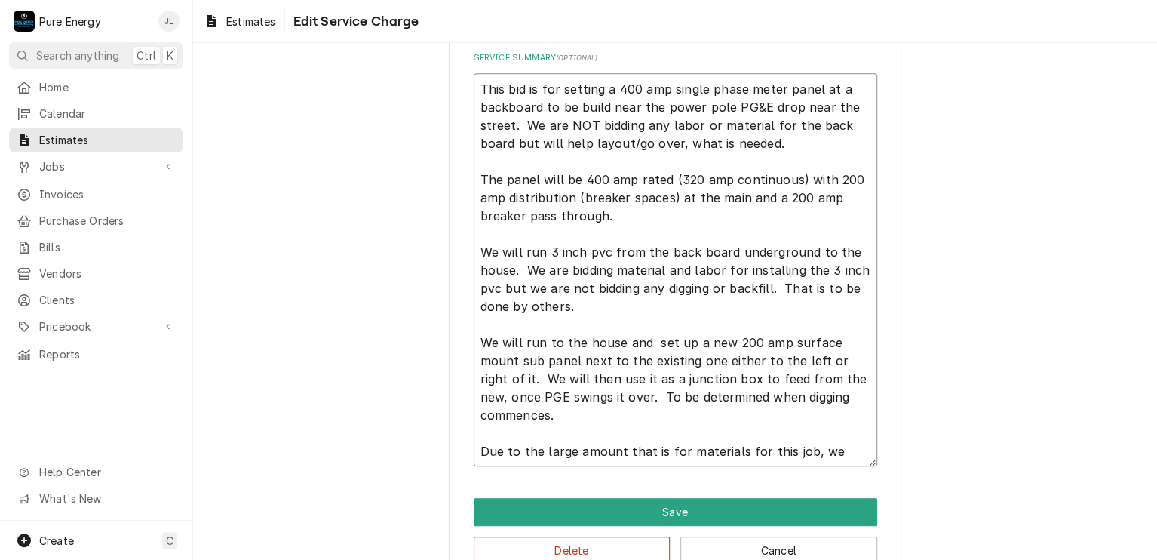
type textarea "x"
type textarea "This bid is for setting a 400 amp single phase meter panel at a backboard to be…"
type textarea "x"
type textarea "This bid is for setting a 400 amp single phase meter panel at a backboard to be…"
type textarea "x"
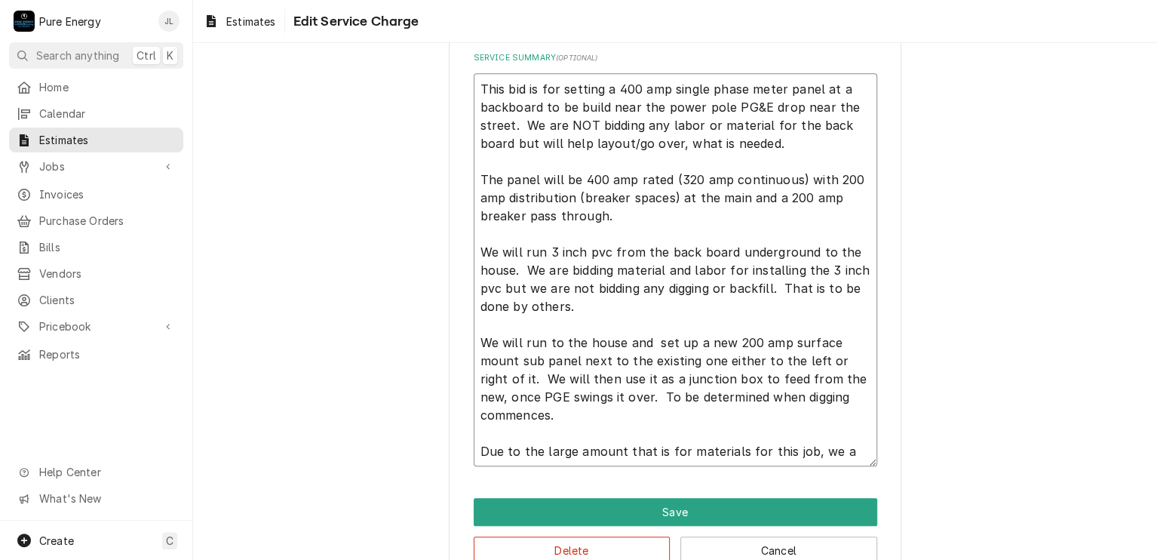
type textarea "This bid is for setting a 400 amp single phase meter panel at a backboard to be…"
type textarea "x"
type textarea "This bid is for setting a 400 amp single phase meter panel at a backboard to be…"
type textarea "x"
type textarea "This bid is for setting a 400 amp single phase meter panel at a backboard to be…"
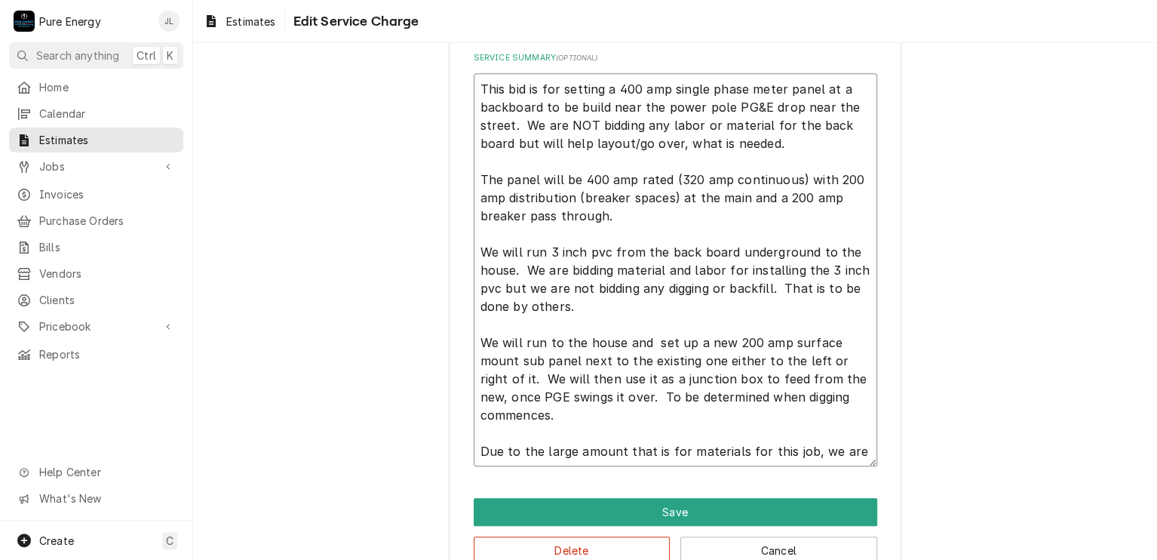
type textarea "x"
type textarea "This bid is for setting a 400 amp single phase meter panel at a backboard to be…"
type textarea "x"
type textarea "This bid is for setting a 400 amp single phase meter panel at a backboard to be…"
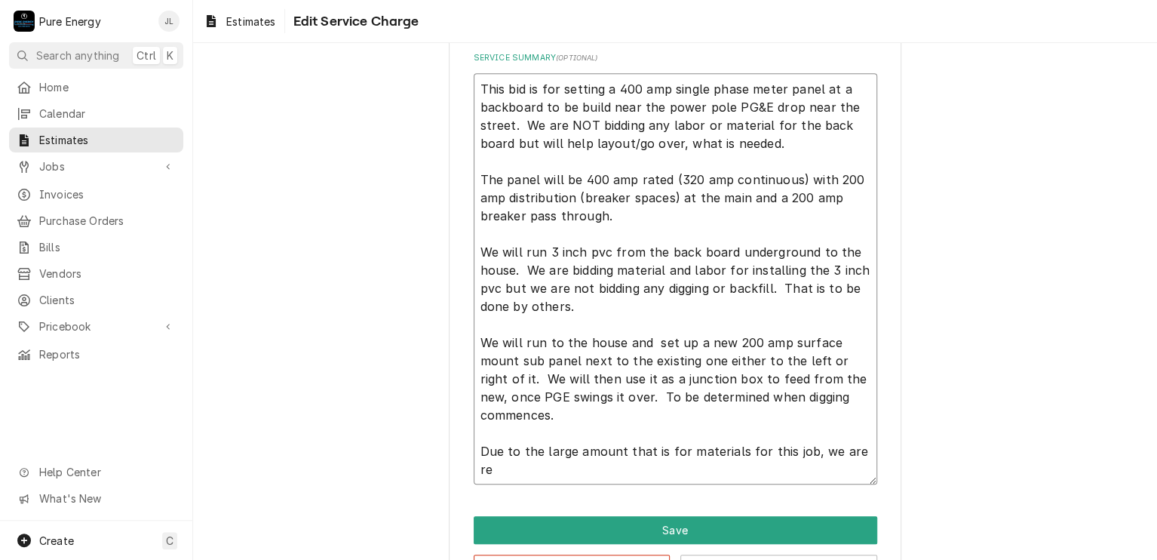
type textarea "x"
type textarea "This bid is for setting a 400 amp single phase meter panel at a backboard to be…"
type textarea "x"
type textarea "This bid is for setting a 400 amp single phase meter panel at a backboard to be…"
type textarea "x"
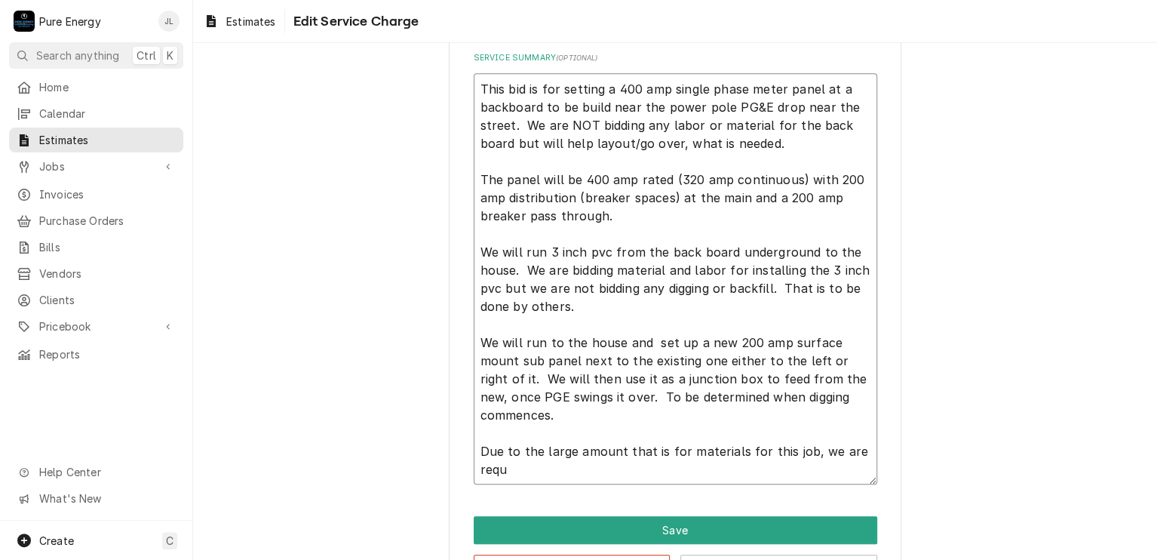
type textarea "This bid is for setting a 400 amp single phase meter panel at a backboard to be…"
type textarea "x"
type textarea "This bid is for setting a 400 amp single phase meter panel at a backboard to be…"
type textarea "x"
type textarea "This bid is for setting a 400 amp single phase meter panel at a backboard to be…"
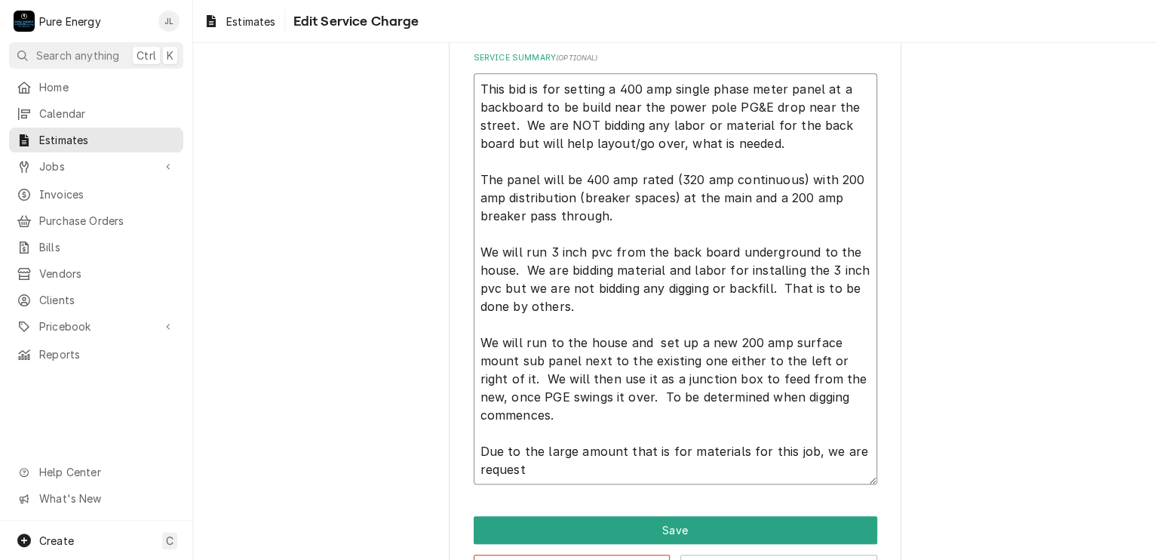
type textarea "x"
type textarea "This bid is for setting a 400 amp single phase meter panel at a backboard to be…"
type textarea "x"
type textarea "This bid is for setting a 400 amp single phase meter panel at a backboard to be…"
type textarea "x"
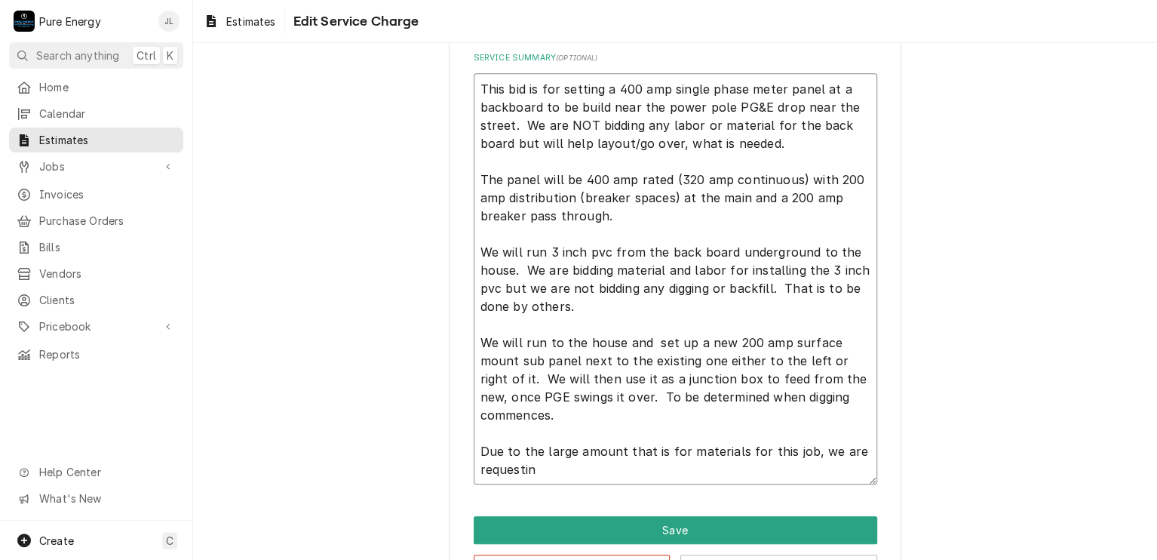
type textarea "This bid is for setting a 400 amp single phase meter panel at a backboard to be…"
type textarea "x"
type textarea "This bid is for setting a 400 amp single phase meter panel at a backboard to be…"
type textarea "x"
type textarea "This bid is for setting a 400 amp single phase meter panel at a backboard to be…"
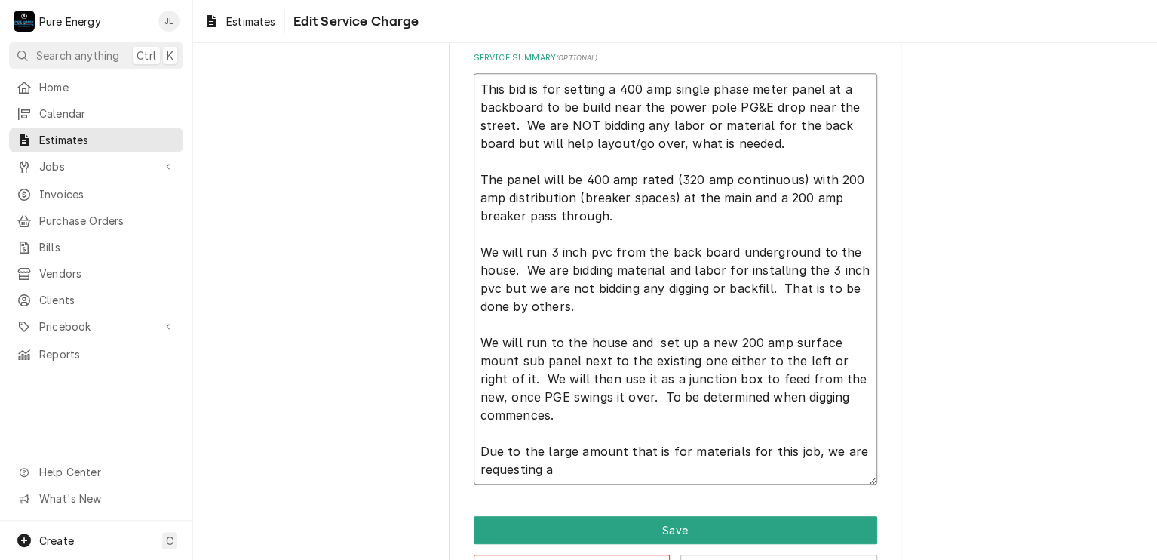
type textarea "x"
type textarea "This bid is for setting a 400 amp single phase meter panel at a backboard to be…"
type textarea "x"
type textarea "This bid is for setting a 400 amp single phase meter panel at a backboard to be…"
type textarea "x"
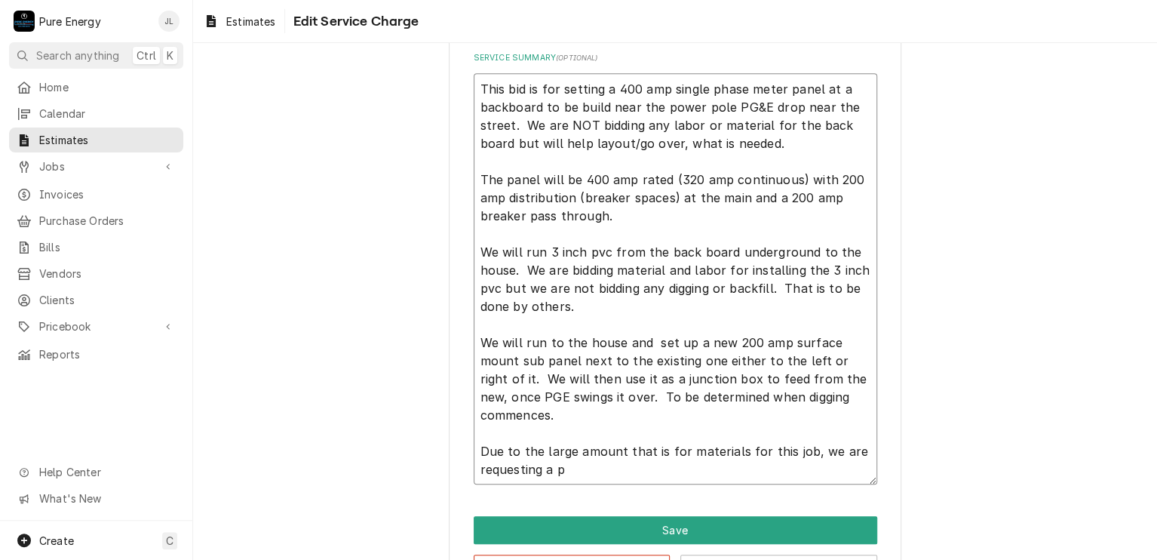
type textarea "This bid is for setting a 400 amp single phase meter panel at a backboard to be…"
type textarea "x"
type textarea "This bid is for setting a 400 amp single phase meter panel at a backboard to be…"
type textarea "x"
type textarea "This bid is for setting a 400 amp single phase meter panel at a backboard to be…"
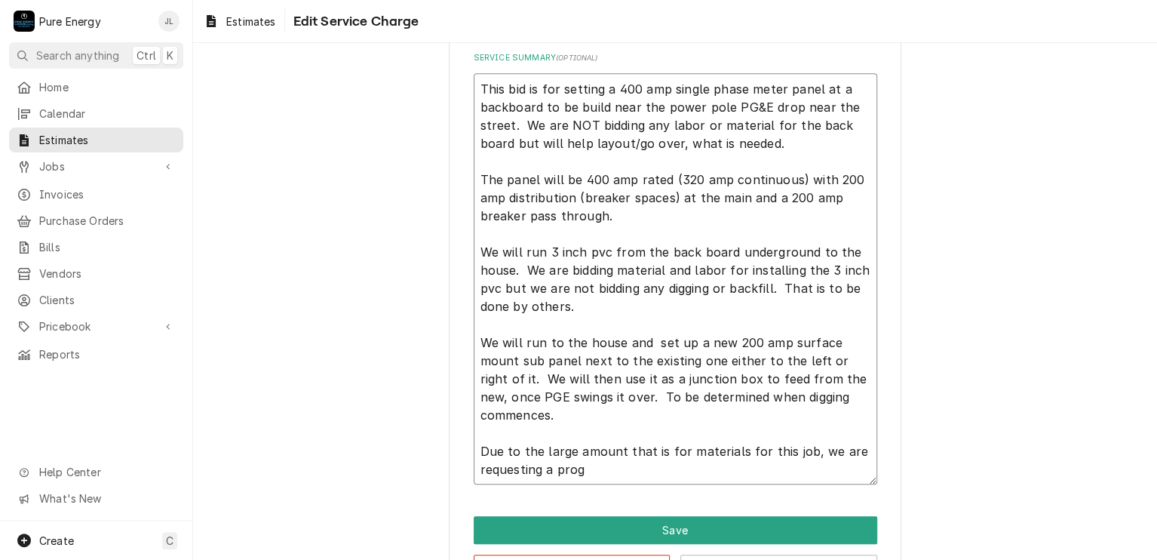
type textarea "x"
type textarea "This bid is for setting a 400 amp single phase meter panel at a backboard to be…"
type textarea "x"
type textarea "This bid is for setting a 400 amp single phase meter panel at a backboard to be…"
type textarea "x"
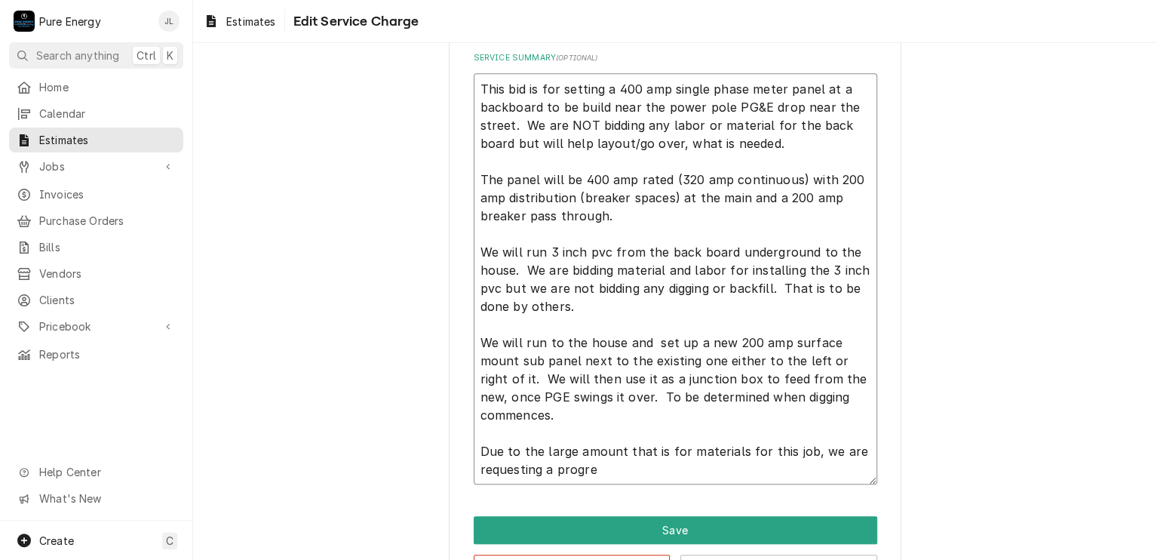
type textarea "This bid is for setting a 400 amp single phase meter panel at a backboard to be…"
type textarea "x"
type textarea "This bid is for setting a 400 amp single phase meter panel at a backboard to be…"
type textarea "x"
type textarea "This bid is for setting a 400 amp single phase meter panel at a backboard to be…"
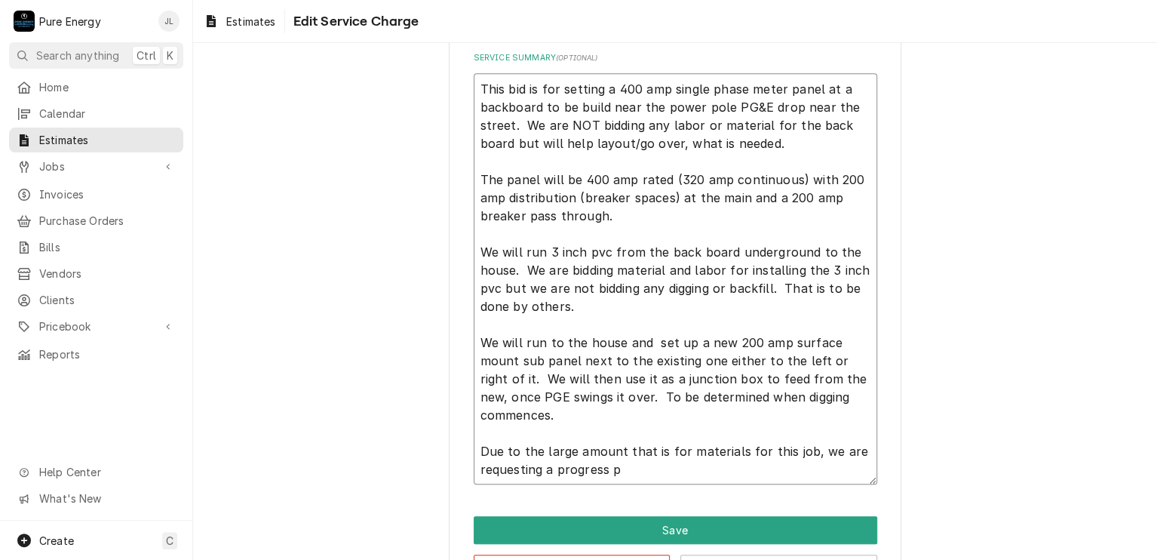
type textarea "x"
type textarea "This bid is for setting a 400 amp single phase meter panel at a backboard to be…"
type textarea "x"
type textarea "This bid is for setting a 400 amp single phase meter panel at a backboard to be…"
type textarea "x"
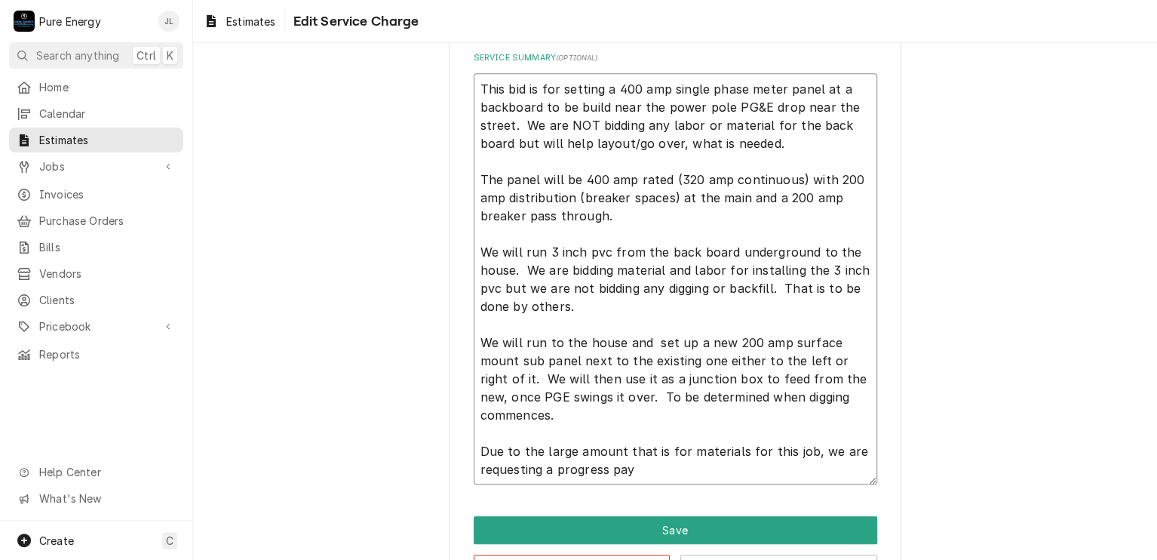
type textarea "This bid is for setting a 400 amp single phase meter panel at a backboard to be…"
type textarea "x"
type textarea "This bid is for setting a 400 amp single phase meter panel at a backboard to be…"
type textarea "x"
type textarea "This bid is for setting a 400 amp single phase meter panel at a backboard to be…"
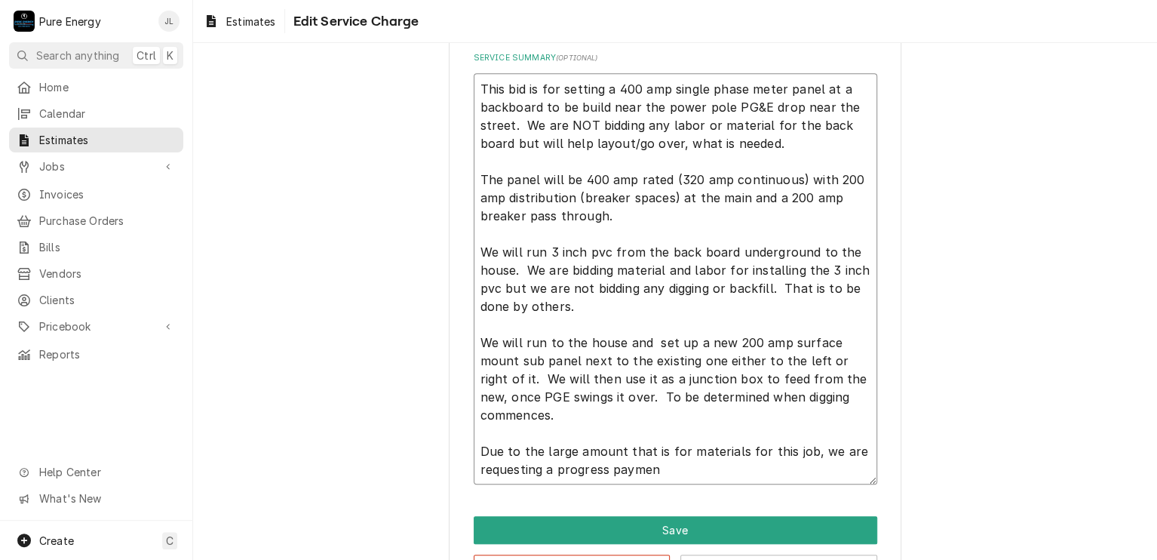
type textarea "x"
type textarea "This bid is for setting a 400 amp single phase meter panel at a backboard to be…"
type textarea "x"
type textarea "This bid is for setting a 400 amp single phase meter panel at a backboard to be…"
type textarea "x"
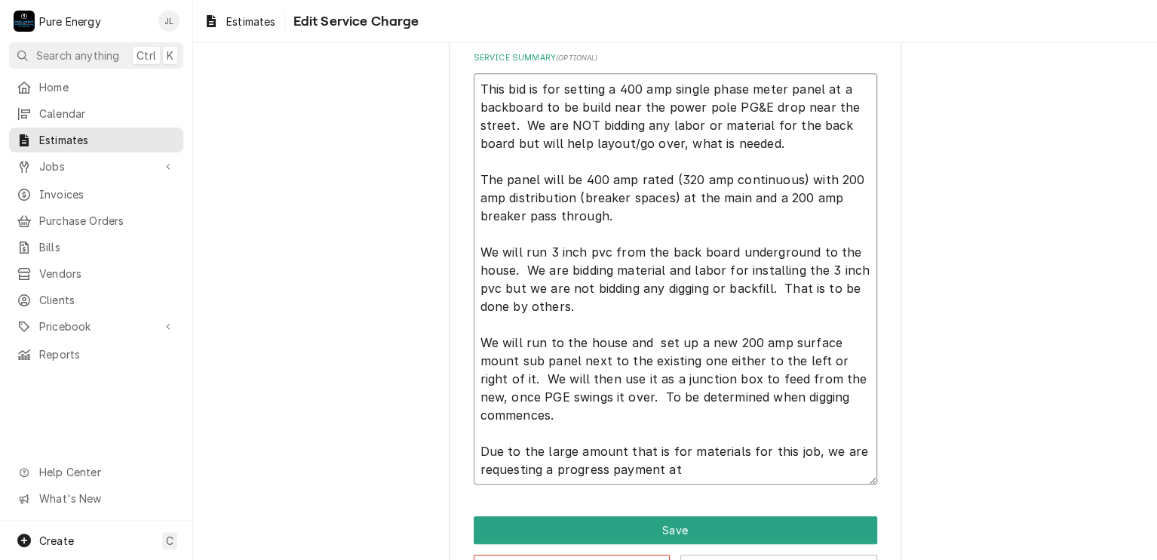
type textarea "This bid is for setting a 400 amp single phase meter panel at a backboard to be…"
type textarea "x"
type textarea "This bid is for setting a 400 amp single phase meter panel at a backboard to be…"
type textarea "x"
type textarea "This bid is for setting a 400 amp single phase meter panel at a backboard to be…"
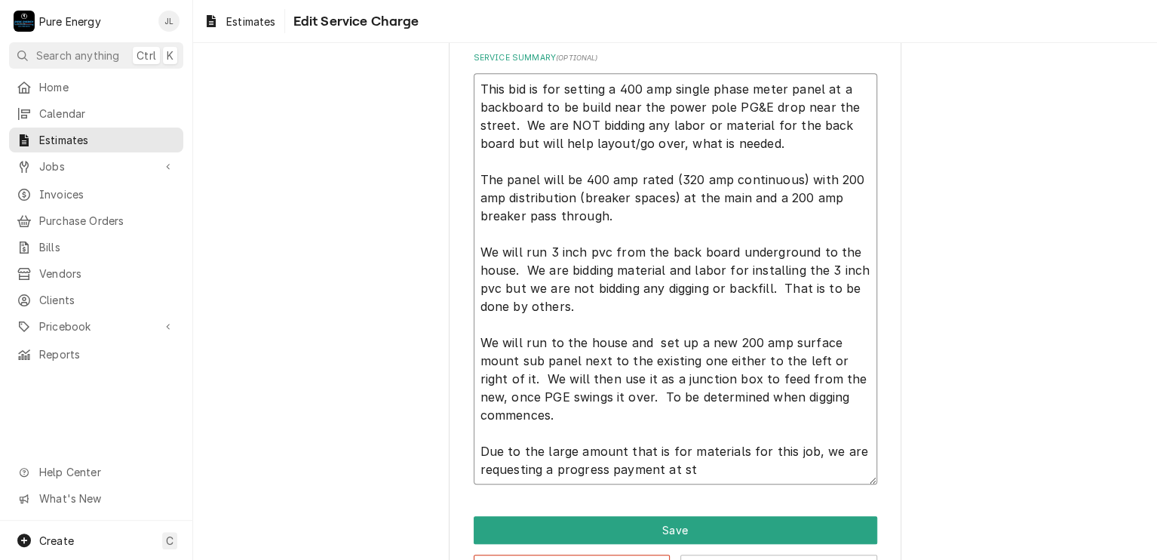
type textarea "x"
type textarea "This bid is for setting a 400 amp single phase meter panel at a backboard to be…"
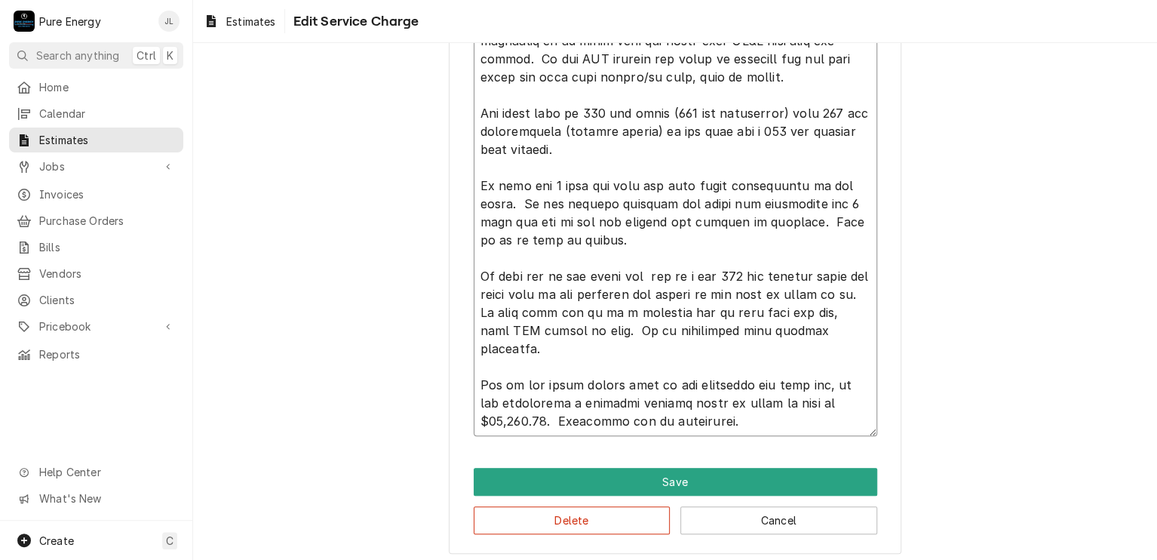
scroll to position [459, 0]
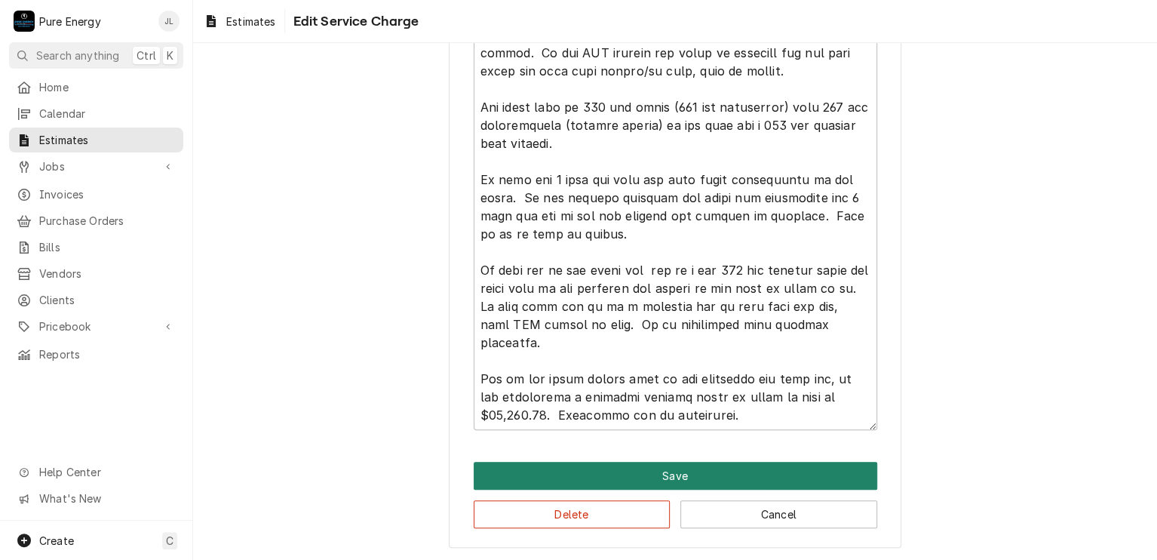
click at [730, 479] on button "Save" at bounding box center [676, 476] width 404 height 28
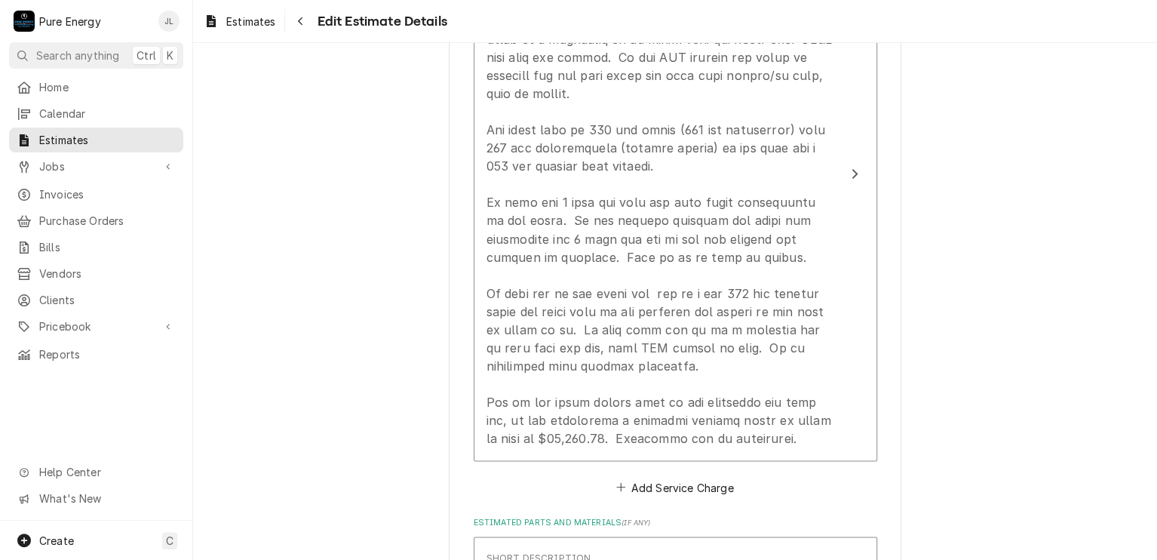
scroll to position [1716, 0]
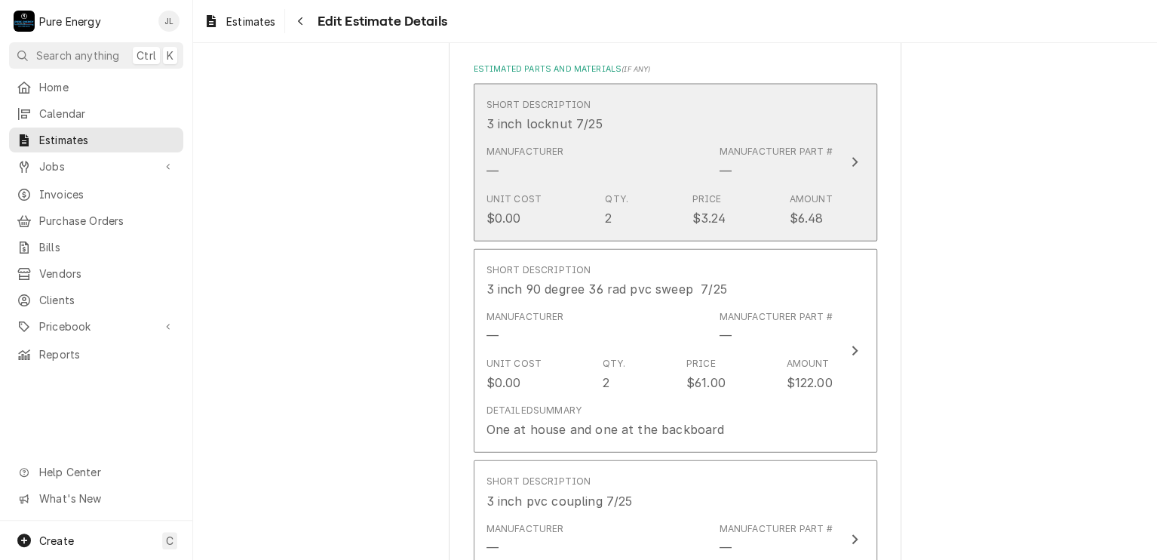
click at [703, 112] on div "Short Description 3 inch locknut 7/25" at bounding box center [659, 115] width 346 height 47
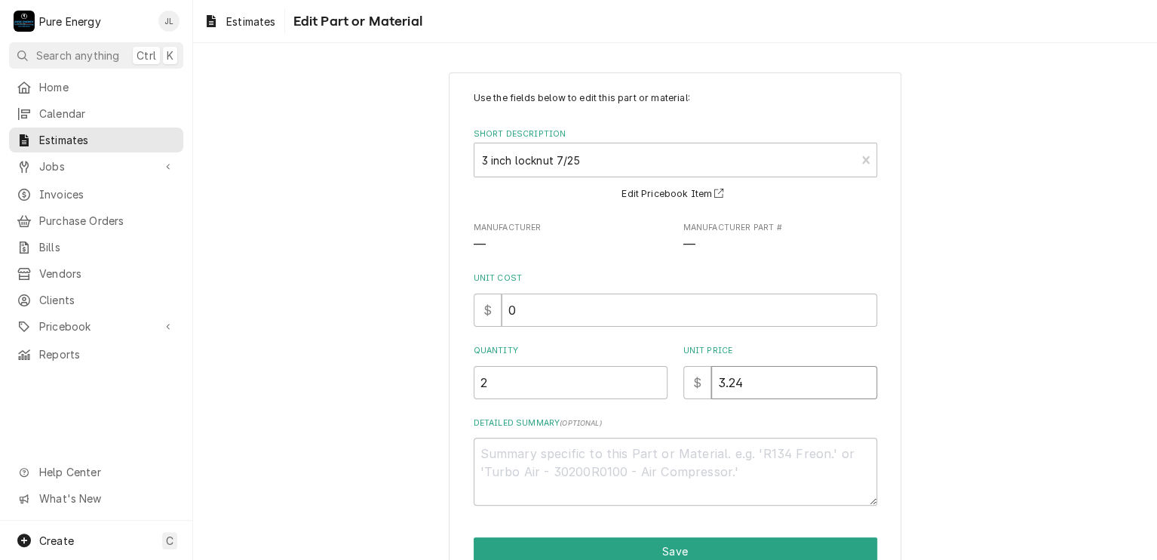
click at [760, 385] on input "3.24" at bounding box center [794, 382] width 166 height 33
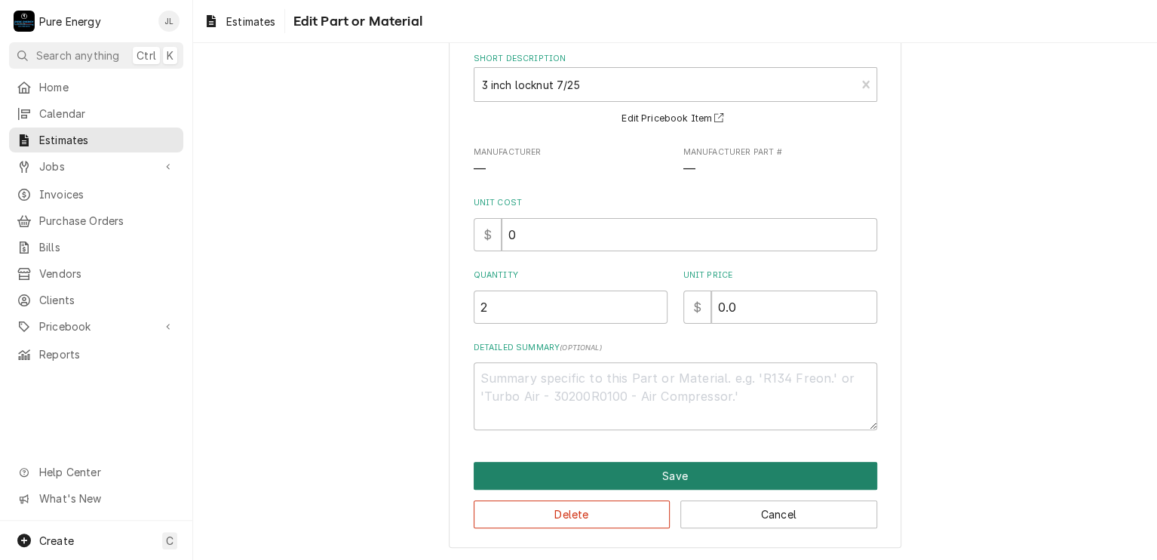
click at [679, 465] on button "Save" at bounding box center [676, 476] width 404 height 28
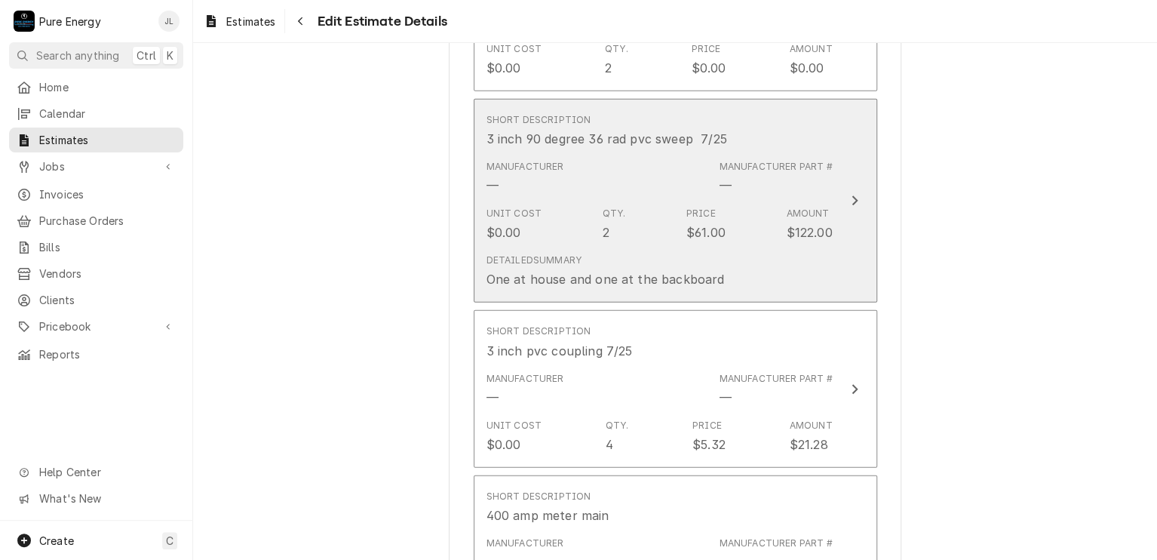
scroll to position [1941, 0]
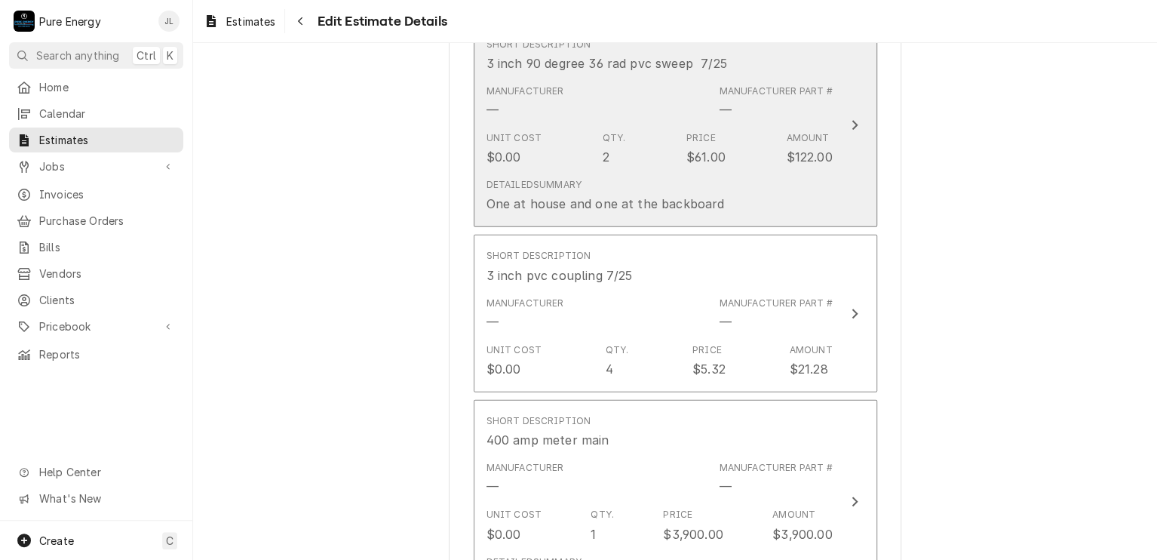
click at [756, 134] on div "Unit Cost $0.00 Qty. 2 Price $61.00 Amount $122.00" at bounding box center [659, 148] width 346 height 47
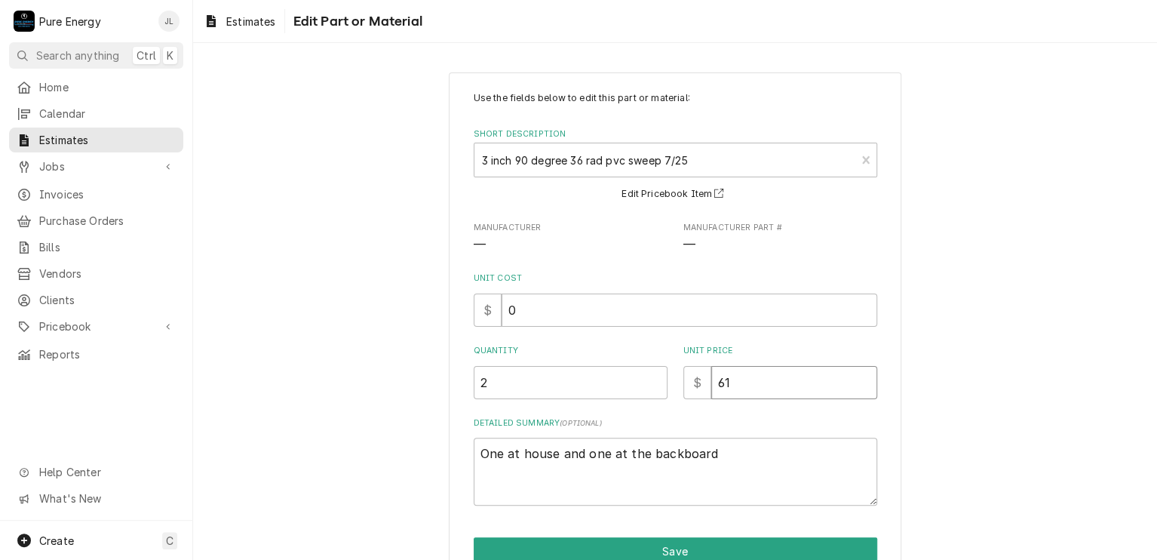
click at [735, 386] on input "61" at bounding box center [794, 382] width 166 height 33
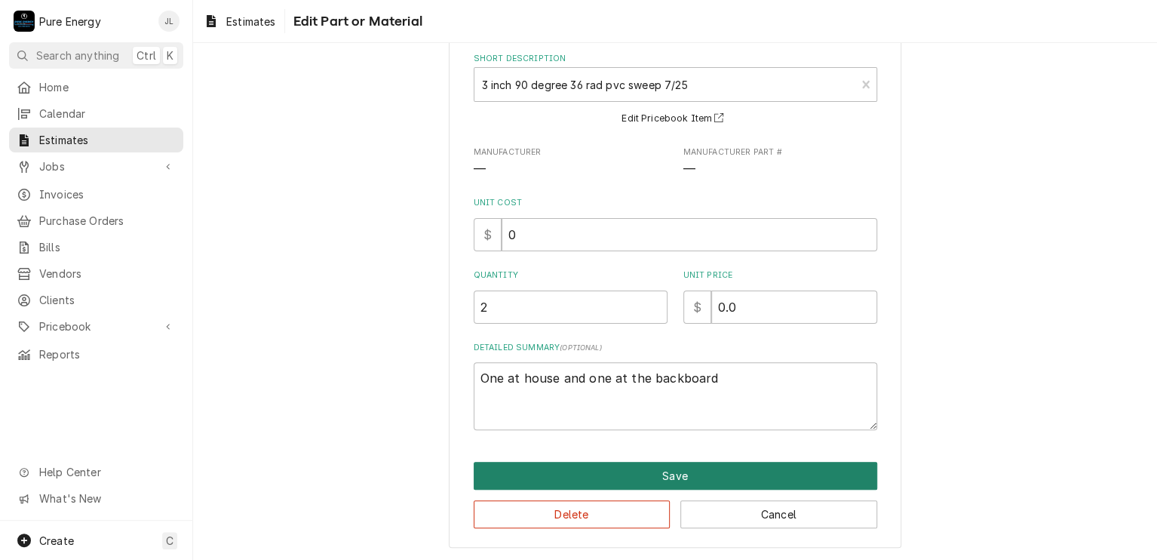
click at [637, 470] on button "Save" at bounding box center [676, 476] width 404 height 28
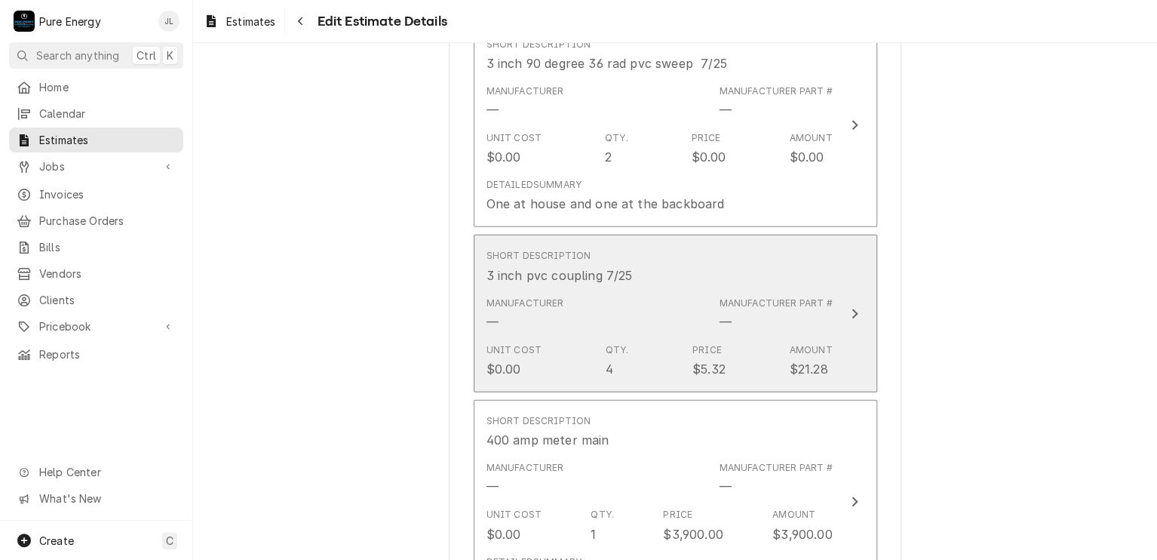
scroll to position [2092, 0]
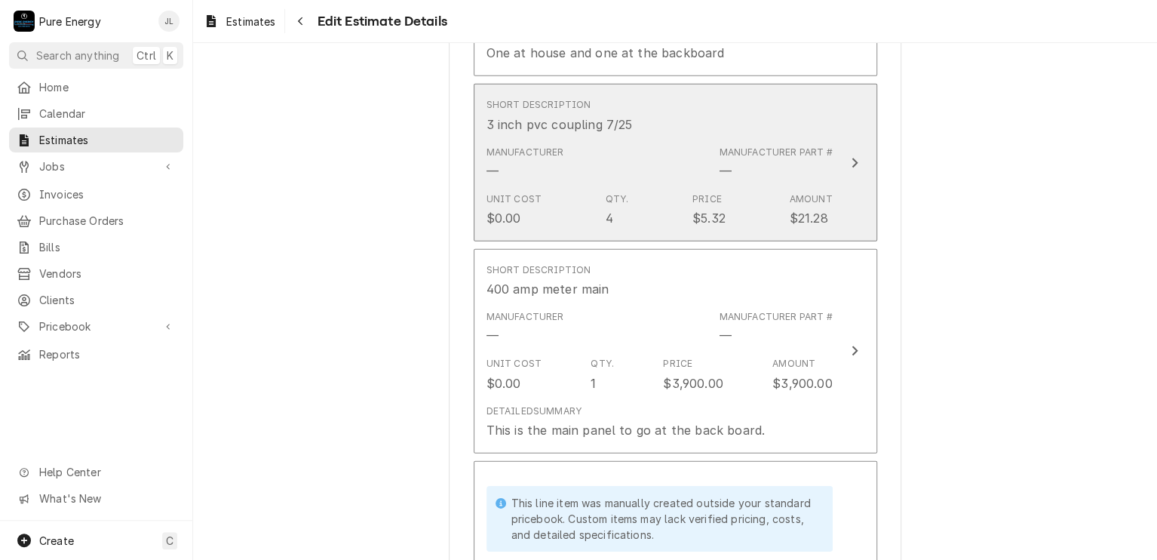
click at [734, 101] on div "Short Description 3 inch pvc coupling 7/25" at bounding box center [659, 115] width 346 height 47
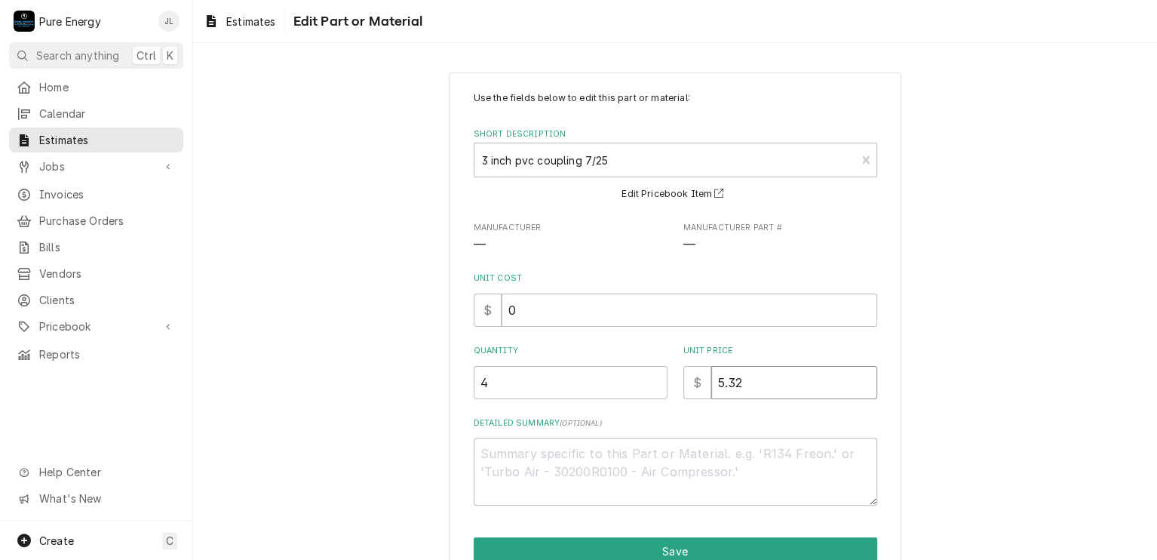
click at [747, 385] on input "5.32" at bounding box center [794, 382] width 166 height 33
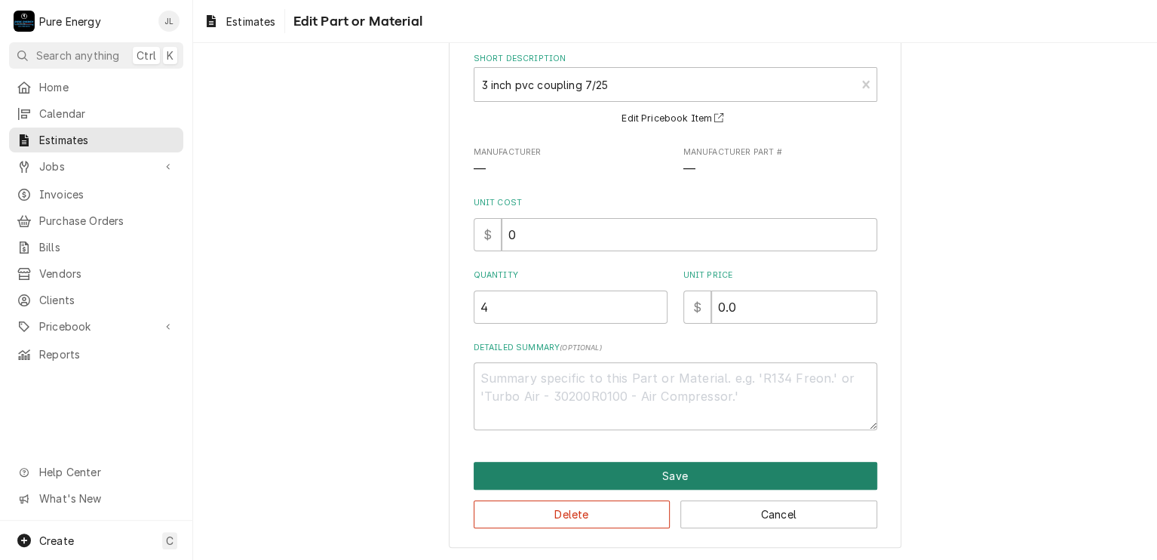
click at [662, 477] on button "Save" at bounding box center [676, 476] width 404 height 28
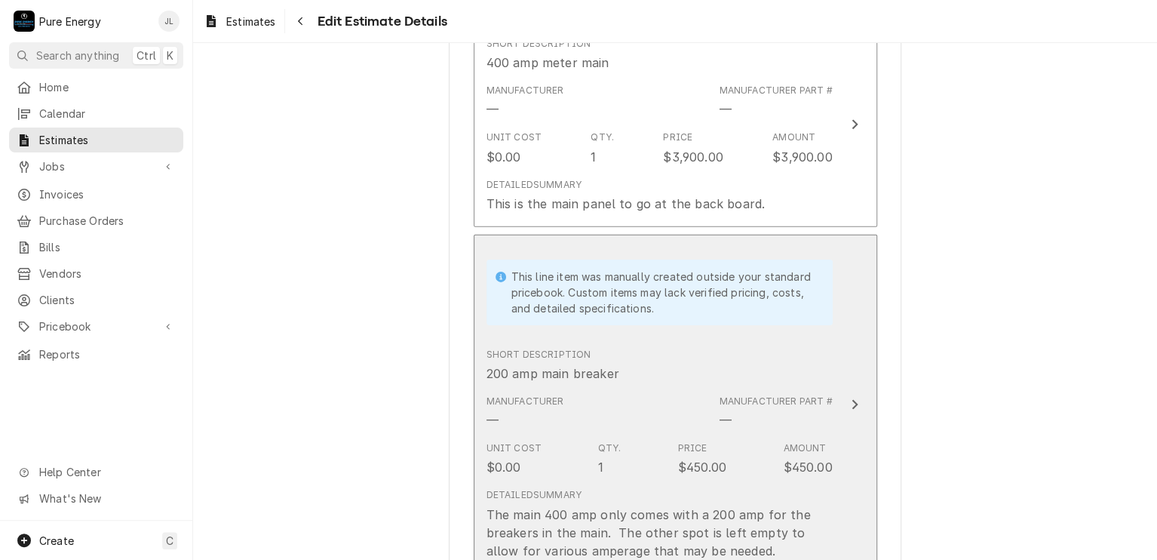
scroll to position [2092, 0]
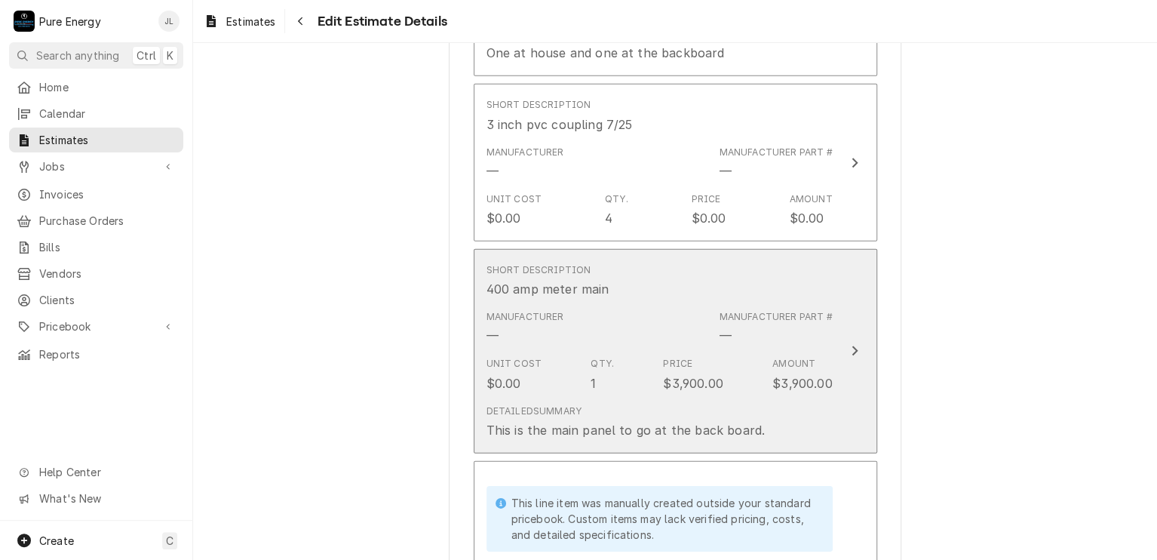
click at [690, 280] on div "Short Description 400 amp meter main" at bounding box center [659, 280] width 346 height 47
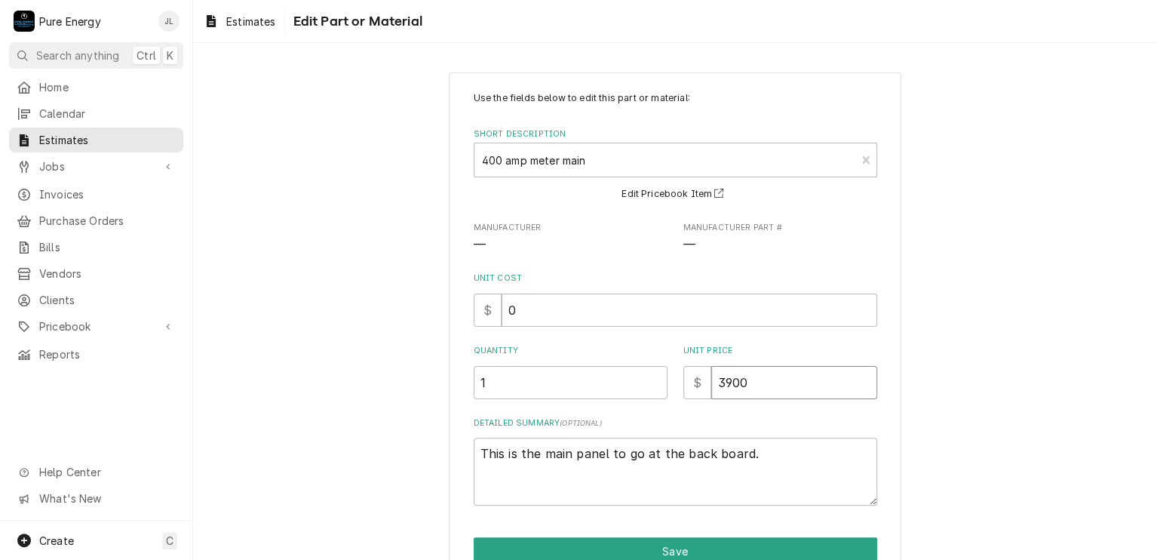
click at [754, 385] on input "3900" at bounding box center [794, 382] width 166 height 33
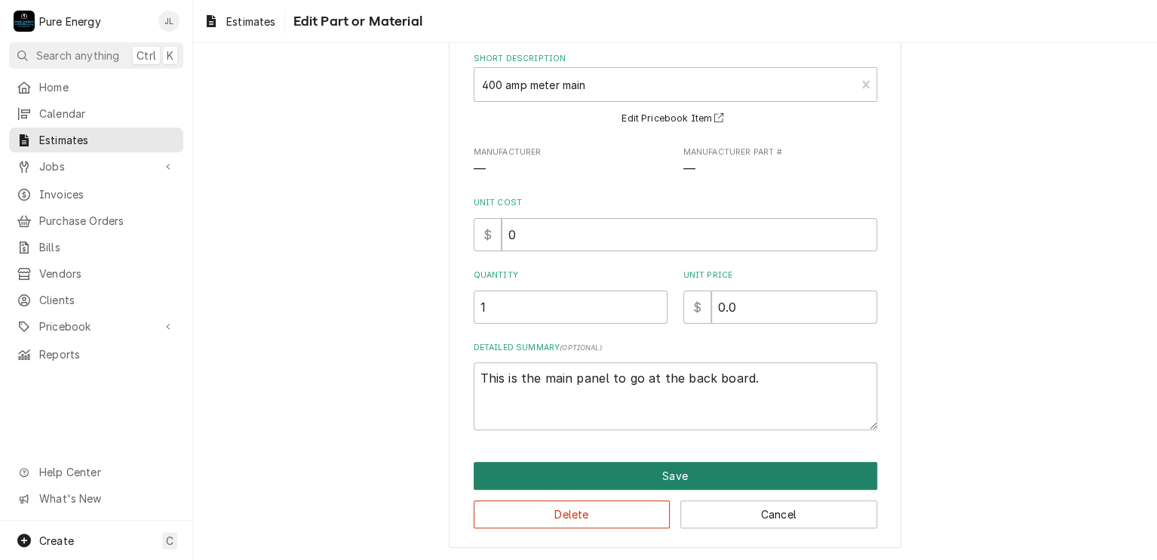
click at [696, 470] on button "Save" at bounding box center [676, 476] width 404 height 28
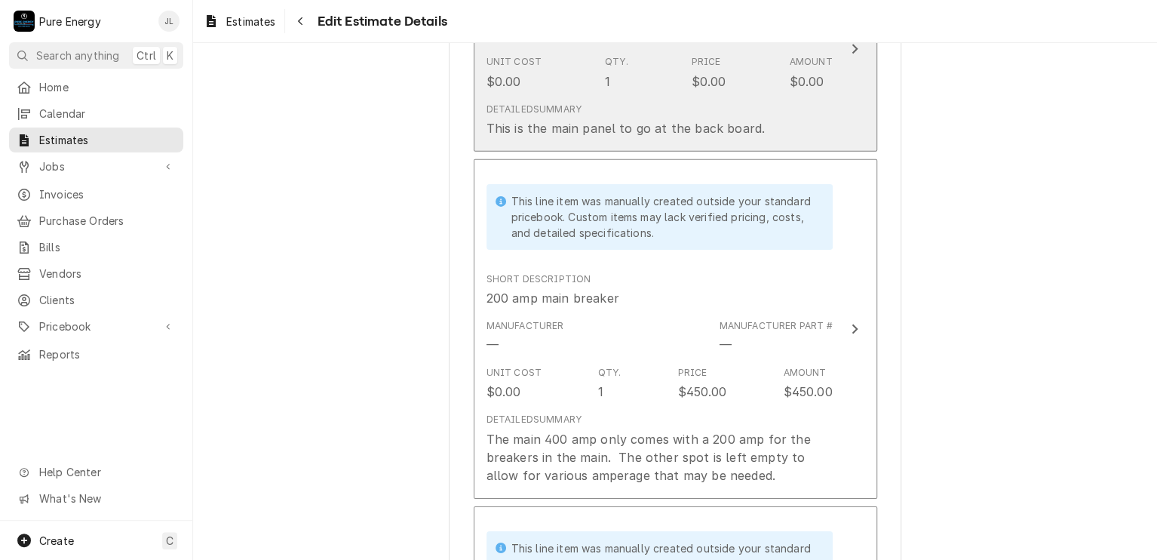
scroll to position [2620, 0]
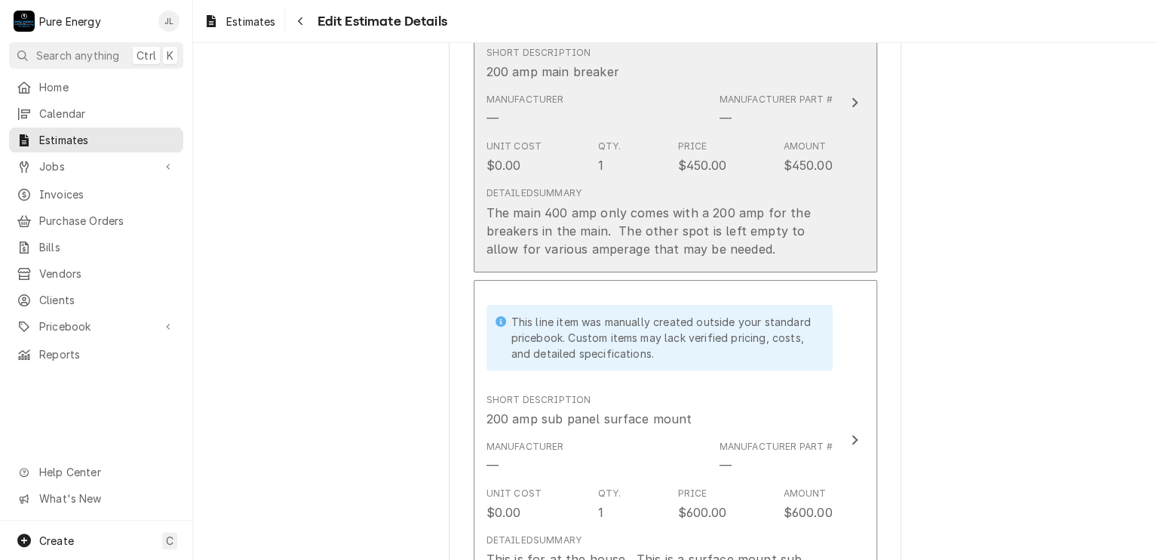
click at [757, 133] on div "Unit Cost $0.00 Qty. 1 Price $450.00 Amount $450.00" at bounding box center [659, 156] width 346 height 47
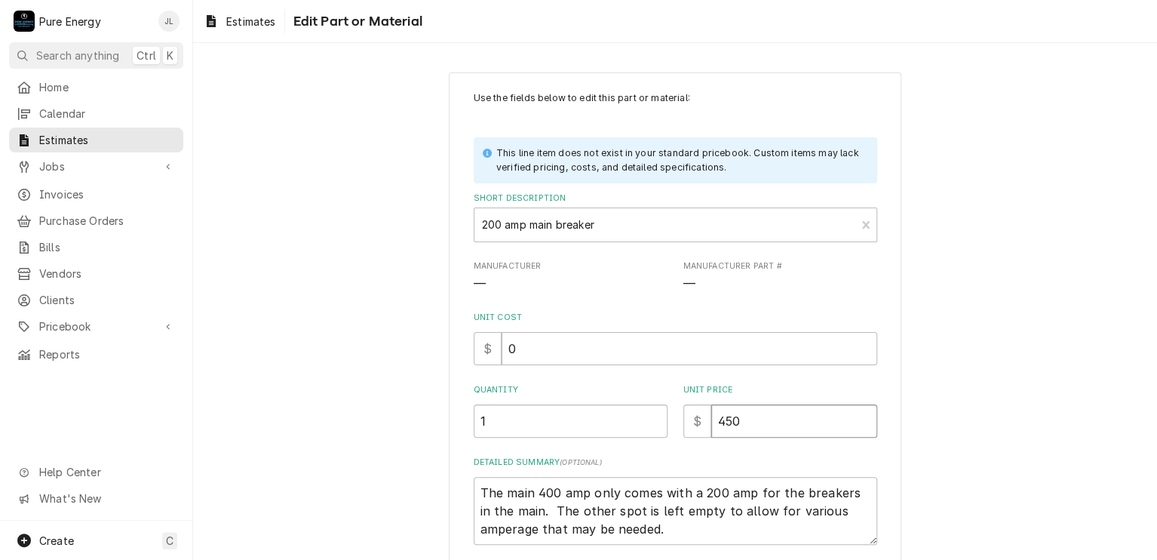
click at [736, 416] on input "450" at bounding box center [794, 420] width 166 height 33
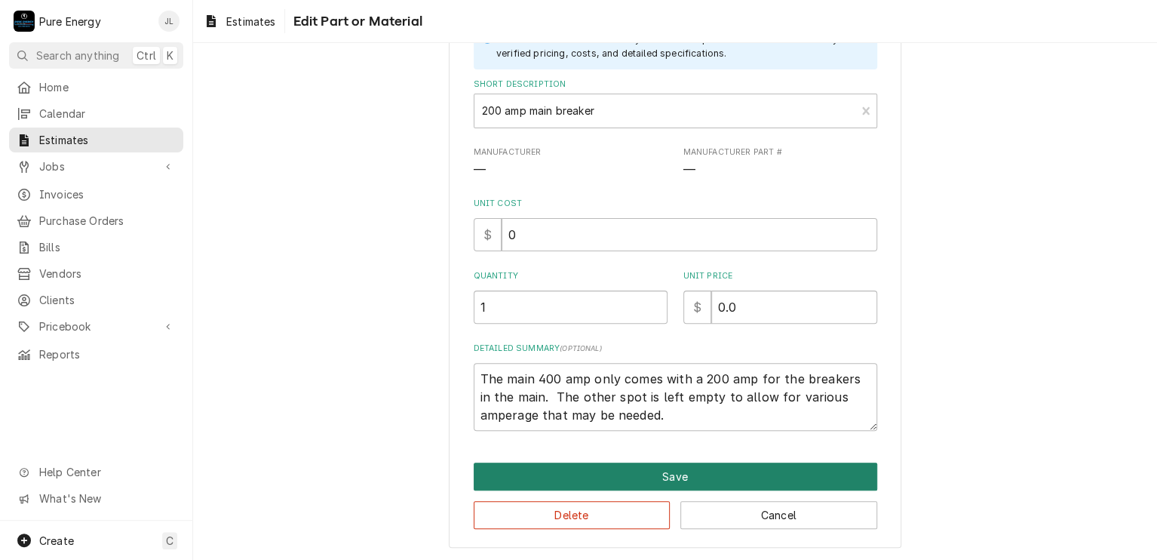
click at [640, 462] on button "Save" at bounding box center [676, 476] width 404 height 28
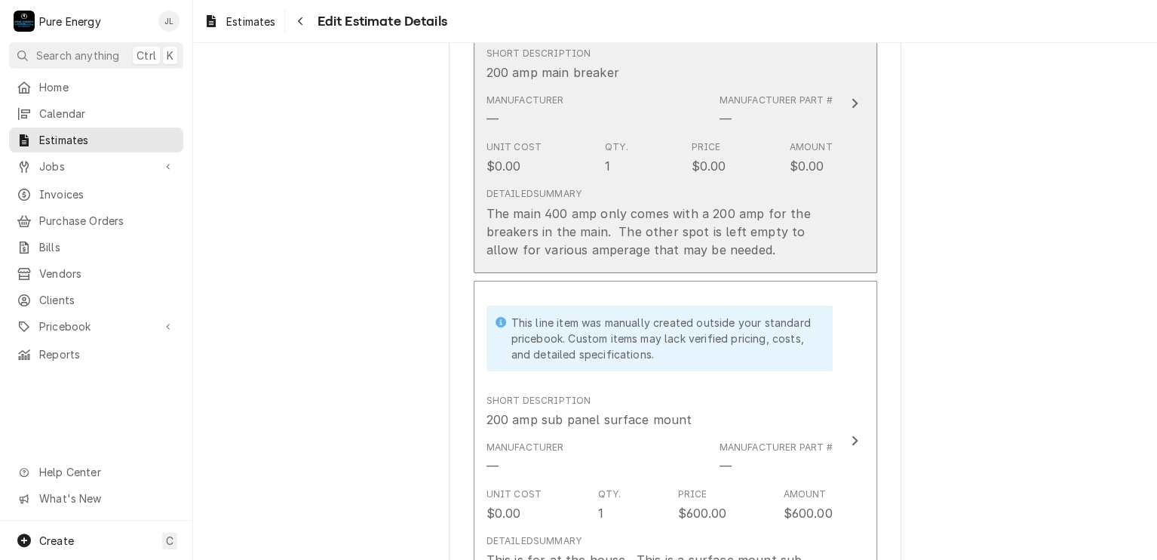
scroll to position [2846, 0]
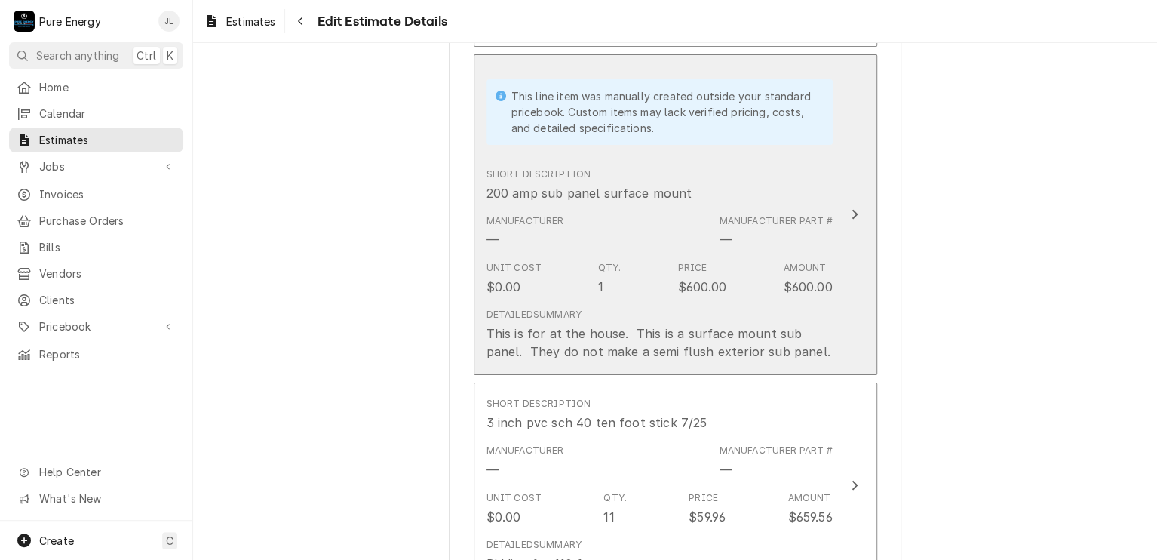
click at [739, 167] on div "Short Description 200 amp sub panel surface mount" at bounding box center [659, 184] width 346 height 47
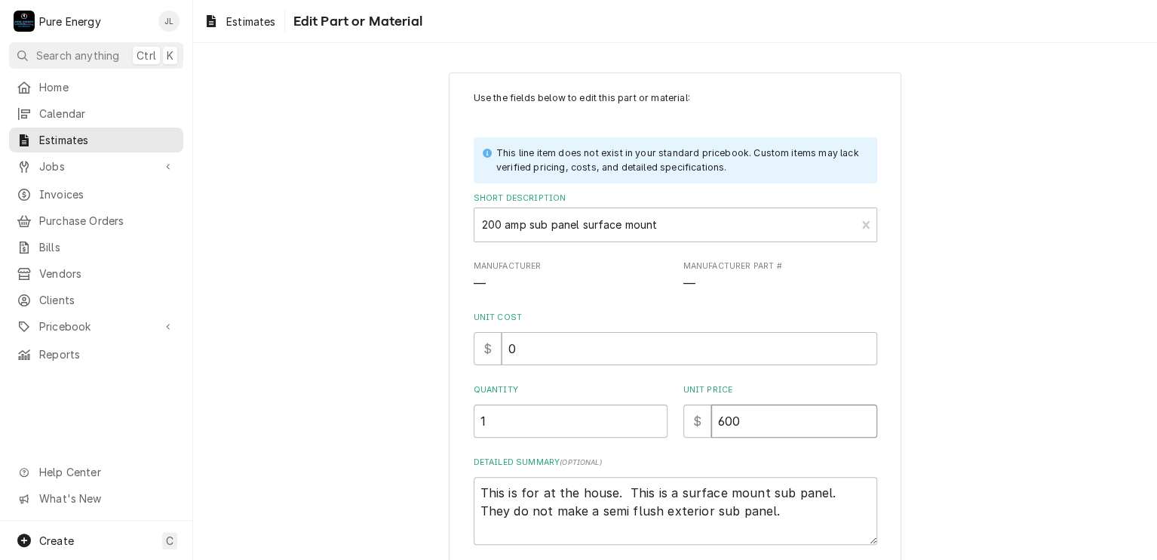
click at [746, 428] on input "600" at bounding box center [794, 420] width 166 height 33
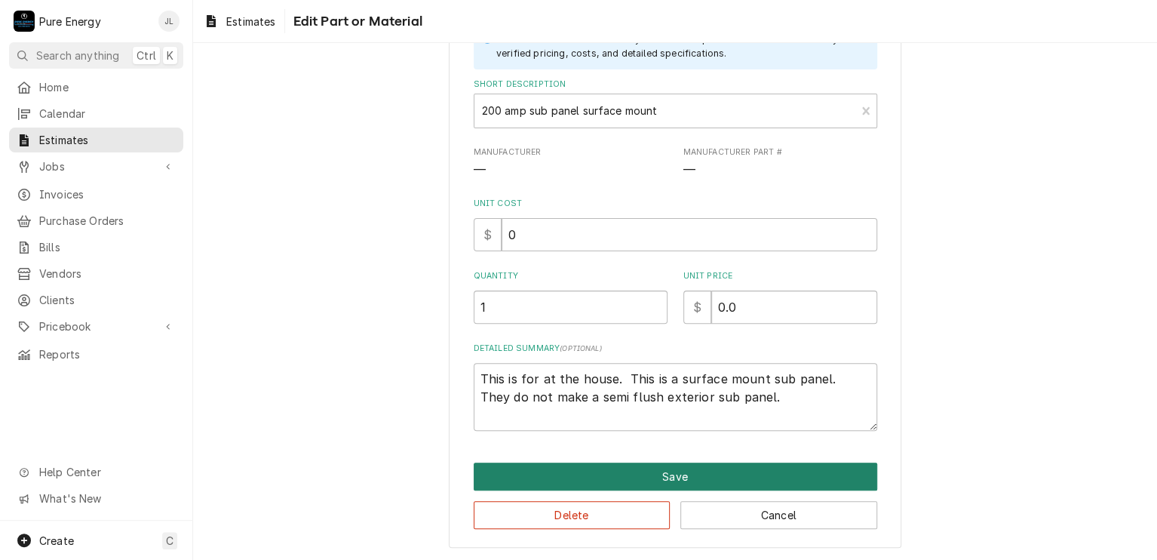
click at [692, 474] on button "Save" at bounding box center [676, 476] width 404 height 28
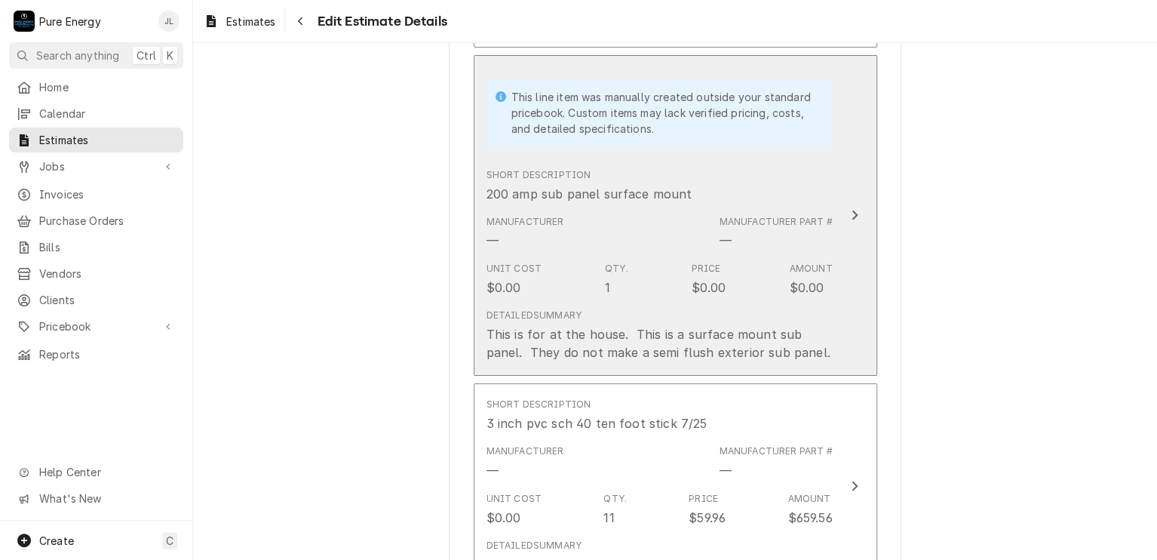
scroll to position [3147, 0]
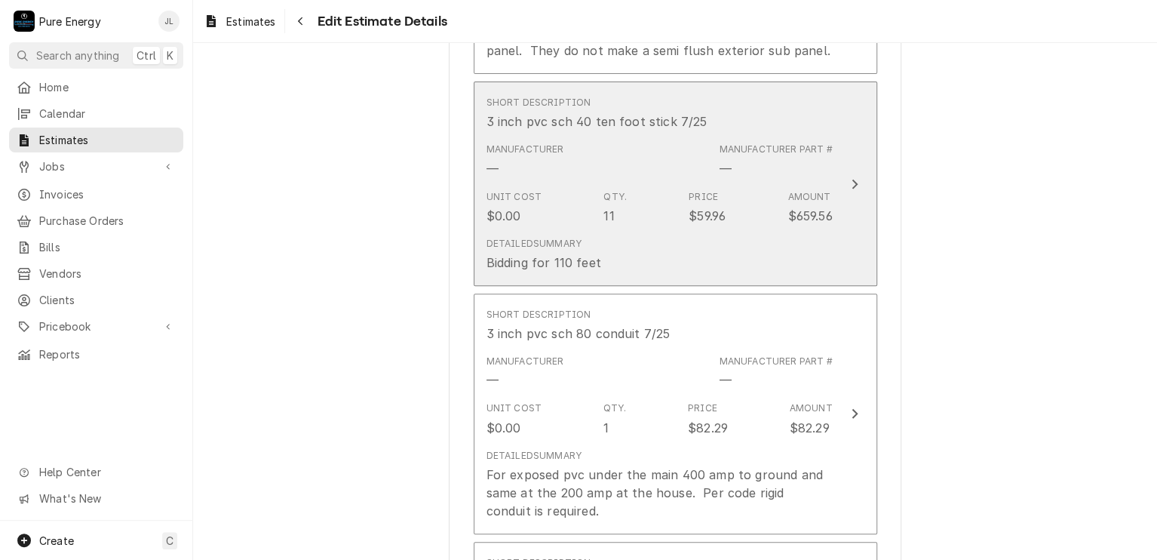
click at [747, 176] on div "Manufacturer — Manufacturer Part # —" at bounding box center [659, 160] width 346 height 47
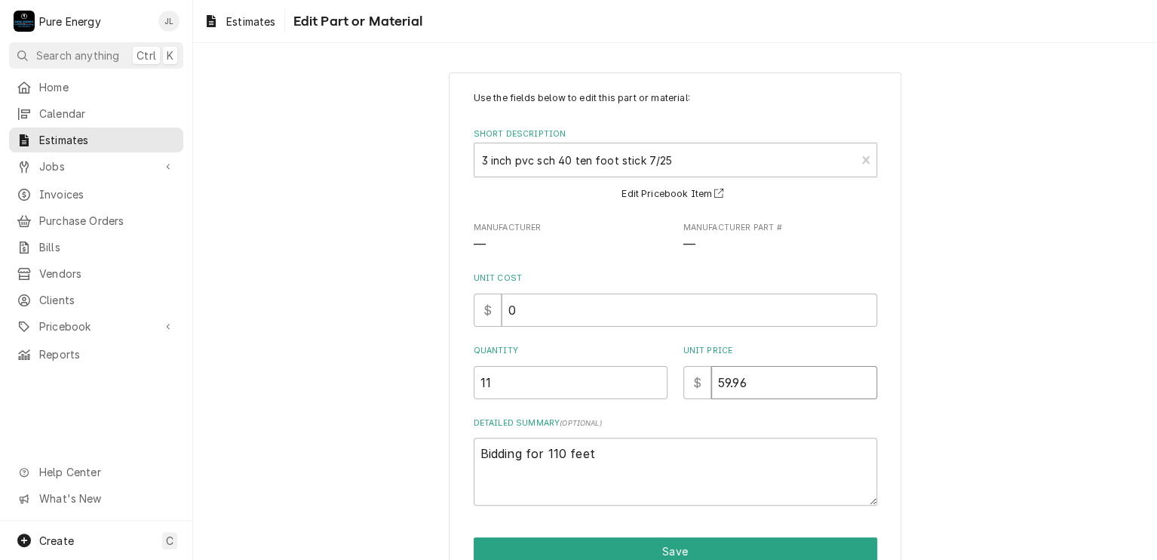
click at [750, 388] on input "59.96" at bounding box center [794, 382] width 166 height 33
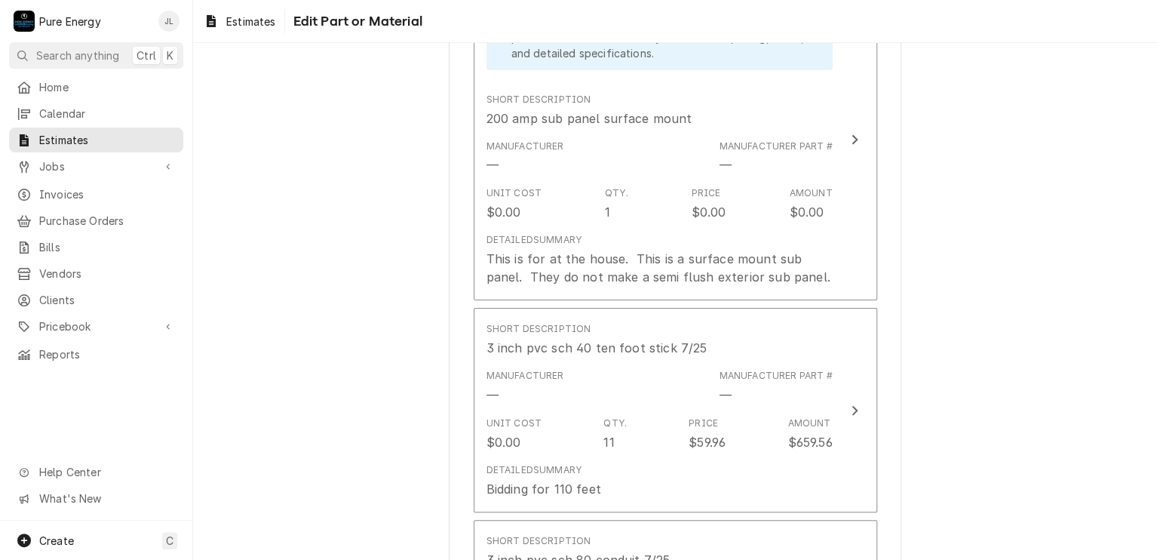
scroll to position [2996, 0]
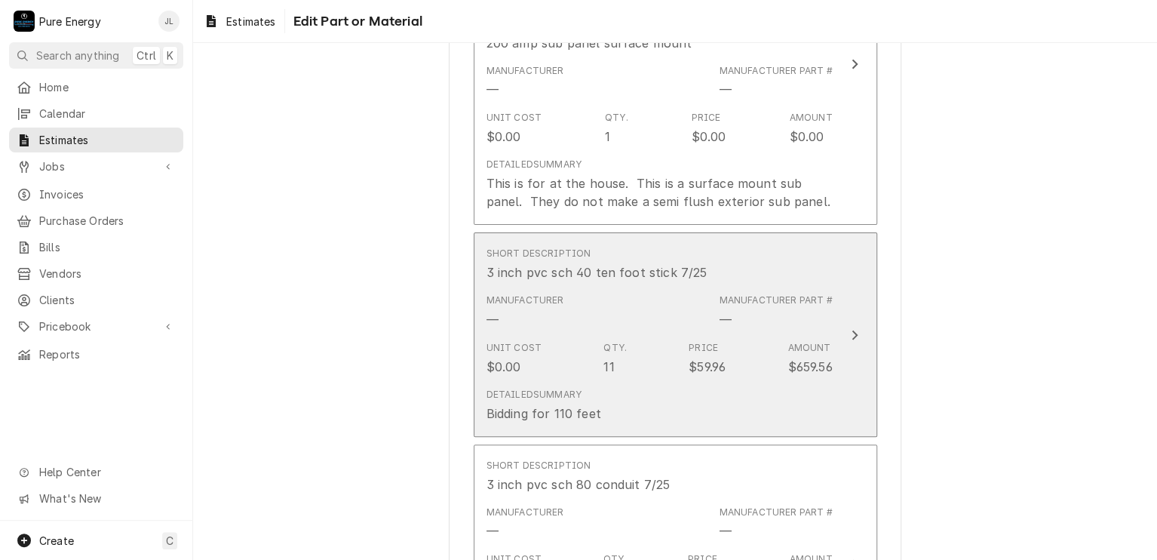
click at [664, 299] on div "Manufacturer — Manufacturer Part # —" at bounding box center [659, 310] width 346 height 47
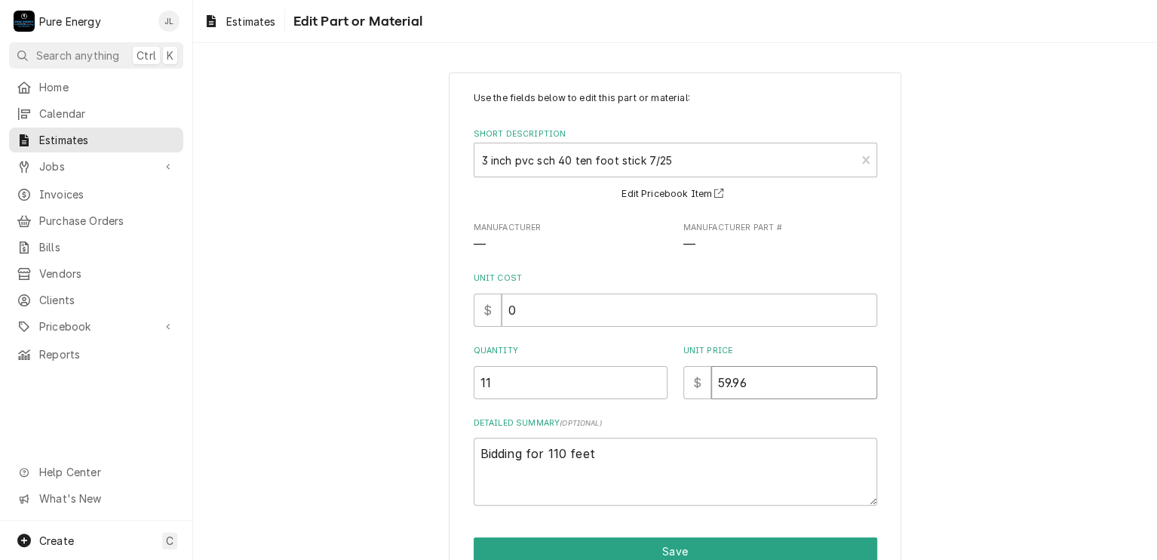
click at [766, 387] on input "59.96" at bounding box center [794, 382] width 166 height 33
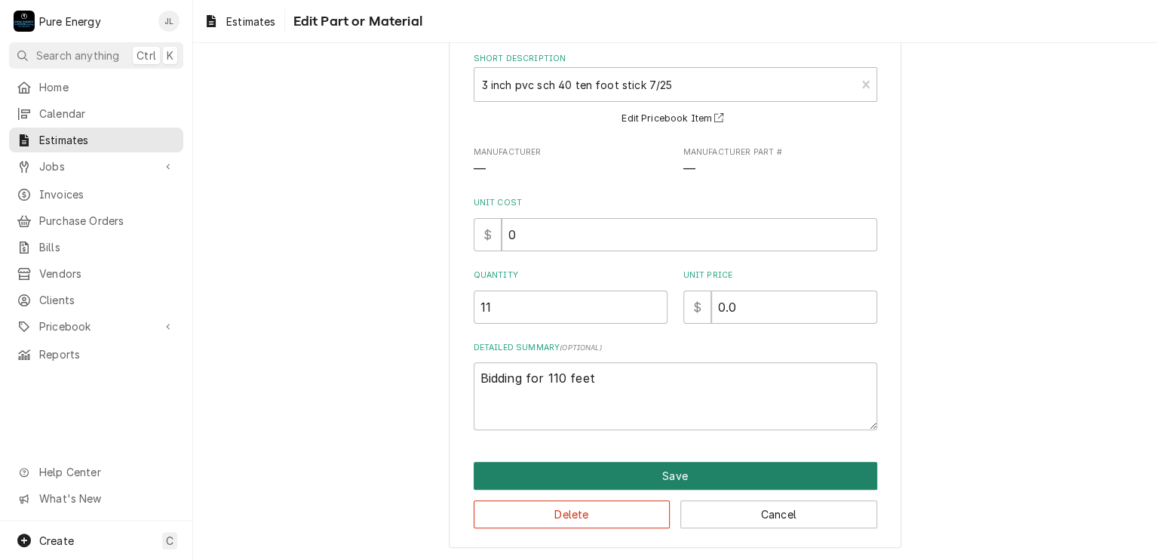
click at [670, 475] on button "Save" at bounding box center [676, 476] width 404 height 28
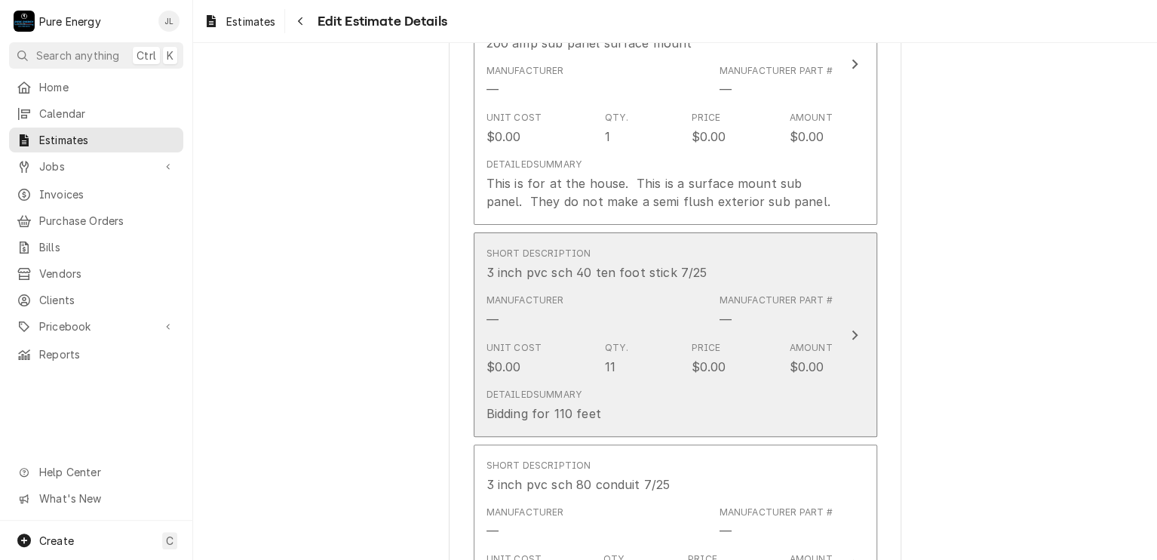
scroll to position [3222, 0]
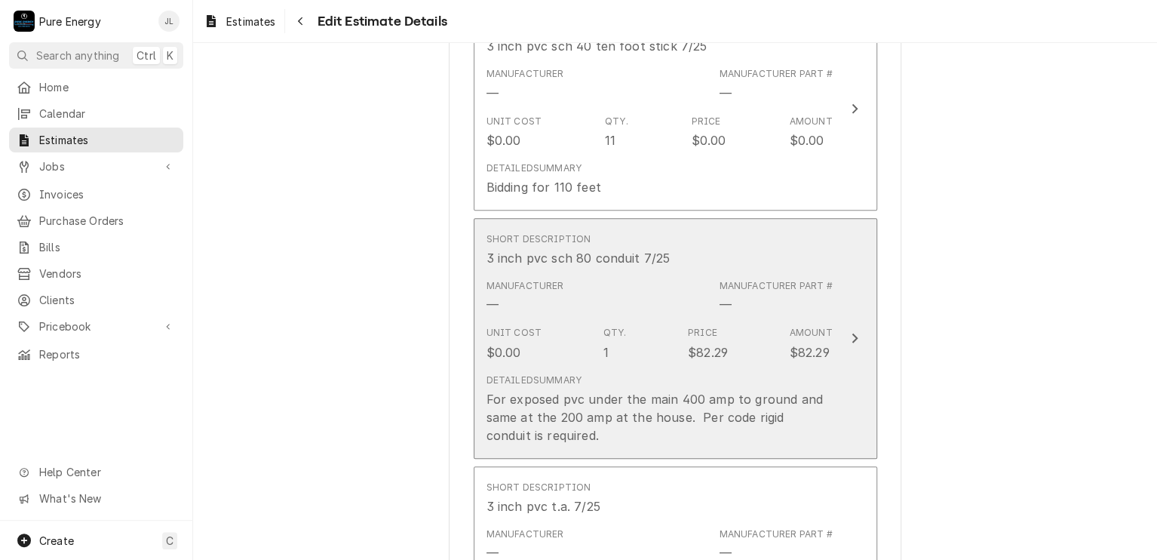
click at [711, 257] on div "Short Description 3 inch pvc sch 80 conduit 7/25" at bounding box center [659, 249] width 346 height 47
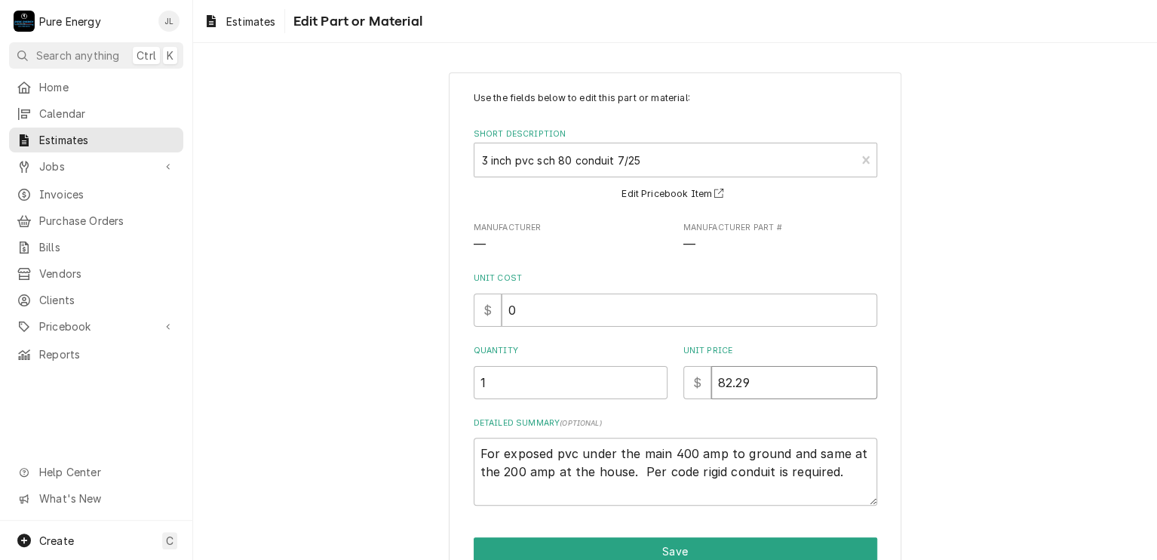
click at [752, 381] on input "82.29" at bounding box center [794, 382] width 166 height 33
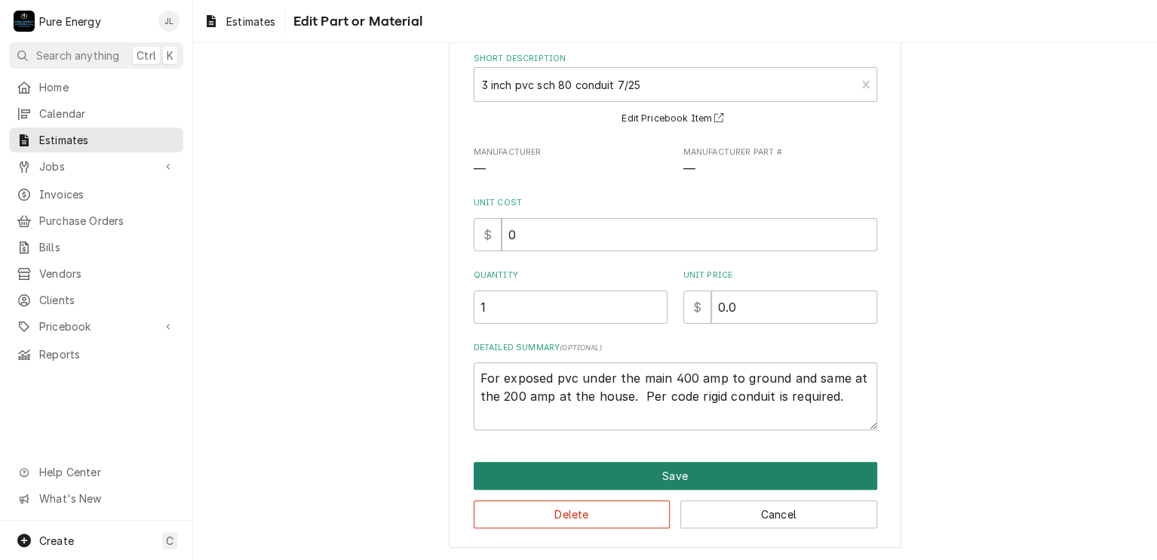
click at [640, 474] on button "Save" at bounding box center [676, 476] width 404 height 28
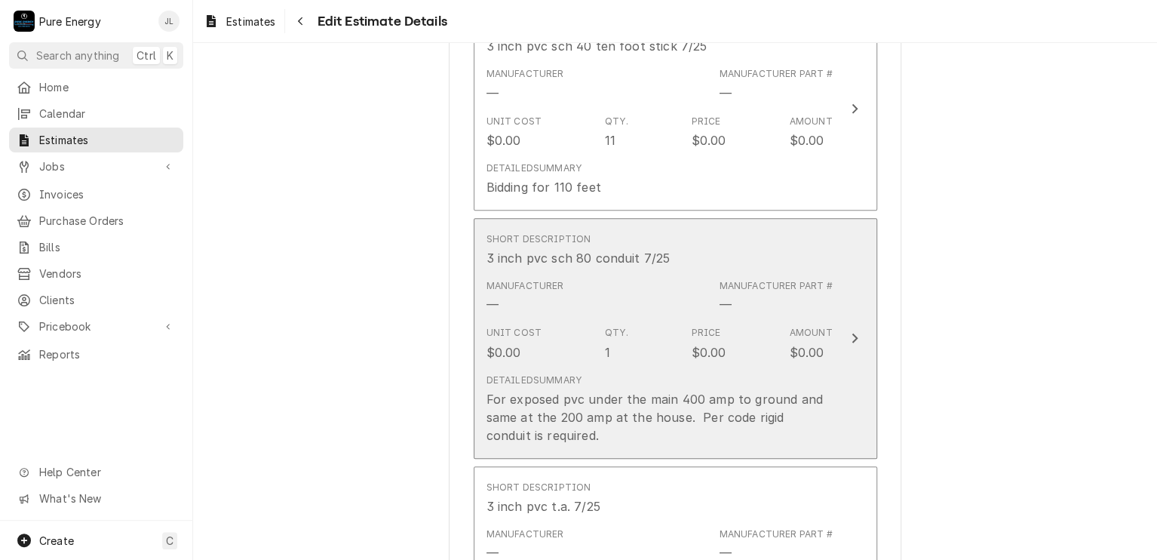
scroll to position [3524, 0]
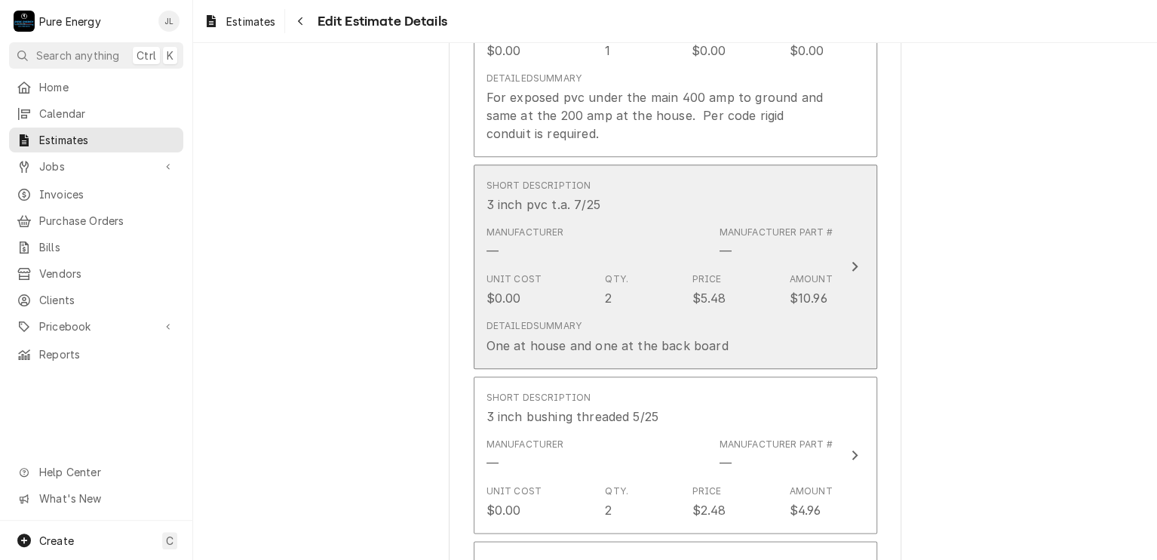
click at [698, 212] on div "Short Description 3 inch pvc t.a. 7/25" at bounding box center [659, 196] width 346 height 47
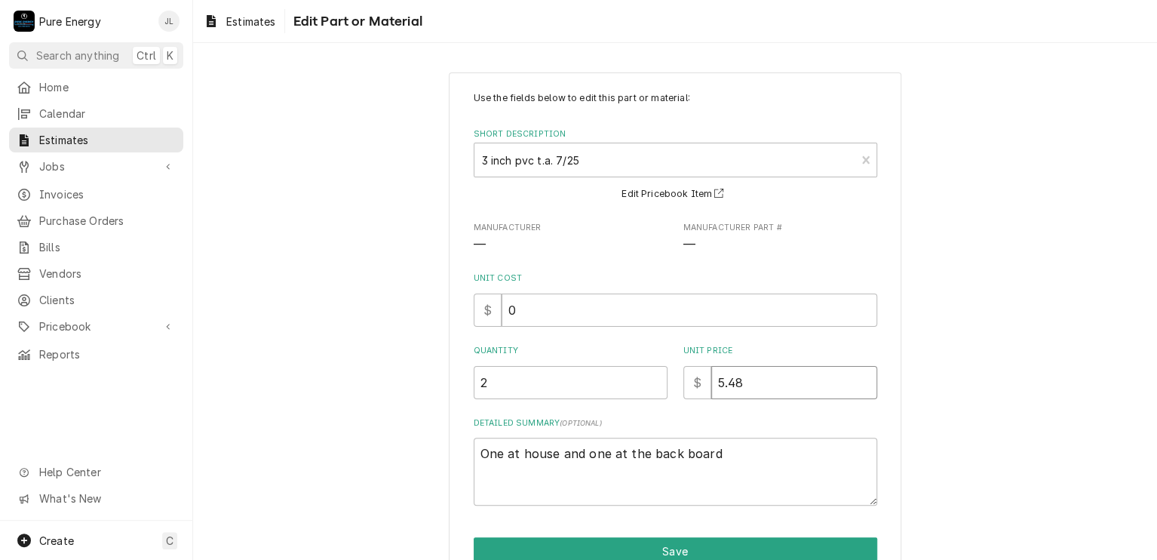
click at [750, 385] on input "5.48" at bounding box center [794, 382] width 166 height 33
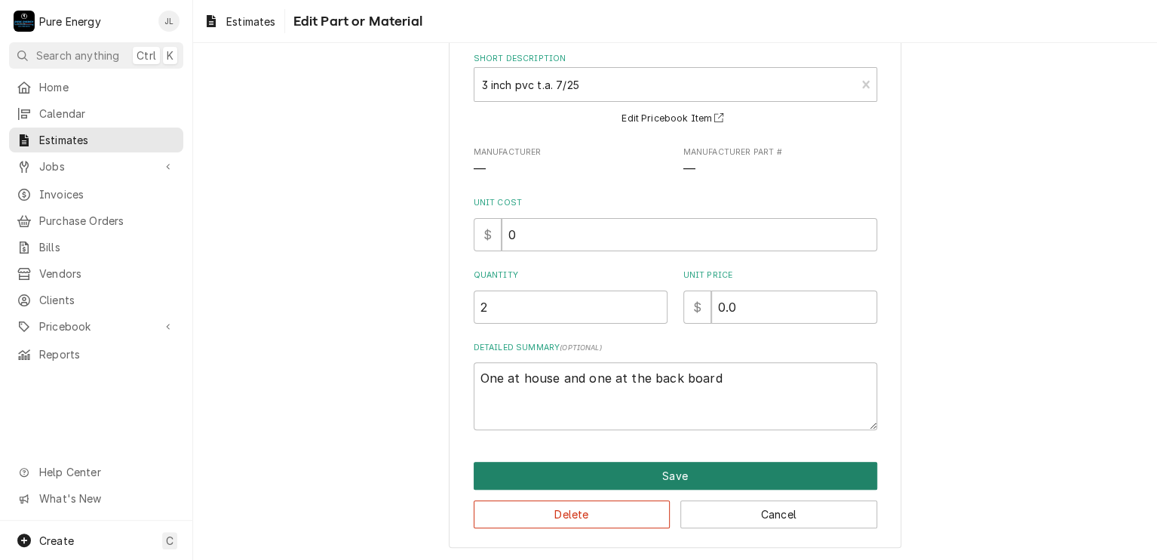
click at [667, 462] on button "Save" at bounding box center [676, 476] width 404 height 28
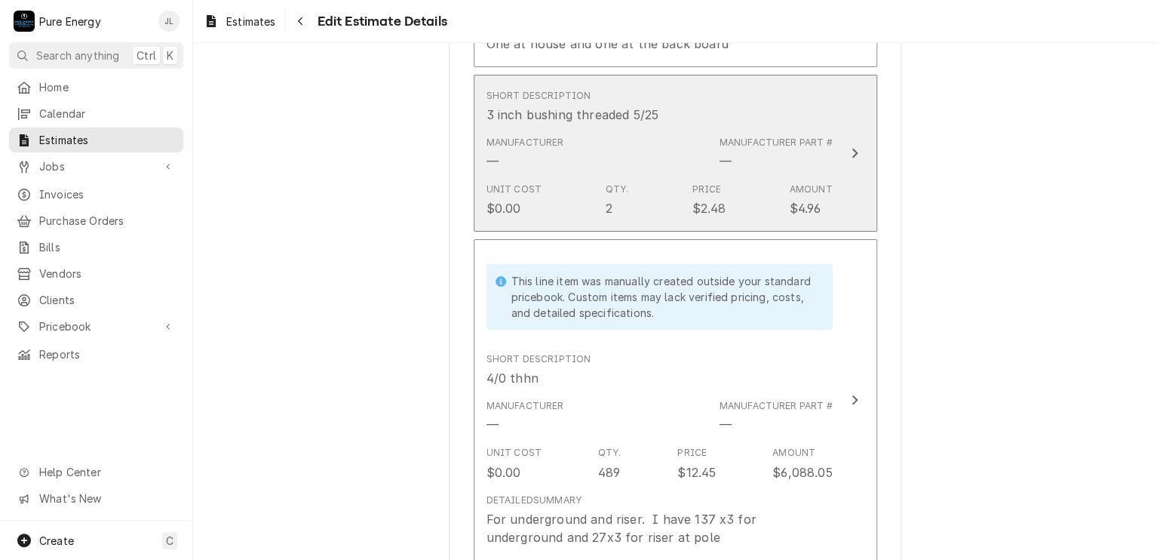
click at [698, 115] on div "Short Description 3 inch bushing threaded 5/25" at bounding box center [659, 106] width 346 height 47
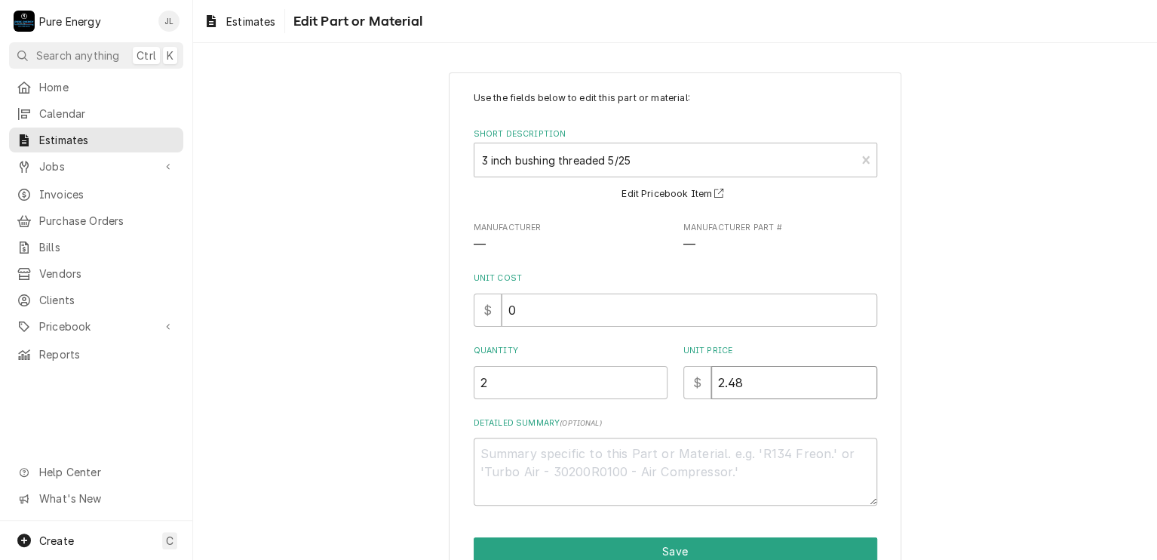
click at [753, 379] on input "2.48" at bounding box center [794, 382] width 166 height 33
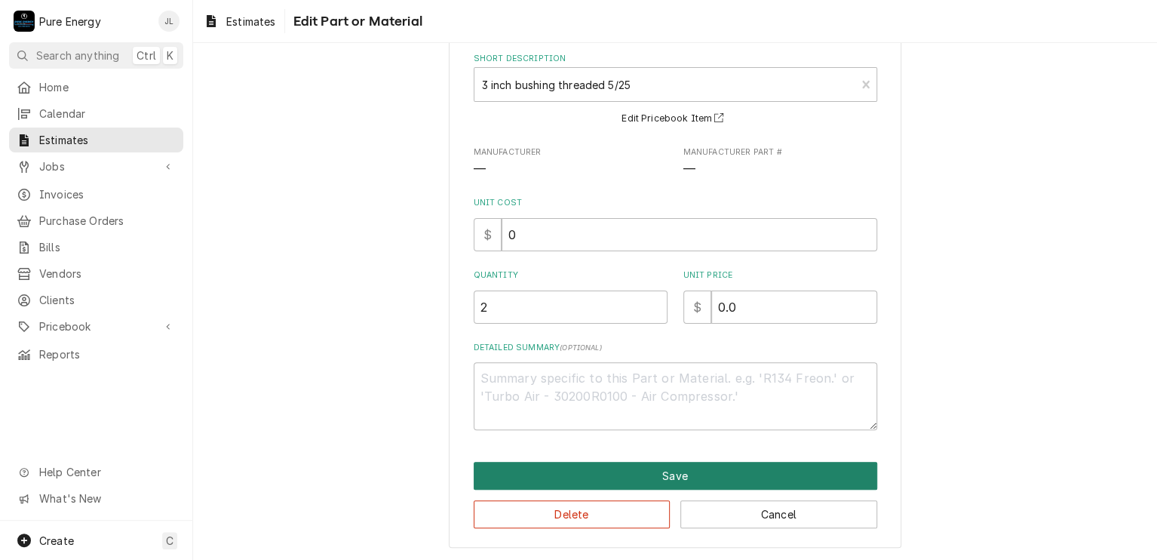
click at [681, 472] on button "Save" at bounding box center [676, 476] width 404 height 28
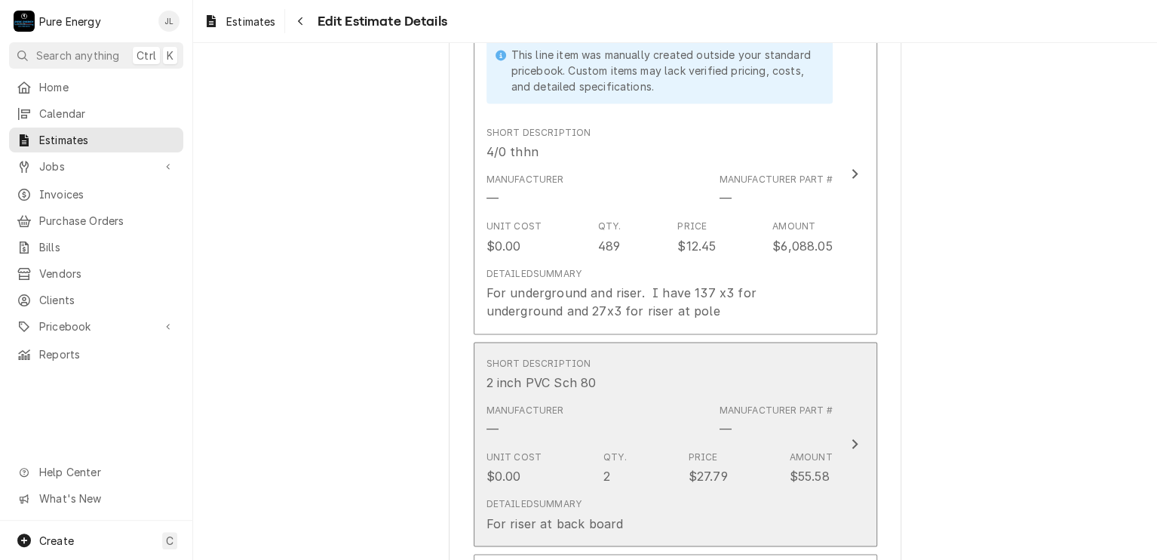
scroll to position [4203, 0]
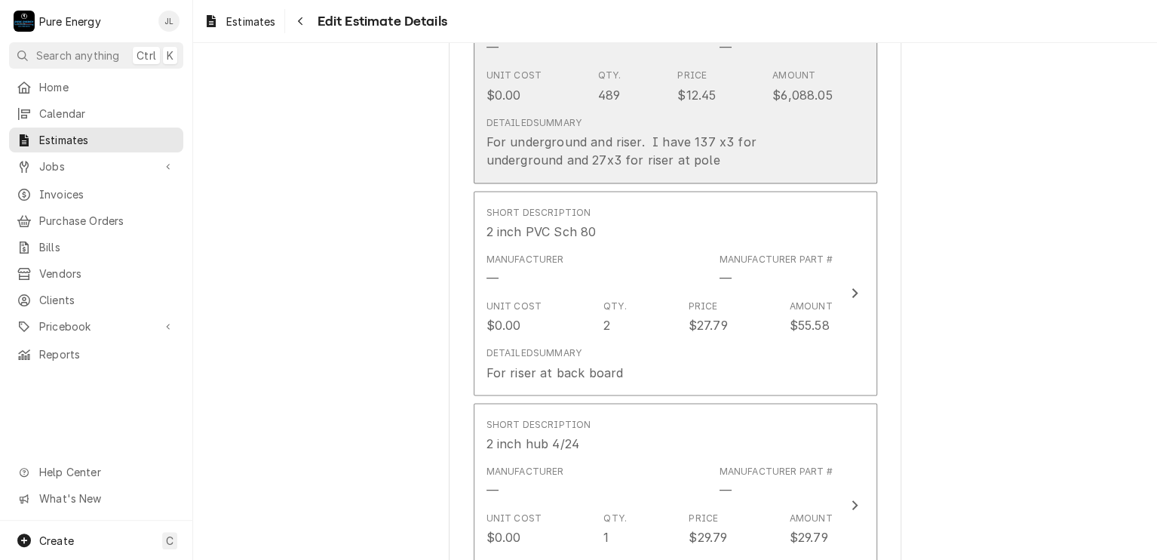
click at [726, 74] on div "Unit Cost $0.00 Qty. 489 Price $12.45 Amount $6,088.05" at bounding box center [659, 86] width 346 height 47
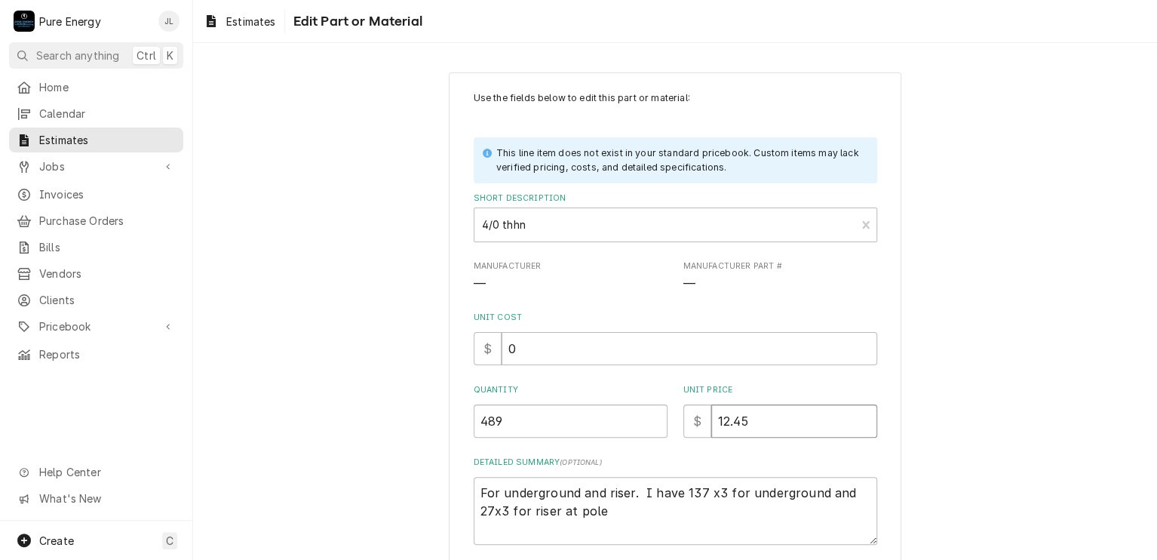
click at [754, 419] on input "12.45" at bounding box center [794, 420] width 166 height 33
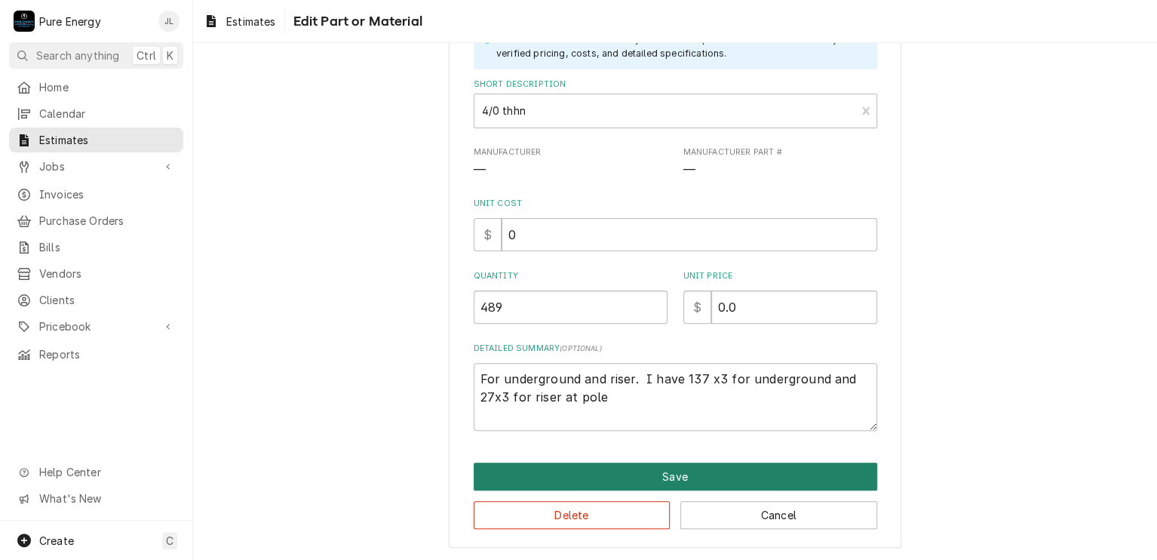
click at [707, 469] on button "Save" at bounding box center [676, 476] width 404 height 28
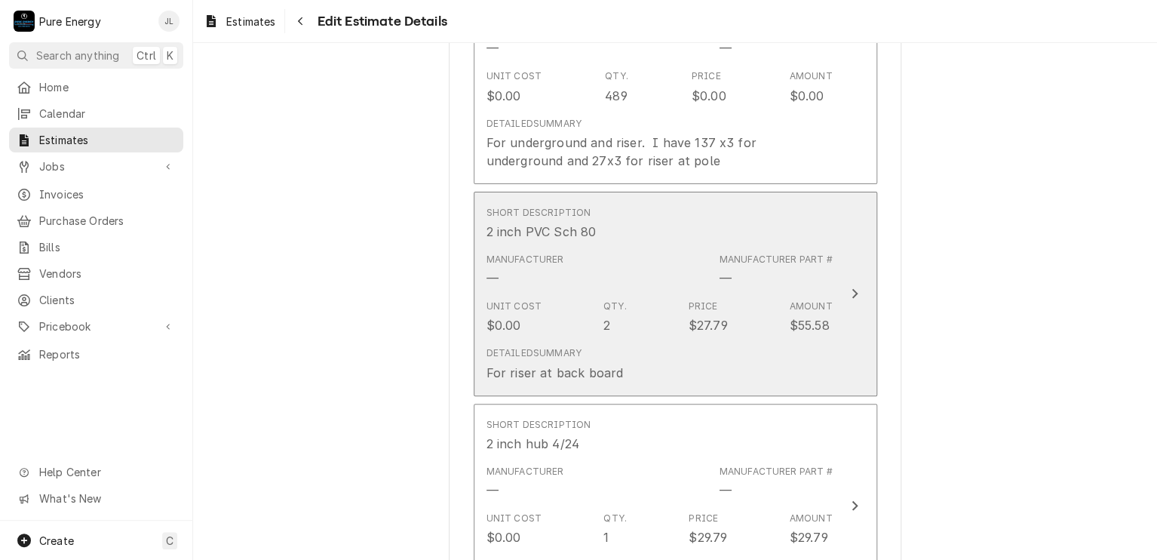
scroll to position [4428, 0]
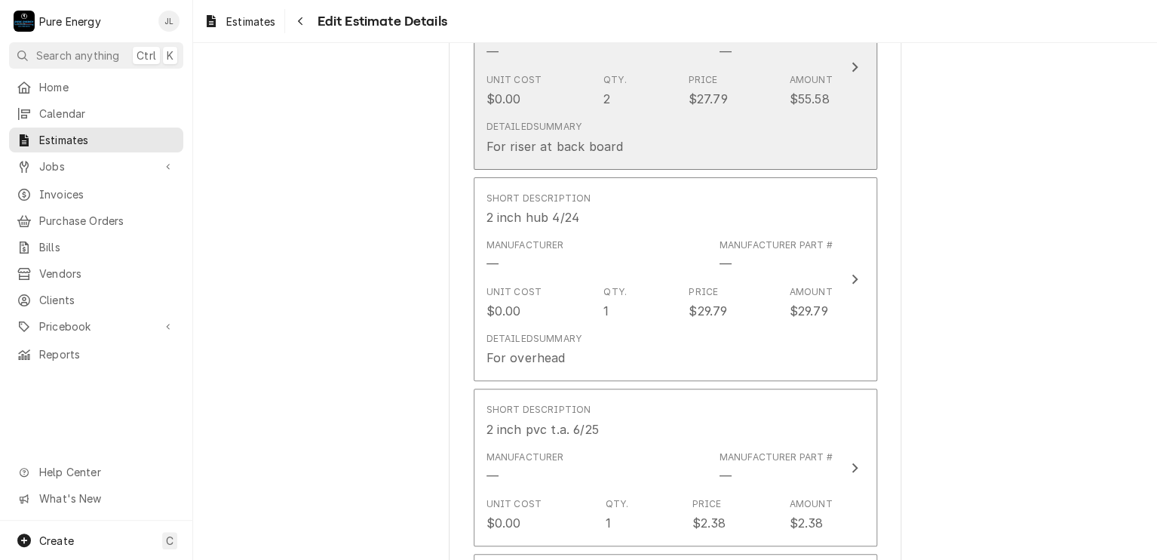
click at [750, 78] on div "Unit Cost $0.00 Qty. 2 Price $27.79 Amount $55.58" at bounding box center [659, 90] width 346 height 47
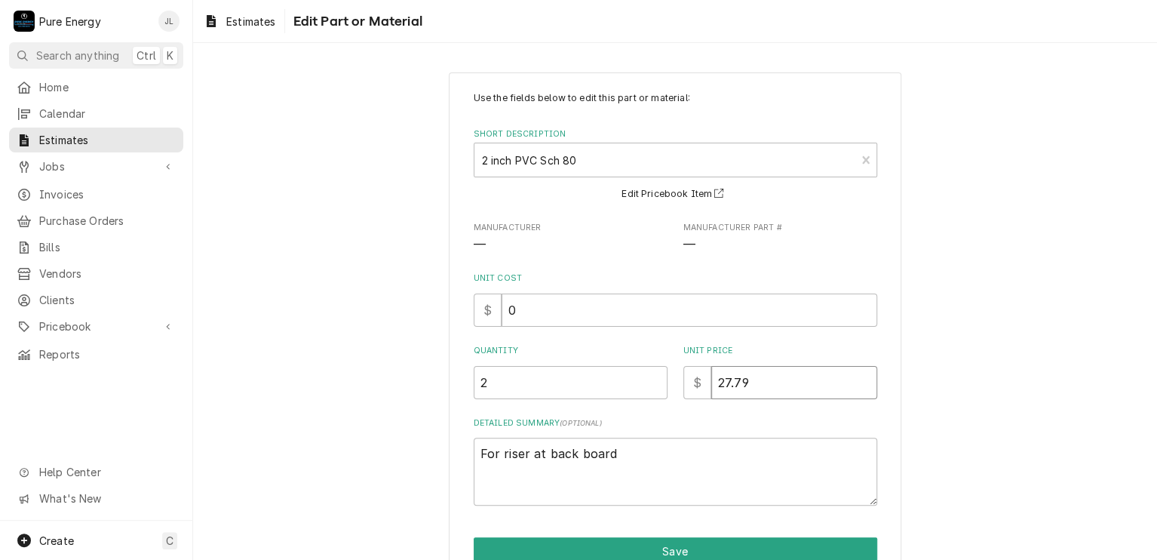
click at [758, 394] on input "27.79" at bounding box center [794, 382] width 166 height 33
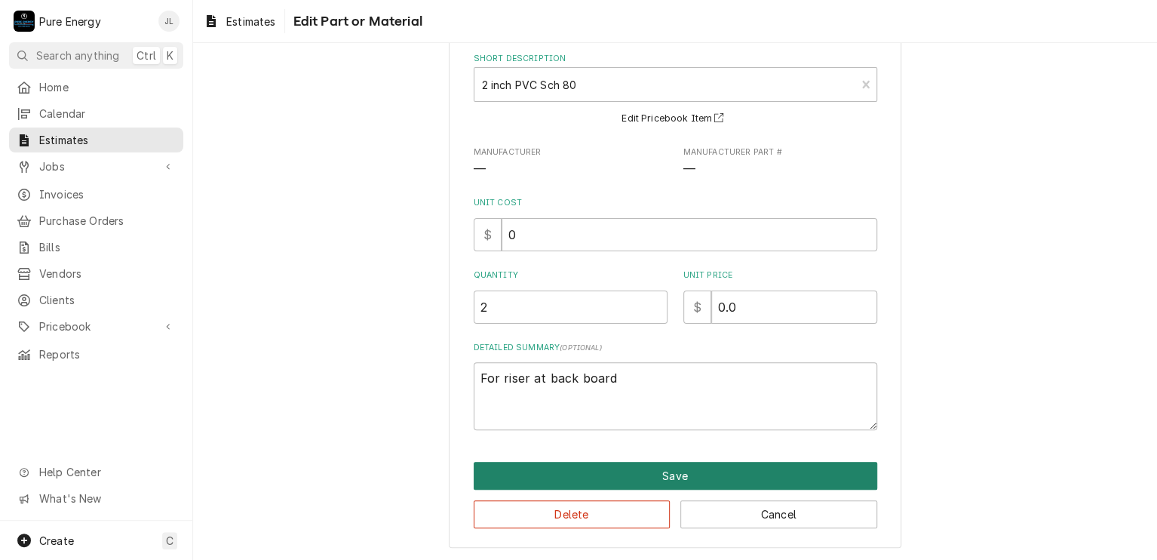
click at [697, 470] on button "Save" at bounding box center [676, 476] width 404 height 28
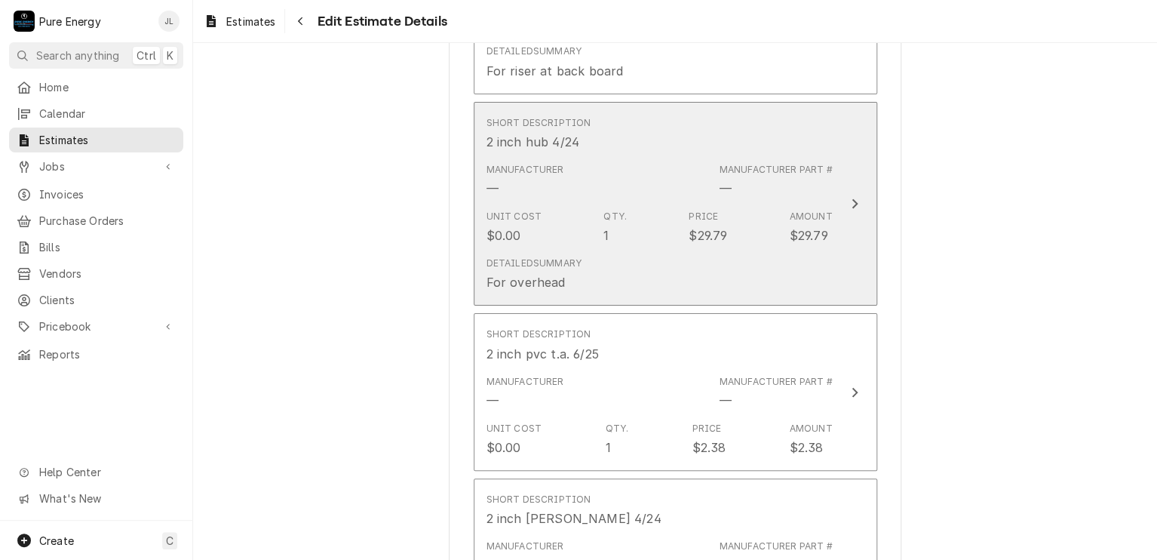
click at [768, 230] on div "Unit Cost $0.00 Qty. 1 Price $29.79 Amount $29.79" at bounding box center [659, 227] width 346 height 47
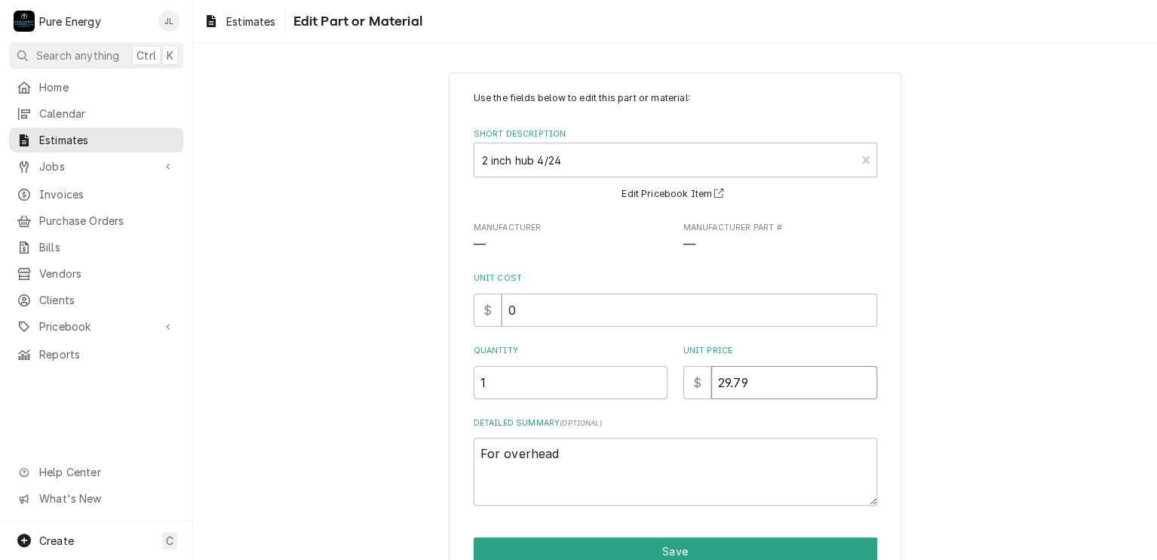
click at [759, 382] on input "29.79" at bounding box center [794, 382] width 166 height 33
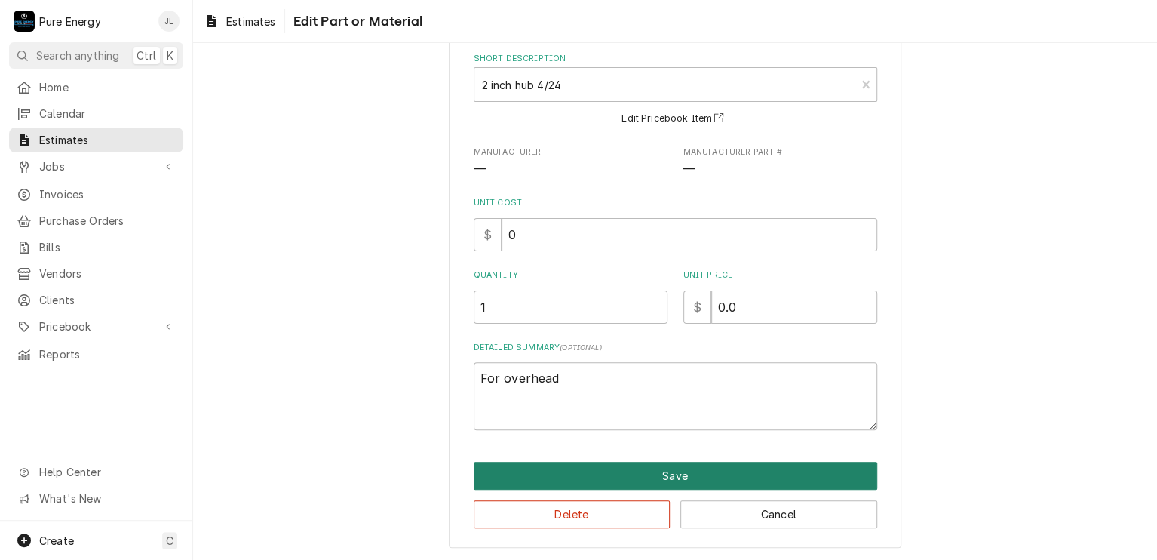
click at [702, 481] on button "Save" at bounding box center [676, 476] width 404 height 28
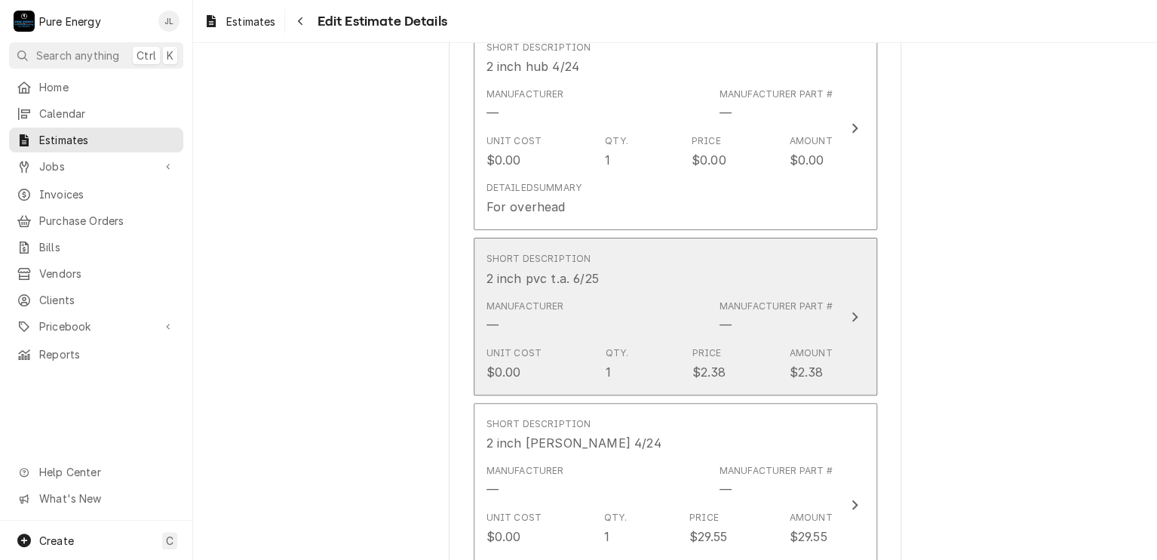
click at [720, 251] on div "Short Description 2 inch pvc t.a. 6/25" at bounding box center [659, 269] width 346 height 47
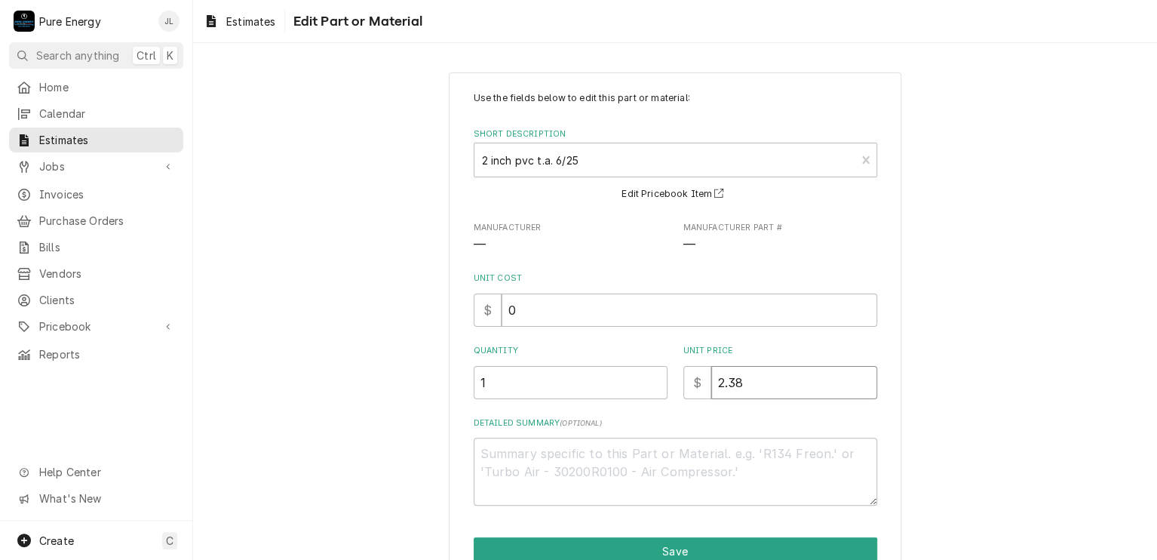
click at [750, 382] on input "2.38" at bounding box center [794, 382] width 166 height 33
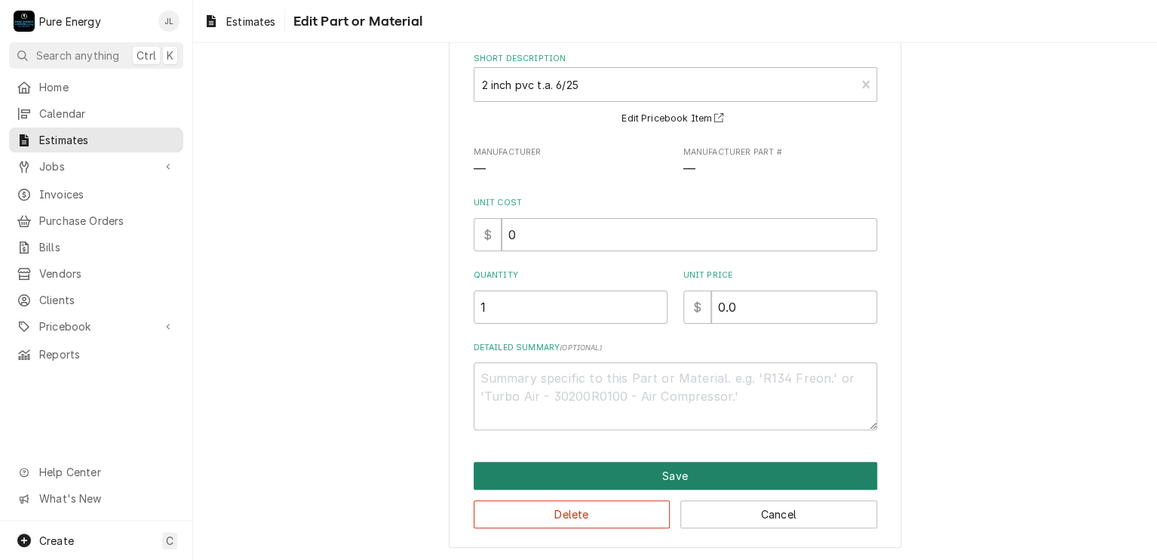
click at [658, 471] on button "Save" at bounding box center [676, 476] width 404 height 28
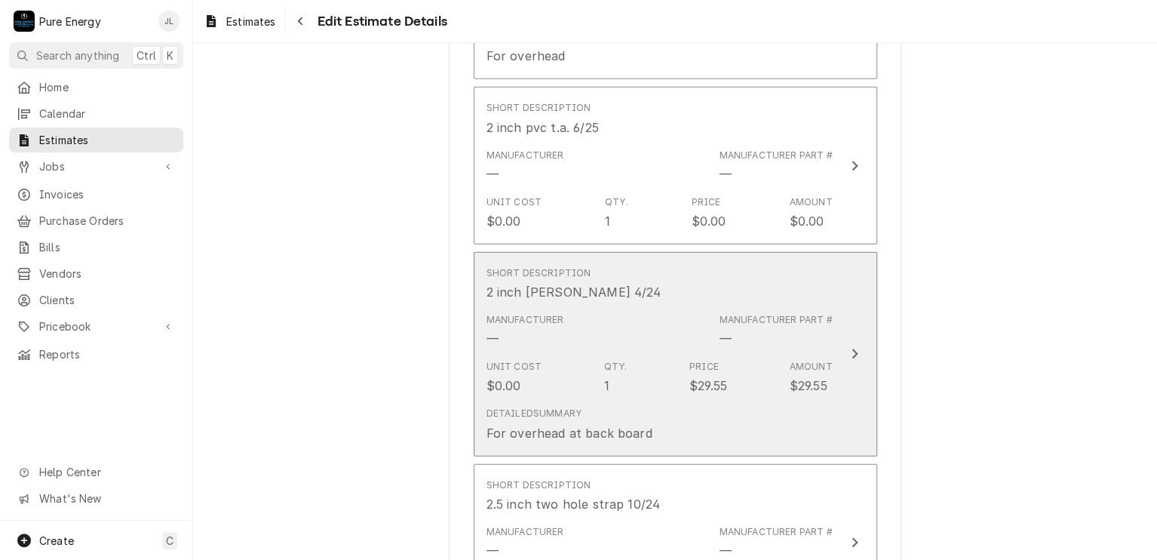
click at [760, 284] on div "Short Description 2 inch weatherhead 4/24" at bounding box center [659, 283] width 346 height 47
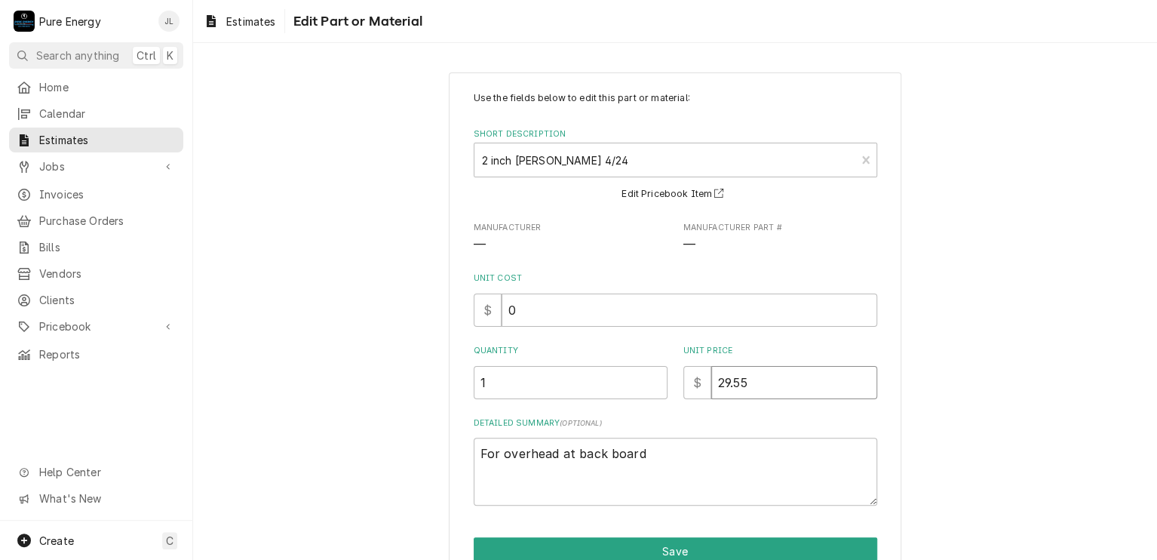
click at [775, 395] on input "29.55" at bounding box center [794, 382] width 166 height 33
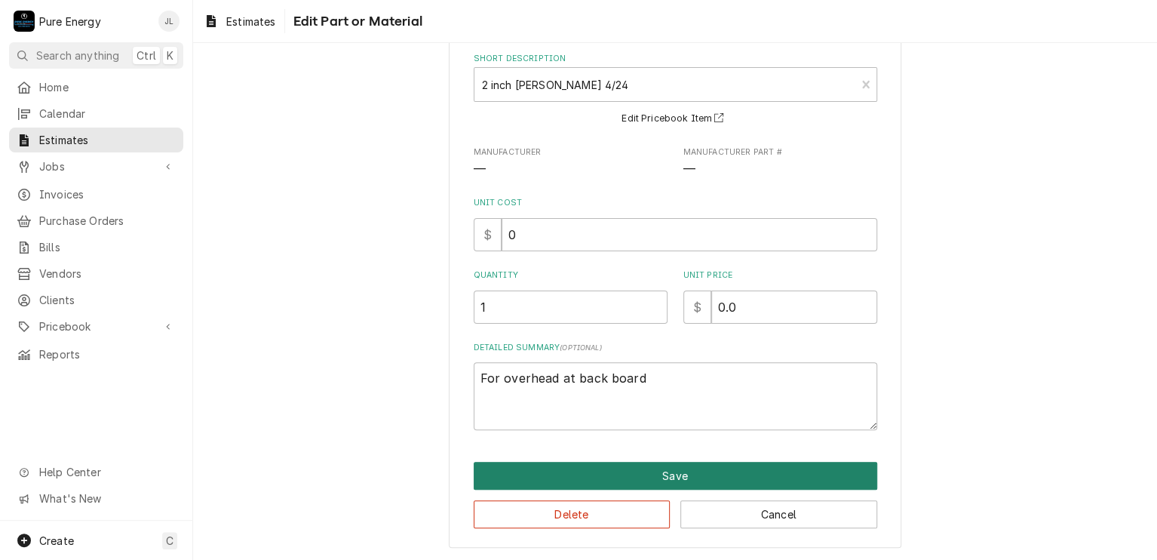
click at [737, 465] on button "Save" at bounding box center [676, 476] width 404 height 28
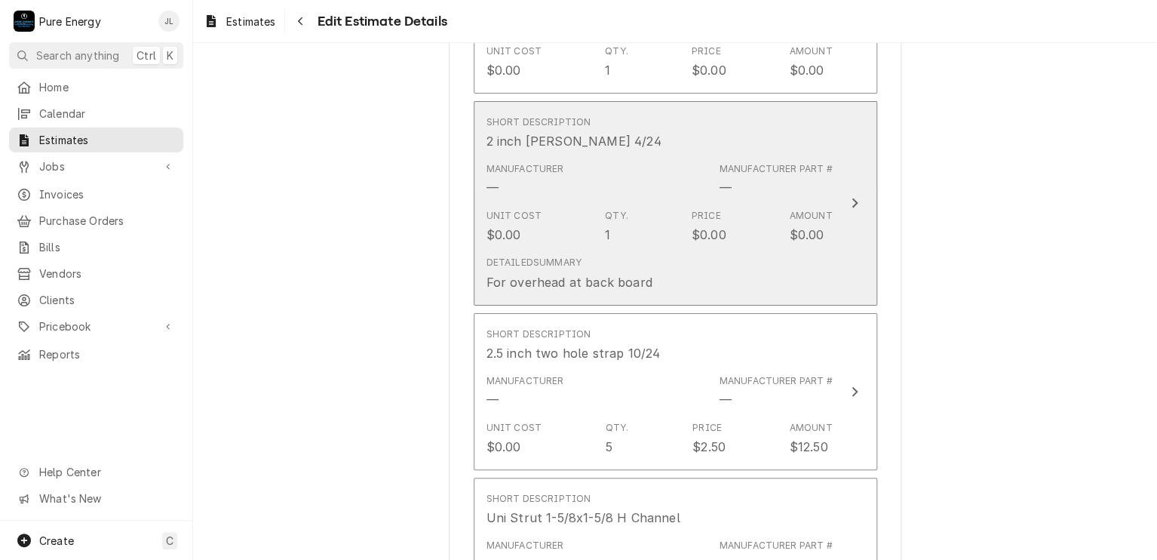
scroll to position [4956, 0]
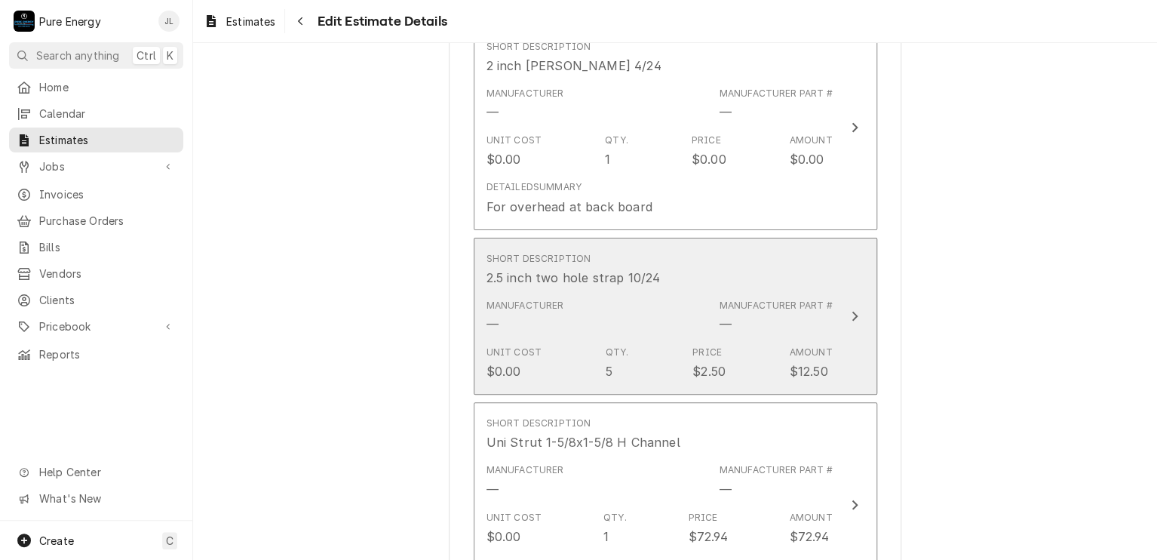
click at [760, 256] on div "Short Description 2.5 inch two hole strap 10/24" at bounding box center [659, 269] width 346 height 47
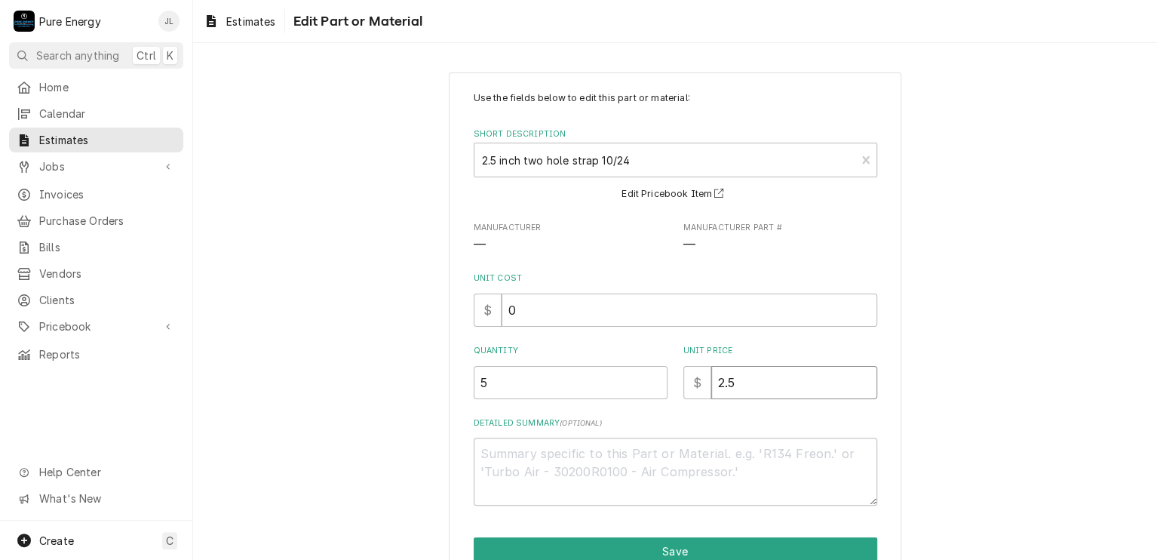
click at [762, 382] on input "2.5" at bounding box center [794, 382] width 166 height 33
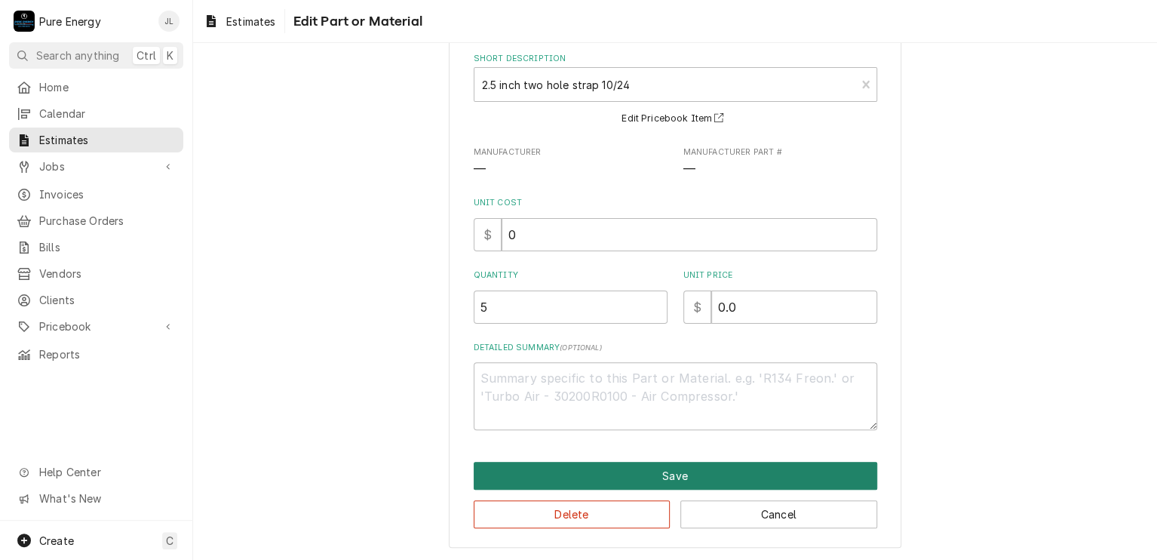
click at [763, 468] on button "Save" at bounding box center [676, 476] width 404 height 28
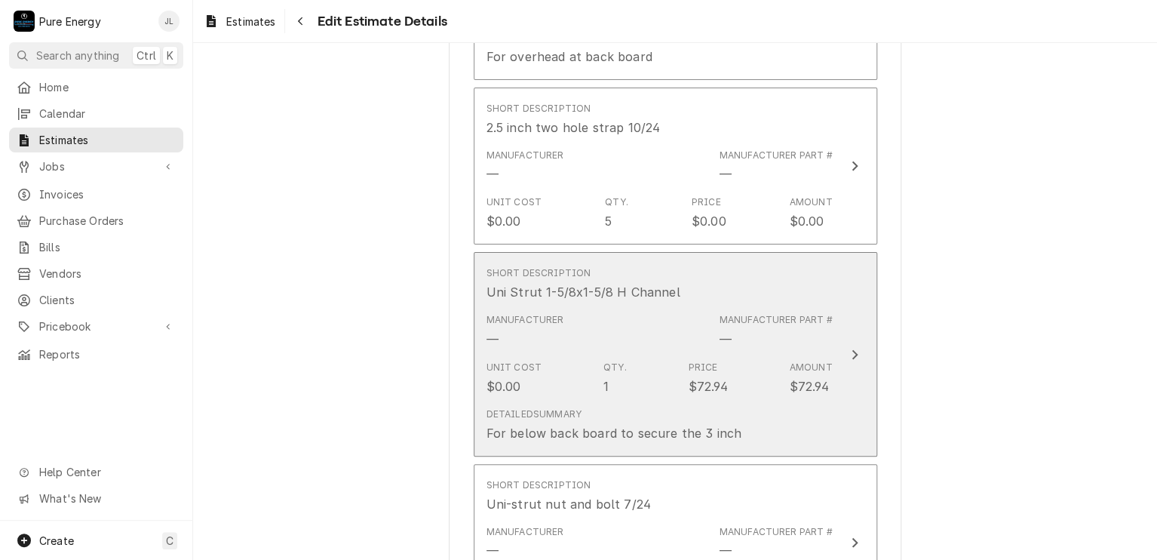
click at [745, 261] on div "Short Description Uni Strut 1-5/8x1-5/8 H Channel" at bounding box center [659, 283] width 346 height 47
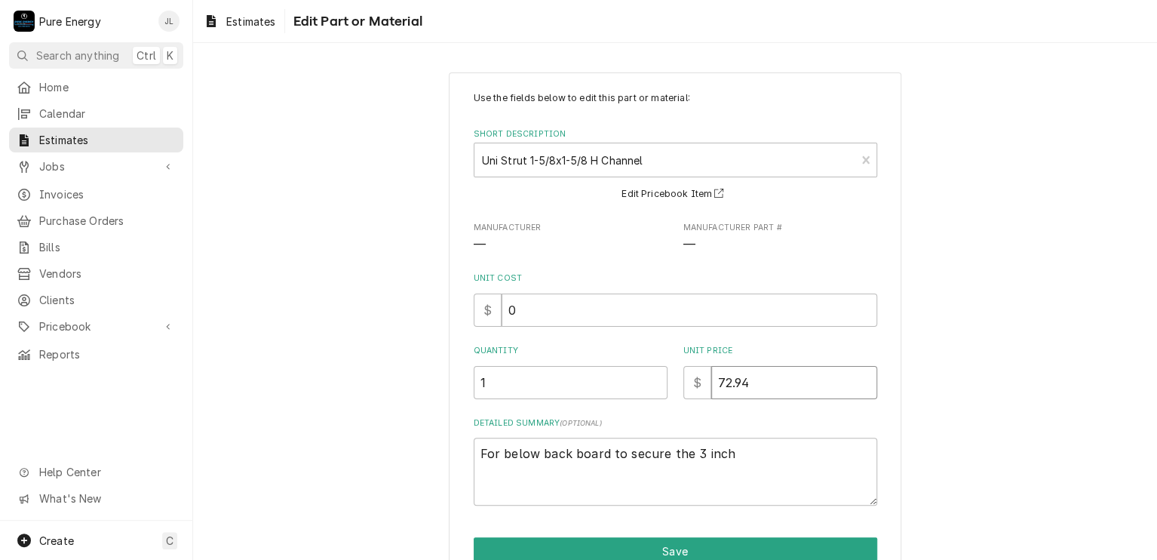
click at [752, 397] on input "72.94" at bounding box center [794, 382] width 166 height 33
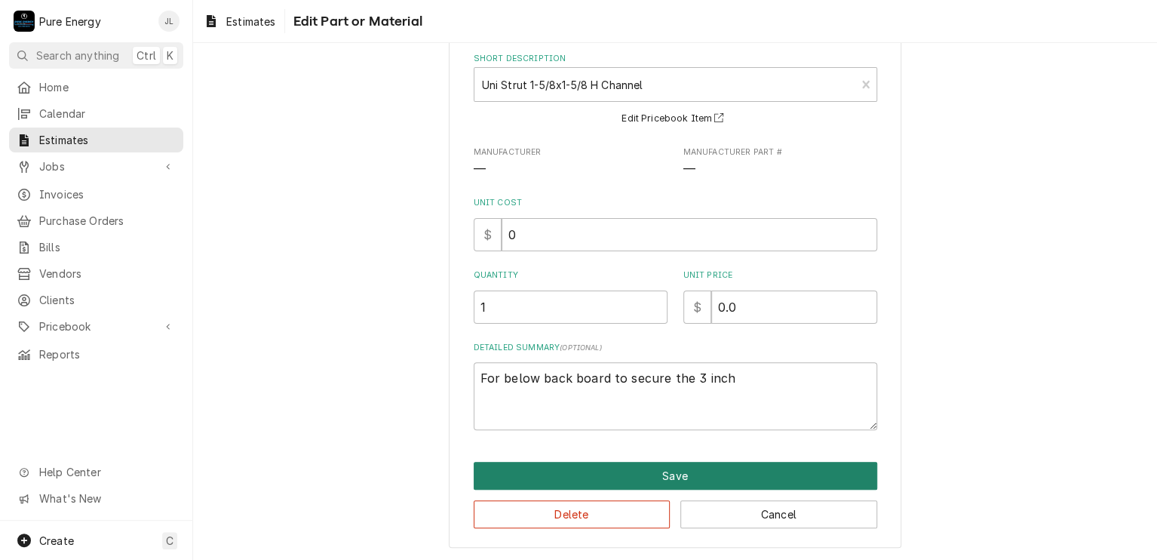
click at [684, 465] on button "Save" at bounding box center [676, 476] width 404 height 28
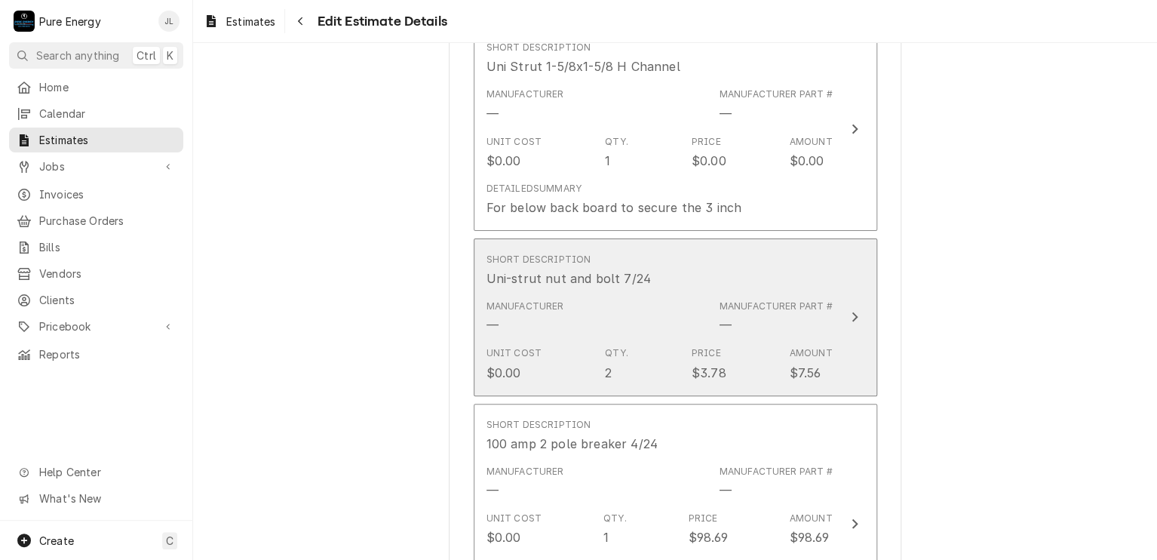
click at [710, 272] on div "Short Description Uni-strut nut and bolt 7/24" at bounding box center [659, 270] width 346 height 47
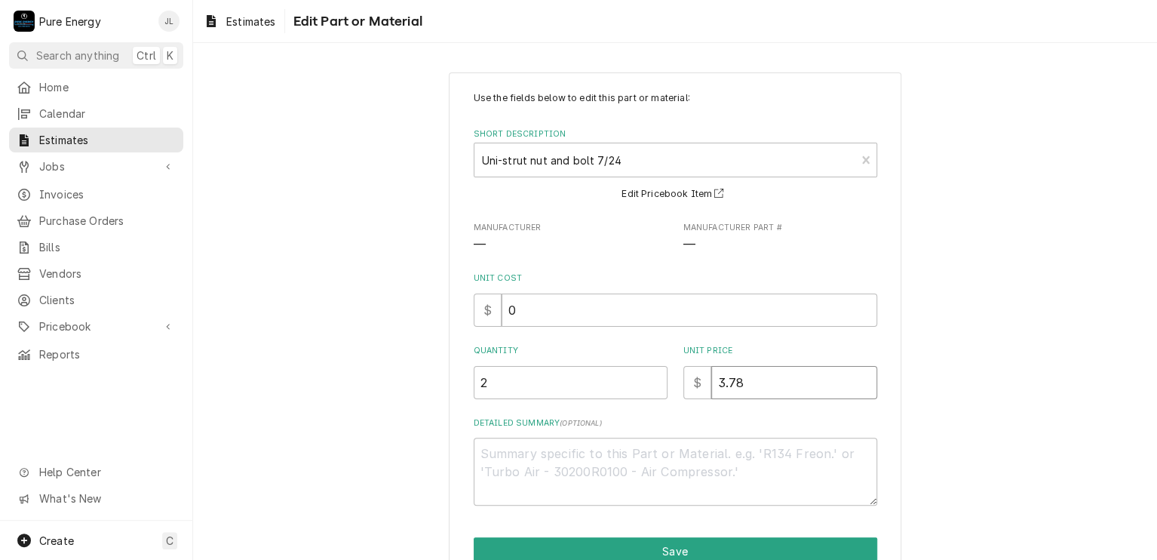
click at [748, 380] on input "3.78" at bounding box center [794, 382] width 166 height 33
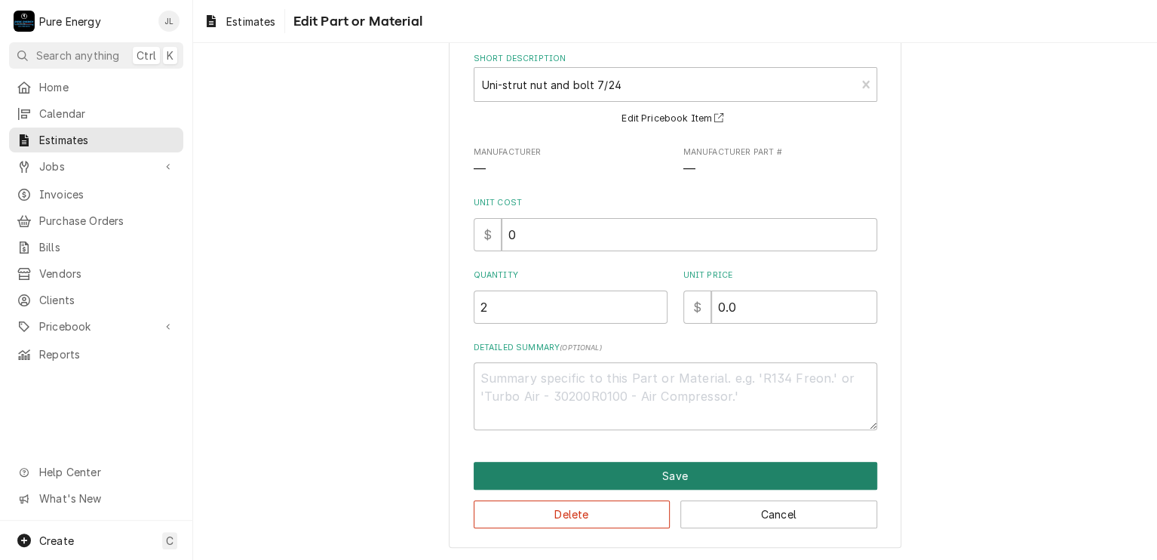
click at [710, 472] on button "Save" at bounding box center [676, 476] width 404 height 28
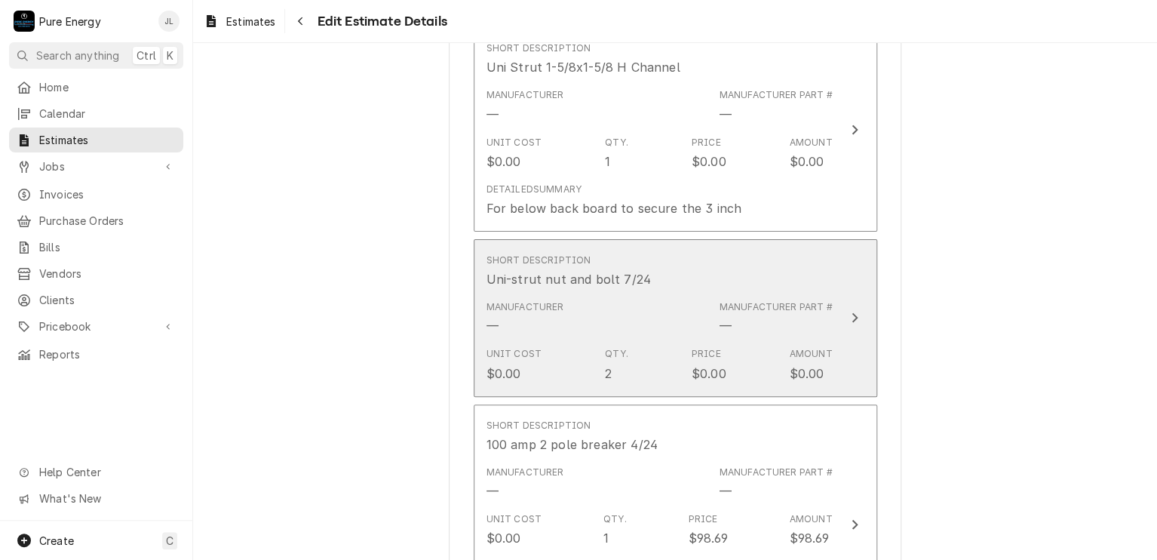
scroll to position [5482, 0]
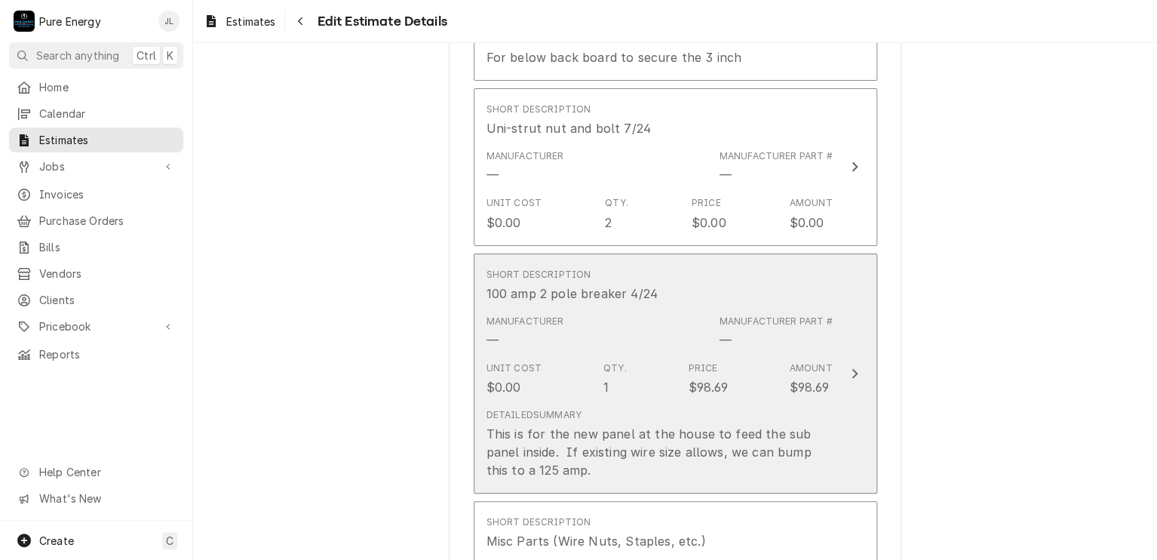
click at [735, 263] on div "Short Description 100 amp 2 pole breaker 4/24" at bounding box center [659, 285] width 346 height 47
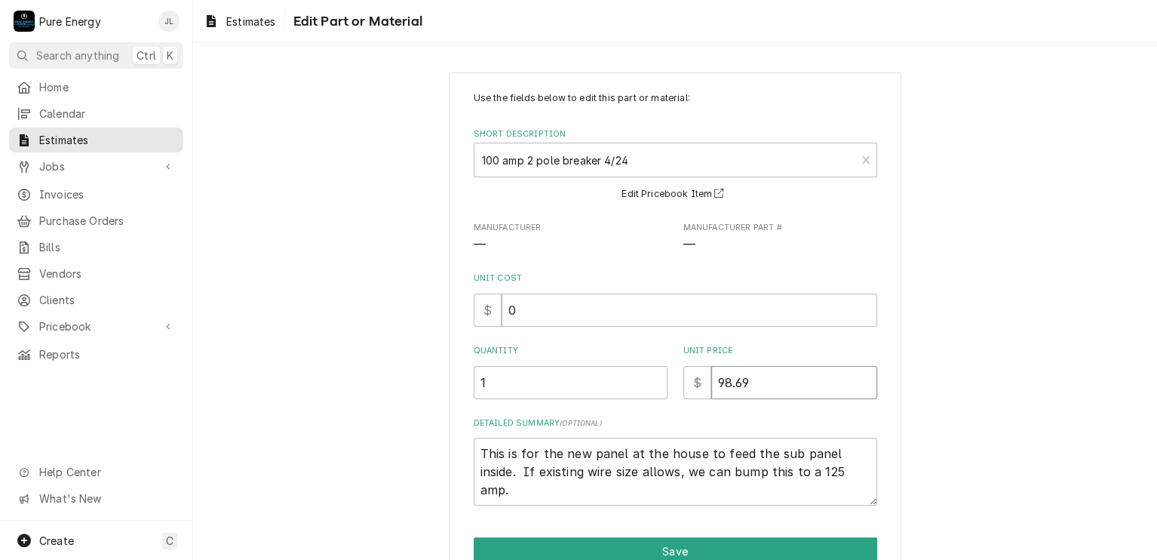
click at [748, 379] on input "98.69" at bounding box center [794, 382] width 166 height 33
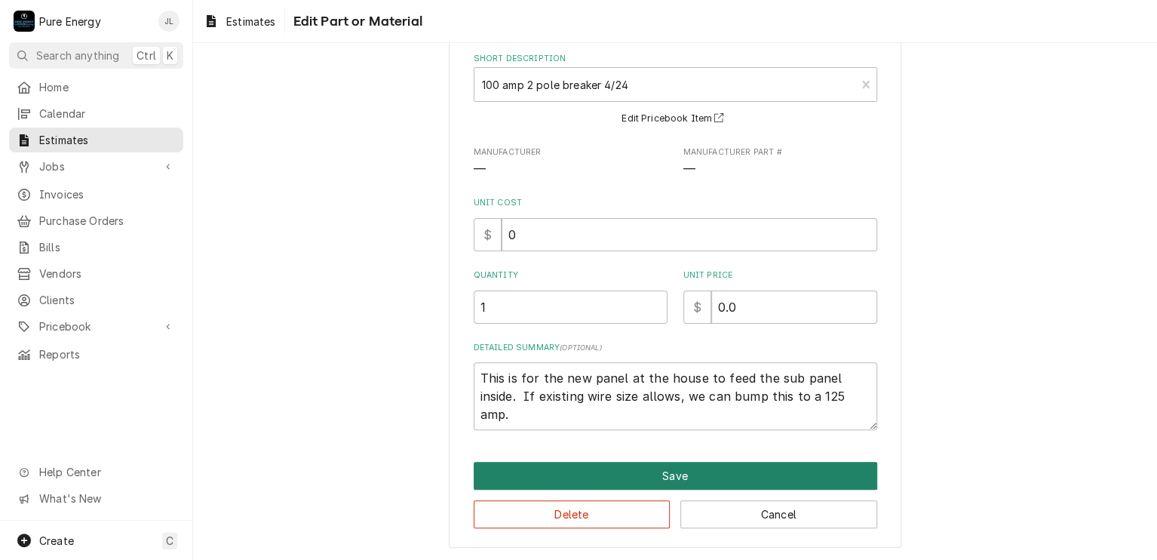
click at [680, 470] on button "Save" at bounding box center [676, 476] width 404 height 28
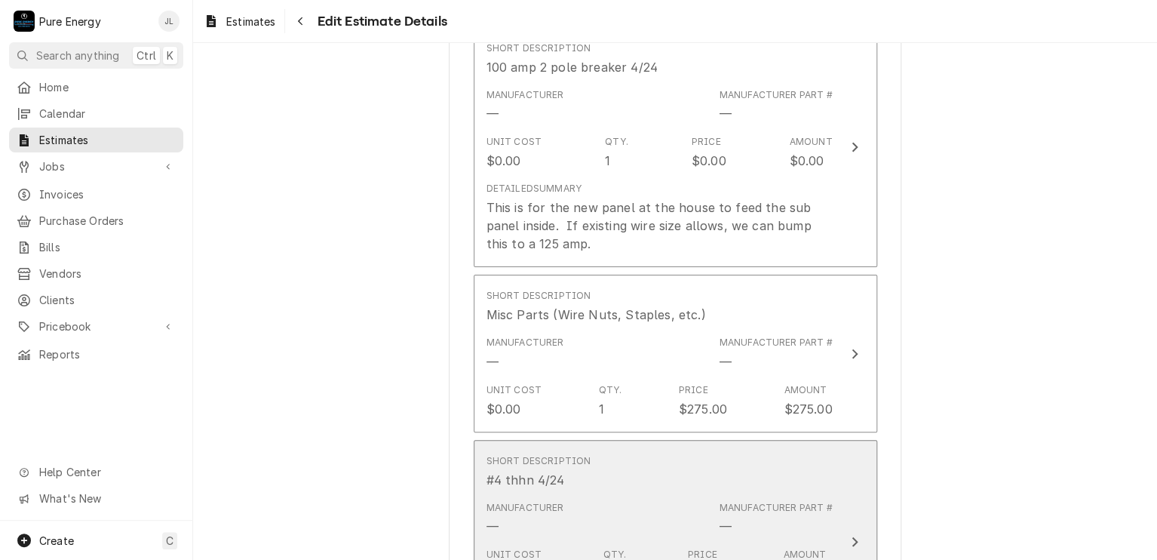
scroll to position [5783, 0]
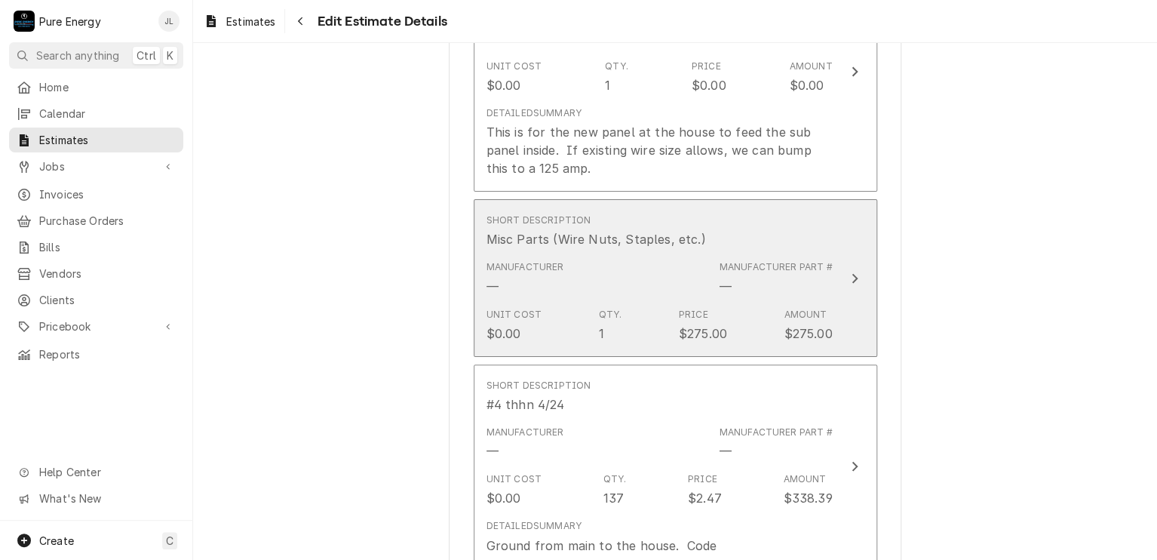
click at [754, 210] on div "Short Description Misc Parts (Wire Nuts, Staples, etc.)" at bounding box center [659, 230] width 346 height 47
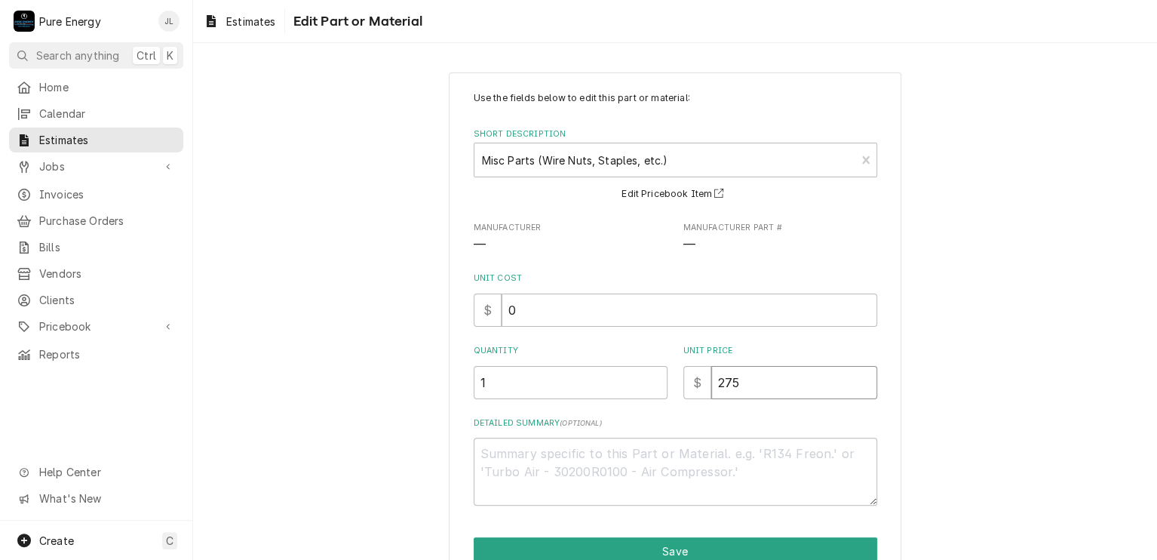
click at [757, 387] on input "275" at bounding box center [794, 382] width 166 height 33
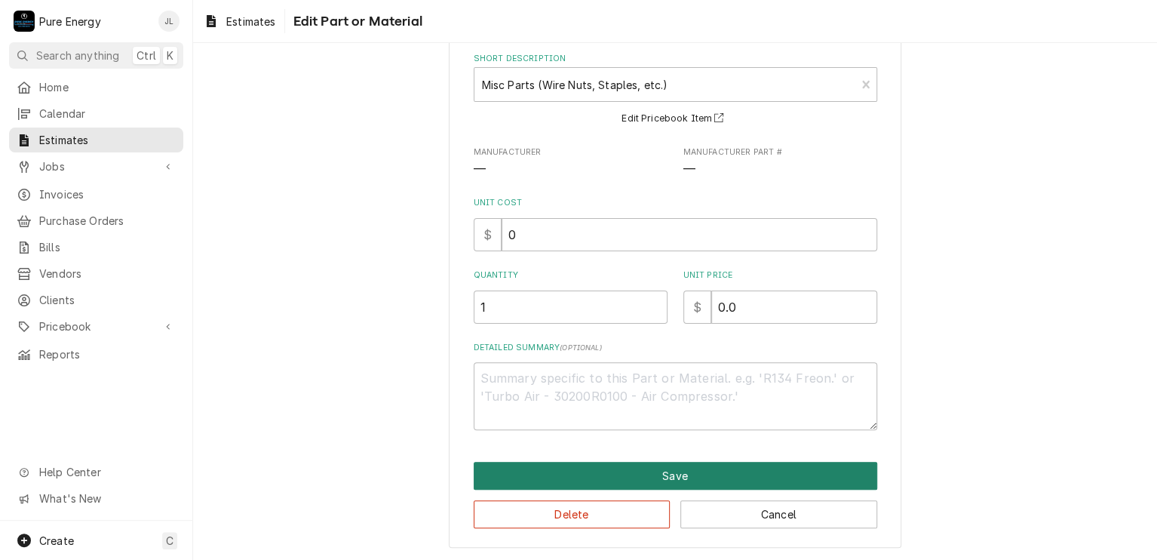
click at [706, 471] on button "Save" at bounding box center [676, 476] width 404 height 28
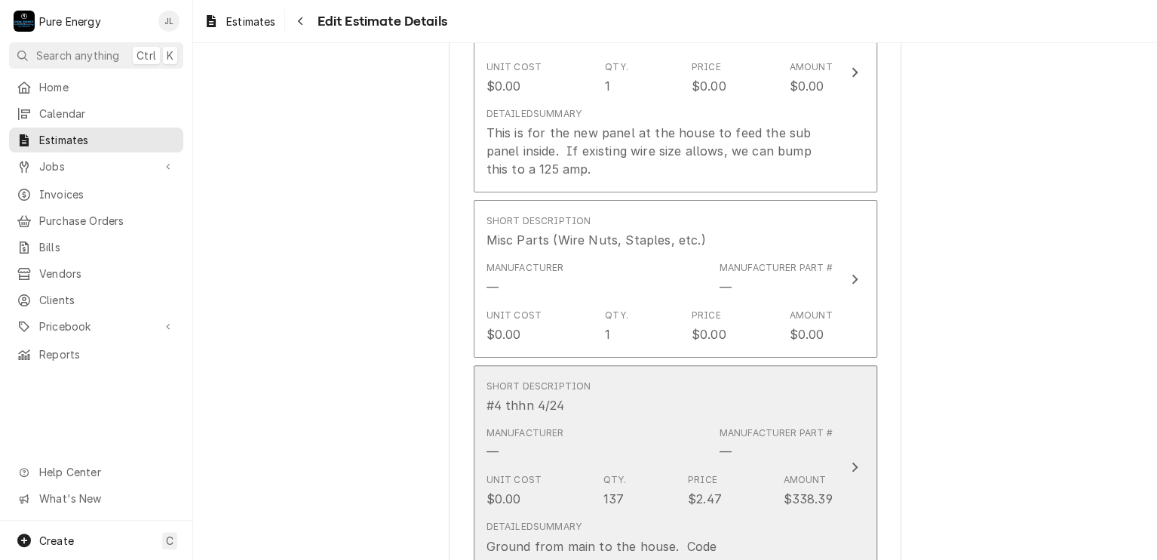
scroll to position [6009, 0]
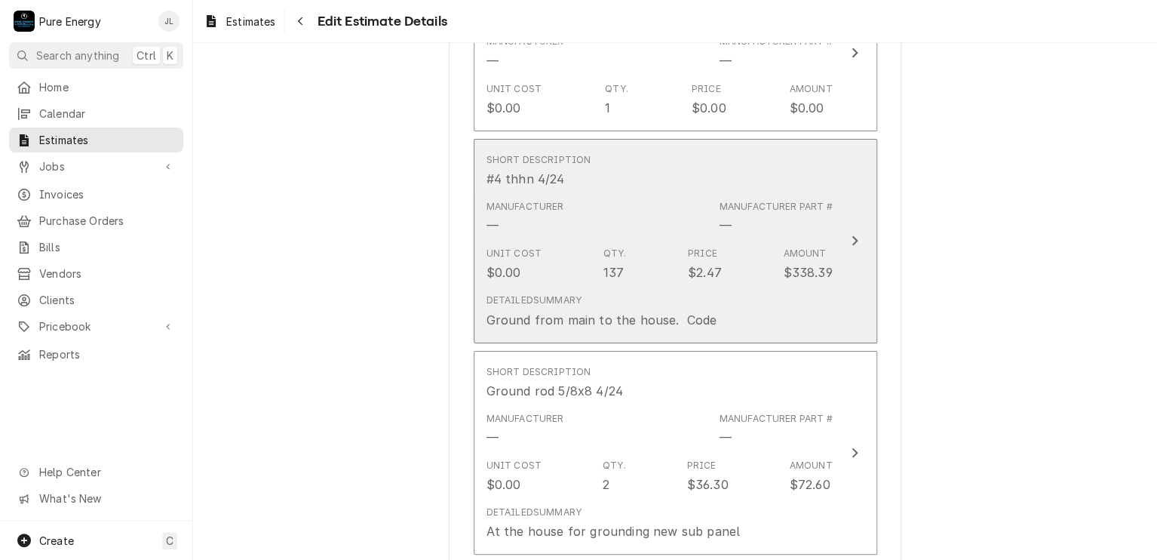
click at [712, 180] on div "Short Description #4 thhn 4/24" at bounding box center [659, 170] width 346 height 47
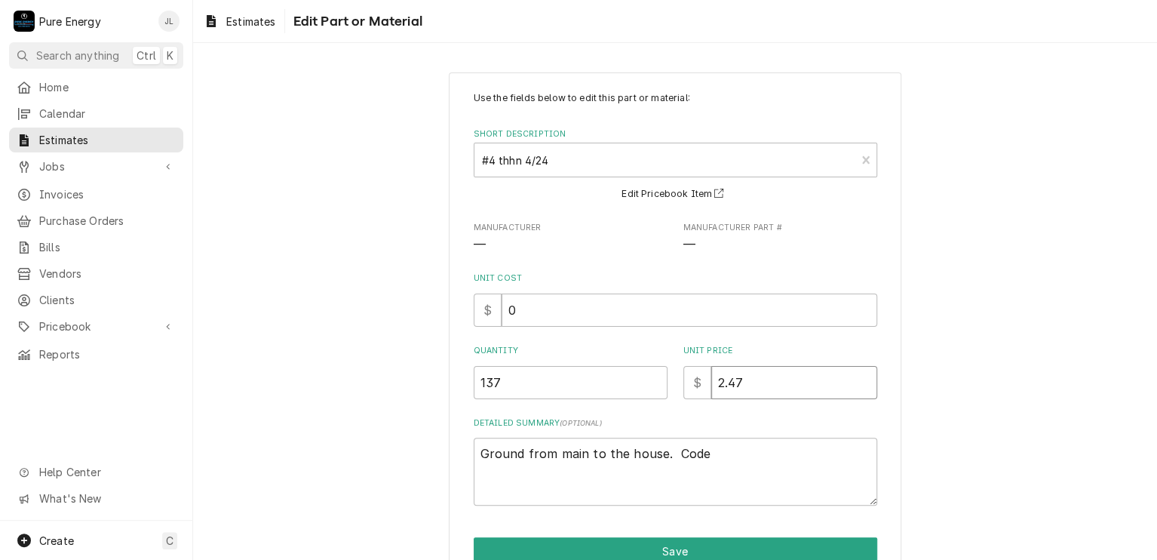
click at [739, 386] on input "2.47" at bounding box center [794, 382] width 166 height 33
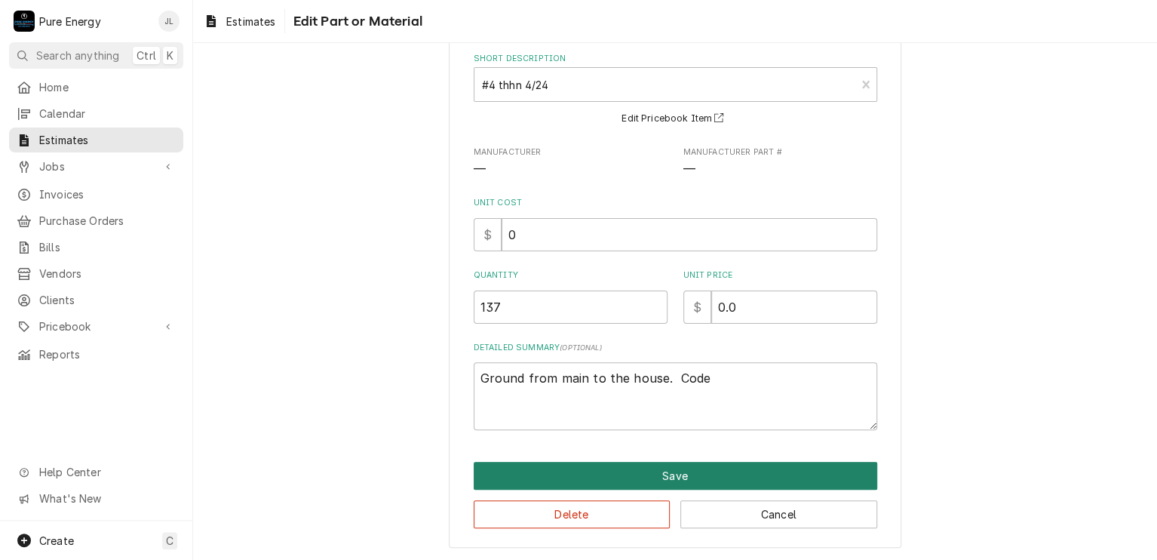
click at [689, 465] on button "Save" at bounding box center [676, 476] width 404 height 28
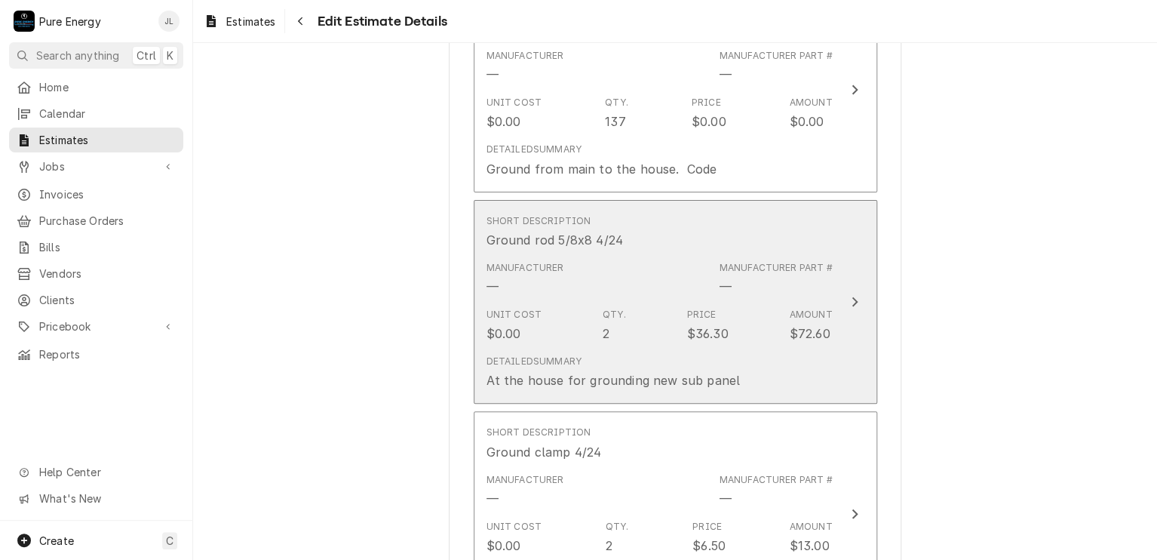
click at [743, 208] on div "Short Description Ground rod 5/8x8 4/24" at bounding box center [659, 231] width 346 height 47
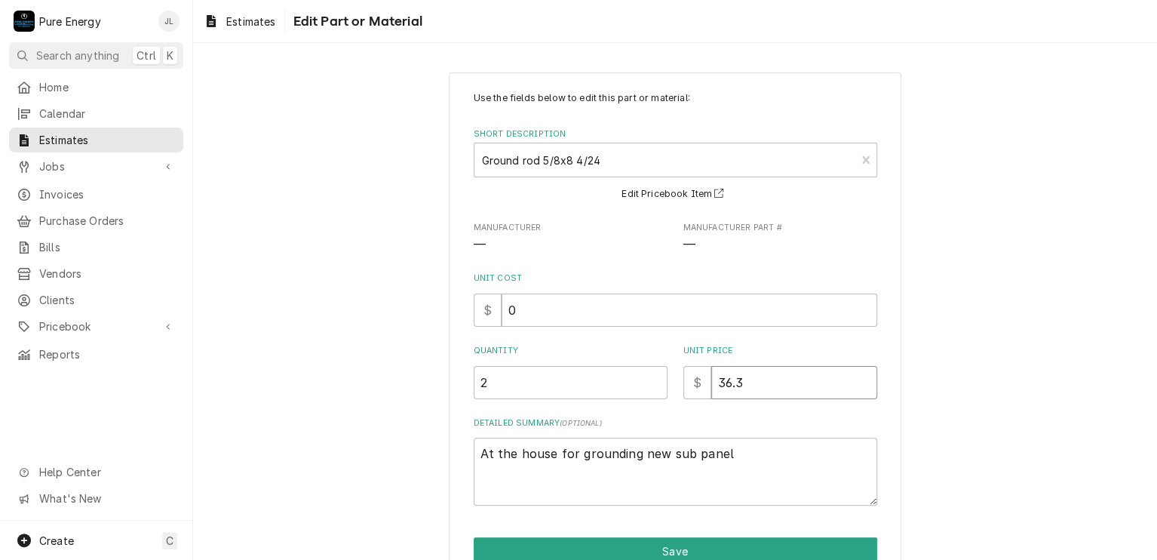
click at [747, 379] on input "36.3" at bounding box center [794, 382] width 166 height 33
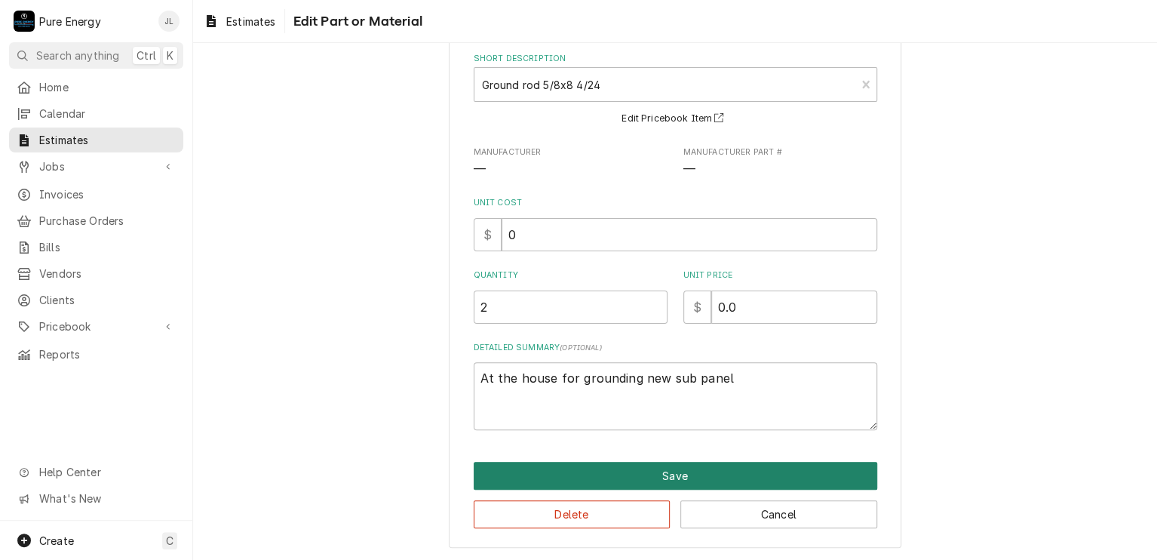
click at [720, 473] on button "Save" at bounding box center [676, 476] width 404 height 28
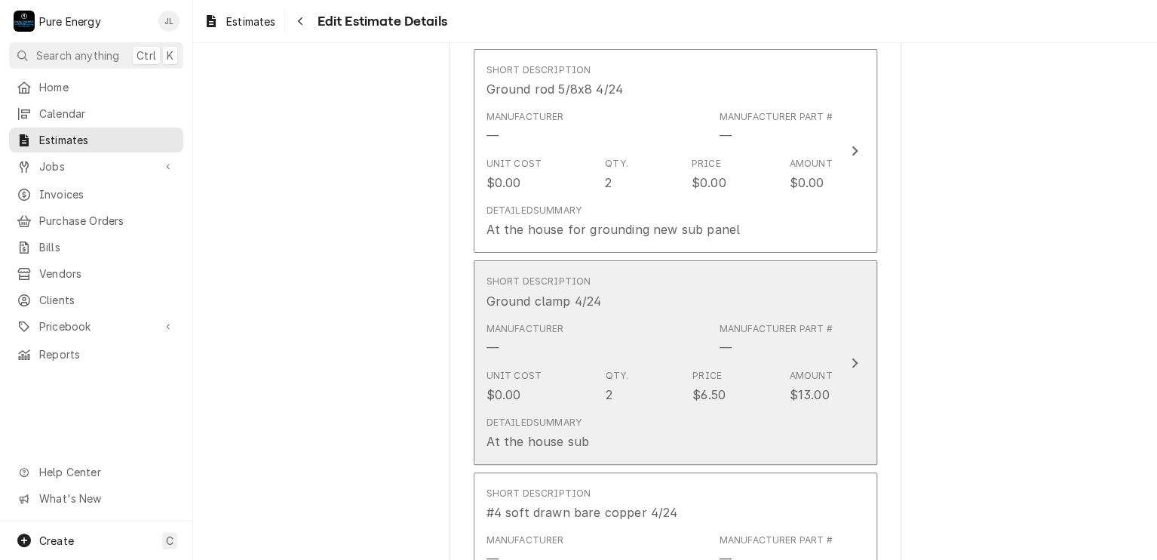
click at [681, 288] on div "Short Description Ground clamp 4/24" at bounding box center [659, 292] width 346 height 47
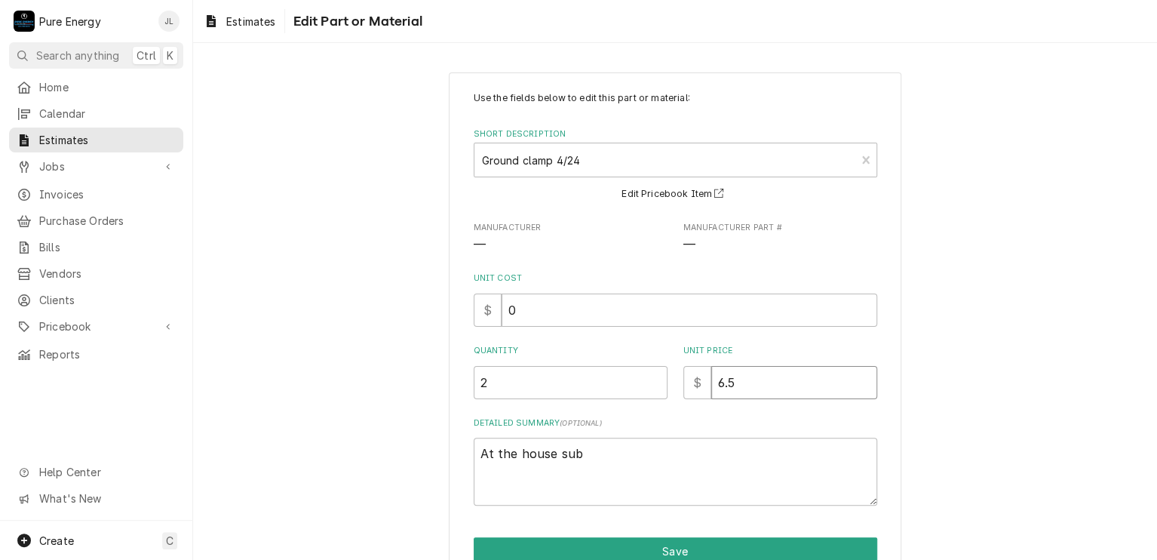
click at [738, 385] on input "6.5" at bounding box center [794, 382] width 166 height 33
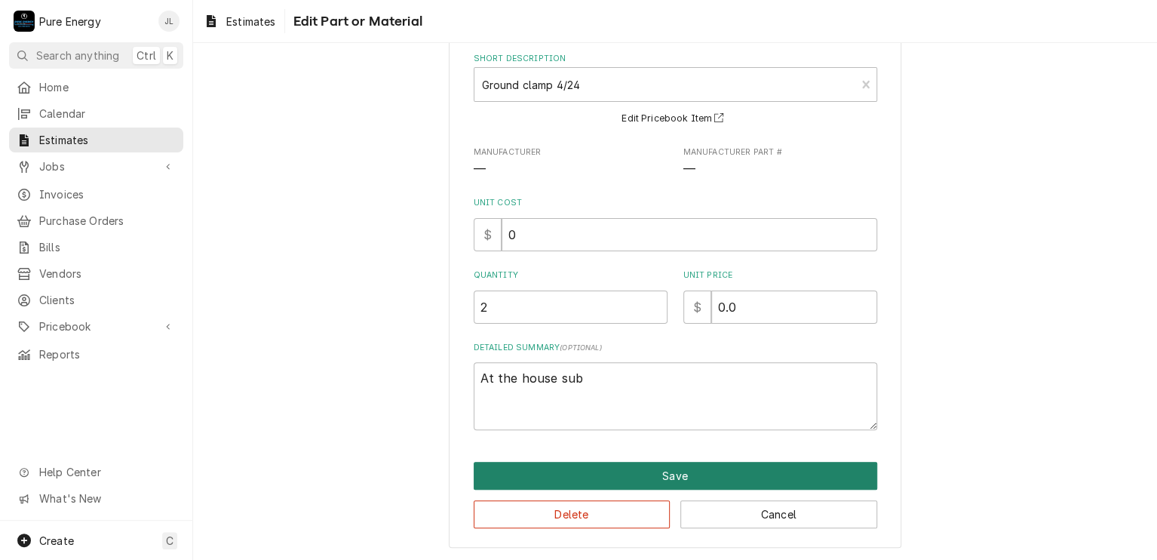
click at [699, 471] on button "Save" at bounding box center [676, 476] width 404 height 28
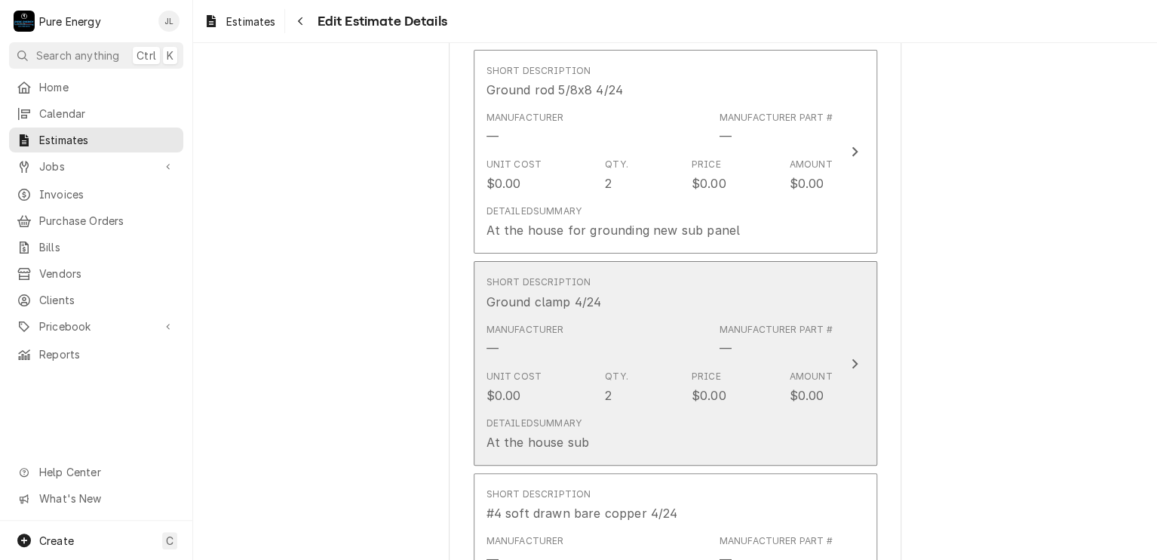
scroll to position [6612, 0]
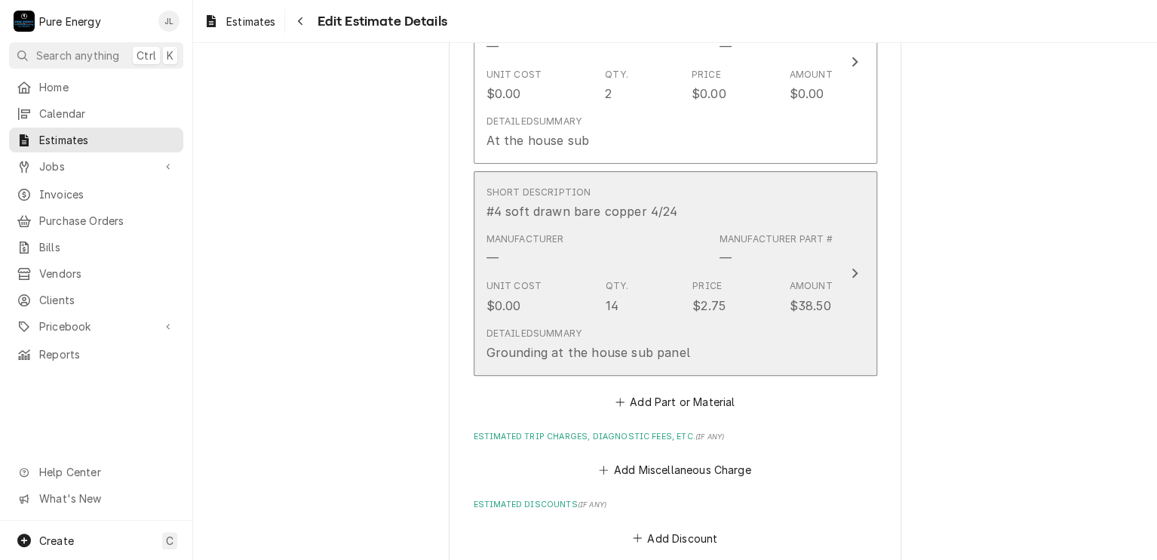
click at [740, 180] on div "Short Description #4 soft drawn bare copper 4/24" at bounding box center [659, 203] width 346 height 47
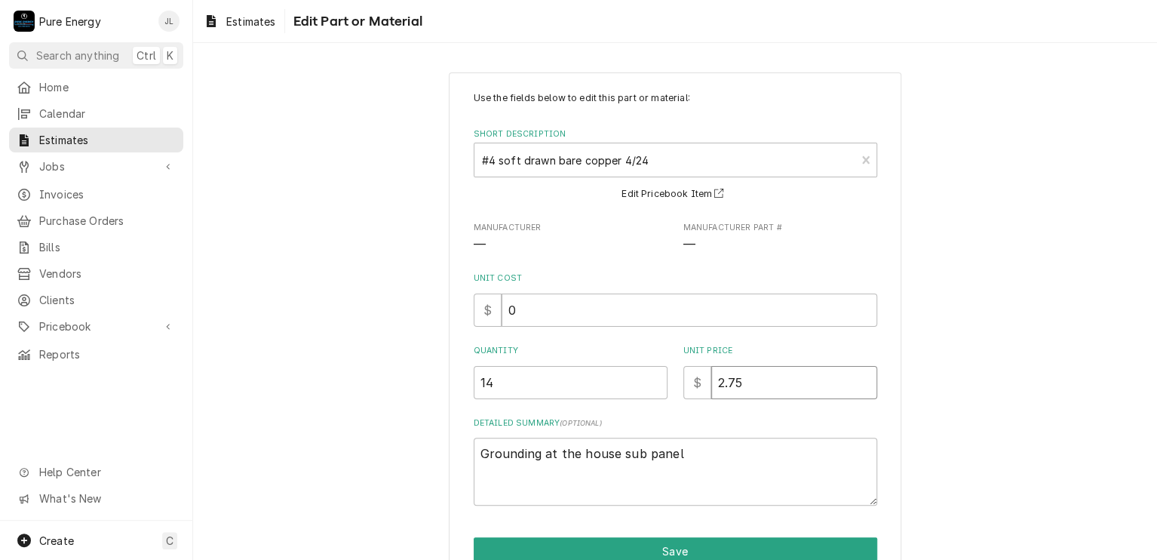
click at [762, 382] on input "2.75" at bounding box center [794, 382] width 166 height 33
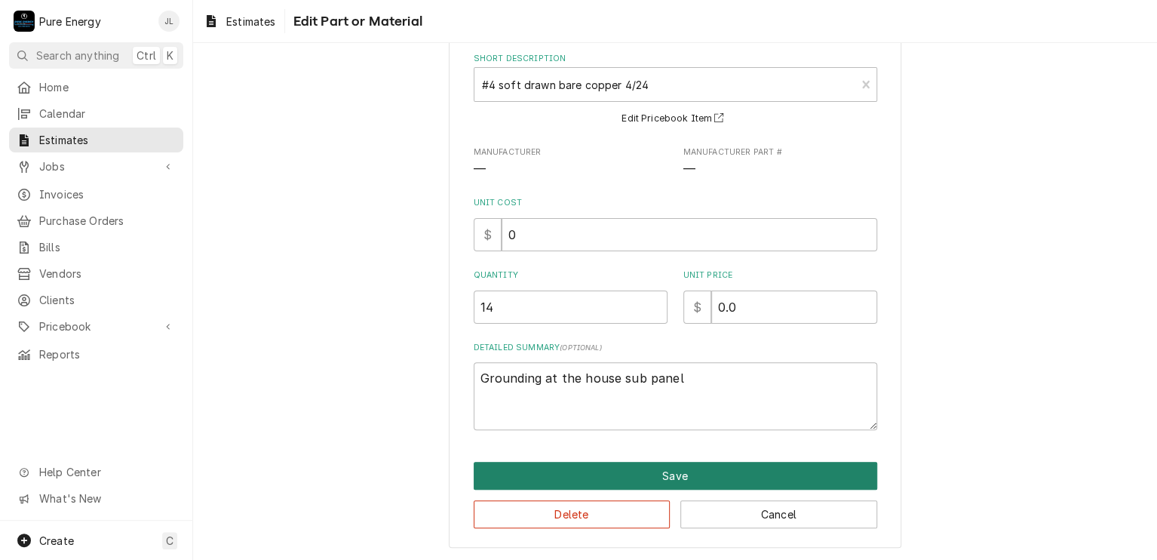
click at [691, 474] on button "Save" at bounding box center [676, 476] width 404 height 28
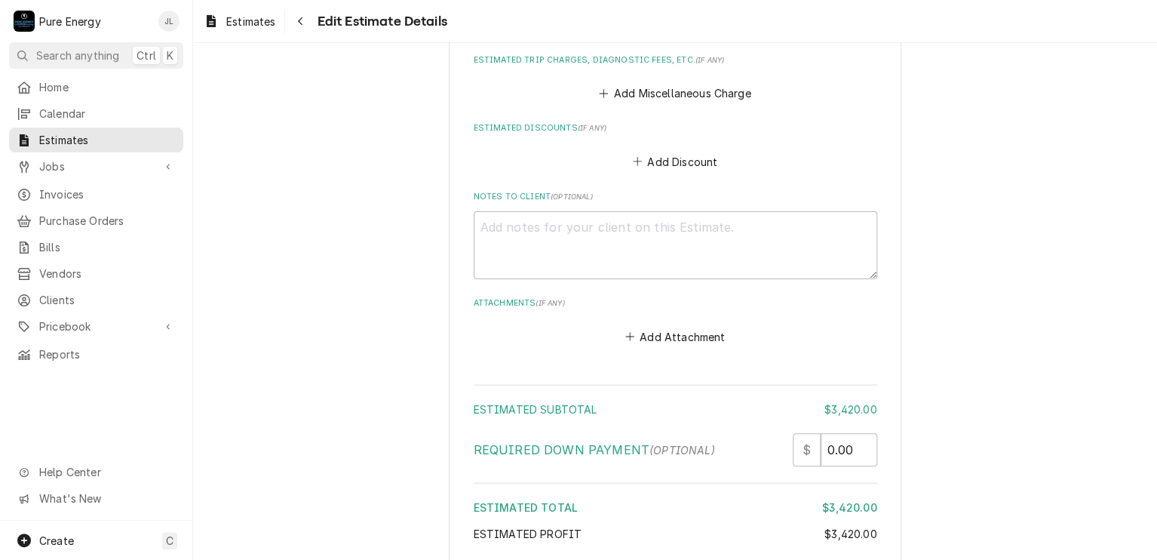
scroll to position [6762, 0]
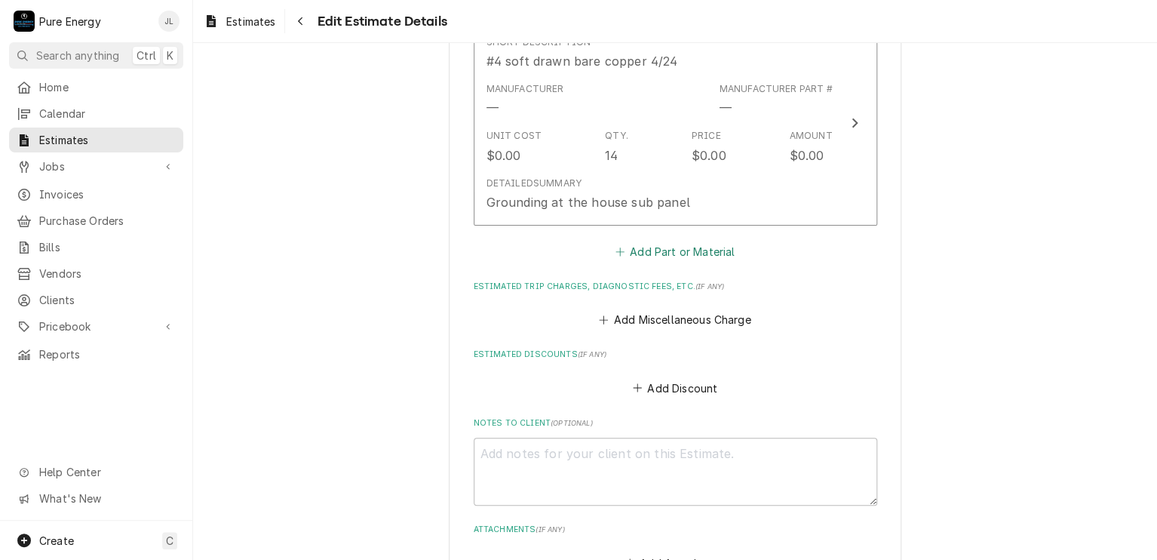
click at [696, 241] on button "Add Part or Material" at bounding box center [674, 251] width 124 height 21
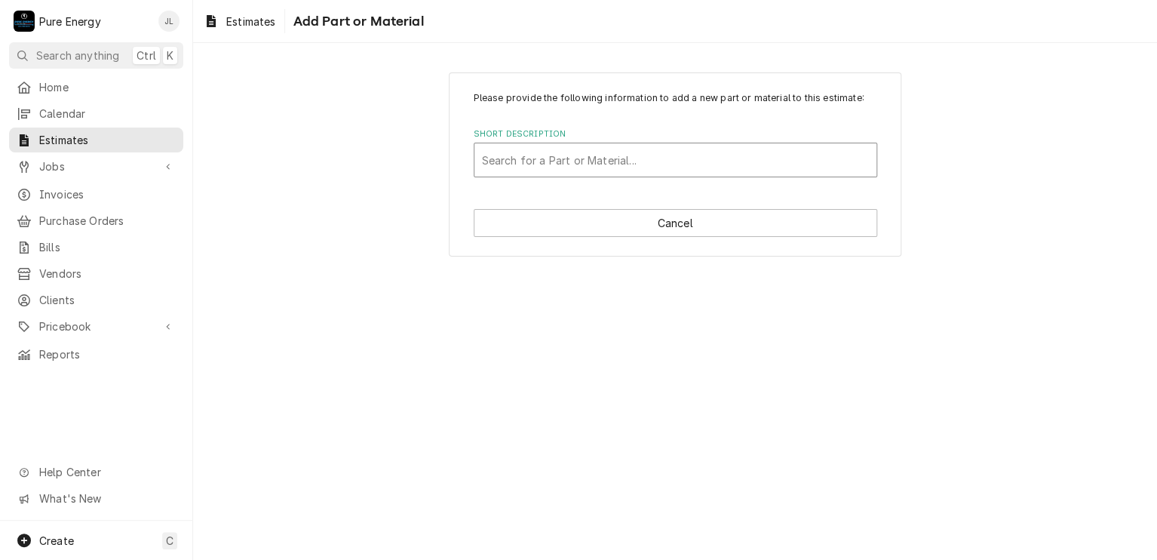
click at [619, 161] on div "Short Description" at bounding box center [675, 159] width 387 height 27
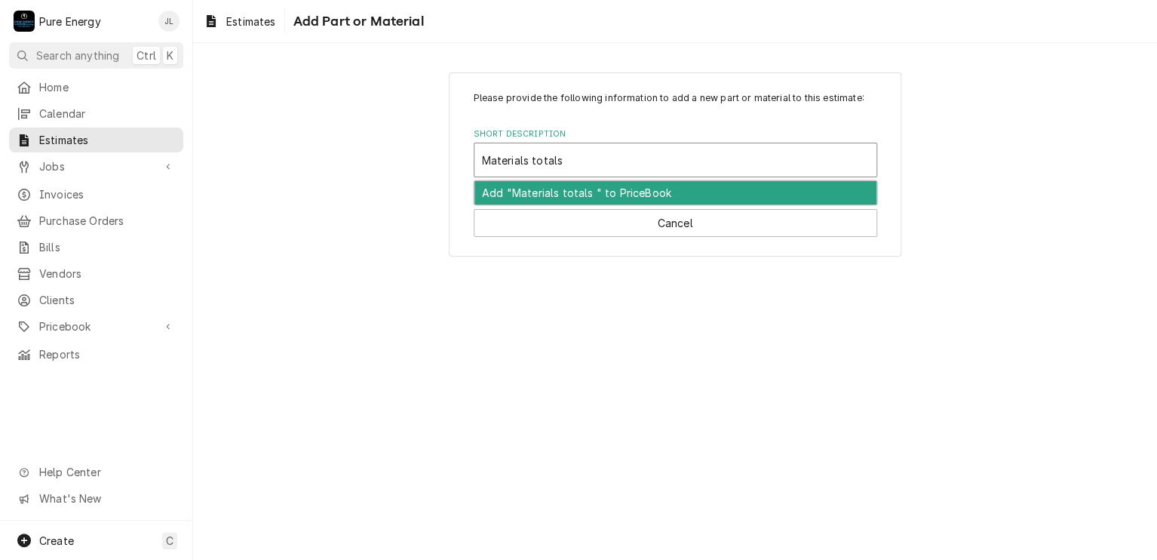
click at [567, 199] on div "Add "Materials totals " to PriceBook" at bounding box center [675, 192] width 402 height 23
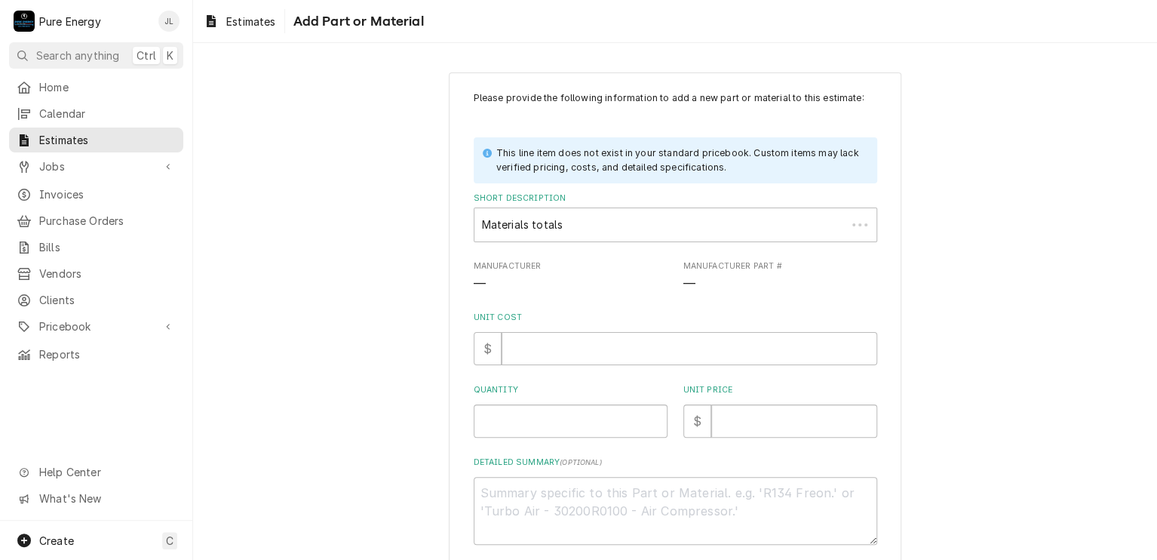
click at [567, 199] on label "Short Description" at bounding box center [676, 198] width 404 height 12
click at [537, 356] on input "Unit Cost" at bounding box center [690, 348] width 376 height 33
click at [504, 428] on input "Quantity" at bounding box center [571, 420] width 194 height 33
click at [725, 426] on input "Unit Price" at bounding box center [794, 420] width 166 height 33
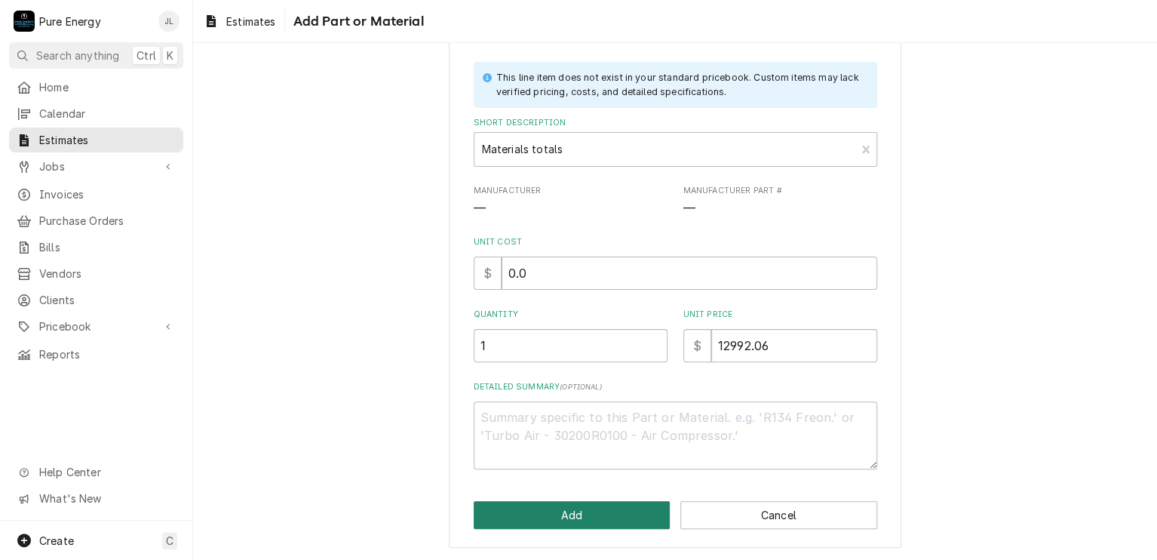
click at [612, 511] on button "Add" at bounding box center [572, 515] width 197 height 28
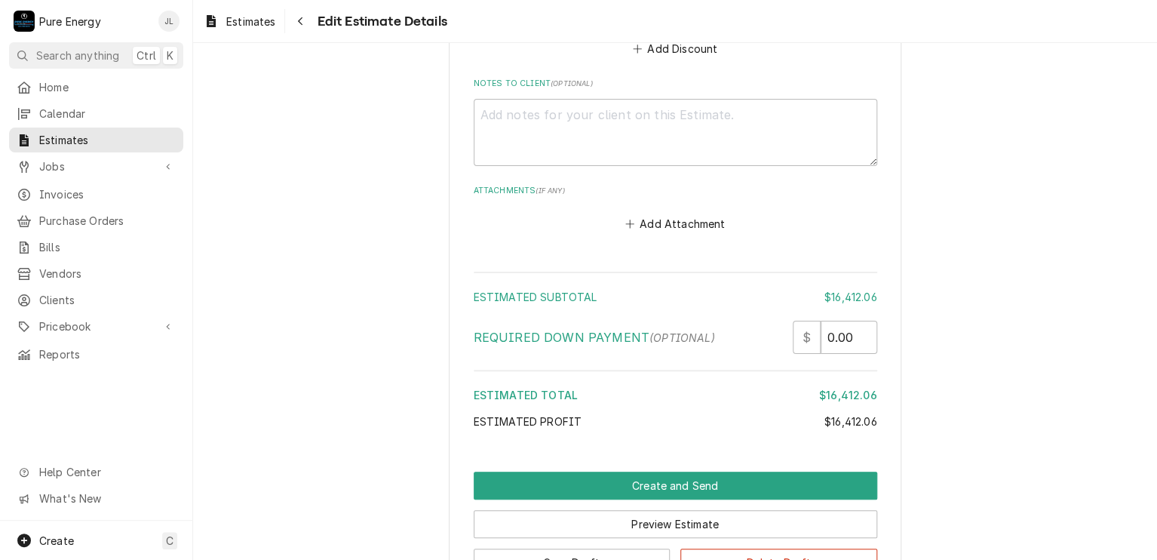
scroll to position [7440, 0]
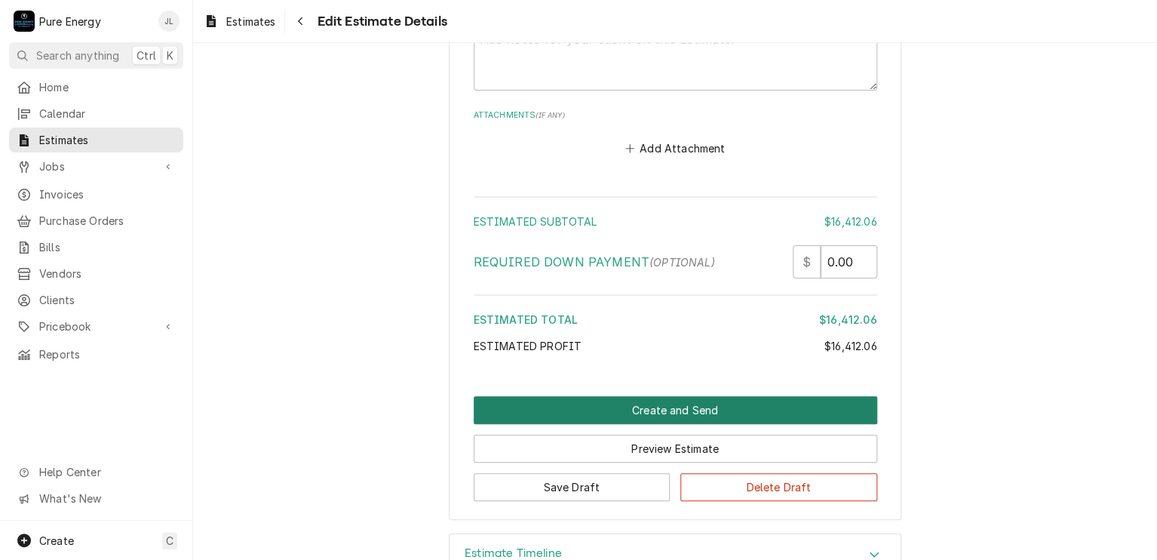
click at [661, 397] on button "Create and Send" at bounding box center [676, 410] width 404 height 28
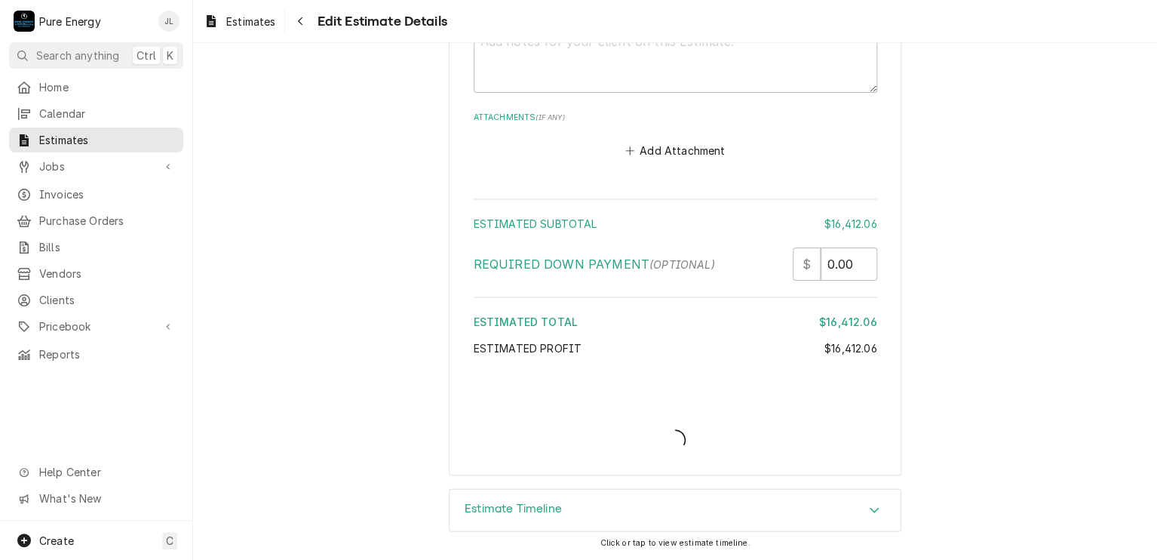
scroll to position [7428, 0]
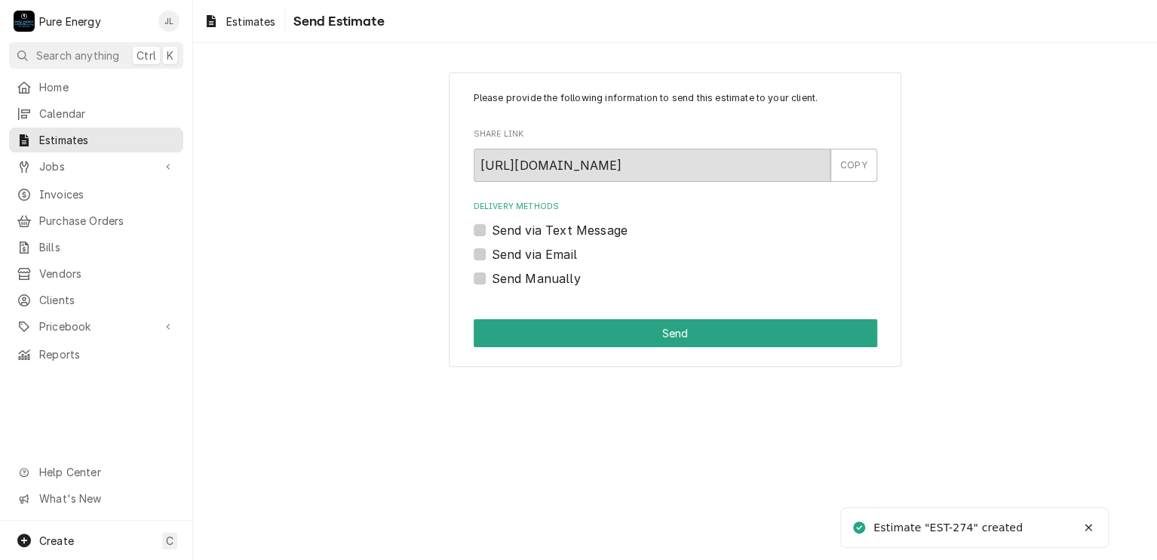
click at [492, 228] on label "Send via Text Message" at bounding box center [560, 230] width 136 height 18
click at [492, 228] on input "Send via Text Message" at bounding box center [694, 237] width 404 height 33
checkbox input "true"
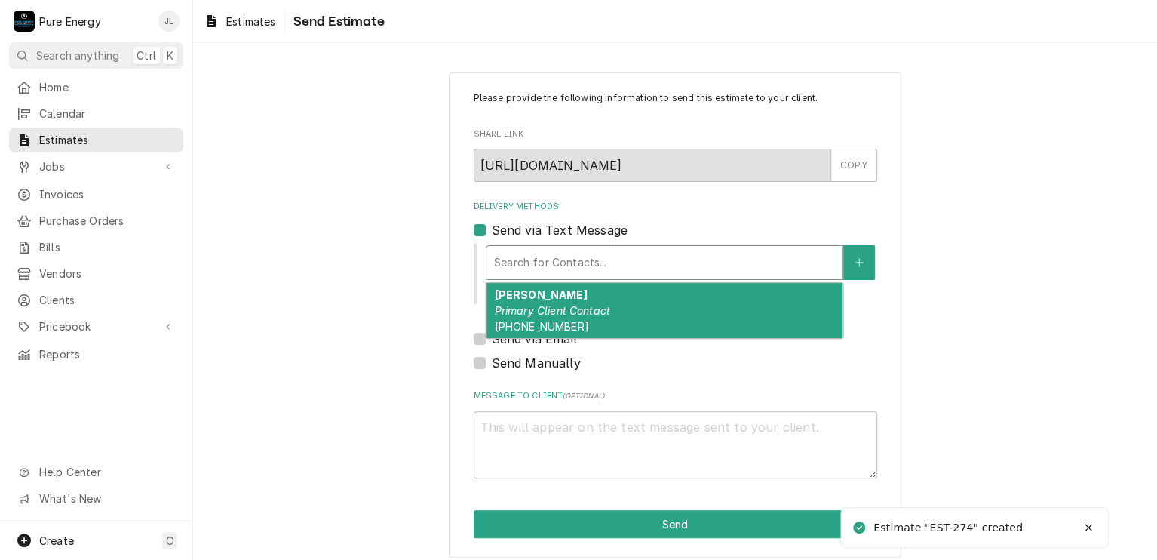
click at [498, 256] on div "Delivery Methods" at bounding box center [664, 262] width 341 height 27
click at [508, 306] on em "Primary Client Contact" at bounding box center [552, 310] width 116 height 13
type textarea "x"
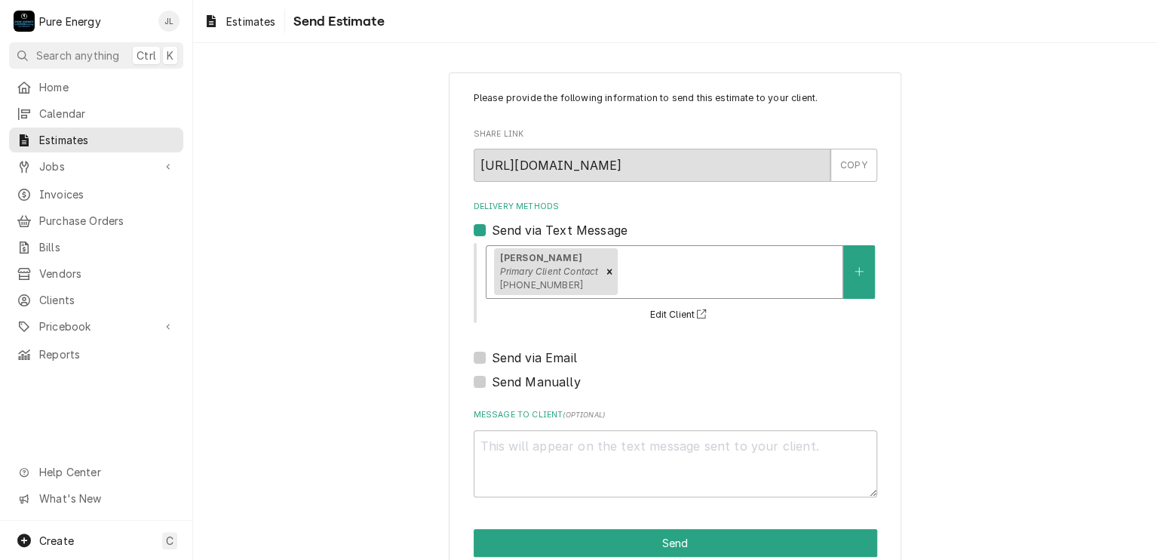
click at [492, 362] on label "Send via Email" at bounding box center [534, 357] width 85 height 18
click at [492, 362] on input "Send via Email" at bounding box center [694, 364] width 404 height 33
checkbox input "true"
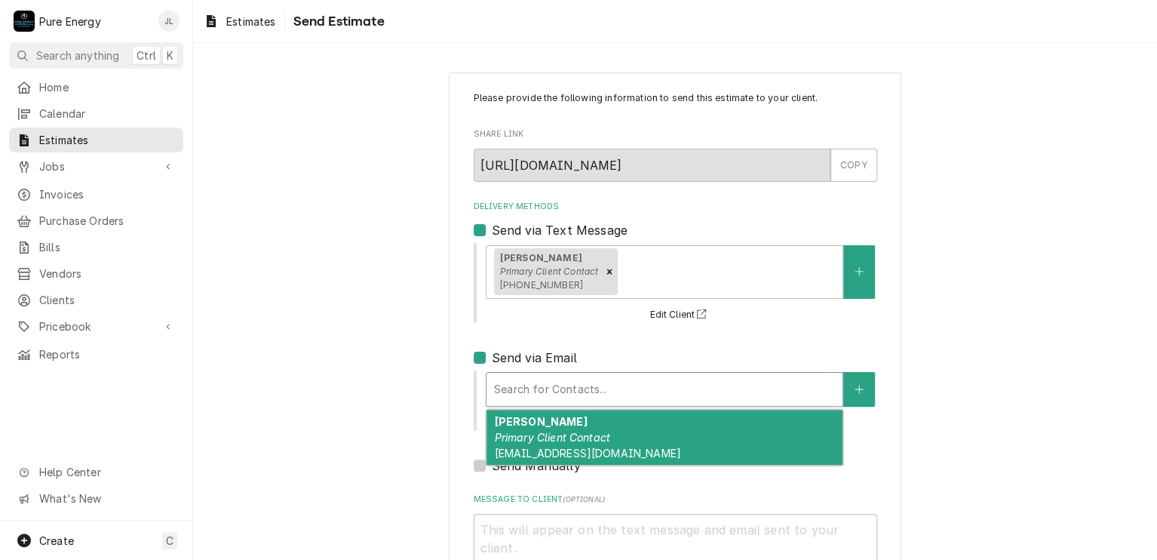
click at [503, 380] on div "Delivery Methods" at bounding box center [664, 389] width 341 height 27
click at [507, 428] on div "[PERSON_NAME] Primary Client Contact [EMAIL_ADDRESS][DOMAIN_NAME]" at bounding box center [664, 437] width 356 height 55
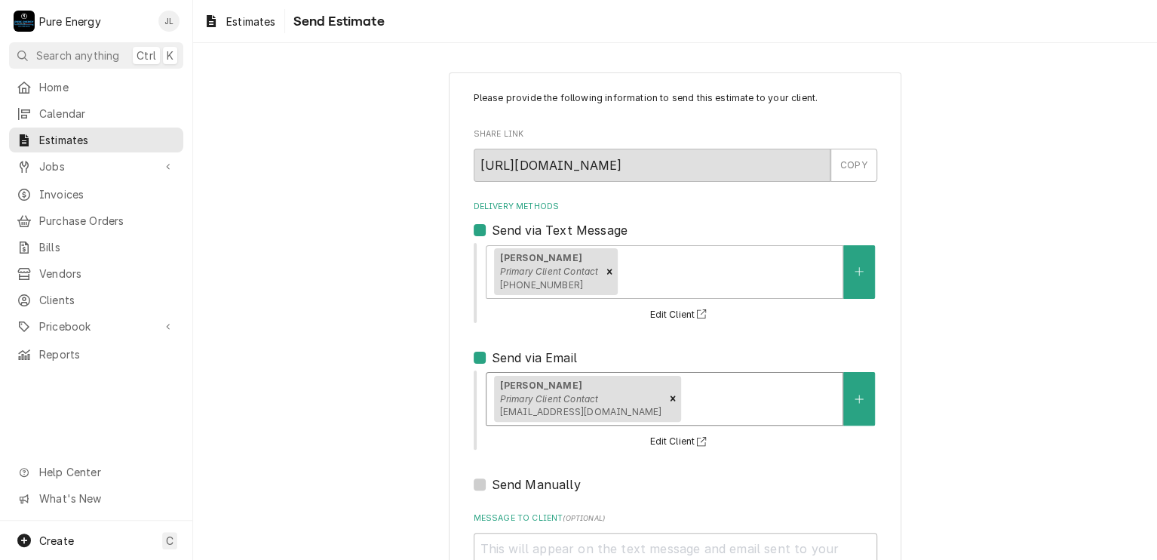
scroll to position [131, 0]
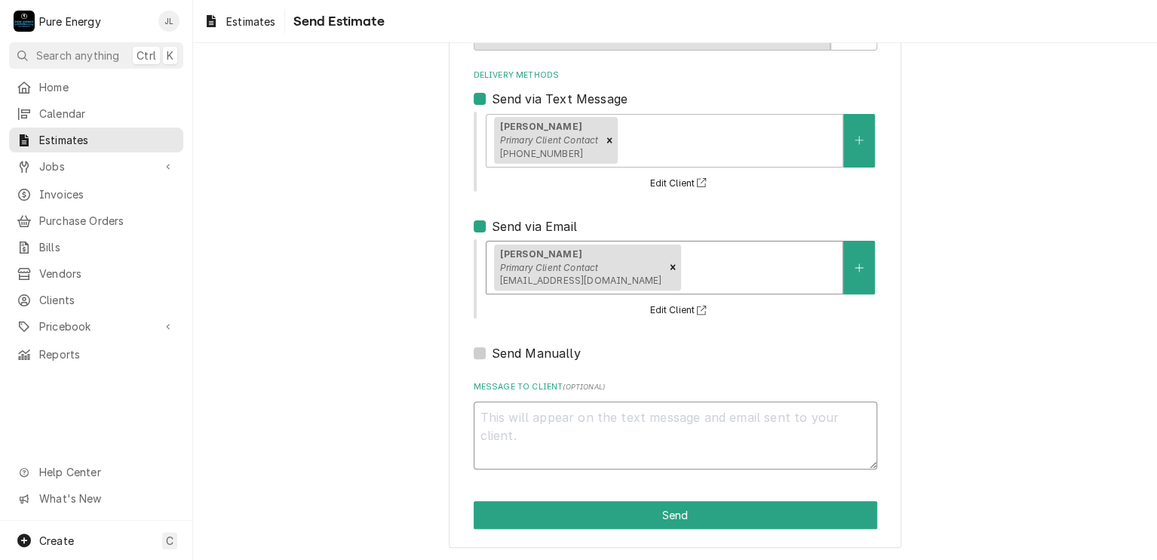
click at [513, 440] on textarea "Message to Client ( optional )" at bounding box center [676, 435] width 404 height 68
type textarea "x"
type textarea "H"
type textarea "x"
type textarea "Hi"
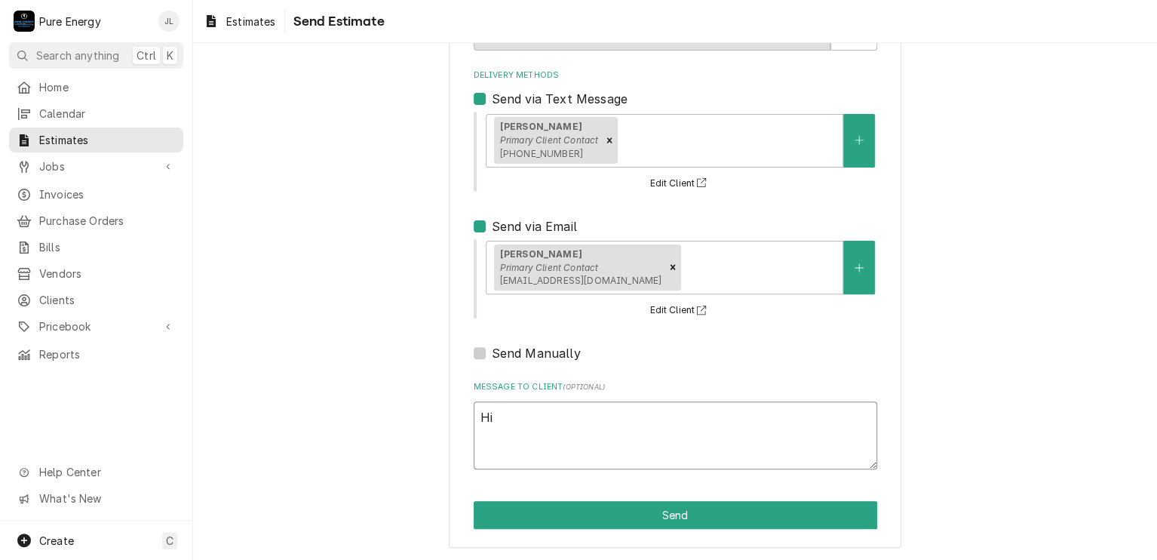
type textarea "x"
type textarea "Hi"
type textarea "x"
type textarea "Hi J"
type textarea "x"
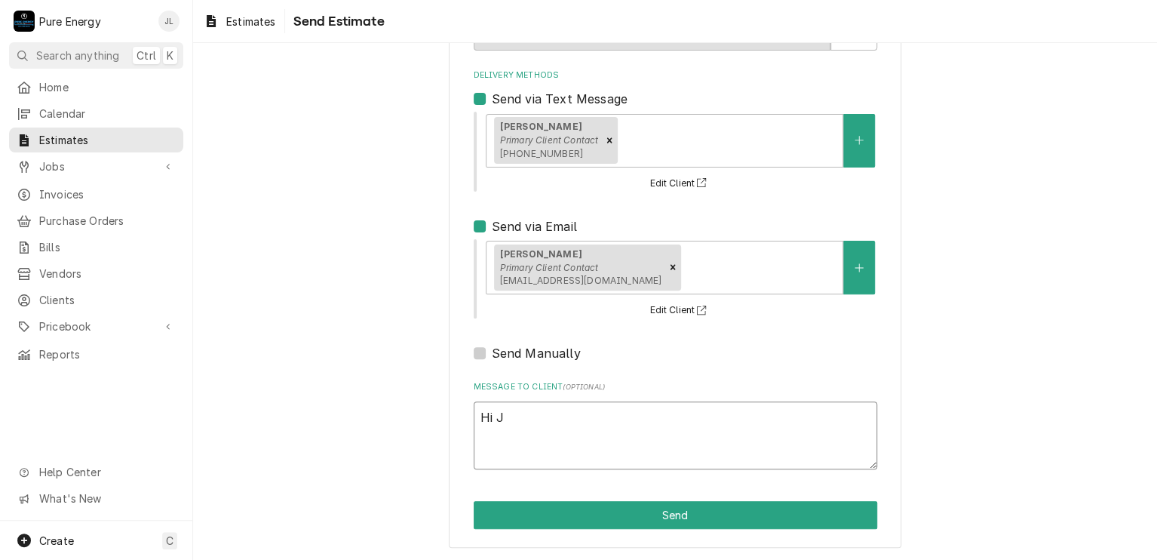
type textarea "Hi [PERSON_NAME]"
type textarea "x"
type textarea "Hi [PERSON_NAME]"
type textarea "x"
type textarea "Hi [PERSON_NAME]"
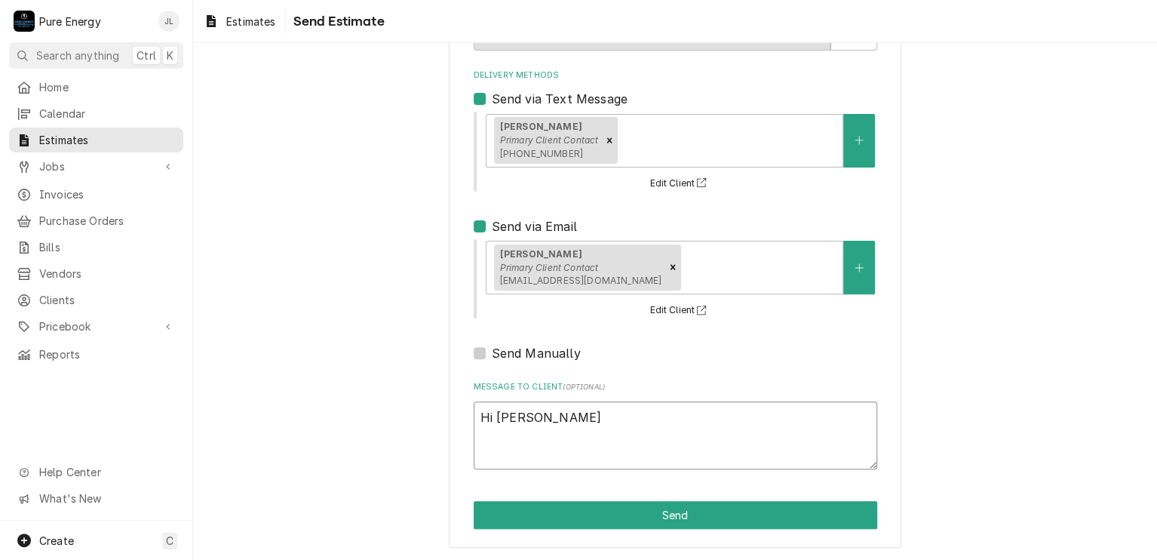
type textarea "x"
type textarea "Hi [PERSON_NAME]."
type textarea "x"
type textarea "Hi [PERSON_NAME]."
type textarea "x"
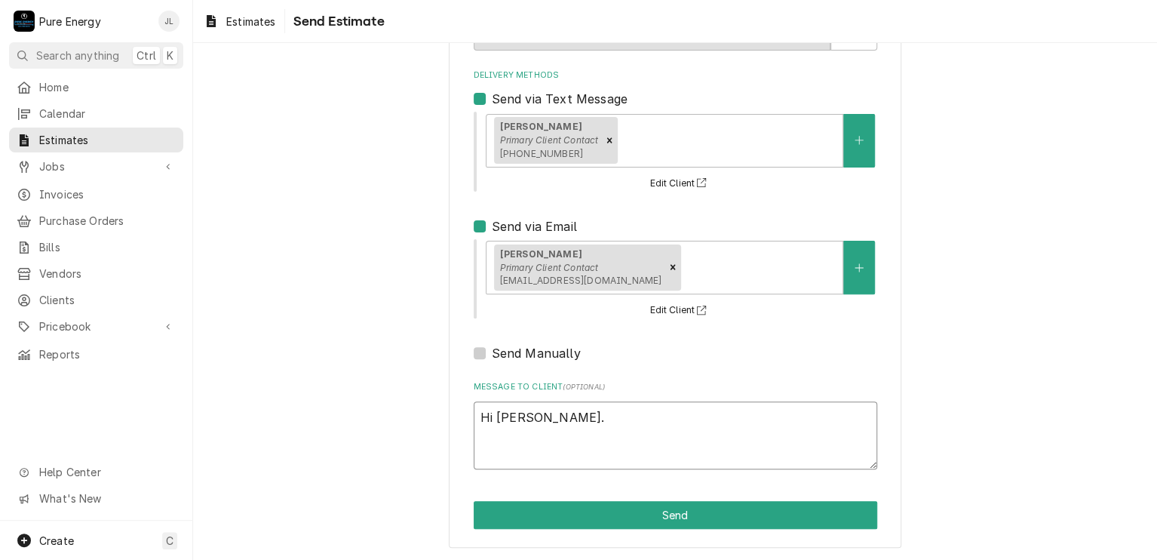
type textarea "Hi [PERSON_NAME]."
type textarea "x"
type textarea "Hi [PERSON_NAME]. I"
type textarea "x"
type textarea "Hi [PERSON_NAME]. I"
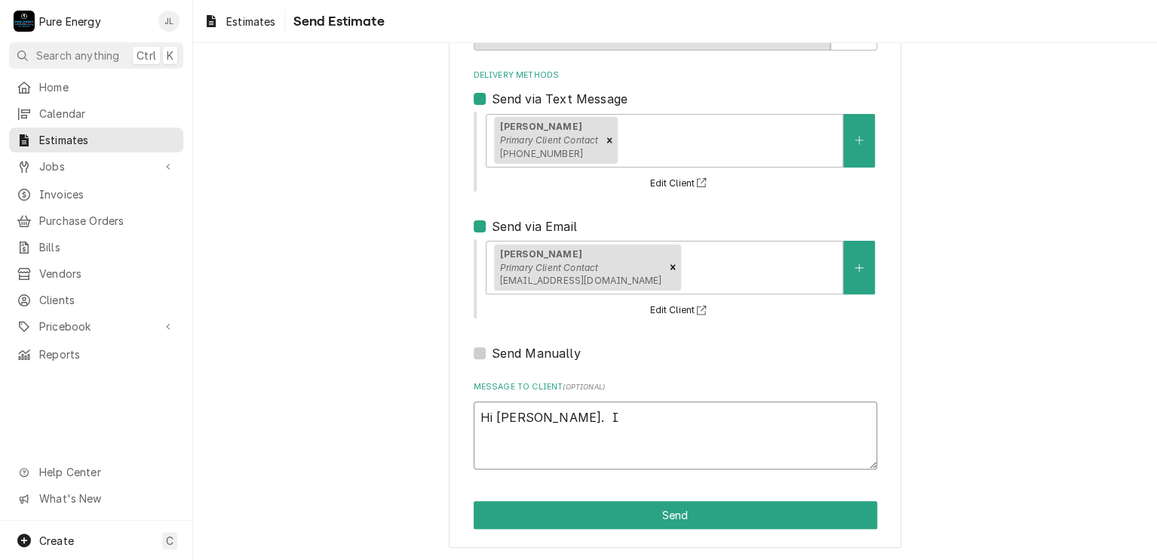
type textarea "x"
type textarea "Hi [PERSON_NAME]. I am"
type textarea "x"
type textarea "Hi [PERSON_NAME]. I am"
type textarea "x"
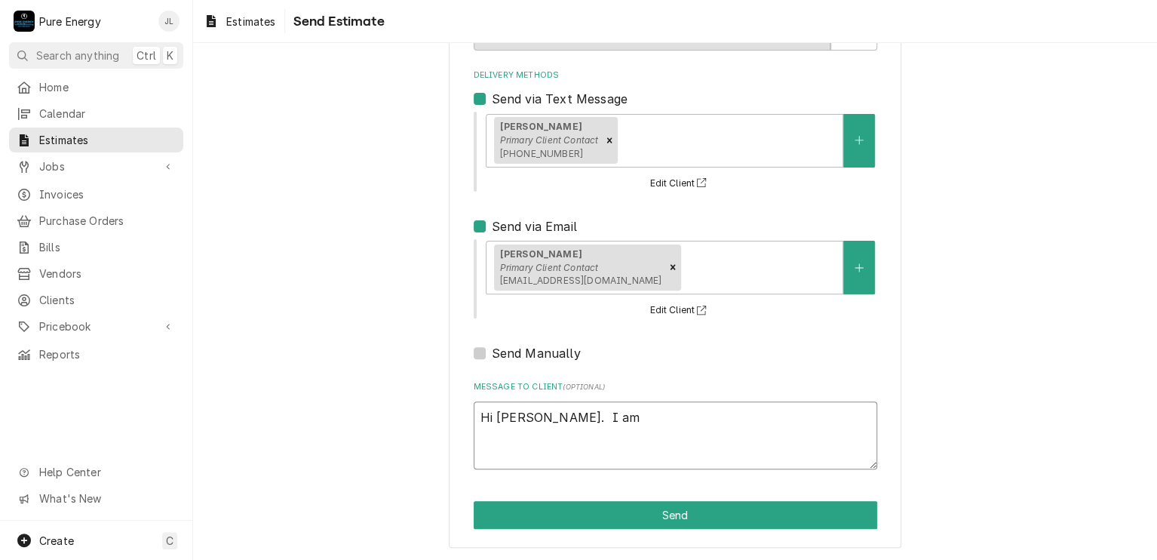
type textarea "Hi [PERSON_NAME]. I am s"
type textarea "x"
type textarea "Hi [PERSON_NAME]. I am se"
type textarea "x"
type textarea "Hi [PERSON_NAME]. I am sen"
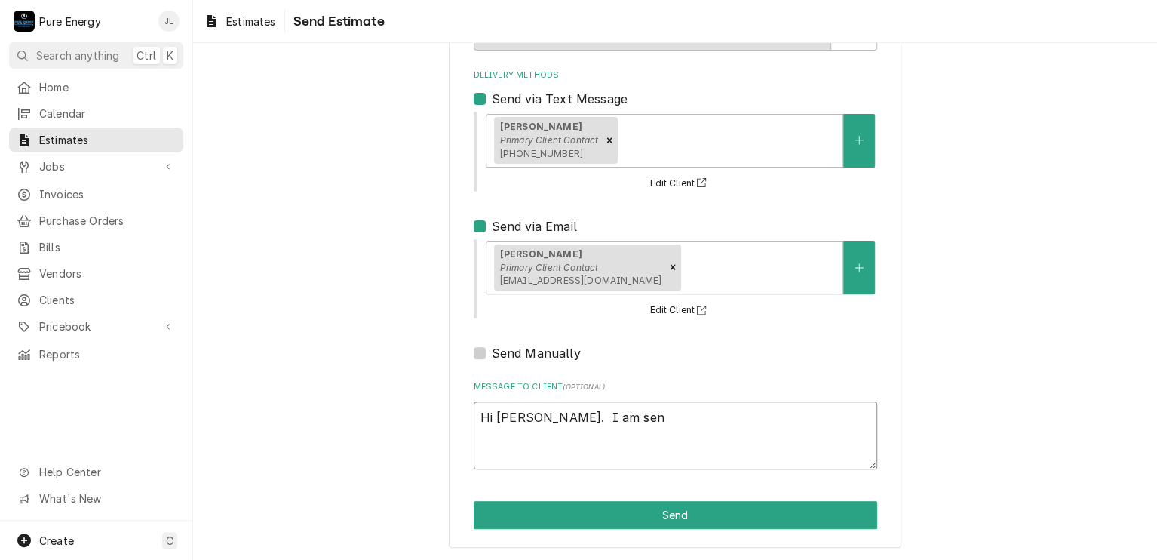
type textarea "x"
type textarea "Hi [PERSON_NAME]. I am sendi"
type textarea "x"
type textarea "Hi [PERSON_NAME]. I am sendin"
type textarea "x"
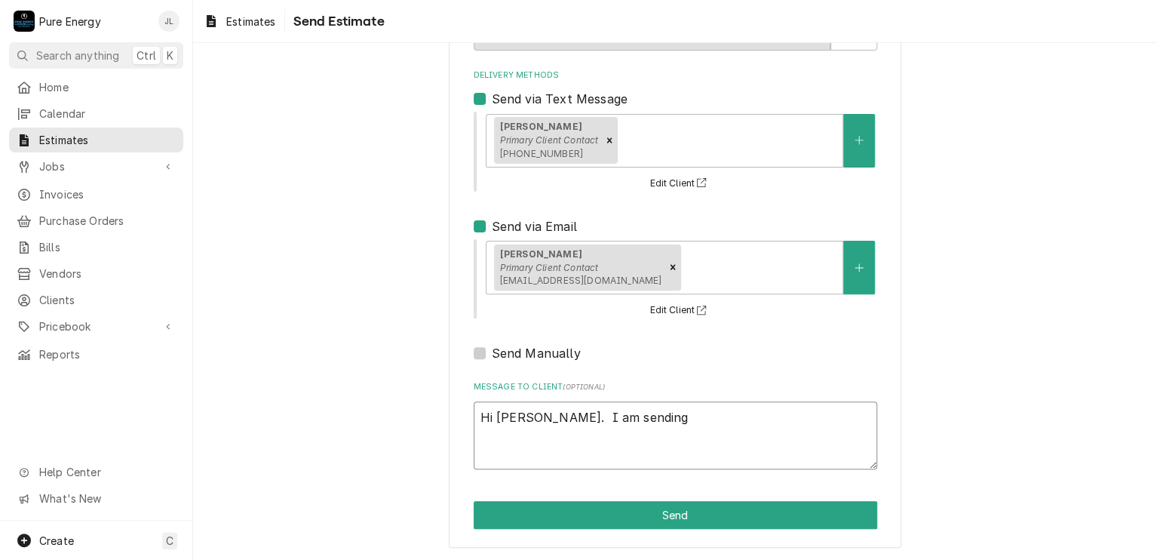
type textarea "Hi [PERSON_NAME]. I am sending"
type textarea "x"
type textarea "Hi [PERSON_NAME]. I am sending t"
type textarea "x"
type textarea "Hi [PERSON_NAME]. I am sending th"
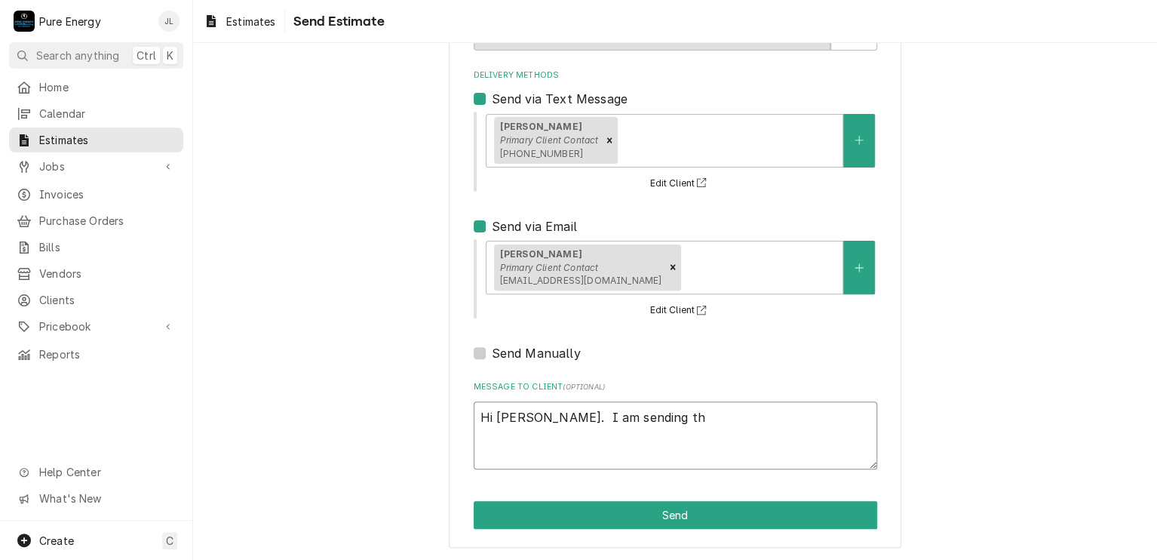
type textarea "x"
type textarea "Hi [PERSON_NAME]. I am sending thi"
type textarea "x"
type textarea "Hi [PERSON_NAME]. I am sending this"
type textarea "x"
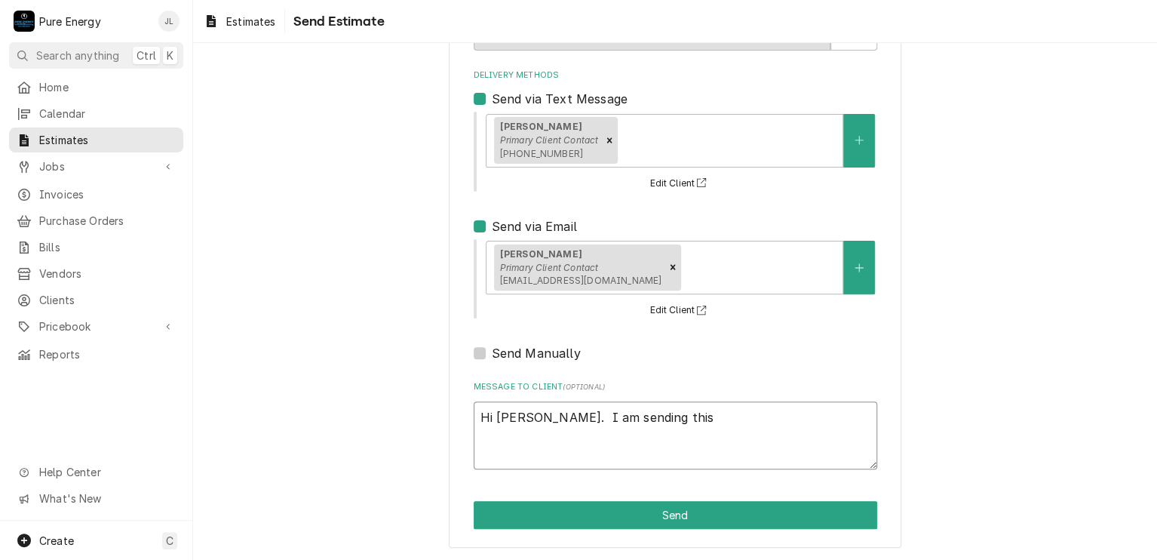
type textarea "Hi [PERSON_NAME]. I am sending thi"
type textarea "x"
type textarea "Hi [PERSON_NAME]. I am sending th"
type textarea "x"
type textarea "Hi [PERSON_NAME]. I am sending the"
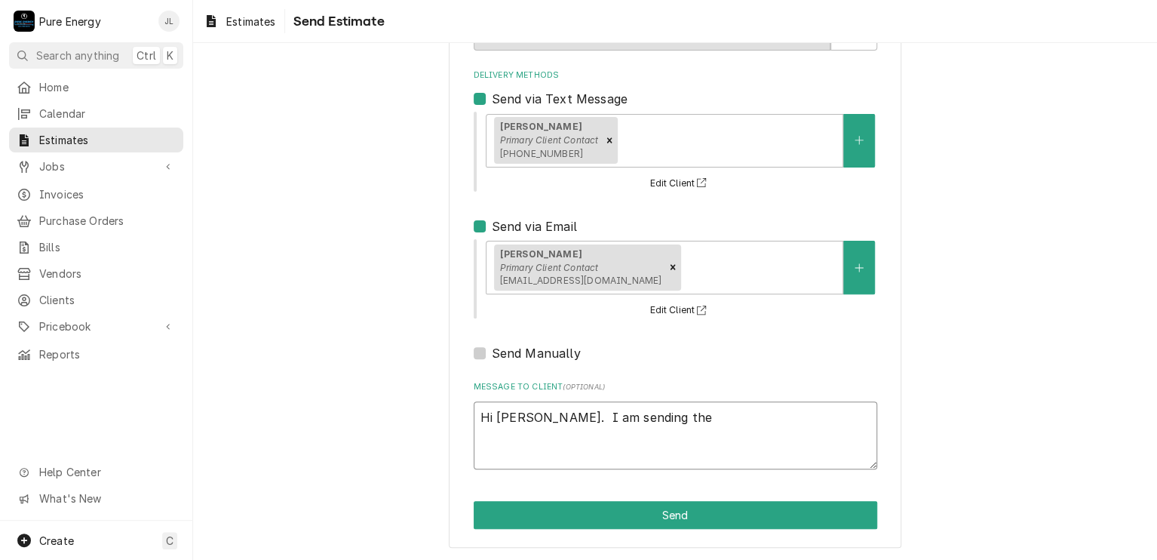
type textarea "x"
type textarea "Hi [PERSON_NAME]. I am sending the"
type textarea "x"
type textarea "Hi [PERSON_NAME]. I am sending the bi"
type textarea "x"
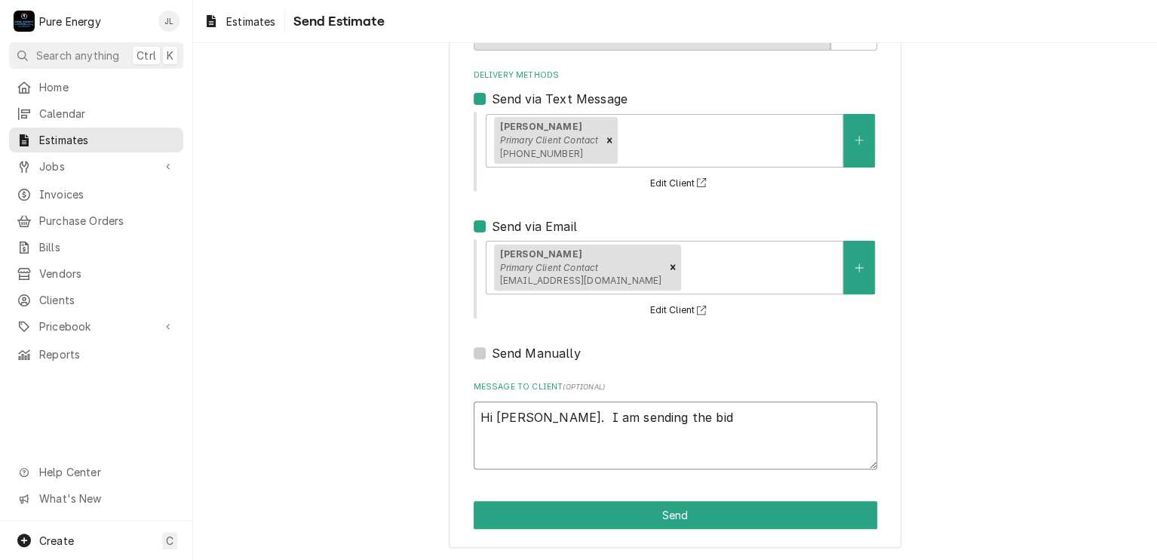
type textarea "Hi [PERSON_NAME]. I am sending the bid"
type textarea "x"
type textarea "Hi [PERSON_NAME]. I am sending the bid i"
type textarea "x"
type textarea "Hi [PERSON_NAME]. I am sending the bid in"
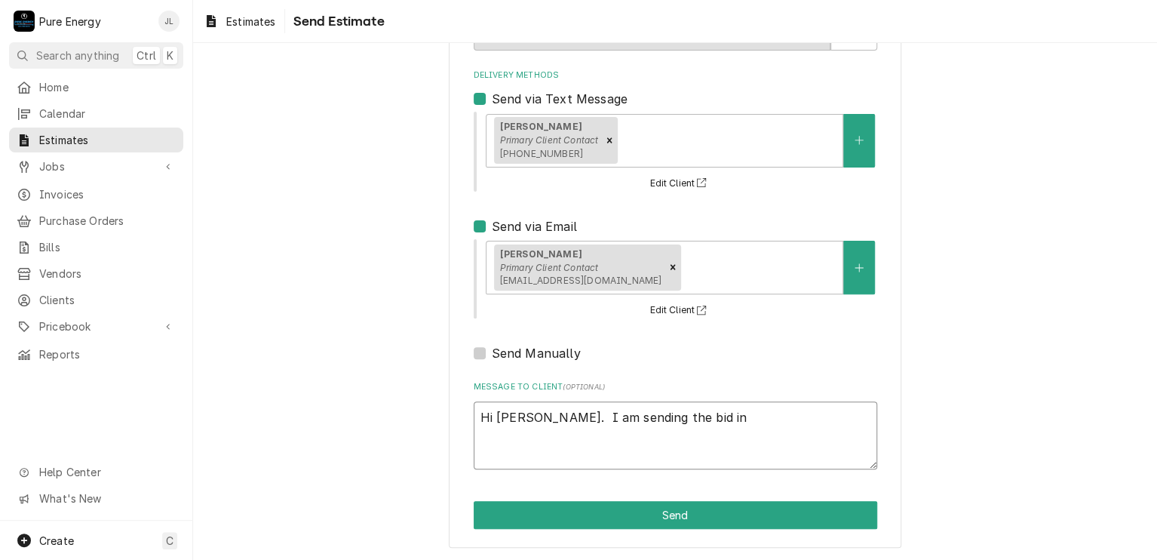
type textarea "x"
type textarea "Hi [PERSON_NAME]. I am sending the bid in"
type textarea "x"
type textarea "Hi [PERSON_NAME]. I am sending the bid in b"
type textarea "x"
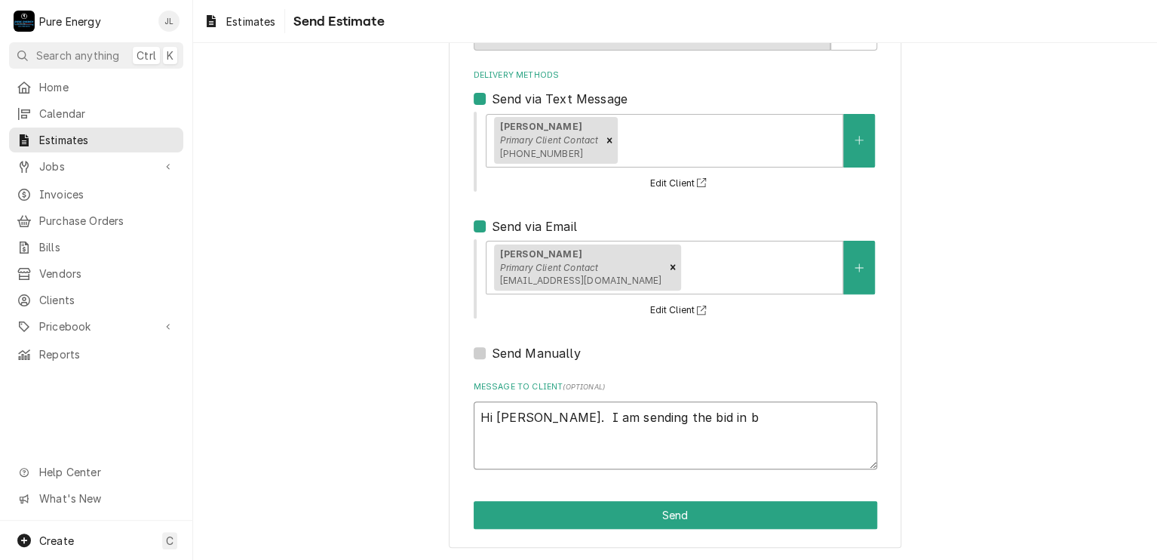
type textarea "Hi [PERSON_NAME]. I am sending the bid in bo"
type textarea "x"
type textarea "Hi [PERSON_NAME]. I am sending the bid in both"
type textarea "x"
type textarea "Hi [PERSON_NAME]. I am sending the bid in both"
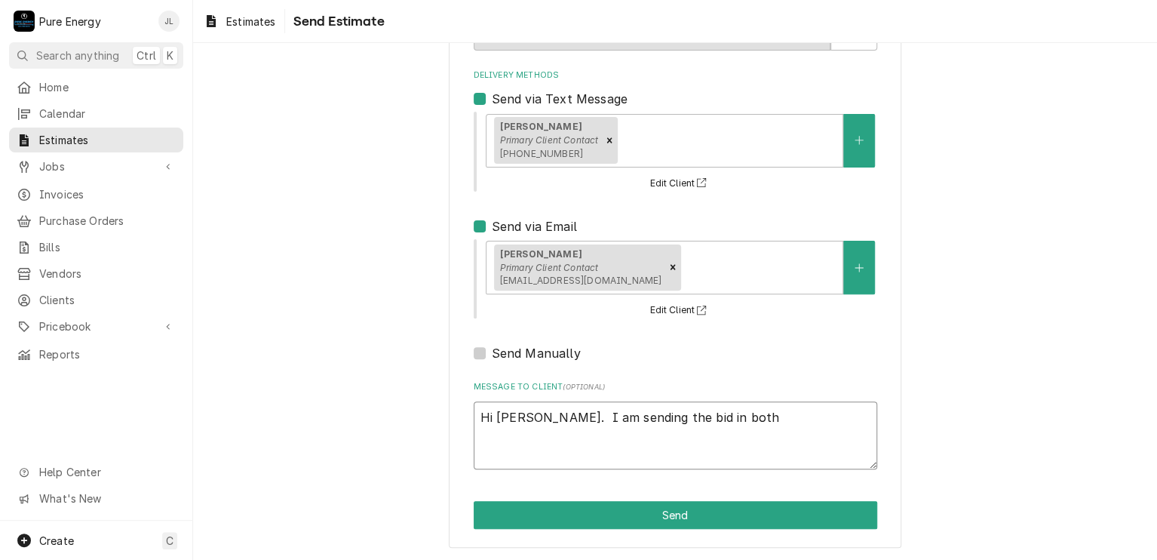
type textarea "x"
type textarea "Hi [PERSON_NAME]. I am sending the bid in both t"
type textarea "x"
type textarea "Hi [PERSON_NAME]. I am sending the bid in both te"
type textarea "x"
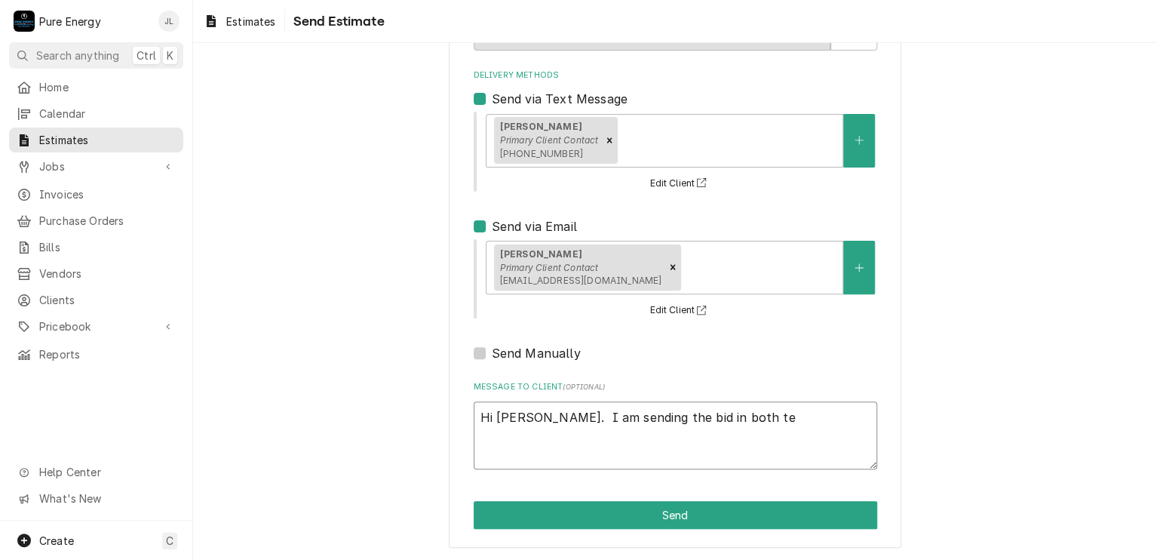
type textarea "Hi [PERSON_NAME]. I am sending the bid in both tex"
type textarea "x"
type textarea "Hi [PERSON_NAME]. I am sending the bid in both text"
type textarea "x"
type textarea "Hi [PERSON_NAME]. I am sending the bid in both text"
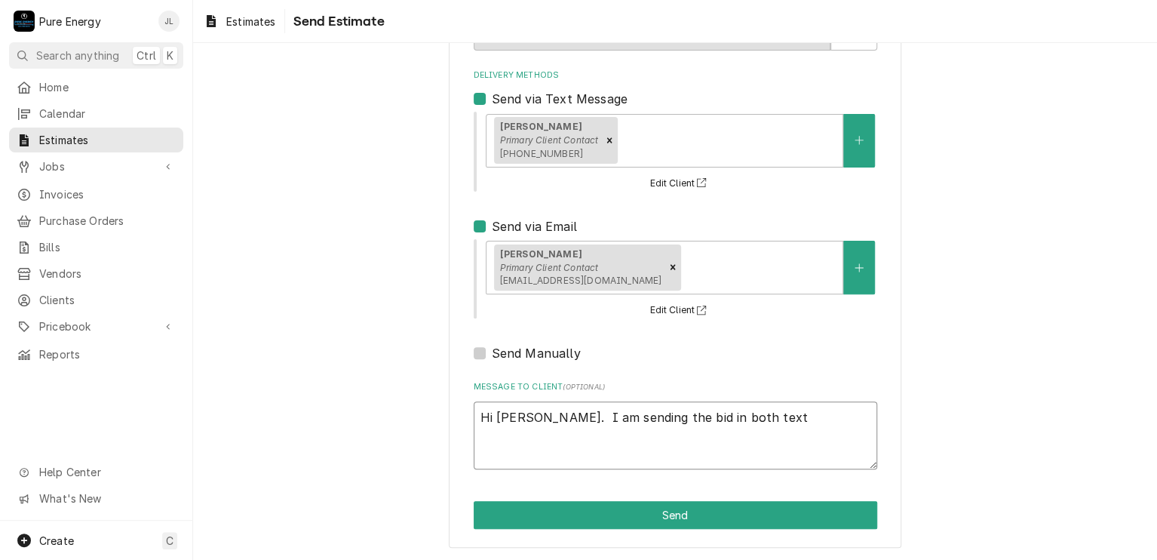
type textarea "x"
type textarea "Hi [PERSON_NAME]. I am sending the bid in both text an"
type textarea "x"
type textarea "Hi [PERSON_NAME]. I am sending the bid in both text and"
type textarea "x"
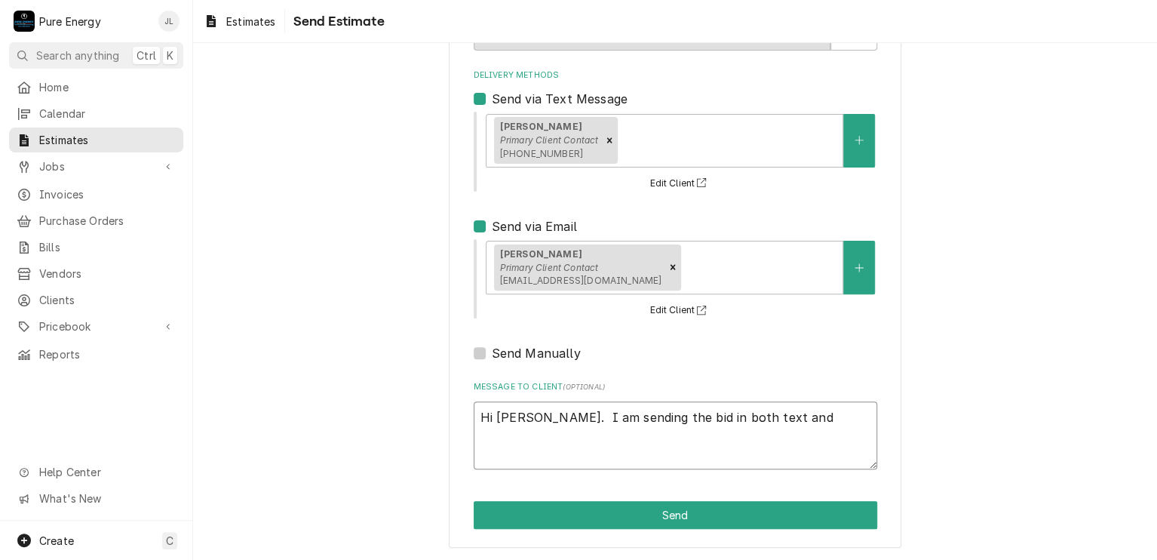
type textarea "Hi [PERSON_NAME]. I am sending the bid in both text and"
type textarea "x"
type textarea "Hi [PERSON_NAME]. I am sending the bid in both text and e"
type textarea "x"
type textarea "Hi [PERSON_NAME]. I am sending the bid in both text and em"
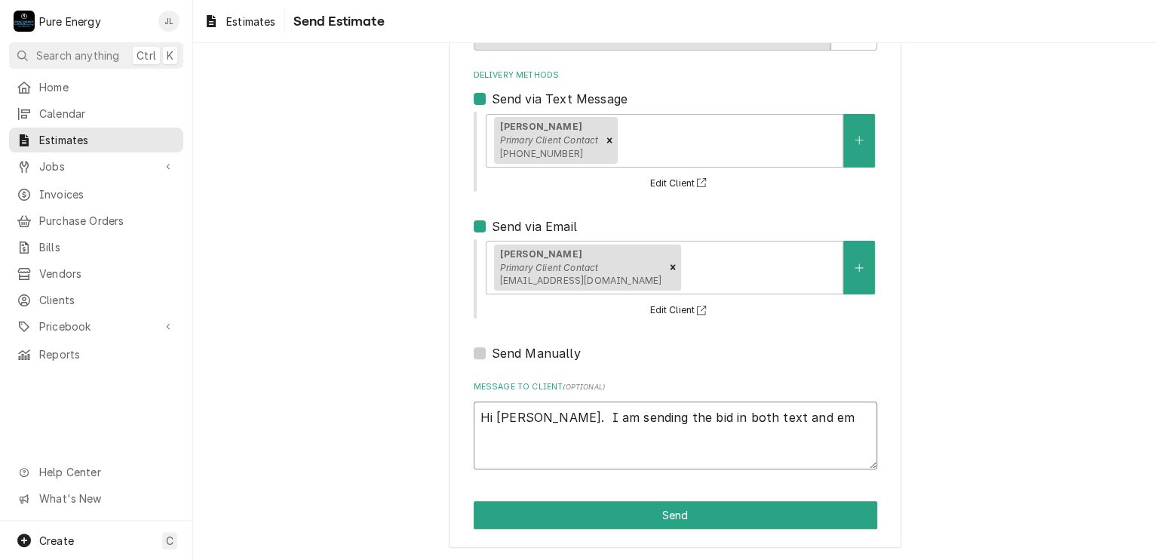
type textarea "x"
type textarea "Hi [PERSON_NAME]. I am sending the bid in both text and emai"
type textarea "x"
type textarea "Hi [PERSON_NAME]. I am sending the bid in both text and email"
type textarea "x"
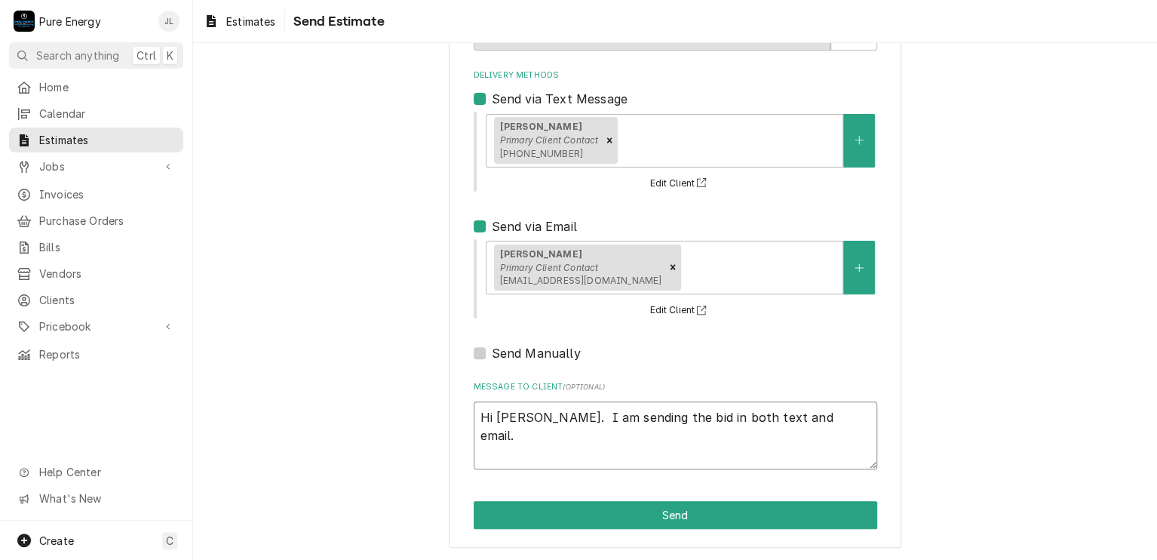
type textarea "Hi [PERSON_NAME]. I am sending the bid in both text and email."
type textarea "x"
type textarea "Hi [PERSON_NAME]. I am sending the bid in both text and email."
type textarea "x"
type textarea "Hi [PERSON_NAME]. I am sending the bid in both text and email. L"
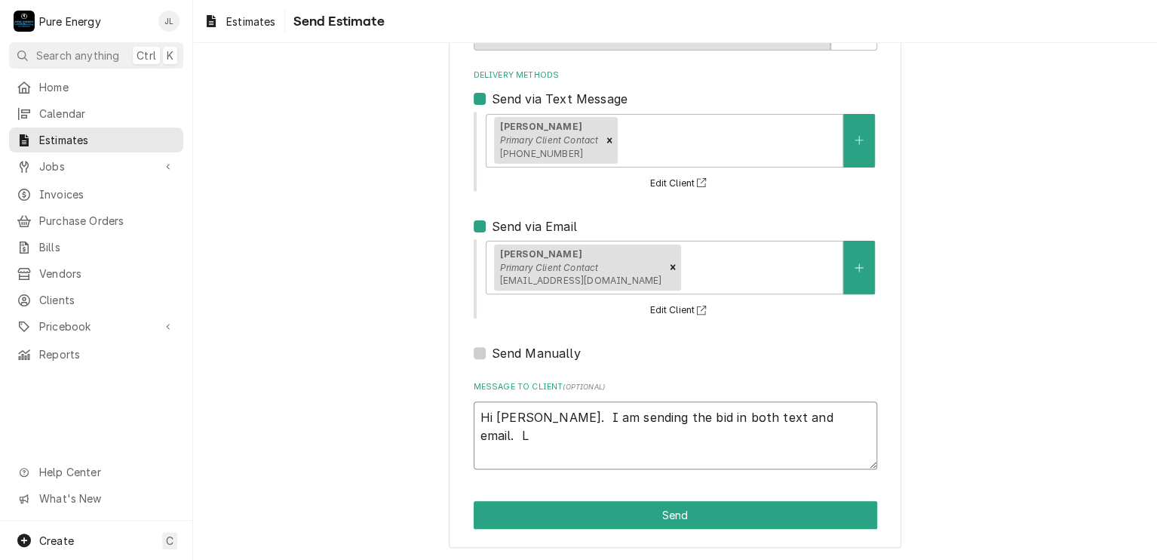
type textarea "x"
type textarea "Hi [PERSON_NAME]. I am sending the bid in both text and email. Le"
type textarea "x"
type textarea "Hi [PERSON_NAME]. I am sending the bid in both text and email. Let"
type textarea "x"
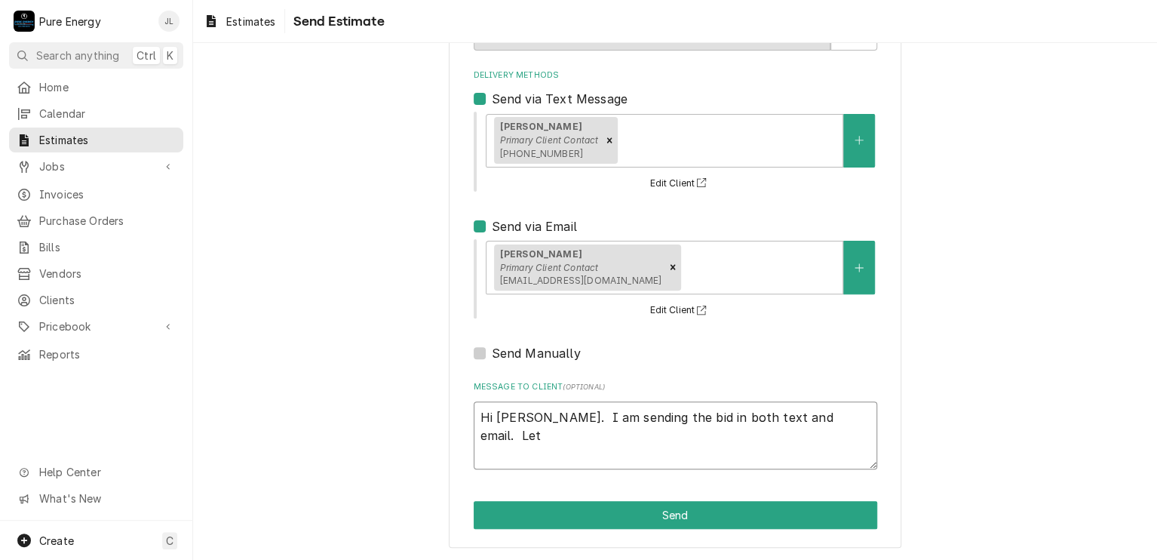
type textarea "Hi [PERSON_NAME]. I am sending the bid in both text and email. Let"
type textarea "x"
type textarea "Hi [PERSON_NAME]. I am sending the bid in both text and email. Let m"
type textarea "x"
type textarea "Hi [PERSON_NAME]. I am sending the bid in both text and email. Let me"
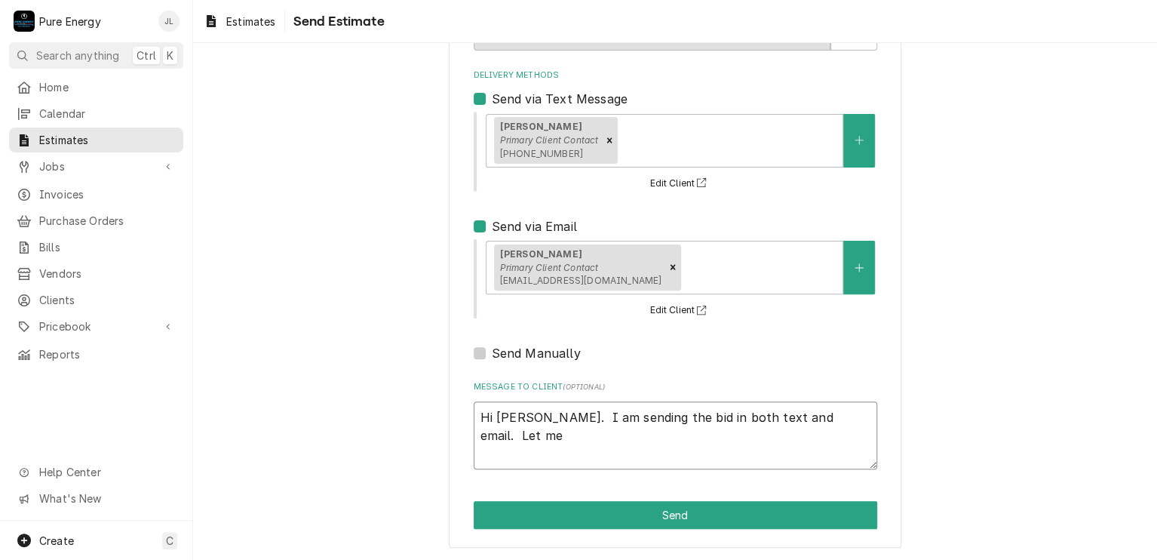
type textarea "x"
type textarea "Hi [PERSON_NAME]. I am sending the bid in both text and email. Let me"
type textarea "x"
type textarea "Hi [PERSON_NAME]. I am sending the bid in both text and email. Let me k"
type textarea "x"
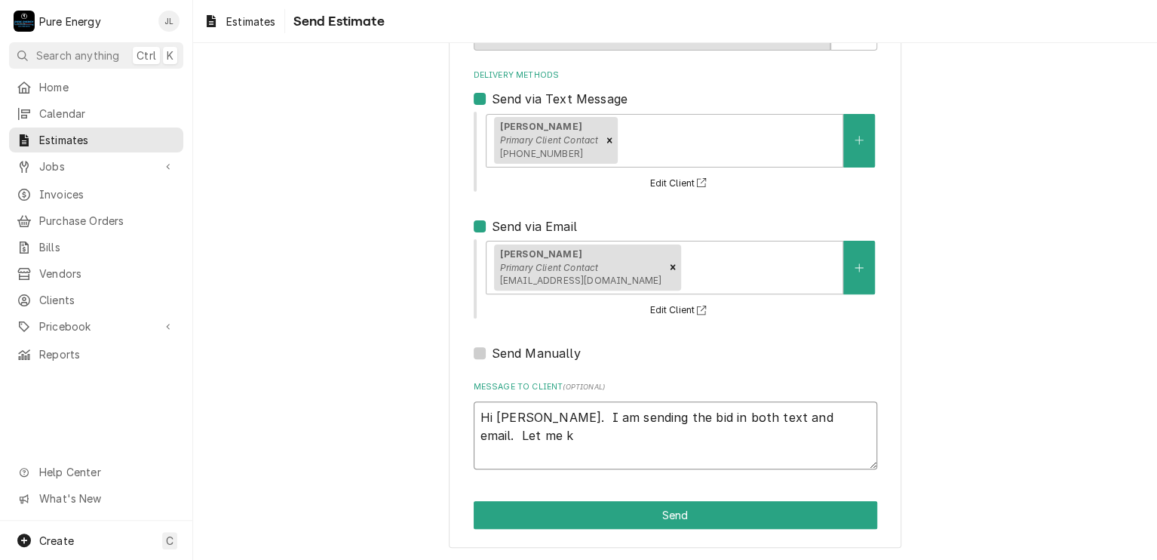
type textarea "Hi [PERSON_NAME]. I am sending the bid in both text and email. Let me kn"
type textarea "x"
type textarea "Hi [PERSON_NAME]. I am sending the bid in both text and email. Let me kno"
type textarea "x"
type textarea "Hi [PERSON_NAME]. I am sending the bid in both text and email. Let me know"
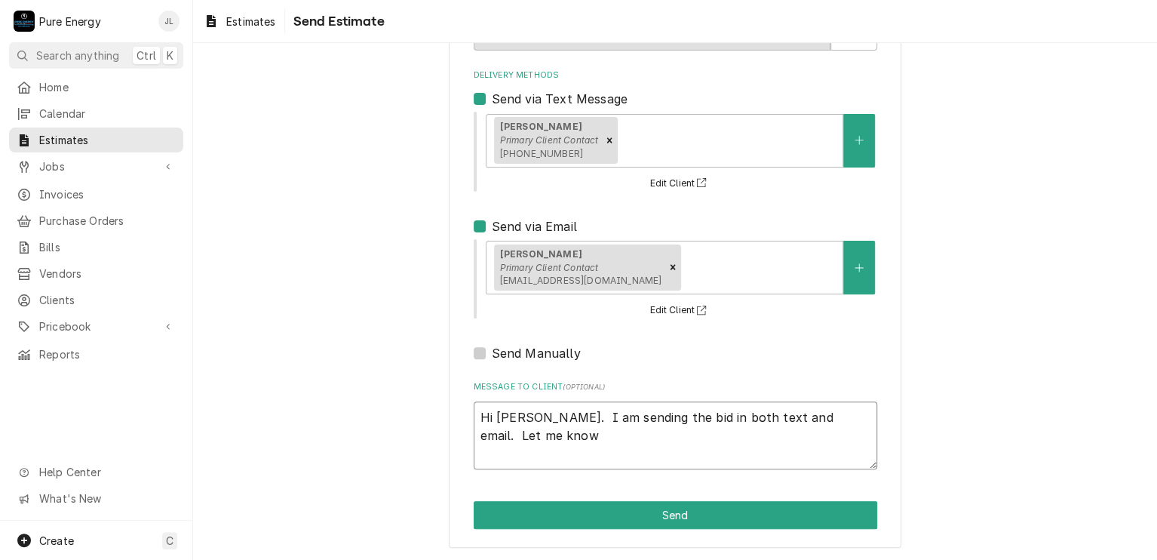
type textarea "x"
type textarea "Hi [PERSON_NAME]. I am sending the bid in both text and email. Let me know"
type textarea "x"
type textarea "Hi [PERSON_NAME]. I am sending the bid in both text and email. Let me know i"
type textarea "x"
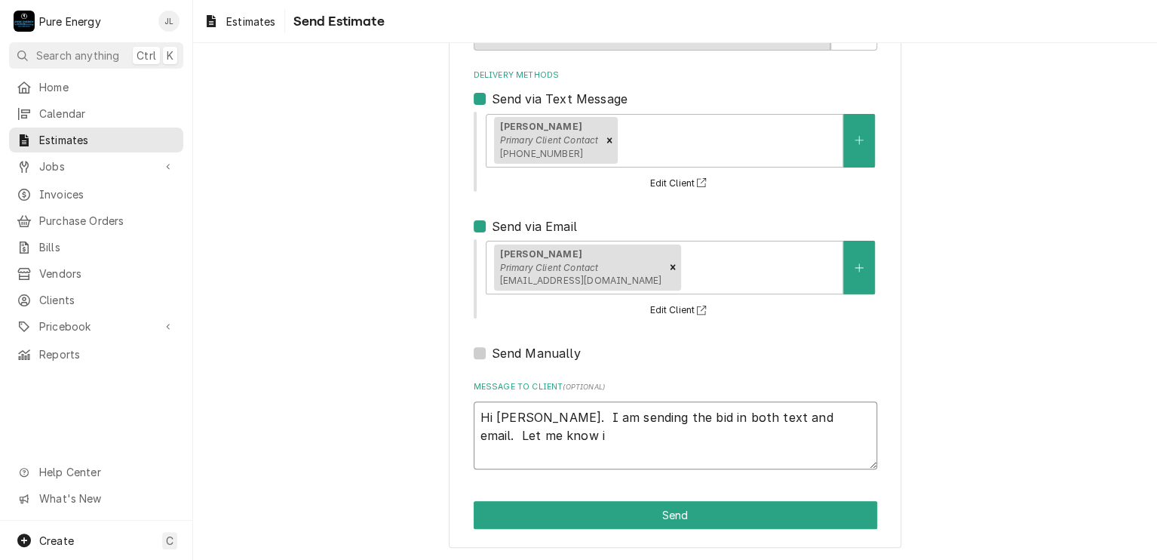
type textarea "Hi [PERSON_NAME]. I am sending the bid in both text and email. Let me know if"
type textarea "x"
type textarea "Hi [PERSON_NAME]. I am sending the bid in both text and email. Let me know if"
type textarea "x"
type textarea "Hi [PERSON_NAME]. I am sending the bid in both text and email. Let me know if y"
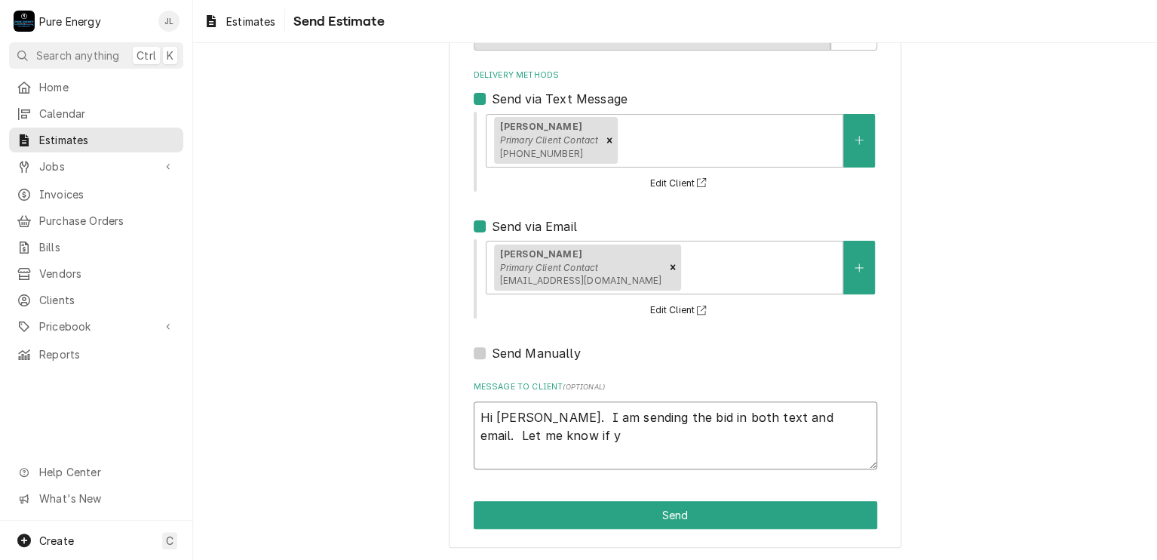
type textarea "x"
type textarea "Hi [PERSON_NAME]. I am sending the bid in both text and email. Let me know if yo"
type textarea "x"
type textarea "Hi [PERSON_NAME]. I am sending the bid in both text and email. Let me know if y…"
type textarea "x"
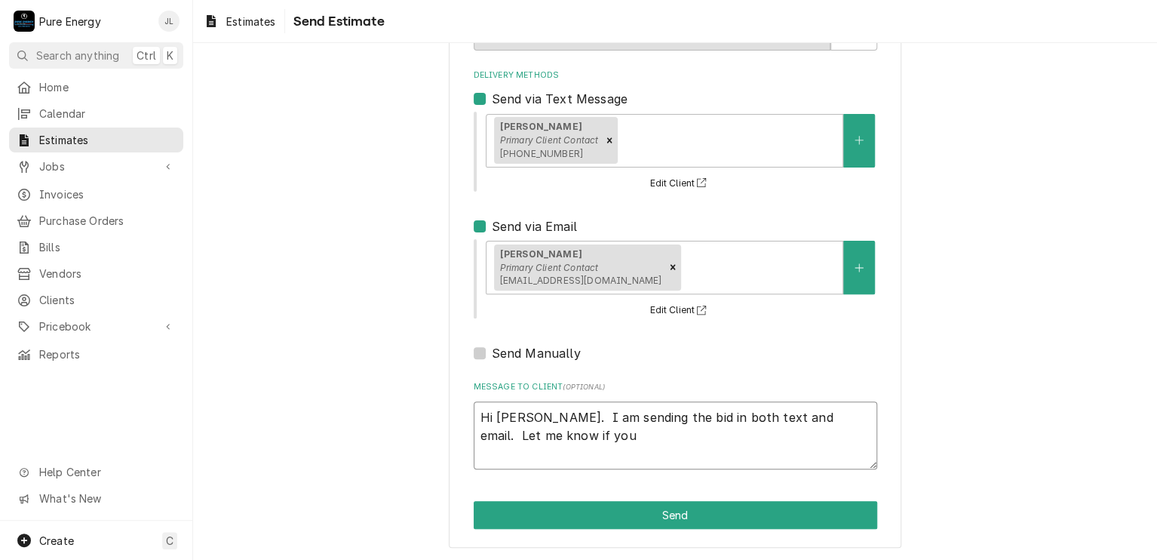
type textarea "Hi [PERSON_NAME]. I am sending the bid in both text and email. Let me know if y…"
type textarea "x"
type textarea "Hi [PERSON_NAME]. I am sending the bid in both text and email. Let me know if y…"
type textarea "x"
type textarea "Hi [PERSON_NAME]. I am sending the bid in both text and email. Let me know if y…"
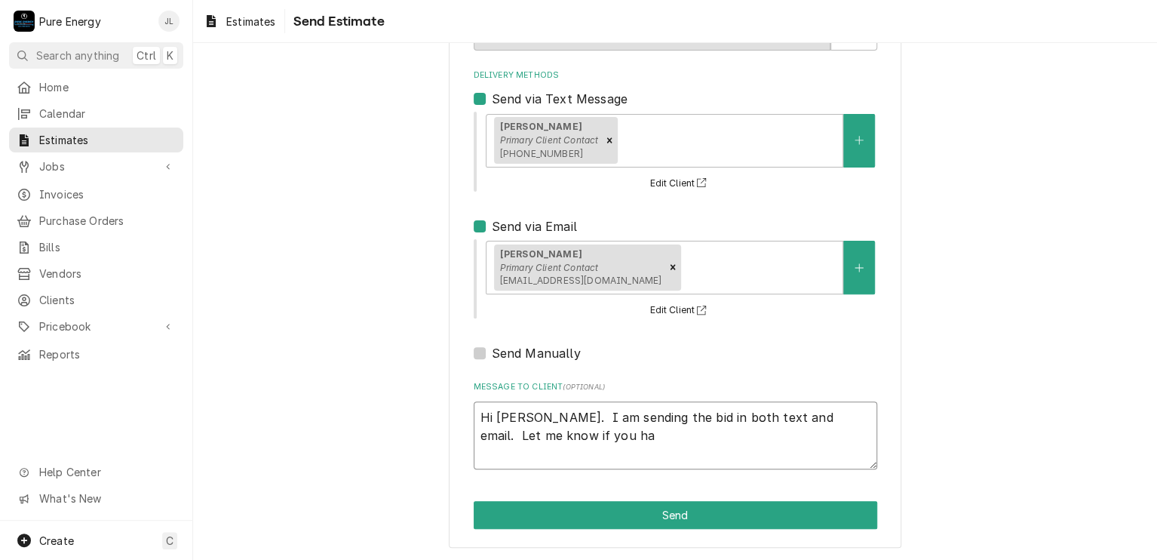
type textarea "x"
type textarea "Hi [PERSON_NAME]. I am sending the bid in both text and email. Let me know if y…"
type textarea "x"
type textarea "Hi [PERSON_NAME]. I am sending the bid in both text and email. Let me know if y…"
type textarea "x"
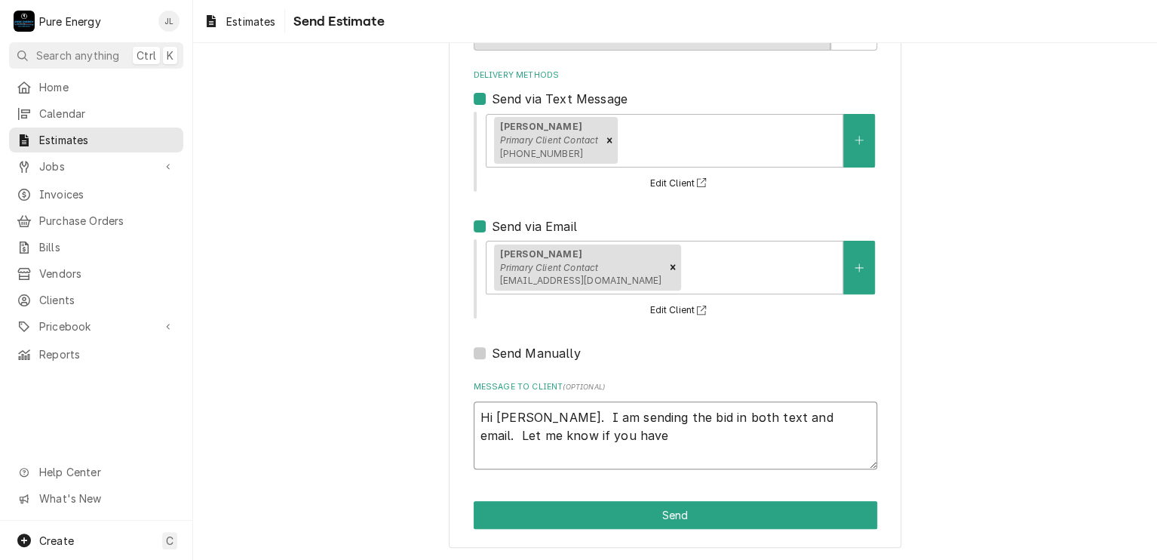
type textarea "Hi [PERSON_NAME]. I am sending the bid in both text and email. Let me know if y…"
type textarea "x"
type textarea "Hi [PERSON_NAME]. I am sending the bid in both text and email. Let me know if y…"
type textarea "x"
type textarea "Hi [PERSON_NAME]. I am sending the bid in both text and email. Let me know if y…"
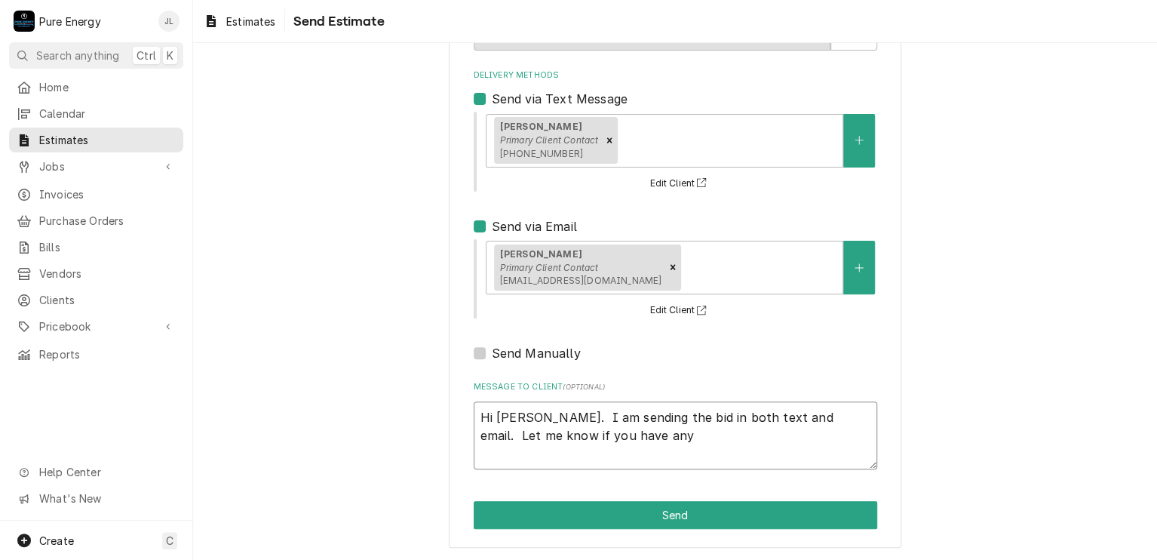
type textarea "x"
type textarea "Hi [PERSON_NAME]. I am sending the bid in both text and email. Let me know if y…"
type textarea "x"
type textarea "Hi [PERSON_NAME]. I am sending the bid in both text and email. Let me know if y…"
type textarea "x"
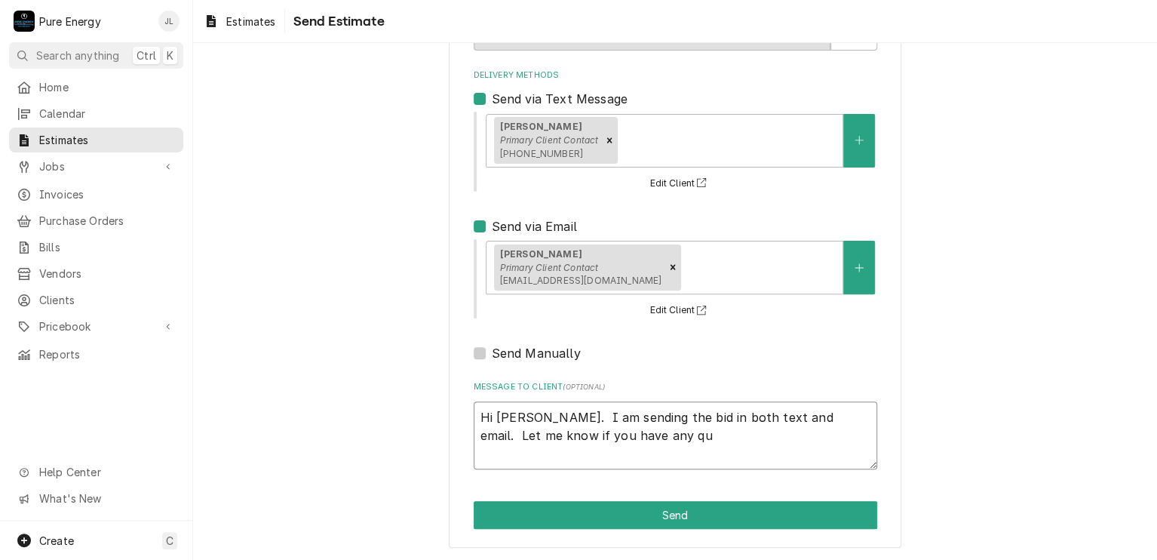
type textarea "Hi Jose. I am sending the bid in both text and email. Let me know if you have a…"
type textarea "x"
type textarea "Hi Jose. I am sending the bid in both text and email. Let me know if you have a…"
type textarea "x"
type textarea "Hi Jose. I am sending the bid in both text and email. Let me know if you have a…"
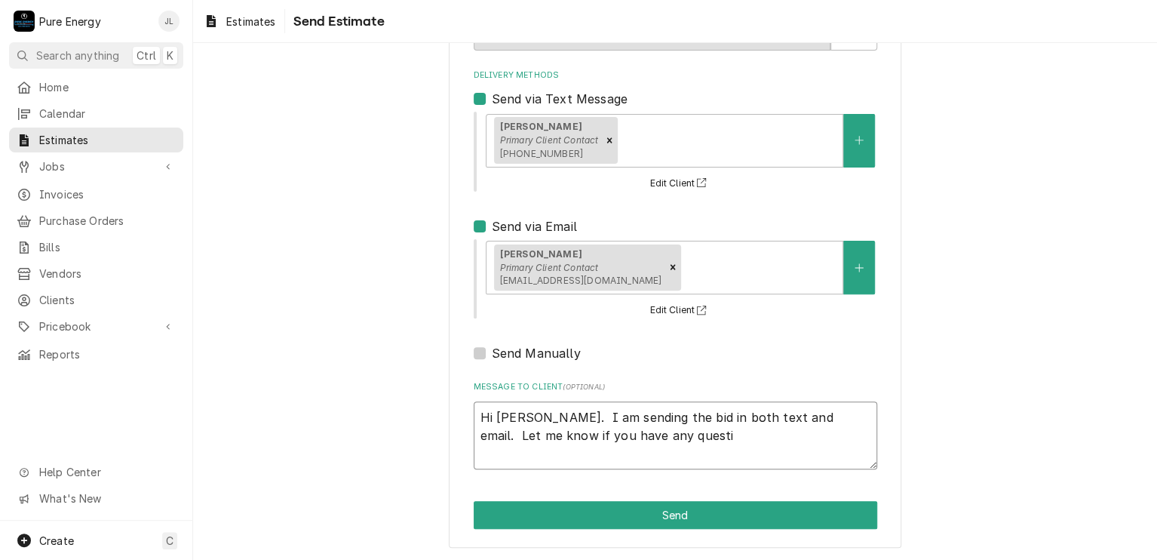
type textarea "x"
type textarea "Hi Jose. I am sending the bid in both text and email. Let me know if you have a…"
type textarea "x"
type textarea "Hi Jose. I am sending the bid in both text and email. Let me know if you have a…"
type textarea "x"
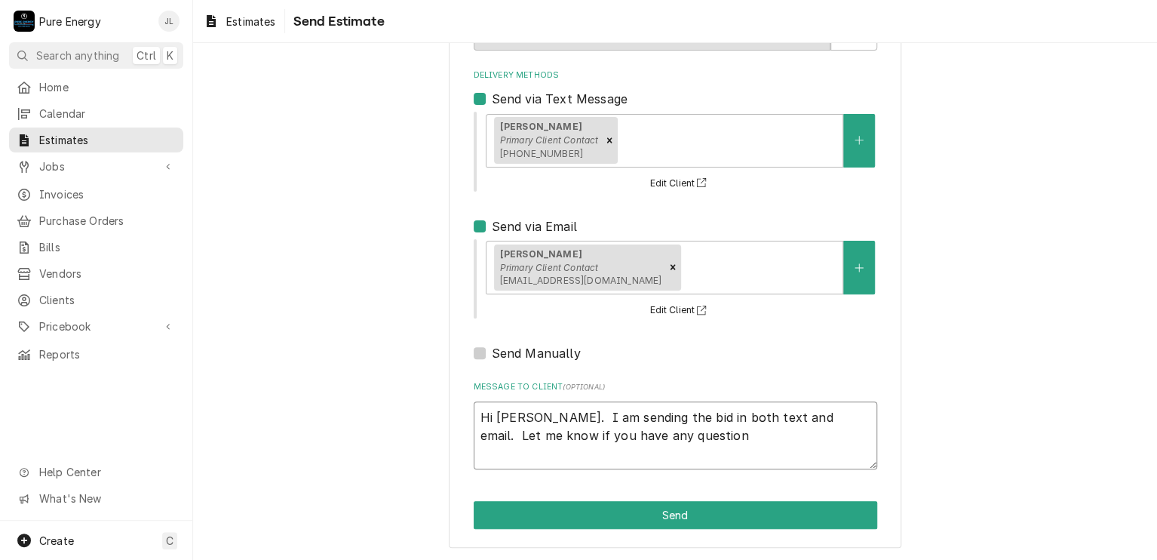
type textarea "Hi Jose. I am sending the bid in both text and email. Let me know if you have a…"
type textarea "x"
type textarea "Hi Jose. I am sending the bid in both text and email. Let me know if you have a…"
type textarea "x"
type textarea "Hi Jose. I am sending the bid in both text and email. Let me know if you have a…"
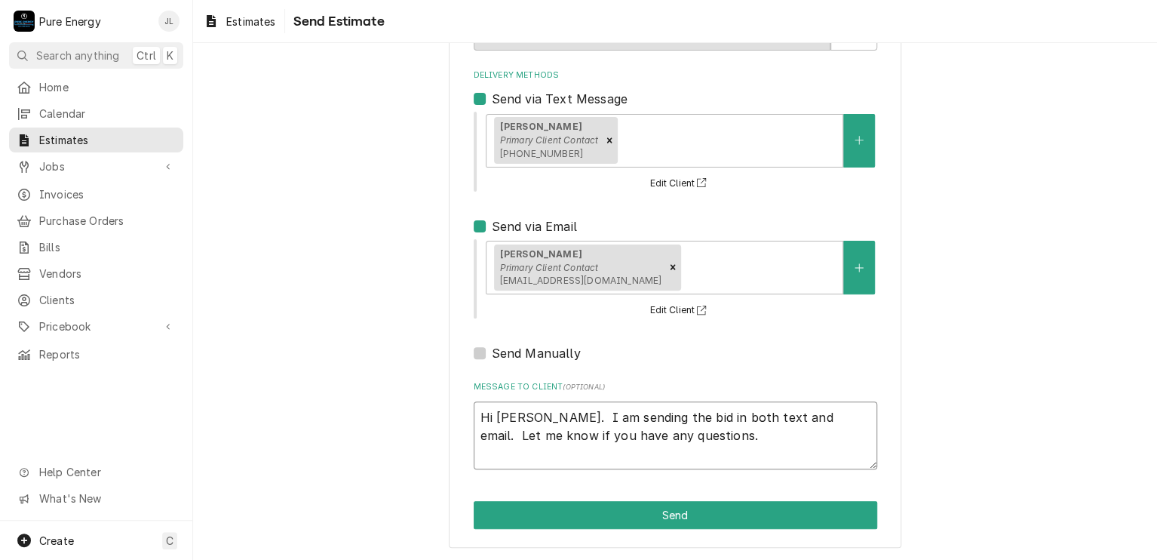
type textarea "x"
type textarea "Hi Jose. I am sending the bid in both text and email. Let me know if you have a…"
type textarea "x"
type textarea "Hi Jose. I am sending the bid in both text and email. Let me know if you have a…"
type textarea "x"
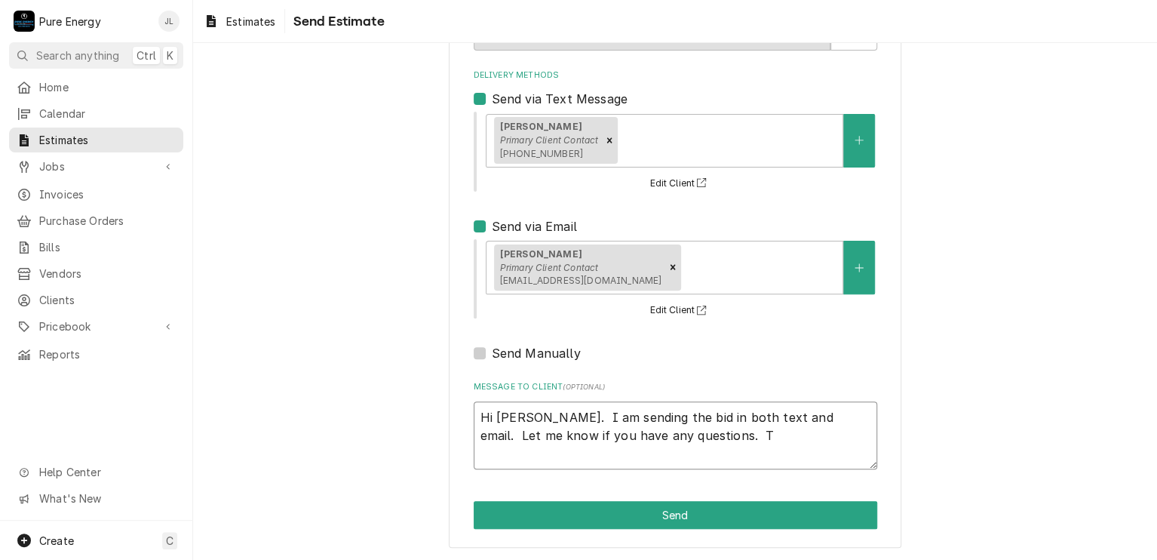
type textarea "Hi Jose. I am sending the bid in both text and email. Let me know if you have a…"
type textarea "x"
type textarea "Hi Jose. I am sending the bid in both text and email. Let me know if you have a…"
type textarea "x"
type textarea "Hi Jose. I am sending the bid in both text and email. Let me know if you have a…"
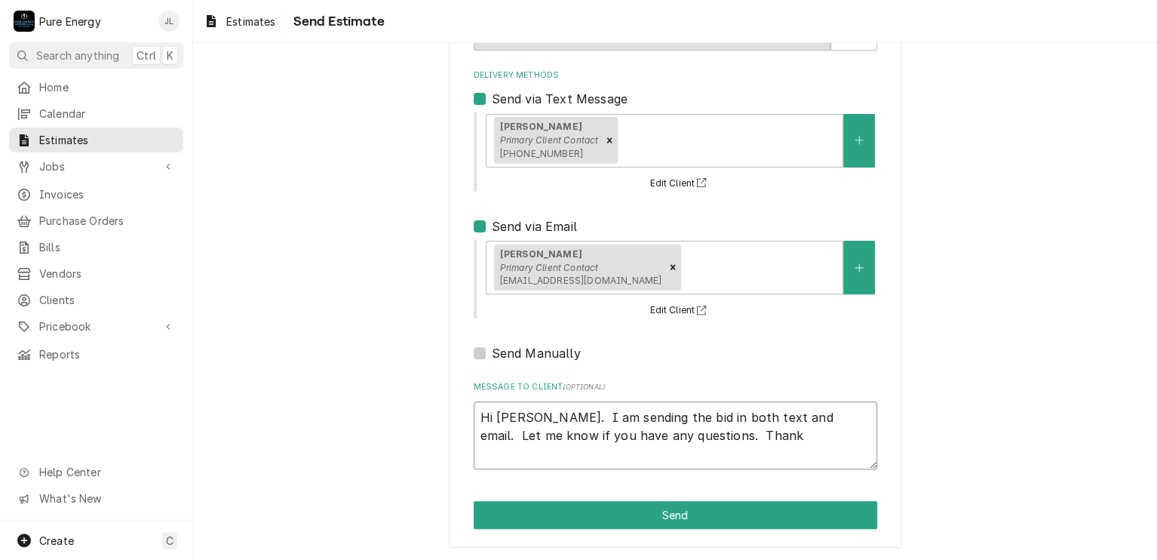
type textarea "x"
type textarea "Hi Jose. I am sending the bid in both text and email. Let me know if you have a…"
type textarea "x"
type textarea "Hi Jose. I am sending the bid in both text and email. Let me know if you have a…"
type textarea "x"
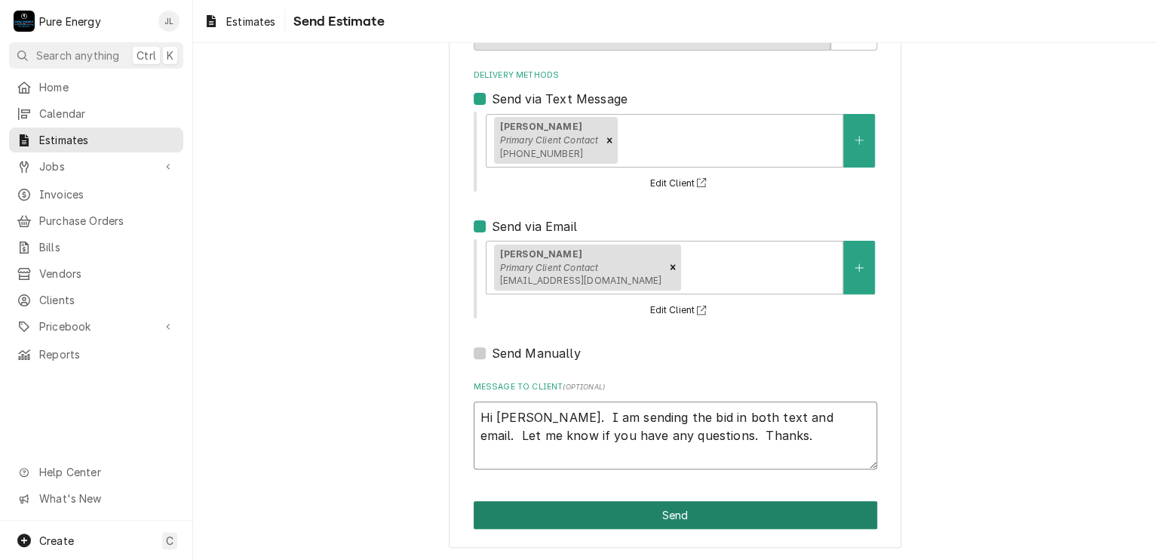
type textarea "Hi Jose. I am sending the bid in both text and email. Let me know if you have a…"
click at [706, 512] on button "Send" at bounding box center [676, 515] width 404 height 28
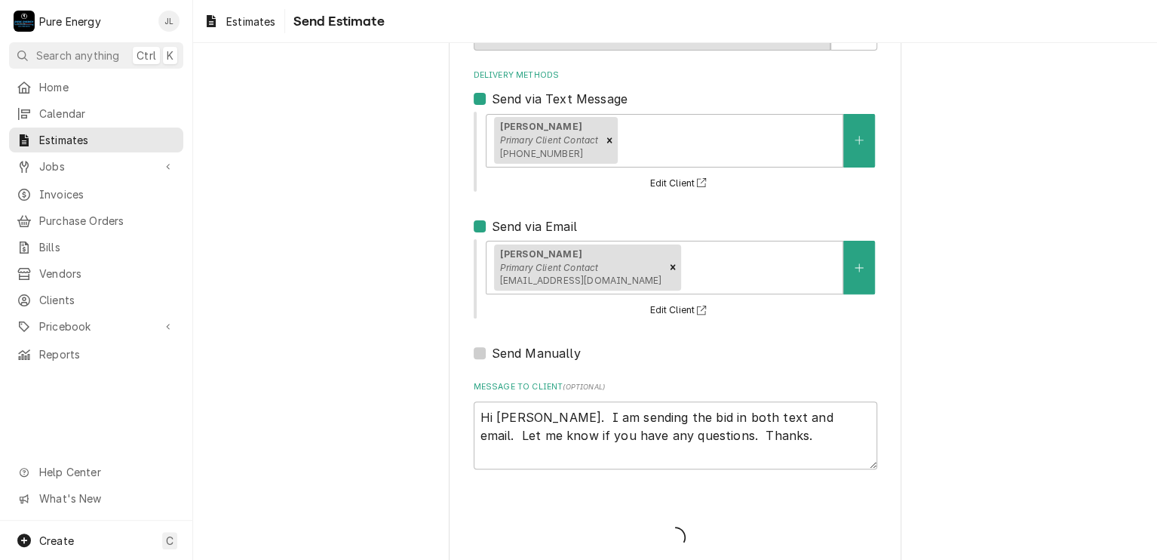
type textarea "x"
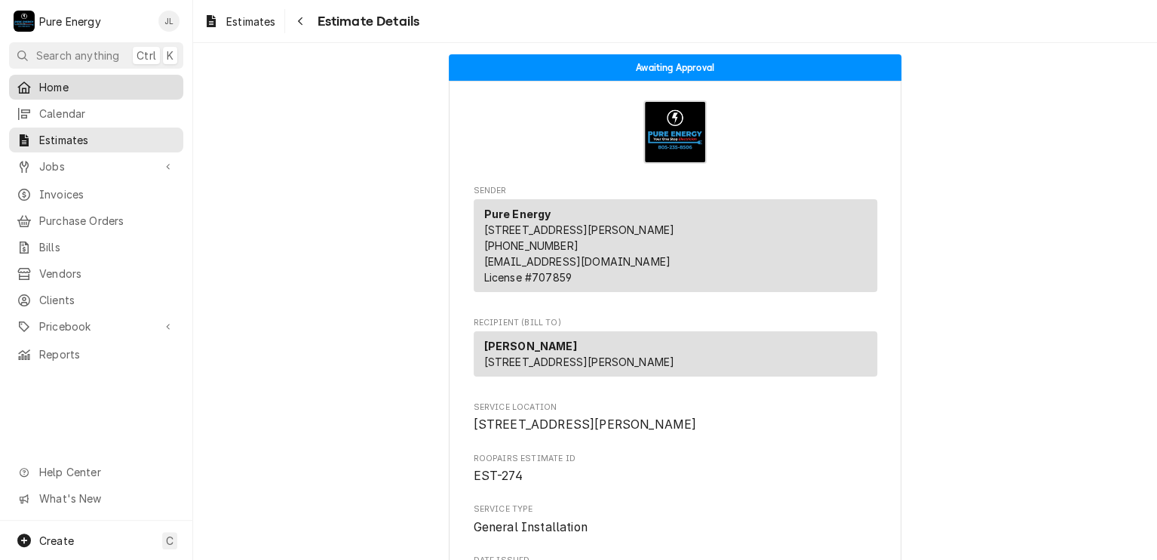
click at [61, 81] on span "Home" at bounding box center [107, 87] width 137 height 16
